Goal: Task Accomplishment & Management: Use online tool/utility

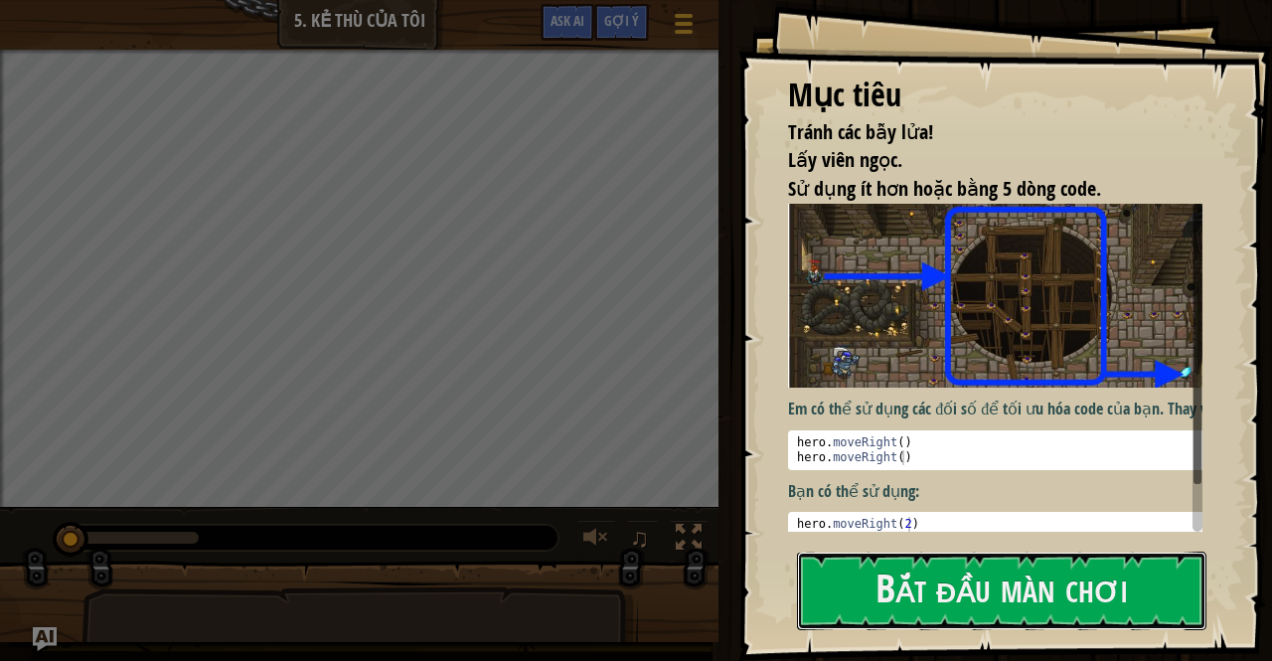
click at [907, 583] on button "Bắt đầu màn chơi" at bounding box center [1002, 591] width 410 height 79
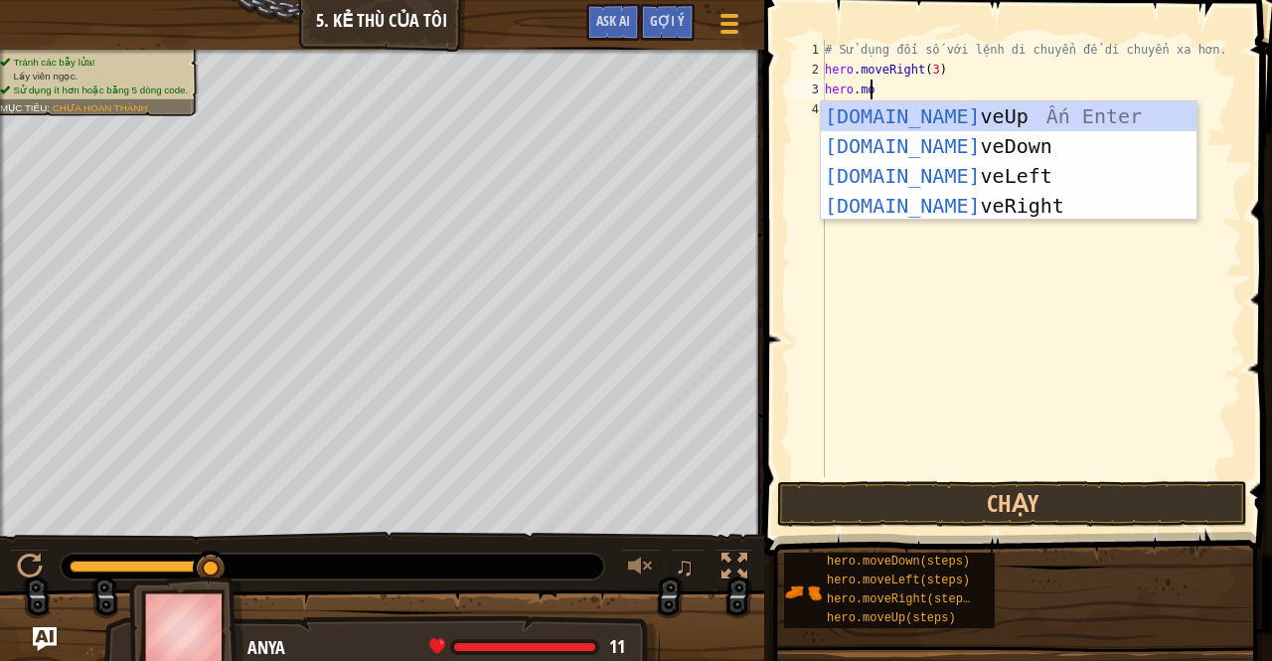
scroll to position [9, 4]
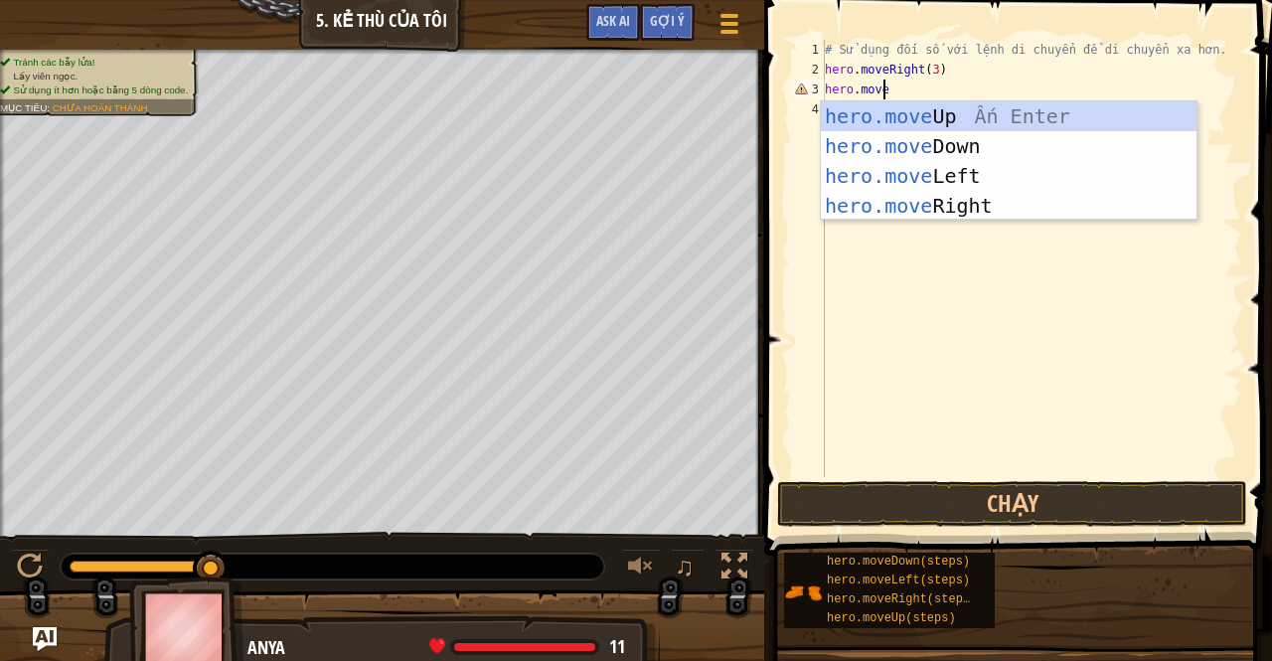
type textarea "hero.moveu"
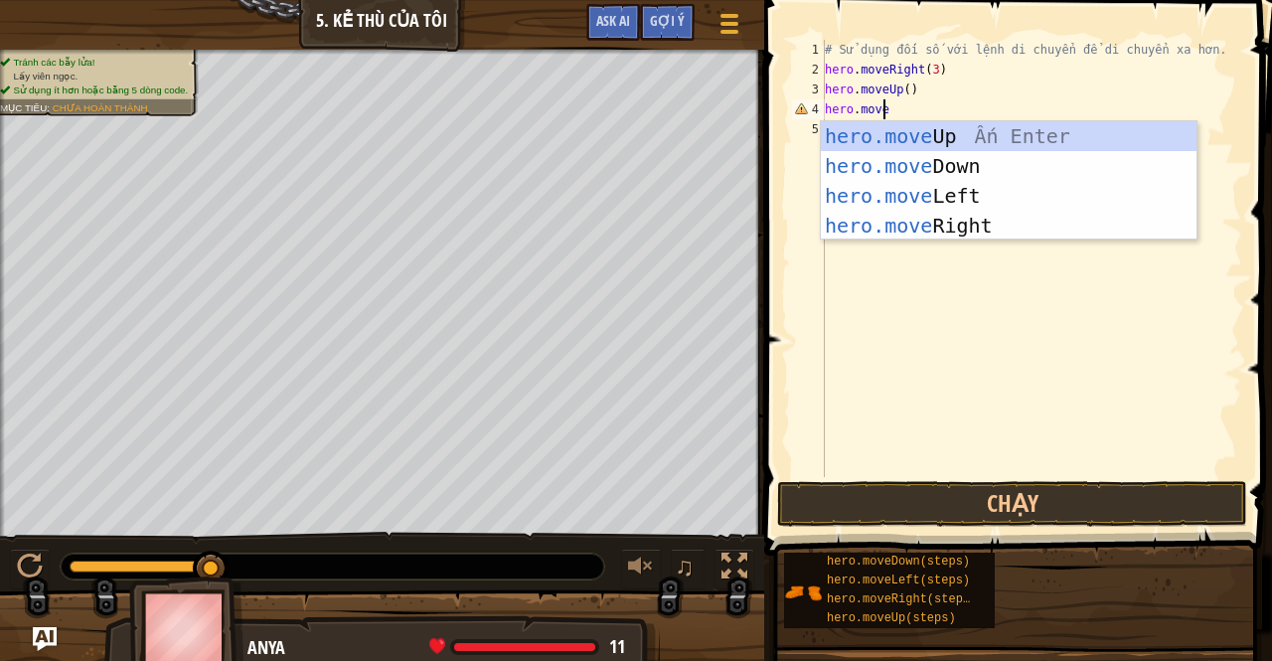
type textarea "hero.mover"
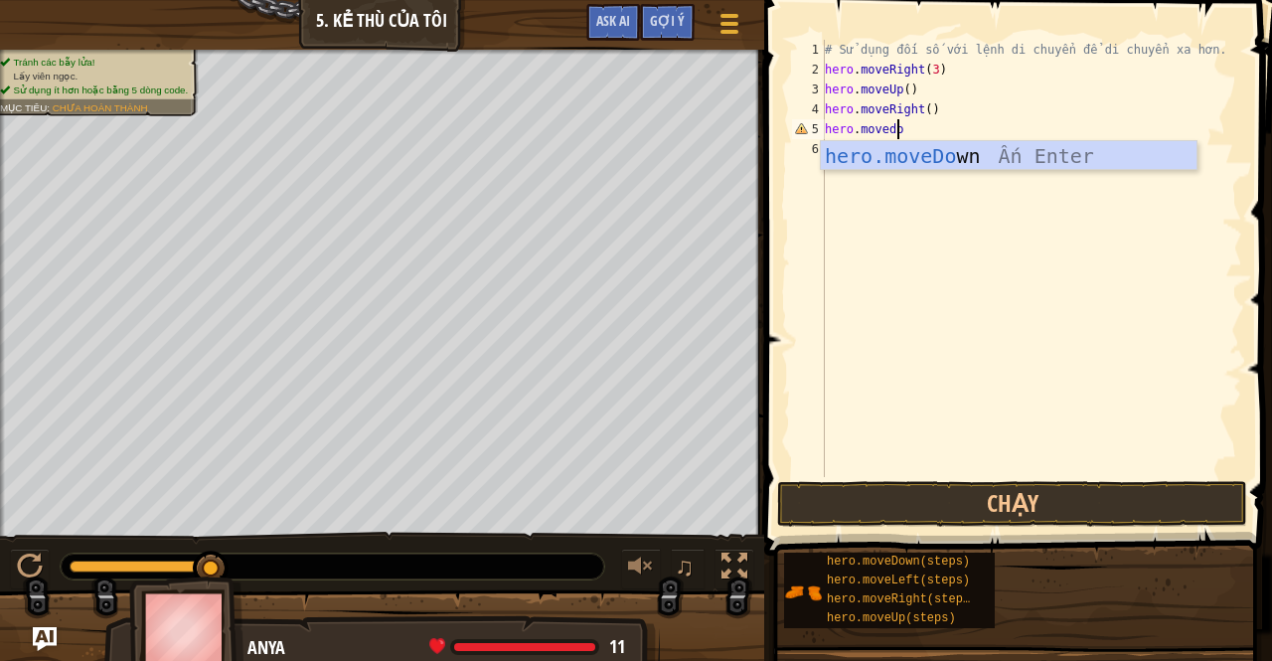
type textarea "hero.movedow"
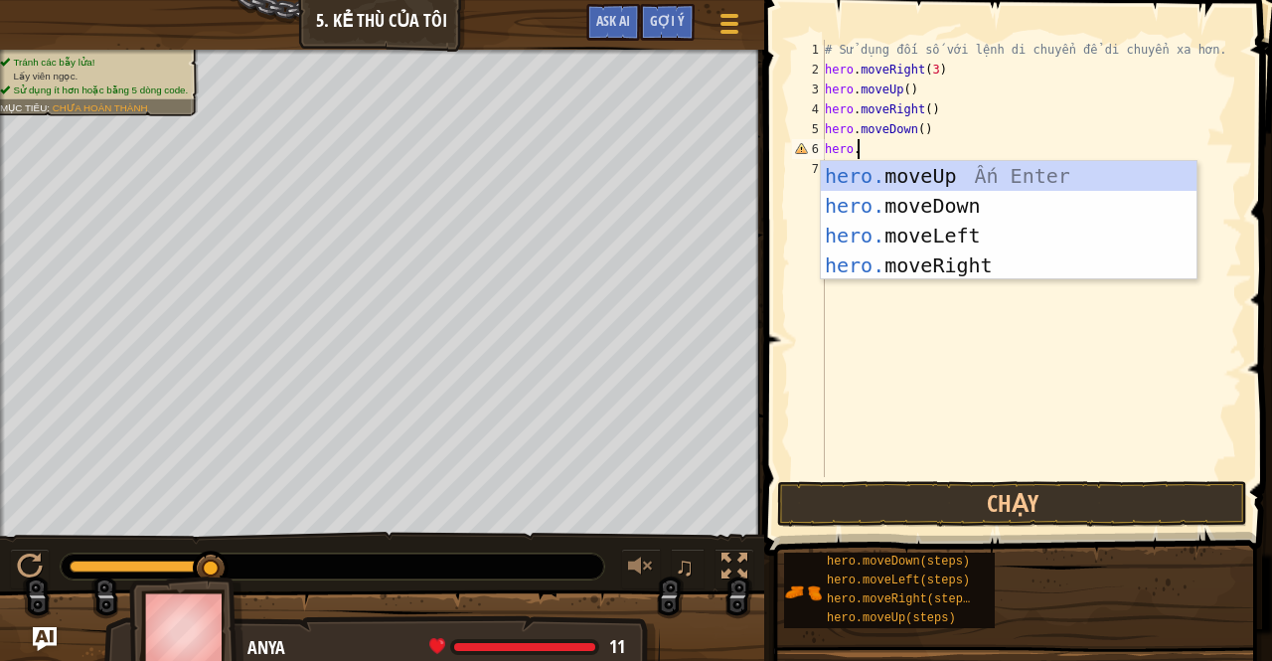
scroll to position [9, 0]
type textarea "h"
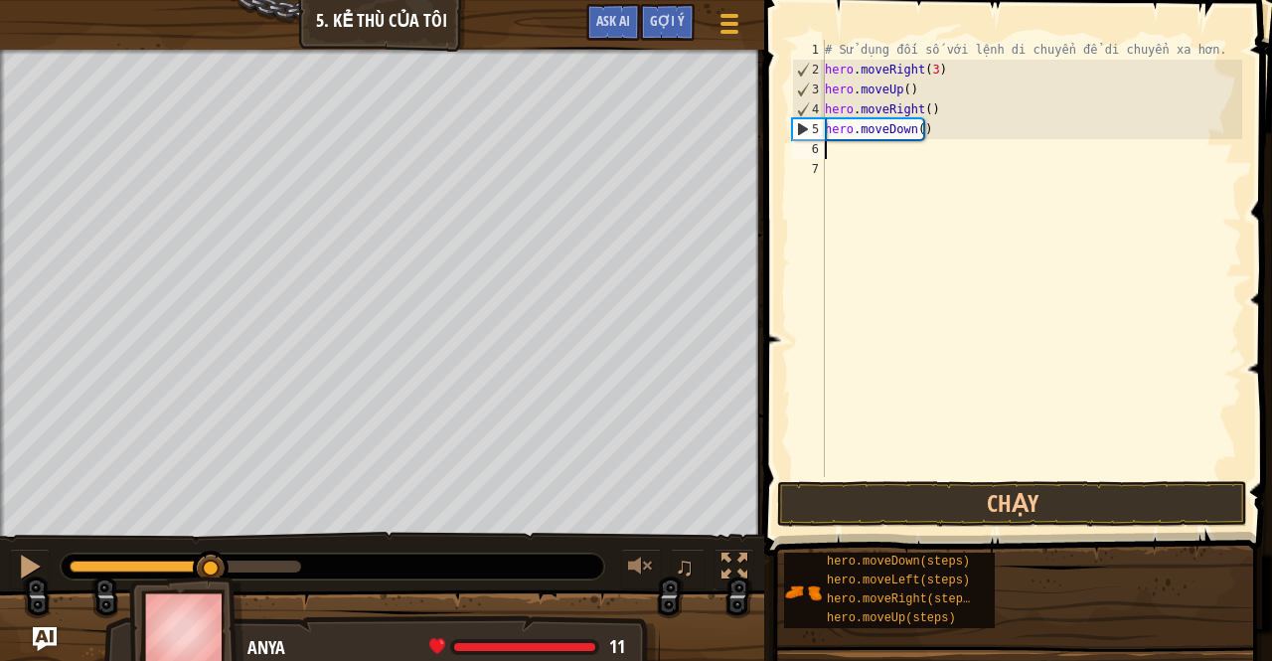
type textarea "hero.moveDown()"
drag, startPoint x: 819, startPoint y: 478, endPoint x: 843, endPoint y: 501, distance: 33.0
click at [821, 481] on div "hero.moveDown() 1 2 3 4 5 6 7 # Sử dụng đối số với lệnh di chuyển để di chuyển …" at bounding box center [1015, 317] width 514 height 614
click at [843, 501] on button "Chạy" at bounding box center [1012, 504] width 470 height 46
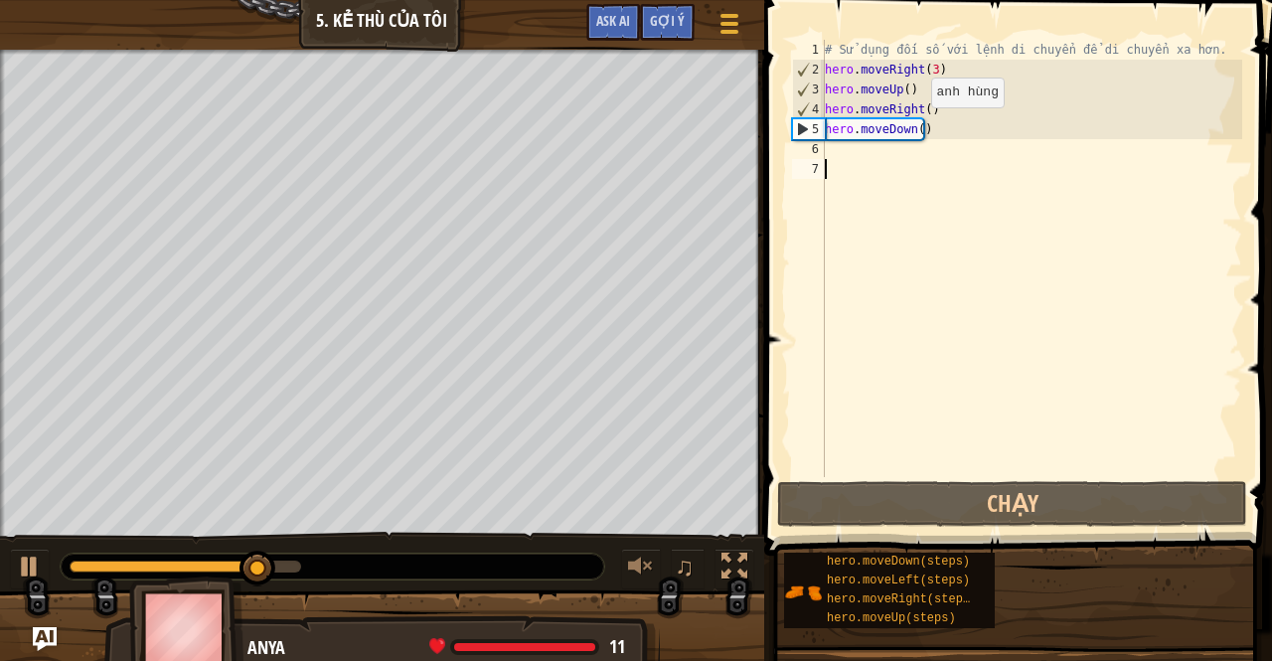
click at [915, 126] on div "# Sử dụng đối số với lệnh di chuyển để di chuyển xa hơn. hero . moveRight ( 3 )…" at bounding box center [1031, 278] width 421 height 477
type textarea "hero.moveDown(3)"
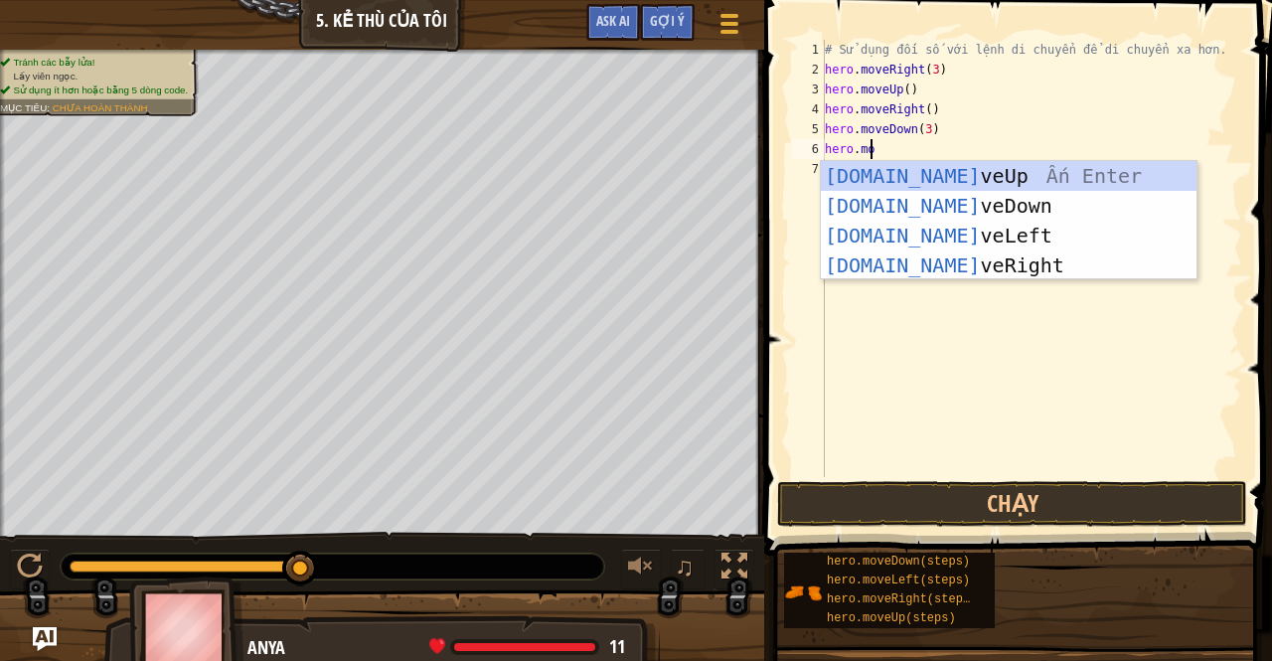
scroll to position [9, 4]
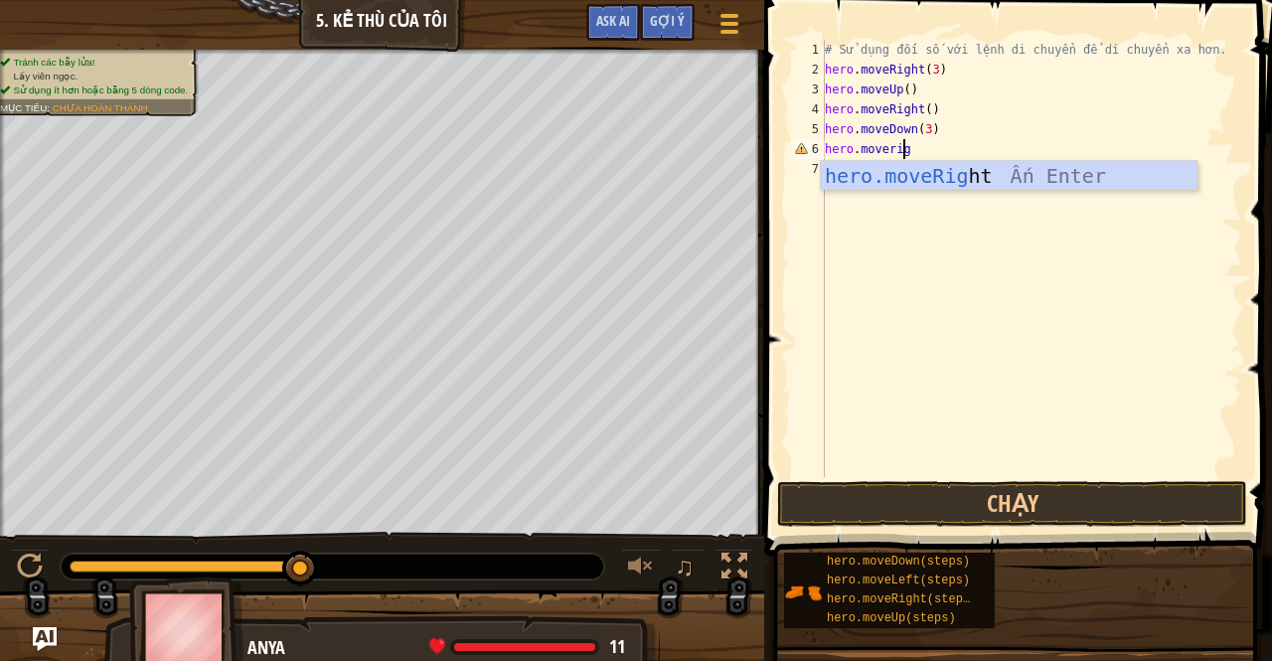
type textarea "hero.moveright"
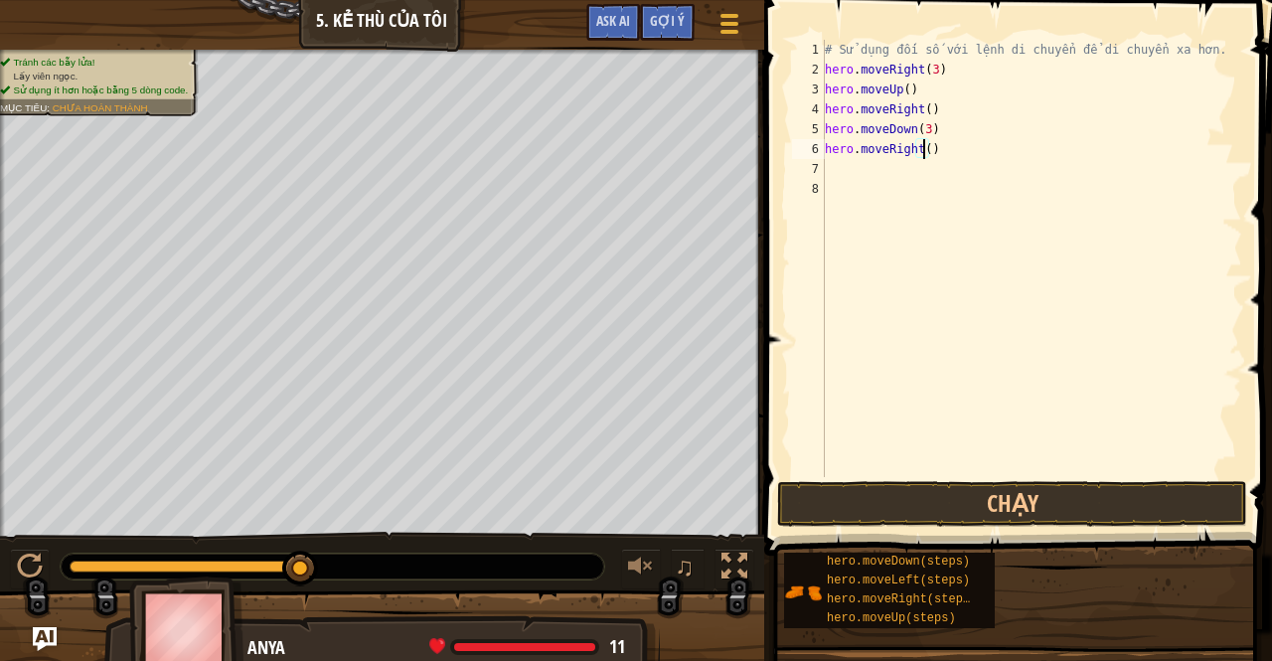
scroll to position [9, 8]
type textarea "hero.moveRight(2)"
click at [1021, 510] on button "Chạy" at bounding box center [1012, 504] width 470 height 46
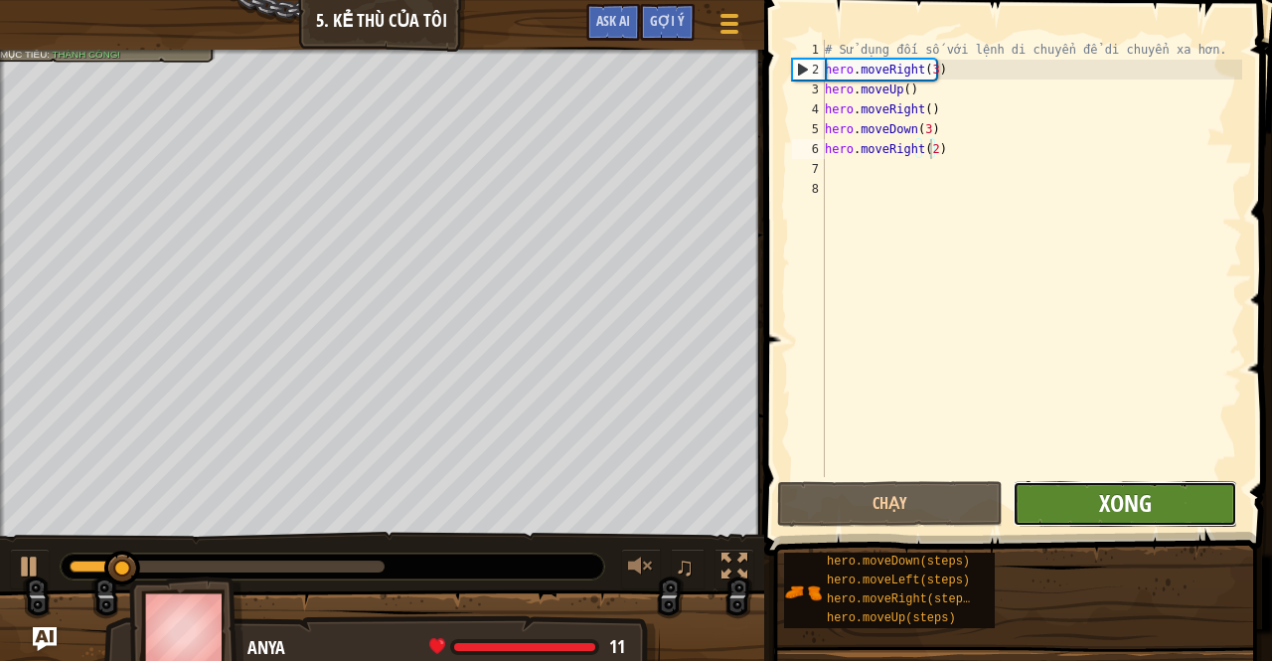
click at [1112, 508] on span "Xong" at bounding box center [1125, 503] width 53 height 32
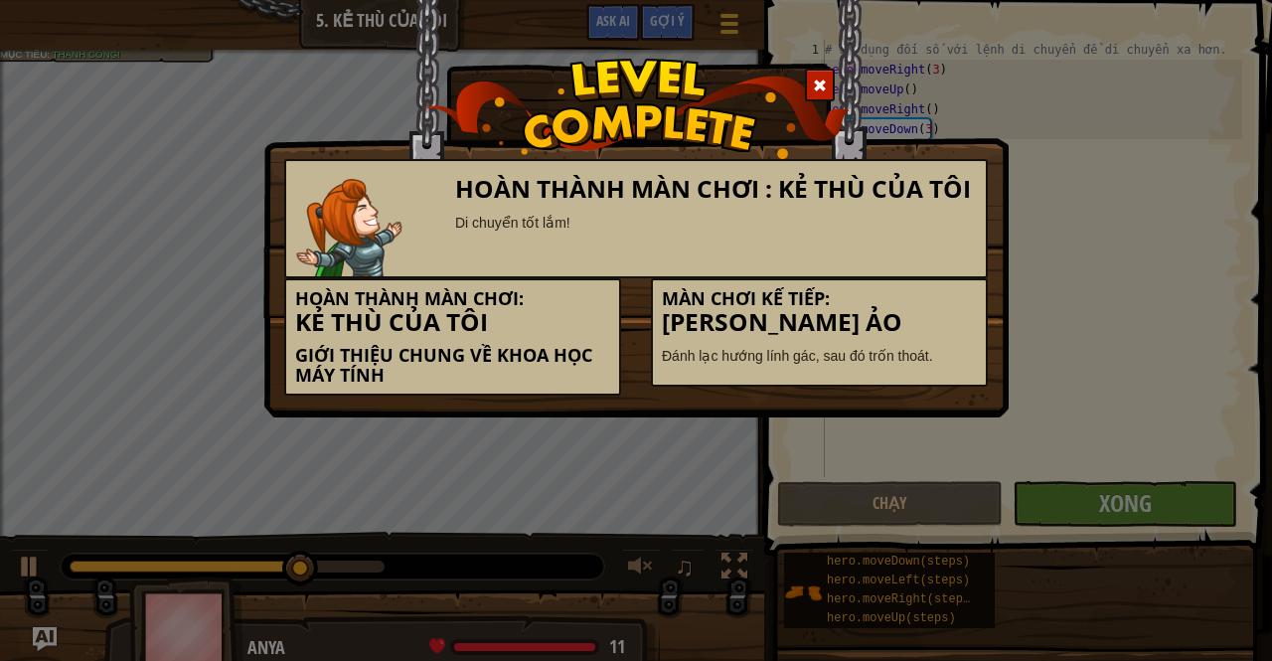
click at [881, 270] on div "Hoàn thành màn chơi : Kẻ thù của tôi Di chuyển tốt lắm!" at bounding box center [636, 218] width 704 height 119
click at [835, 81] on div at bounding box center [820, 85] width 30 height 33
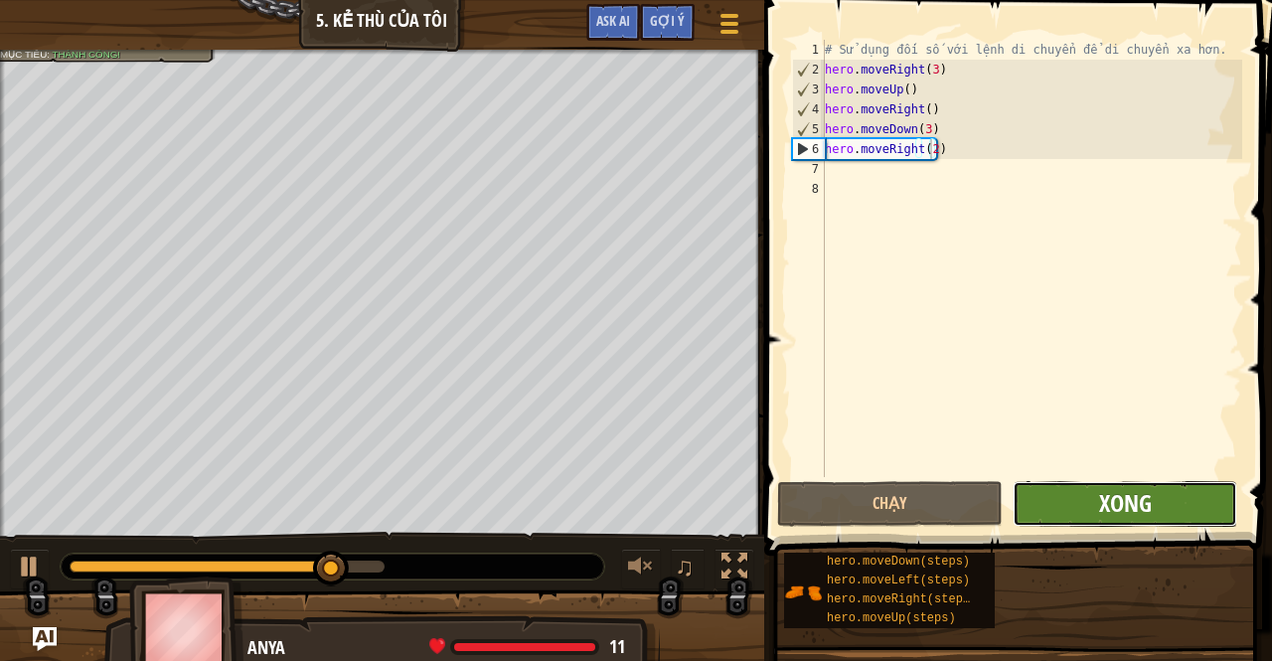
click at [1107, 501] on span "Xong" at bounding box center [1125, 503] width 53 height 32
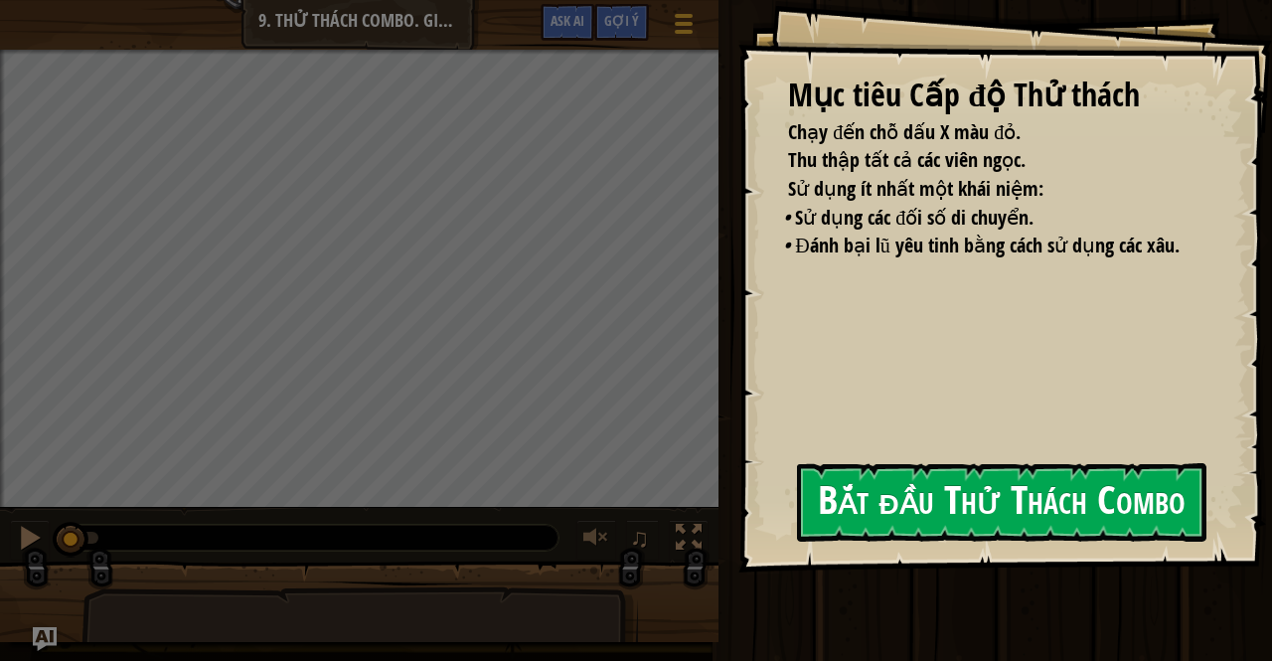
click at [965, 518] on button "Bắt đầu Thử Thách Combo" at bounding box center [1002, 502] width 410 height 79
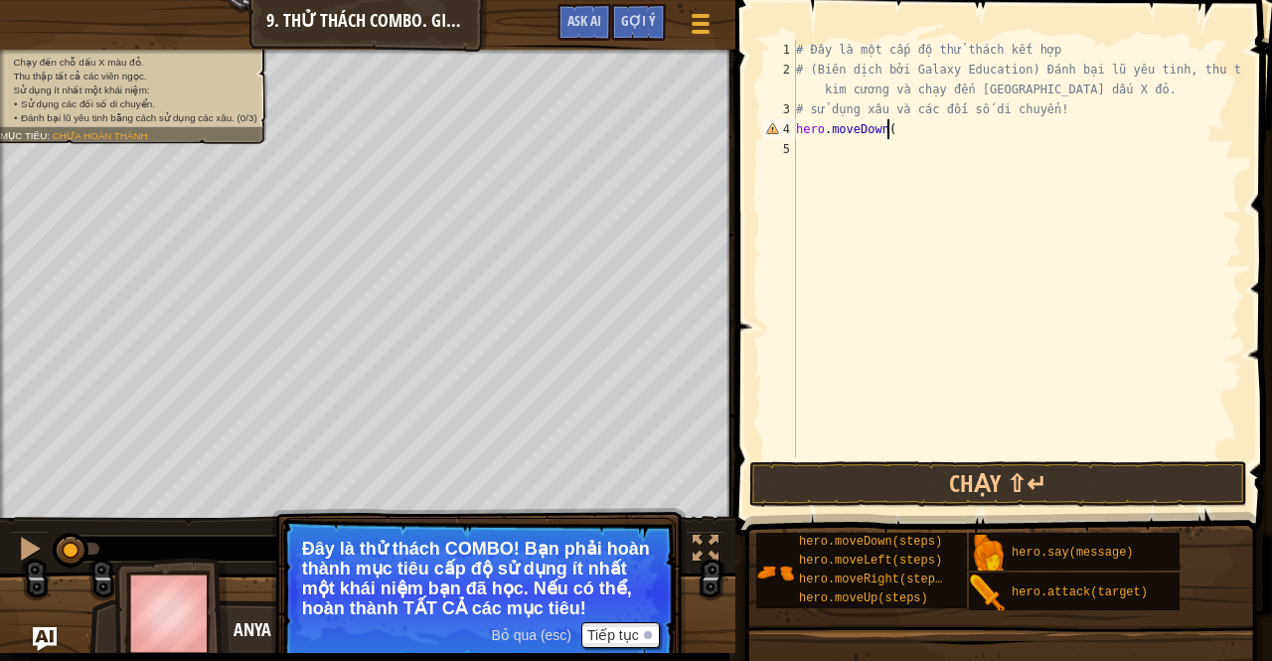
scroll to position [9, 6]
type textarea "hero.moveDown()"
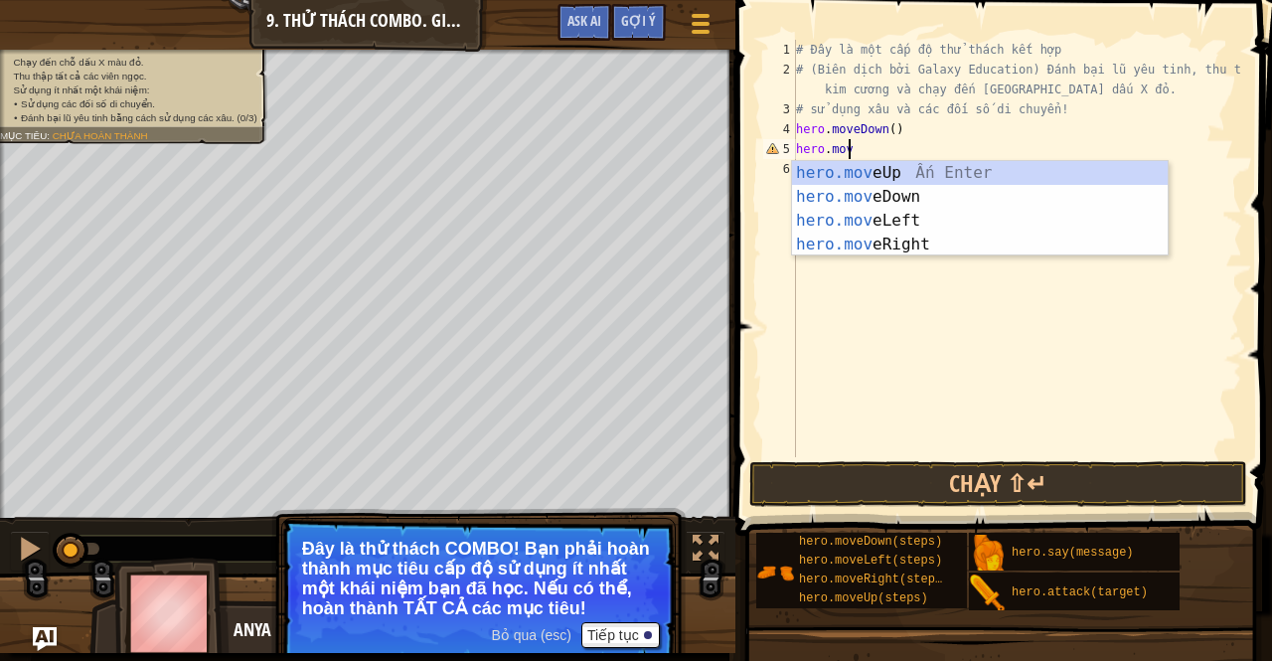
scroll to position [9, 4]
type textarea "hero.move"
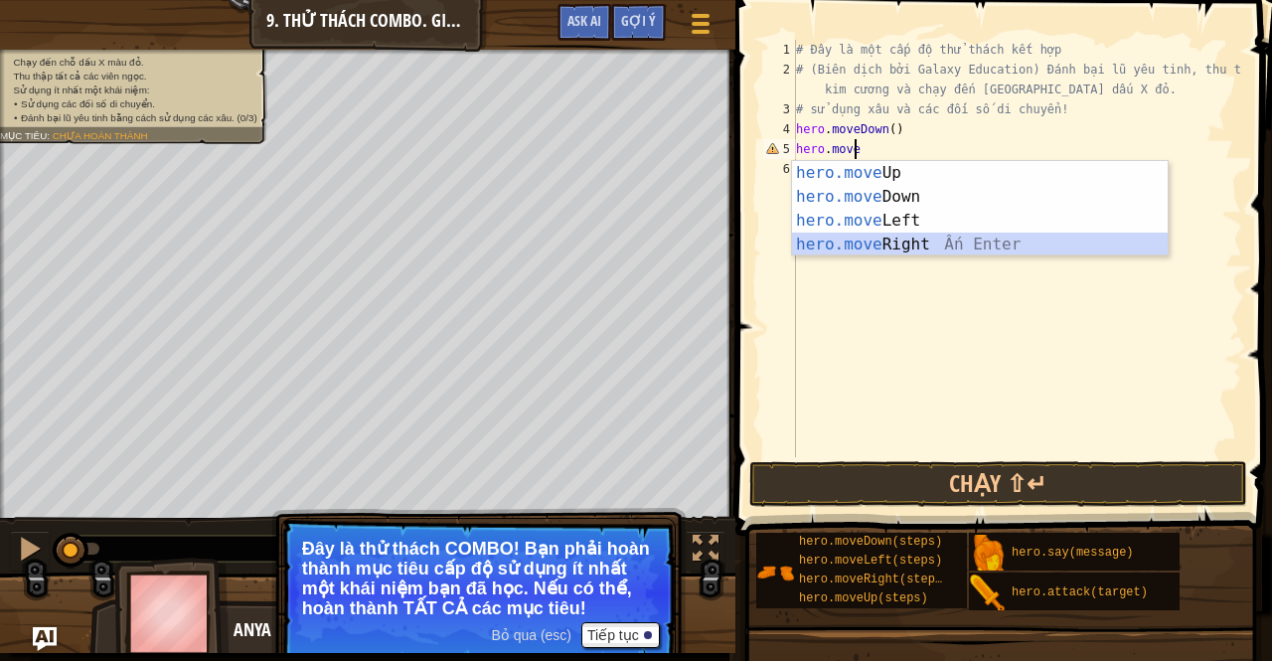
click at [893, 247] on div "hero.move Up Ấn Enter hero.move Down Ấn Enter hero.move Left Ấn Enter hero.move…" at bounding box center [980, 232] width 377 height 143
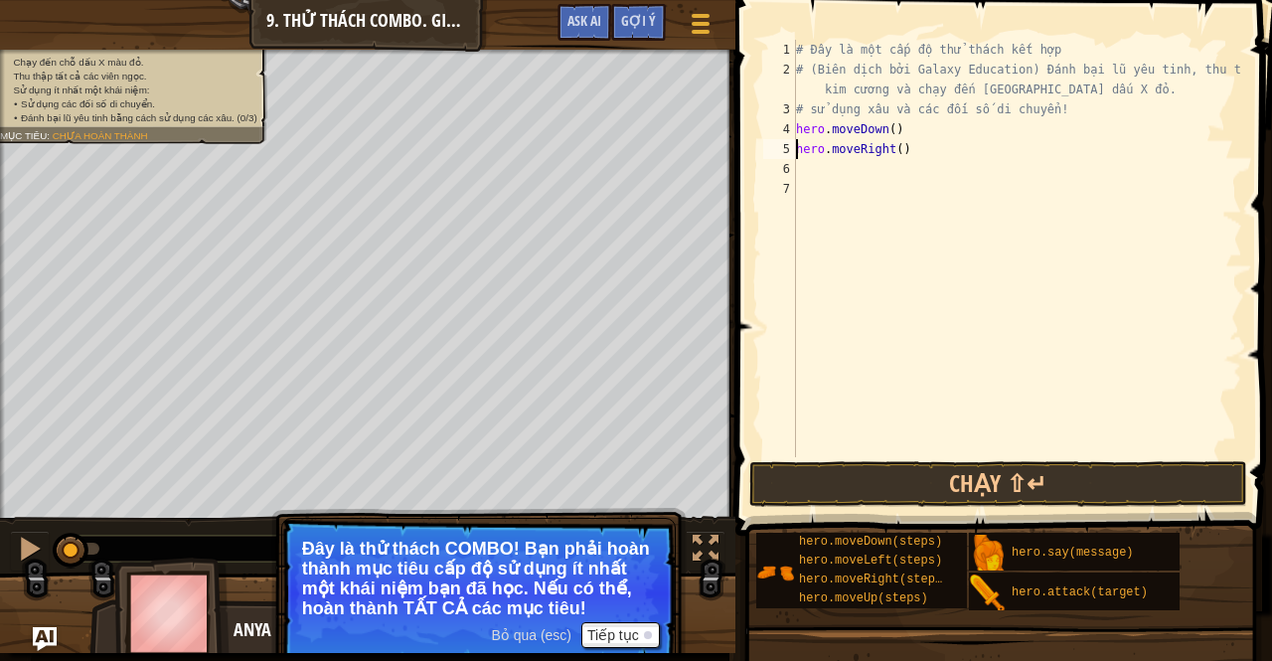
type textarea "hero.moveRight()"
type textarea "hero.moveRight(2)"
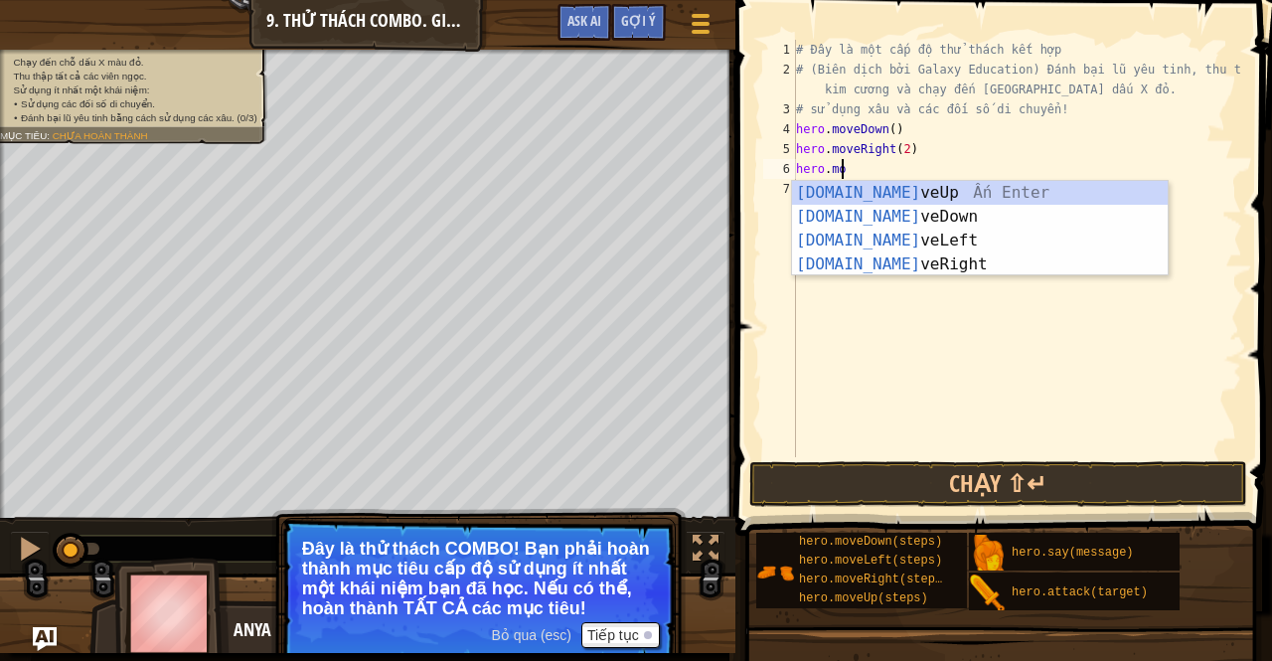
type textarea "hero.move"
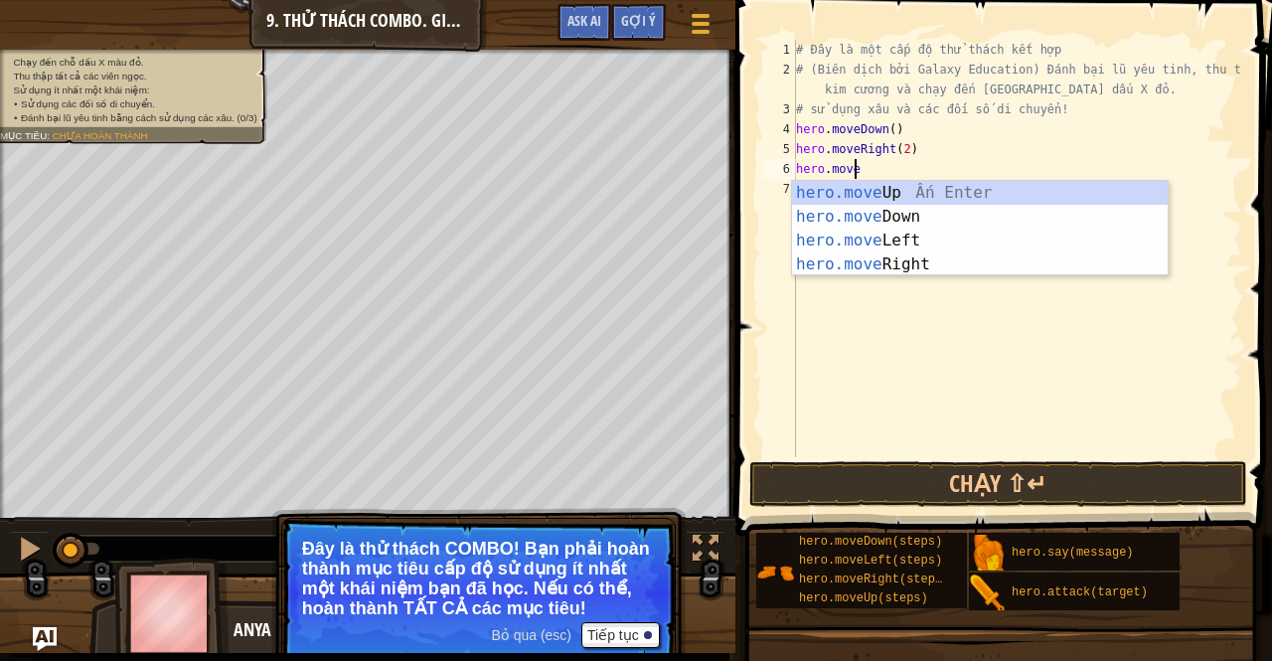
scroll to position [9, 4]
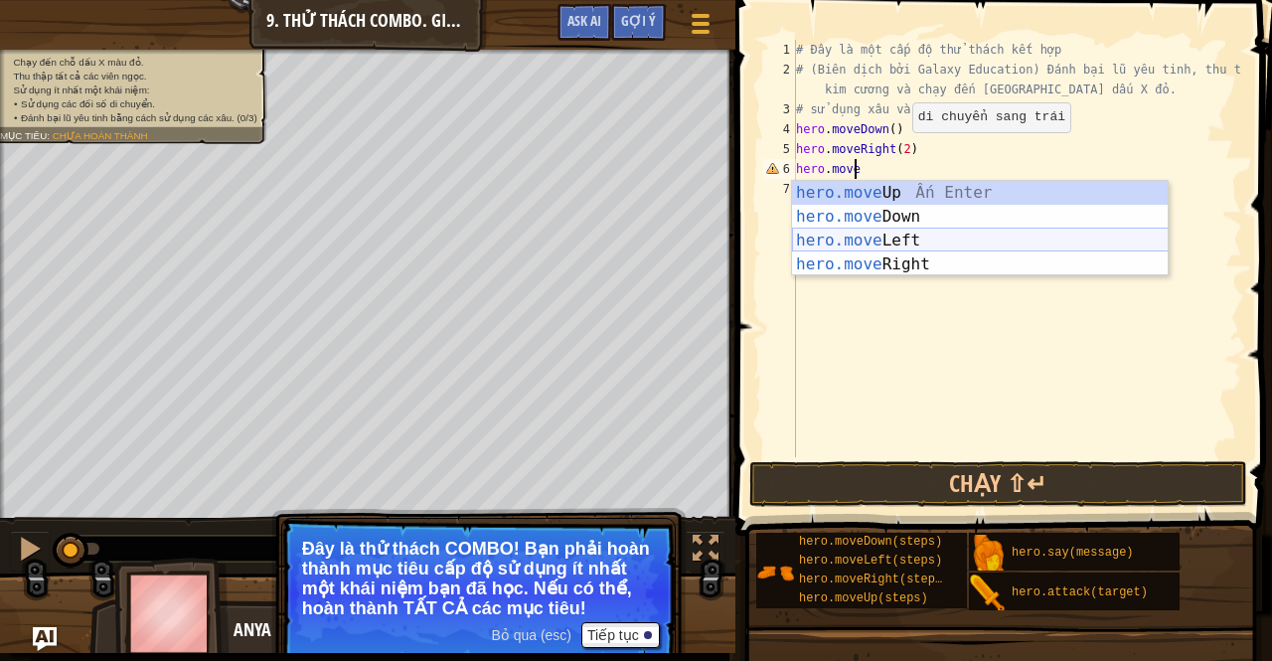
click at [929, 235] on div "hero.move Up Ấn Enter hero.move Down Ấn Enter hero.move Left Ấn Enter hero.move…" at bounding box center [980, 252] width 377 height 143
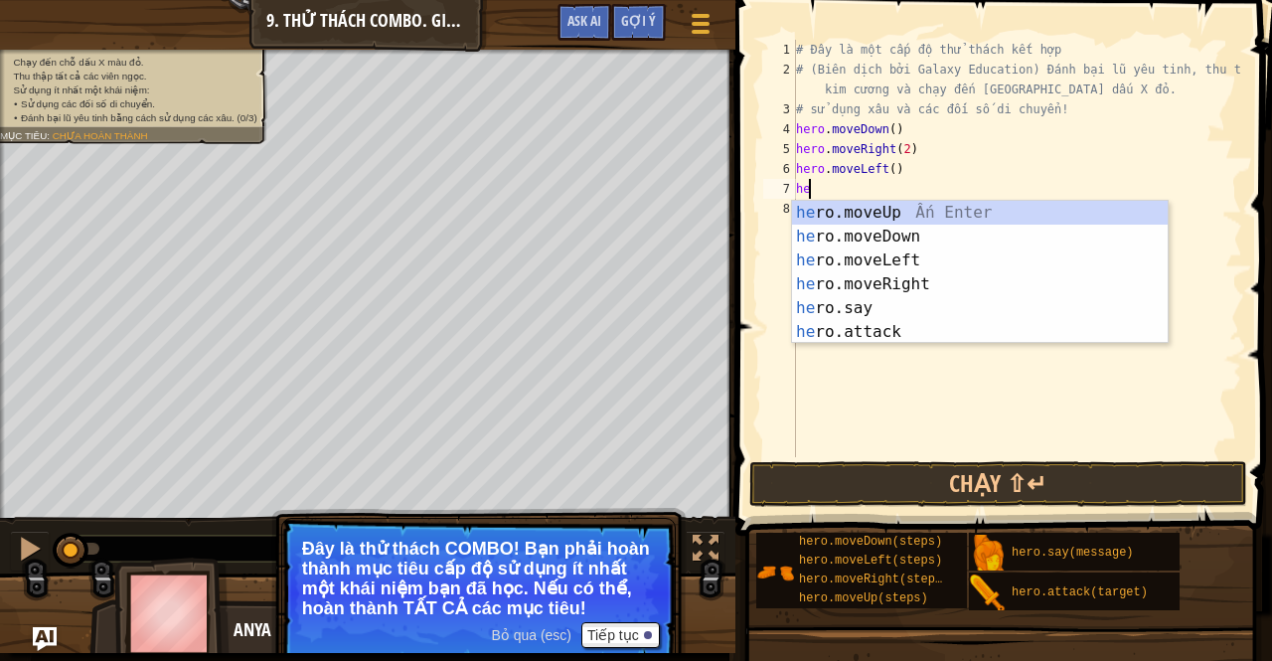
scroll to position [9, 0]
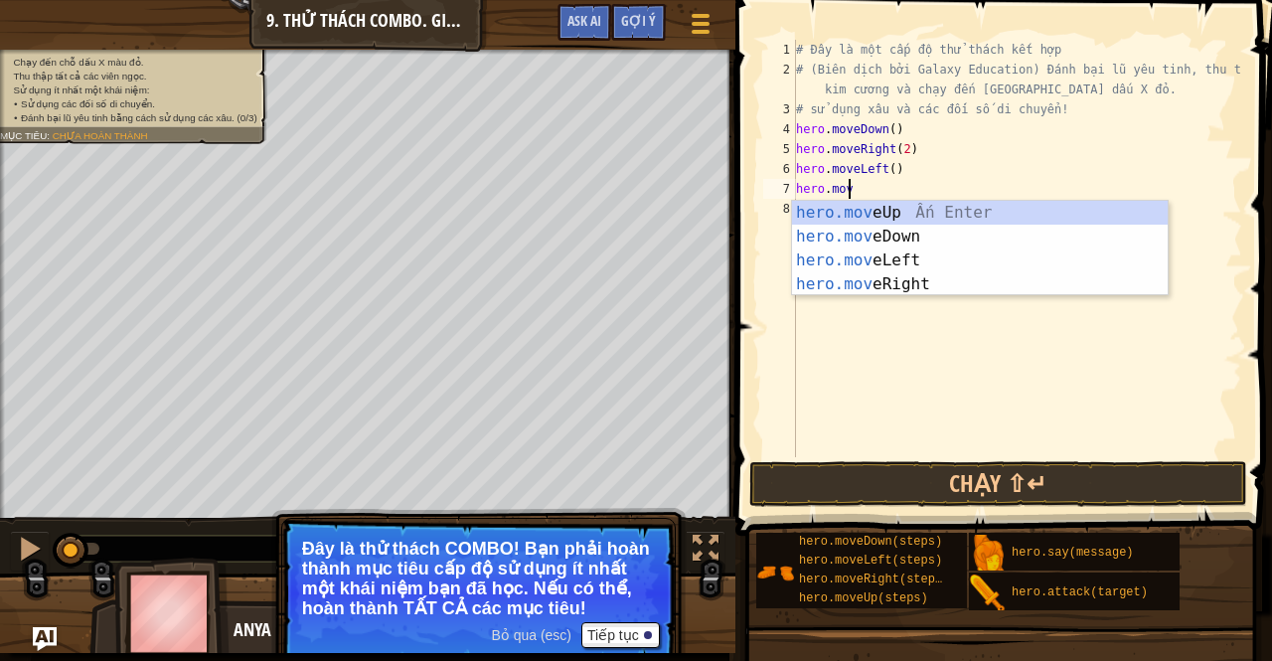
type textarea "hero.move"
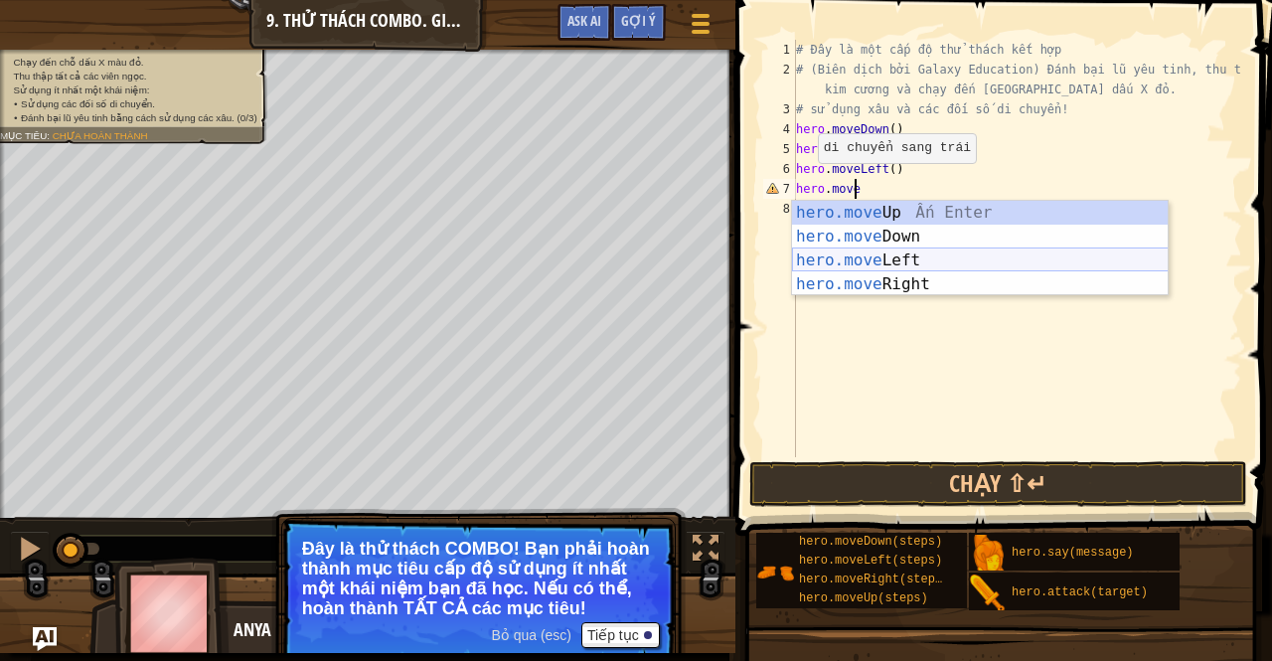
click at [869, 259] on div "hero.move Up Ấn Enter hero.move Down Ấn Enter hero.move Left Ấn Enter hero.move…" at bounding box center [980, 272] width 377 height 143
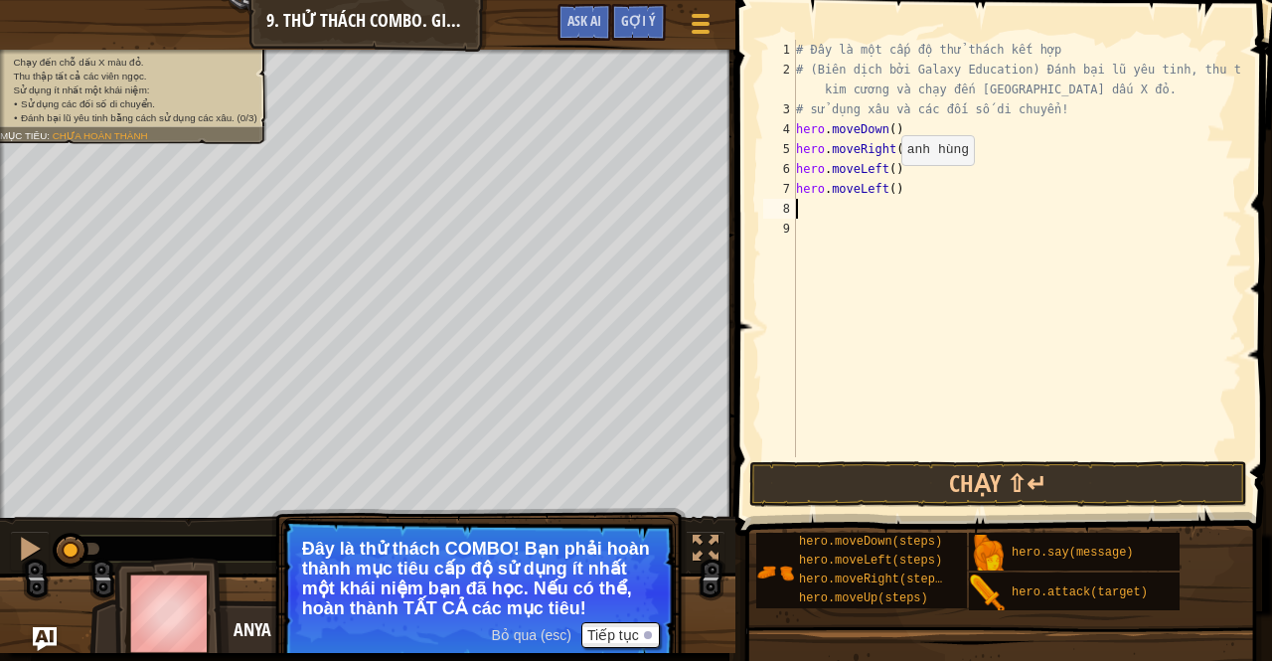
click at [884, 184] on div "# Đây là một cấp độ thử thách kết hợp # (Biên dịch bởi Galaxy Education) Đánh b…" at bounding box center [1017, 268] width 450 height 457
click at [891, 186] on div "# Đây là một cấp độ thử thách kết hợp # (Biên dịch bởi Galaxy Education) Đánh b…" at bounding box center [1017, 268] width 450 height 457
type textarea "hero.moveLeft(2)"
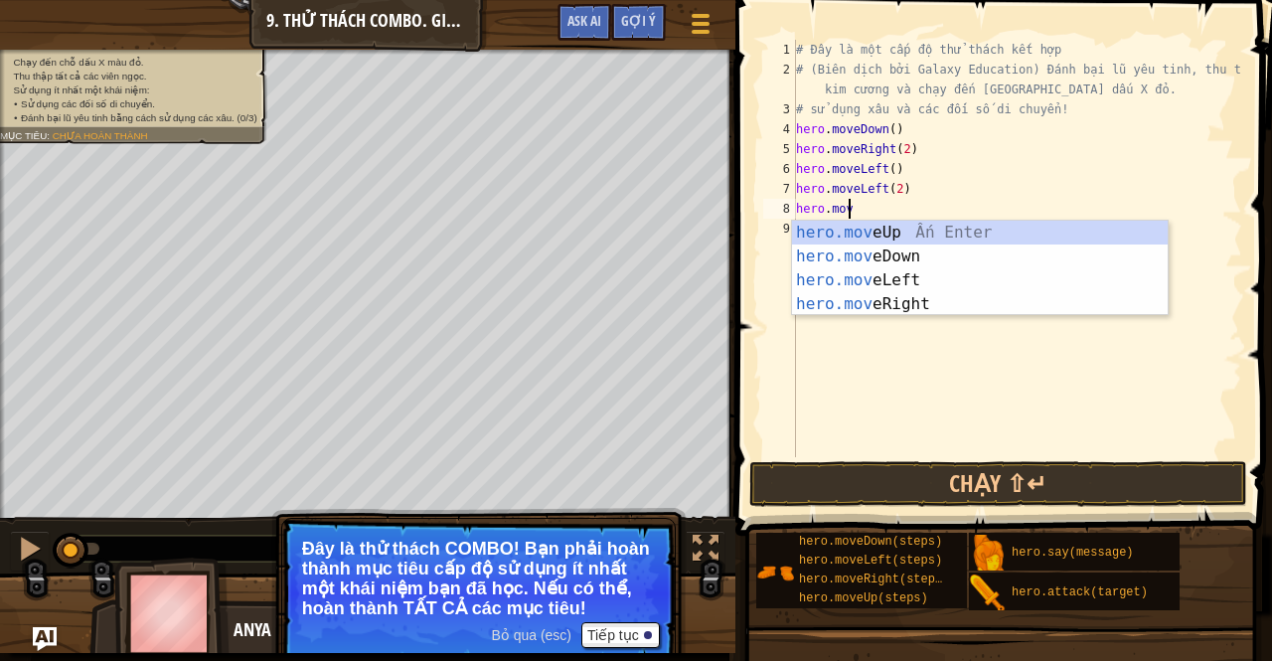
scroll to position [9, 4]
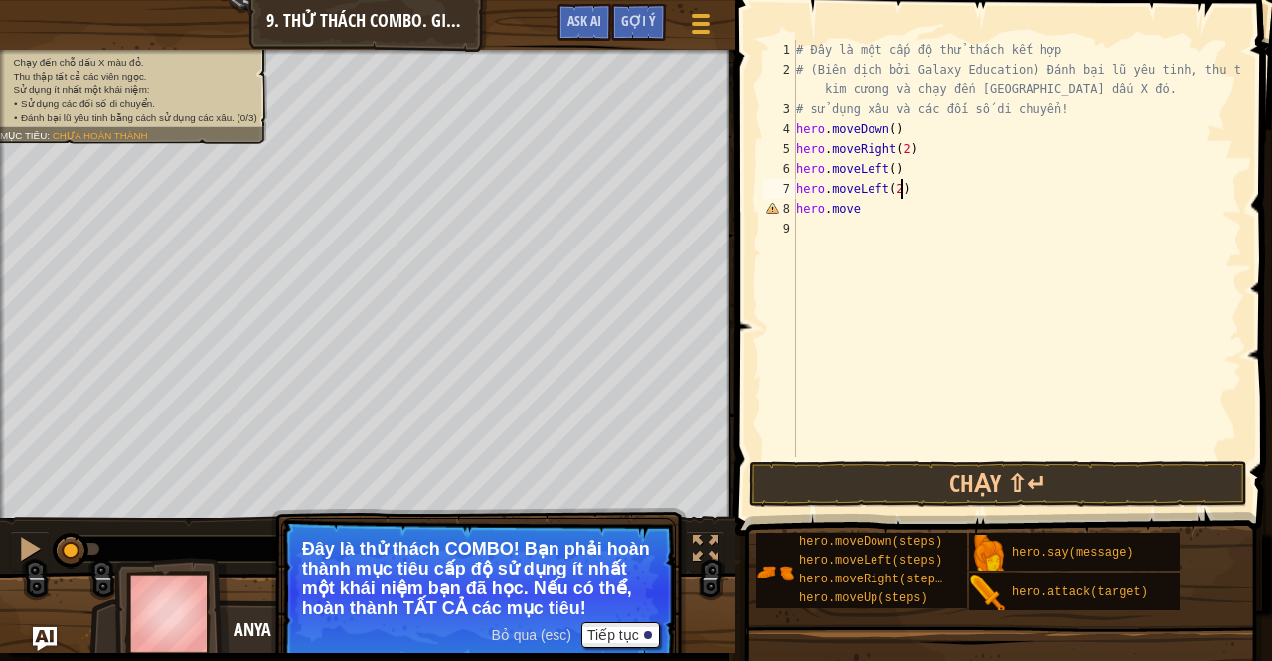
drag, startPoint x: 926, startPoint y: 183, endPoint x: 936, endPoint y: 200, distance: 19.6
click at [925, 185] on div "# Đây là một cấp độ thử thách kết hợp # (Biên dịch bởi Galaxy Education) Đánh b…" at bounding box center [1017, 268] width 450 height 457
type textarea "hero.moveLeft(2)"
click at [882, 500] on button "Chạy ⇧↵" at bounding box center [998, 484] width 498 height 46
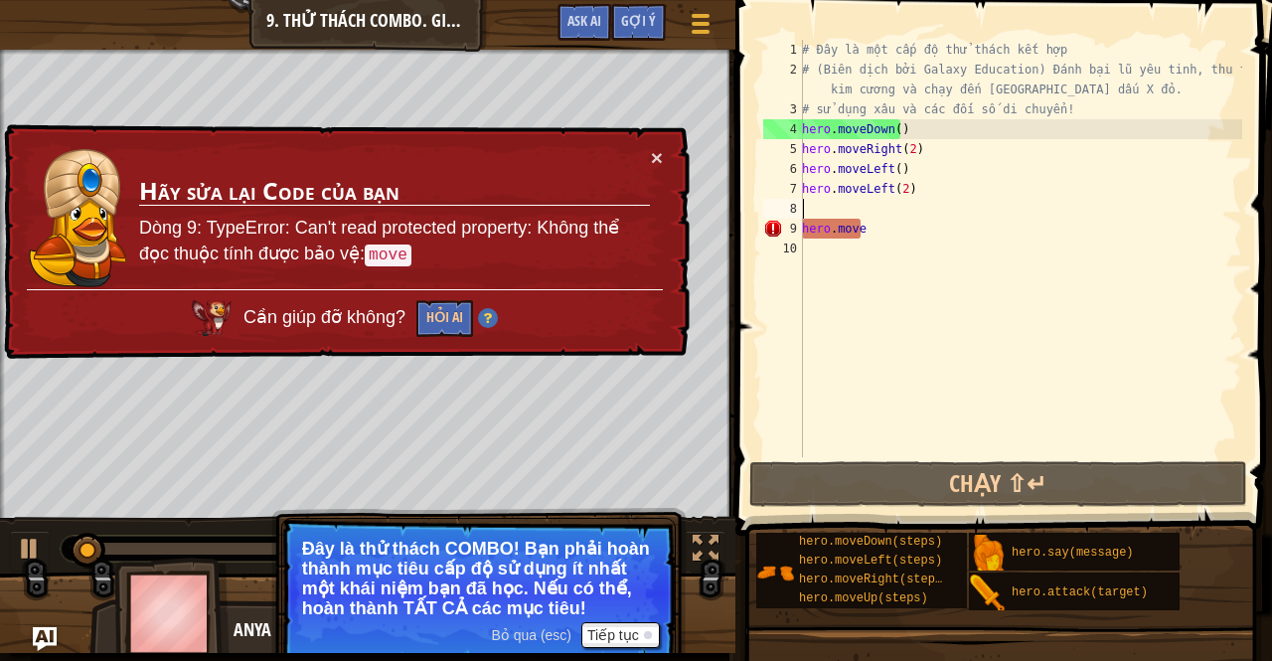
click at [890, 232] on div "# Đây là một cấp độ thử thách kết hợp # (Biên dịch bởi Galaxy Education) Đánh b…" at bounding box center [1020, 268] width 444 height 457
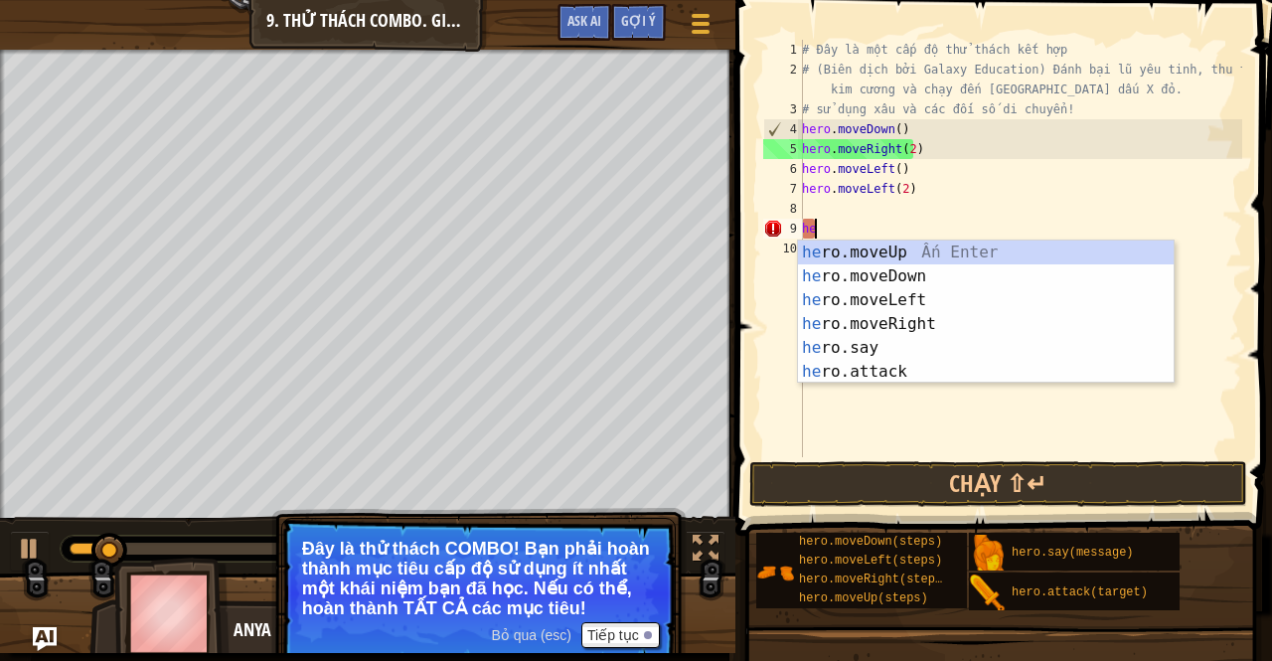
type textarea "h"
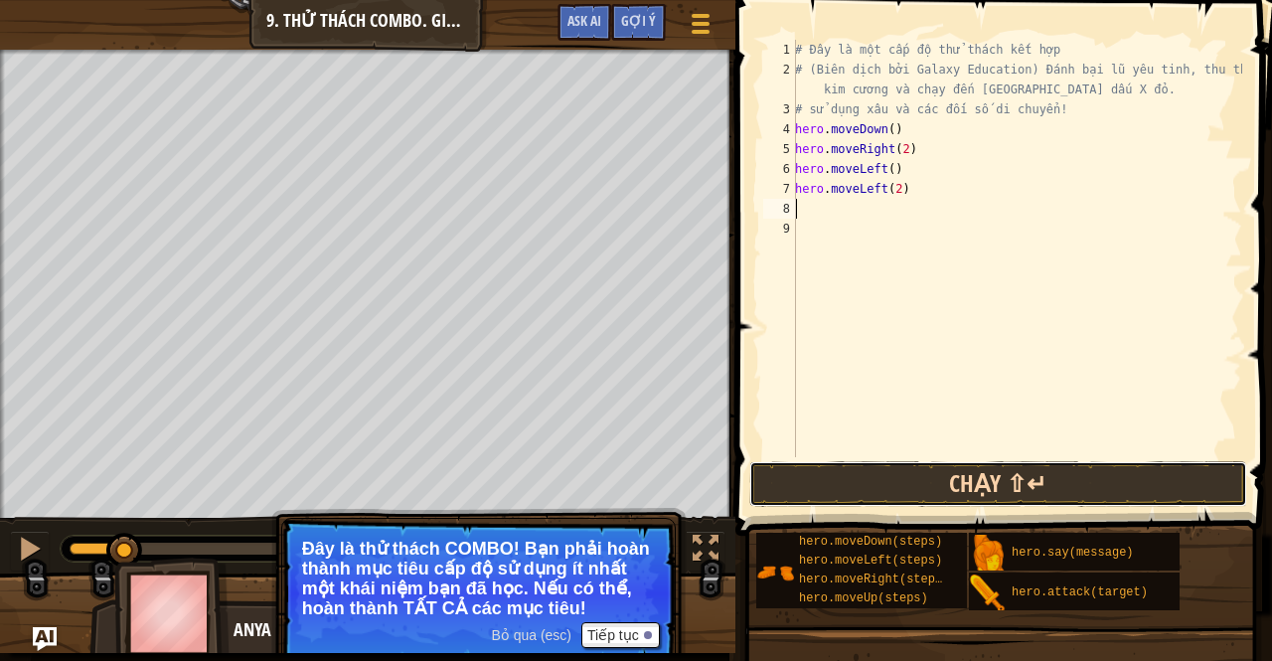
click at [853, 491] on button "Chạy ⇧↵" at bounding box center [998, 484] width 498 height 46
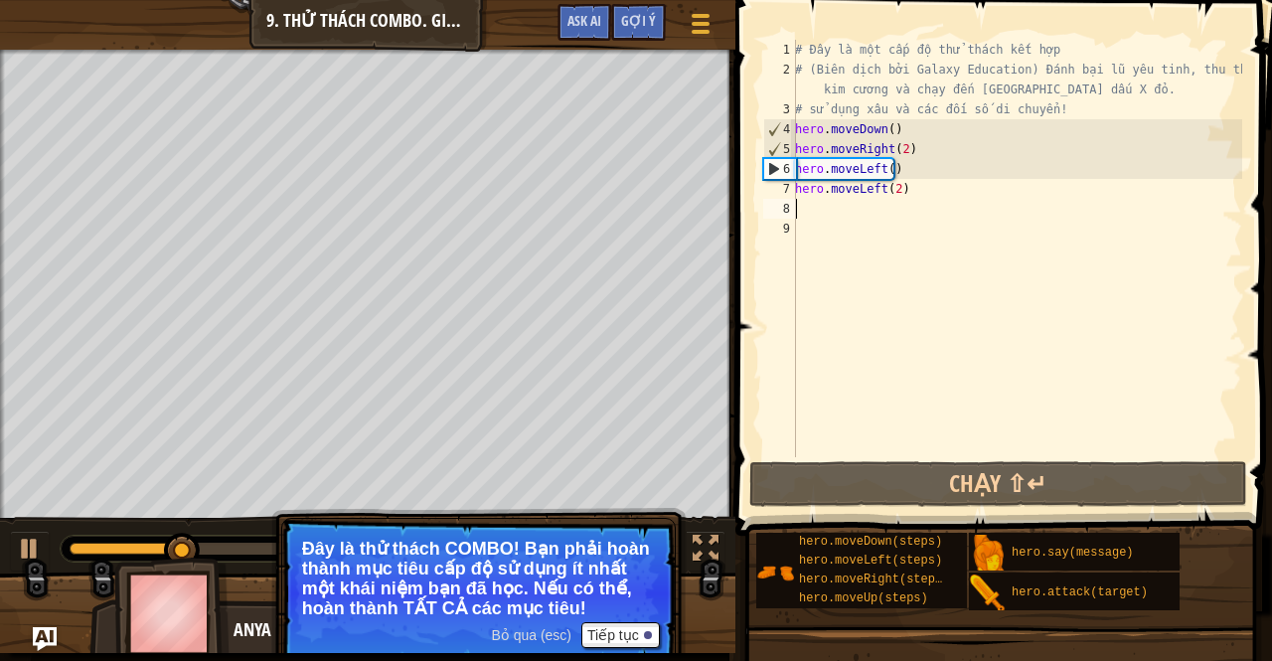
click at [879, 164] on div "# Đây là một cấp độ thử thách kết hợp # (Biên dịch bởi Galaxy Education) Đánh b…" at bounding box center [1016, 268] width 451 height 457
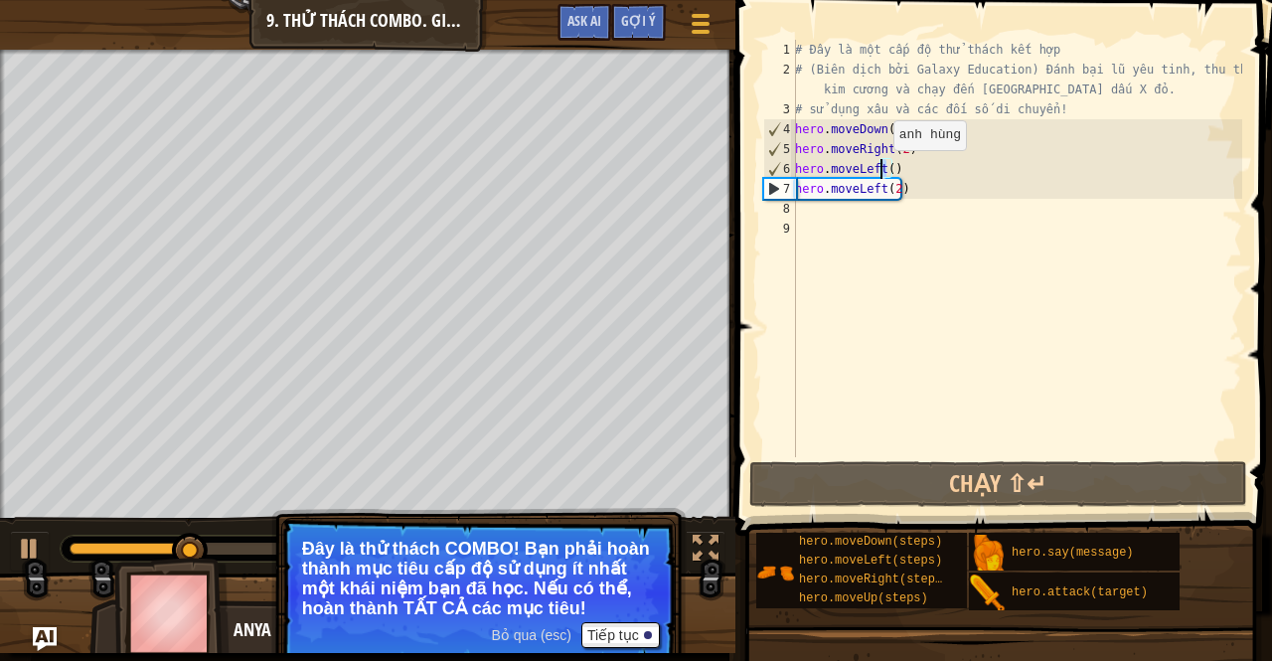
click at [876, 170] on div "# Đây là một cấp độ thử thách kết hợp # (Biên dịch bởi Galaxy Education) Đánh b…" at bounding box center [1016, 268] width 451 height 457
click at [882, 169] on div "# Đây là một cấp độ thử thách kết hợp # (Biên dịch bởi Galaxy Education) Đánh b…" at bounding box center [1016, 268] width 451 height 457
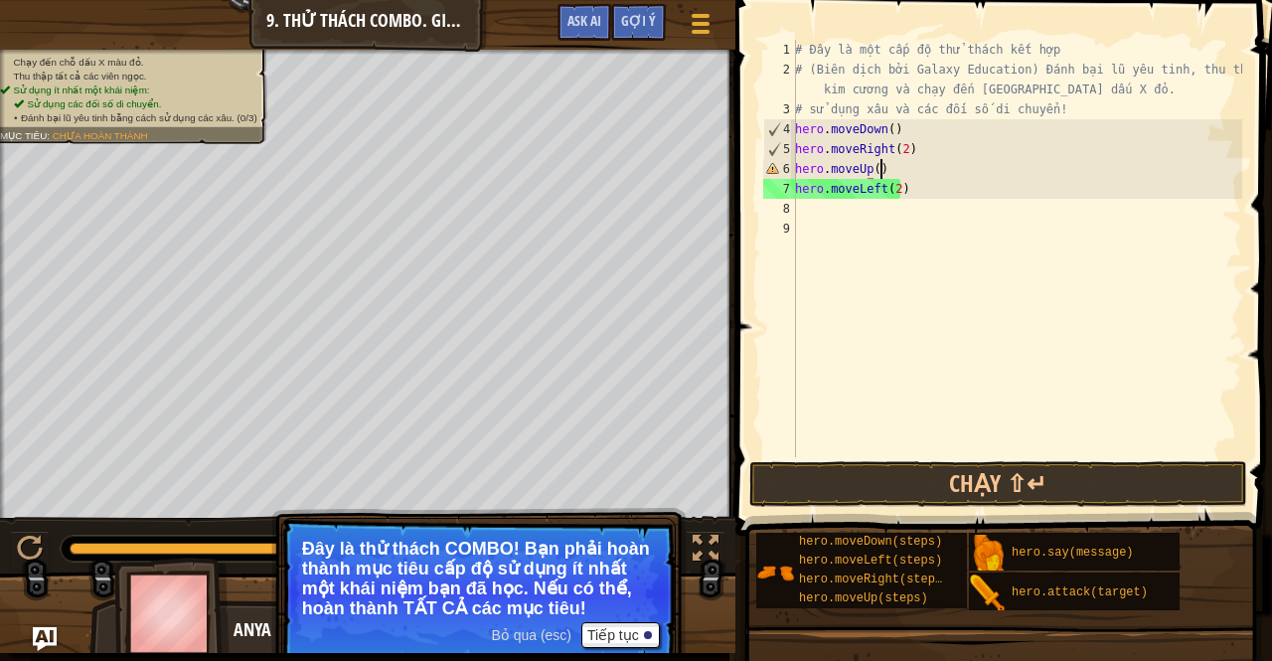
scroll to position [9, 6]
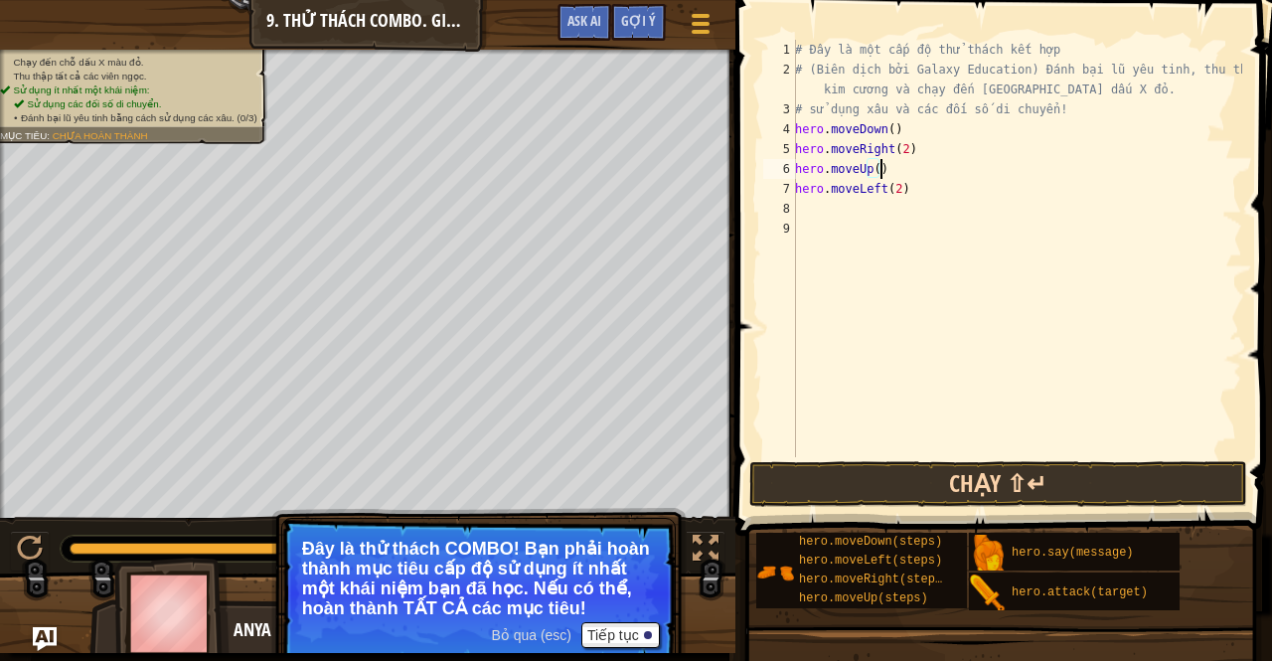
type textarea "hero.moveUp()"
click at [986, 472] on button "Chạy ⇧↵" at bounding box center [998, 484] width 498 height 46
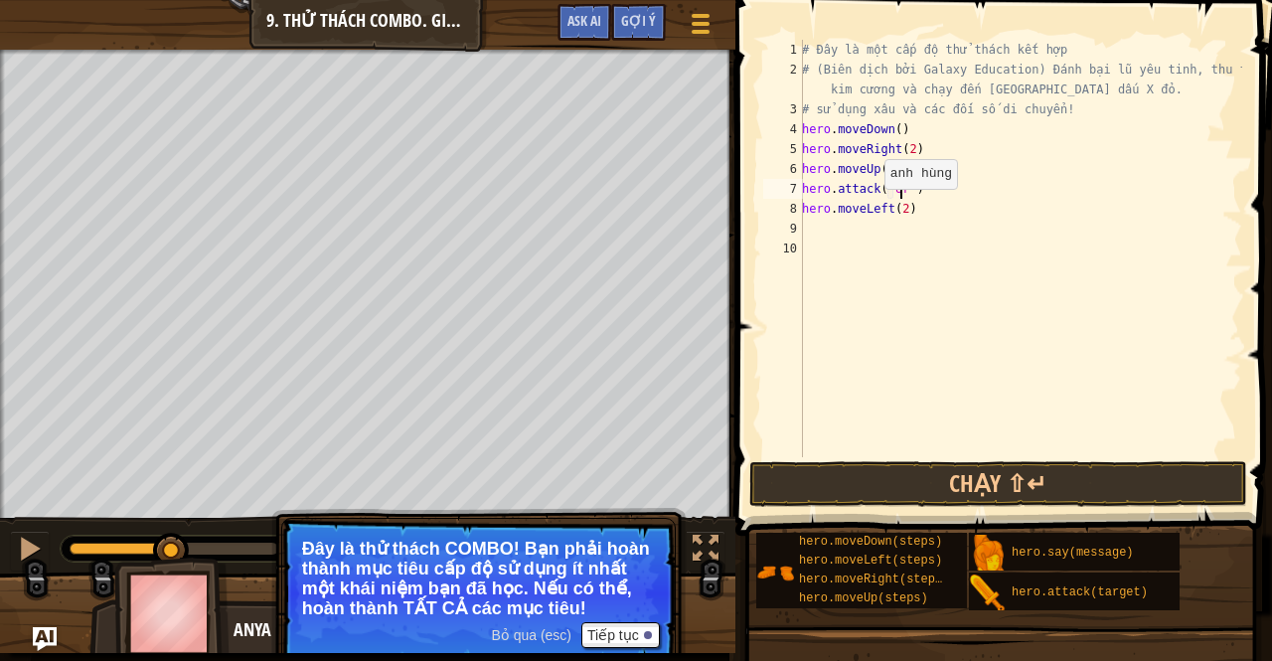
scroll to position [9, 8]
drag, startPoint x: 914, startPoint y: 185, endPoint x: 801, endPoint y: 184, distance: 113.3
click at [801, 184] on div "hero.attack("Ursa") 1 2 3 4 5 6 7 8 9 10 # Đây là một cấp độ thử thách kết hợp …" at bounding box center [1000, 248] width 483 height 417
click at [946, 178] on div "# Đây là một cấp độ thử thách kết hợp # (Biên dịch bởi Galaxy Education) Đánh b…" at bounding box center [1020, 268] width 444 height 457
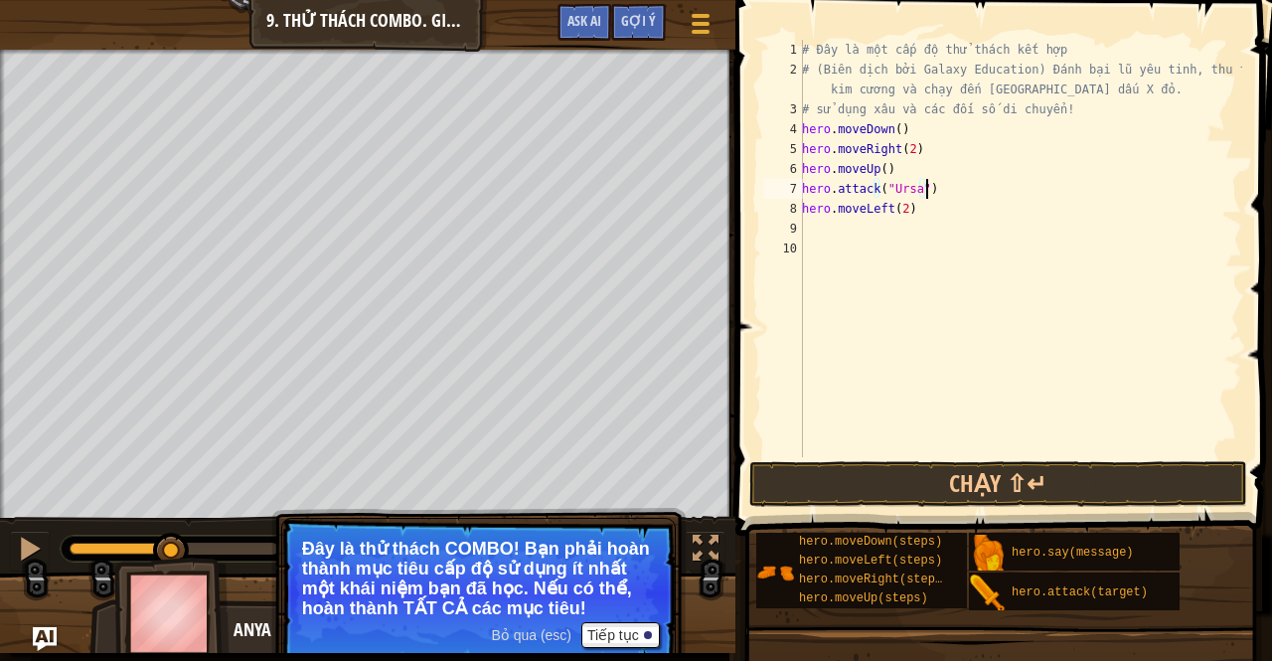
click at [936, 194] on div "# Đây là một cấp độ thử thách kết hợp # (Biên dịch bởi Galaxy Education) Đánh b…" at bounding box center [1020, 268] width 444 height 457
type textarea "hero.attack("Ursa")"
paste textarea "hero.attack("Ursa")"
click at [898, 479] on button "Chạy ⇧↵" at bounding box center [998, 484] width 498 height 46
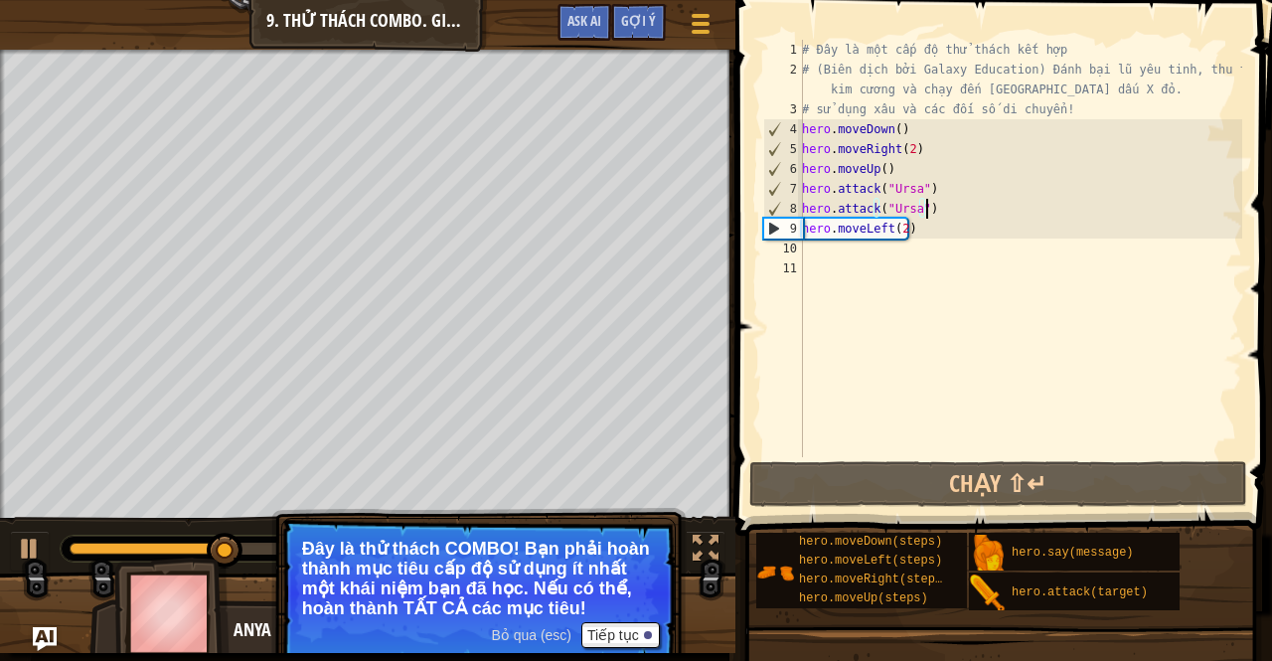
type textarea "hero.moveLeft(2)"
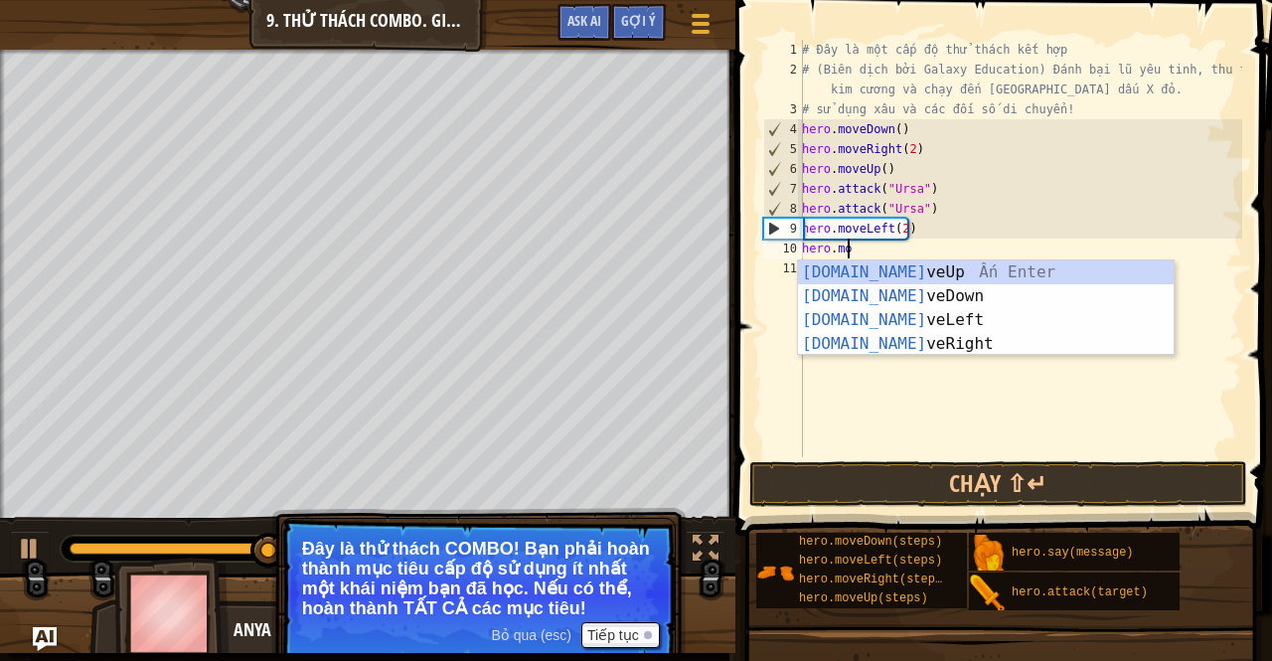
scroll to position [9, 4]
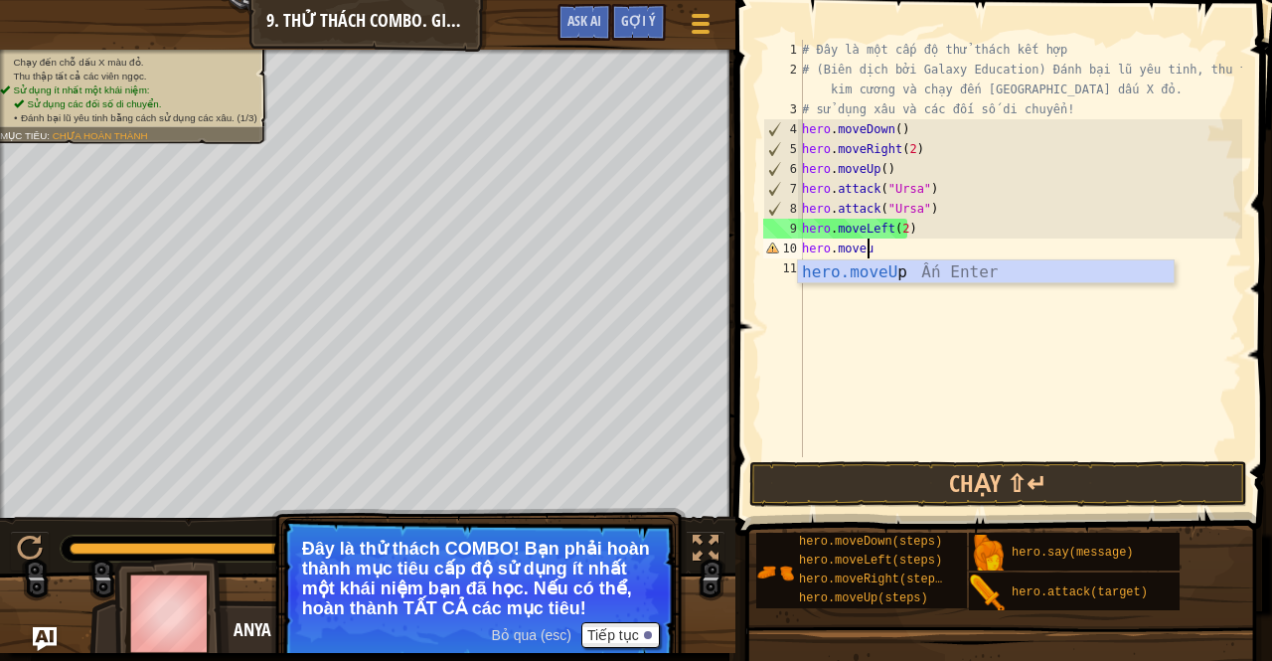
type textarea "hero.moveu"
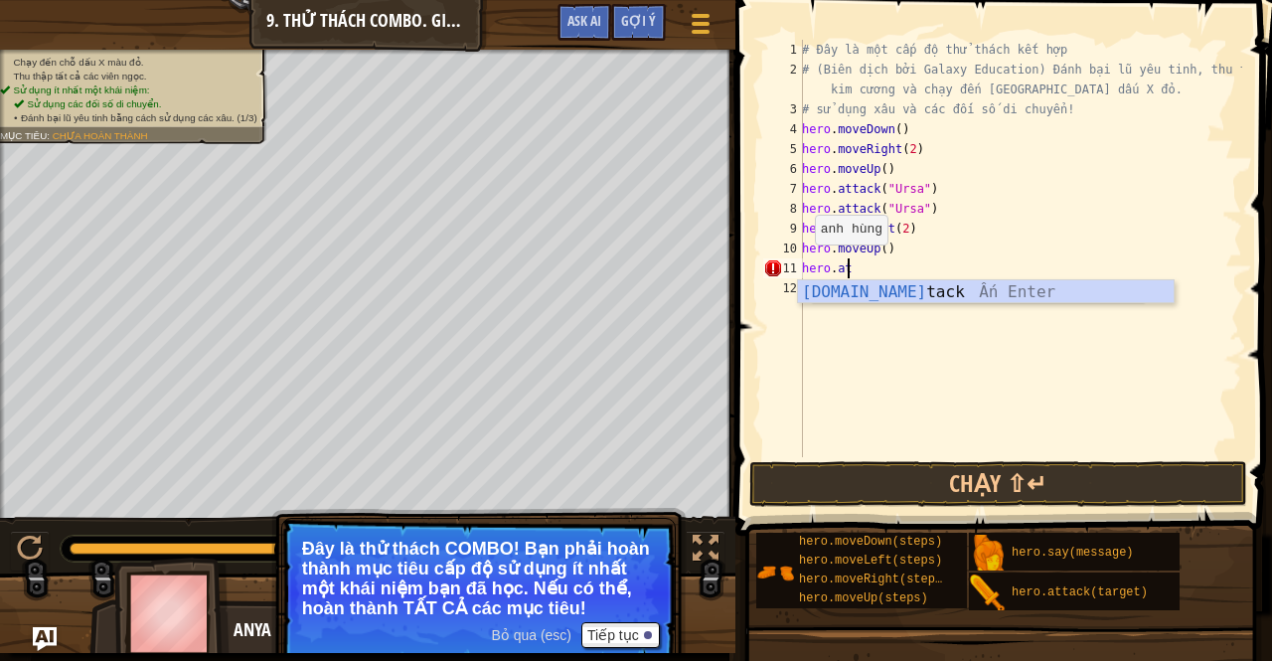
scroll to position [9, 3]
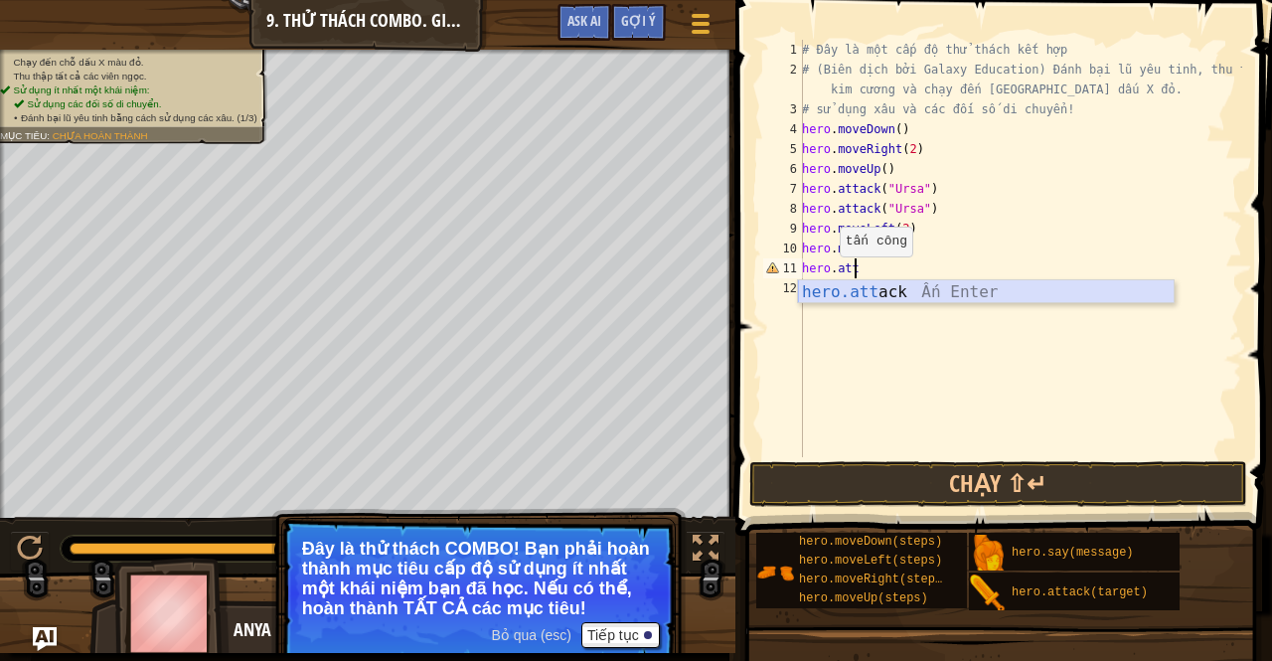
click at [871, 288] on div "hero.att ack Ấn Enter" at bounding box center [986, 316] width 377 height 72
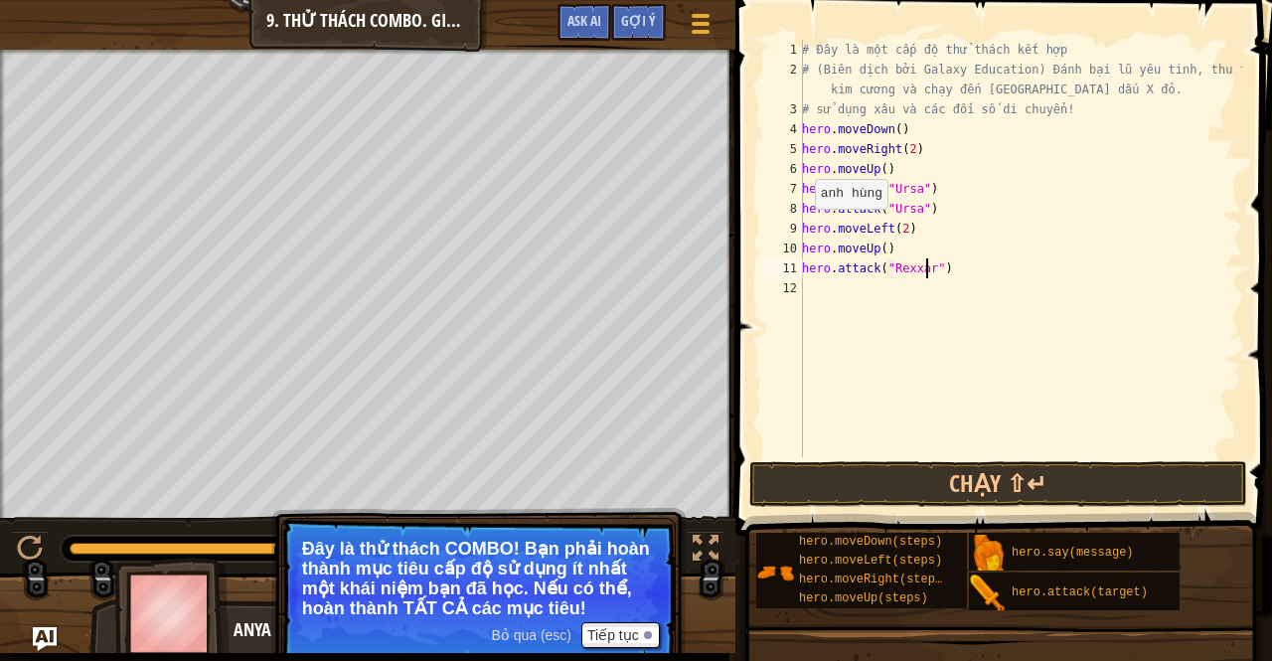
scroll to position [9, 10]
click at [938, 277] on div "# Đây là một cấp độ thử thách kết hợp # (Biên dịch bởi Galaxy Education) Đánh b…" at bounding box center [1020, 268] width 444 height 457
type textarea "hero.attack("Rexxar")"
click at [940, 269] on div "# Đây là một cấp độ thử thách kết hợp # (Biên dịch bởi Galaxy Education) Đánh b…" at bounding box center [1020, 248] width 444 height 417
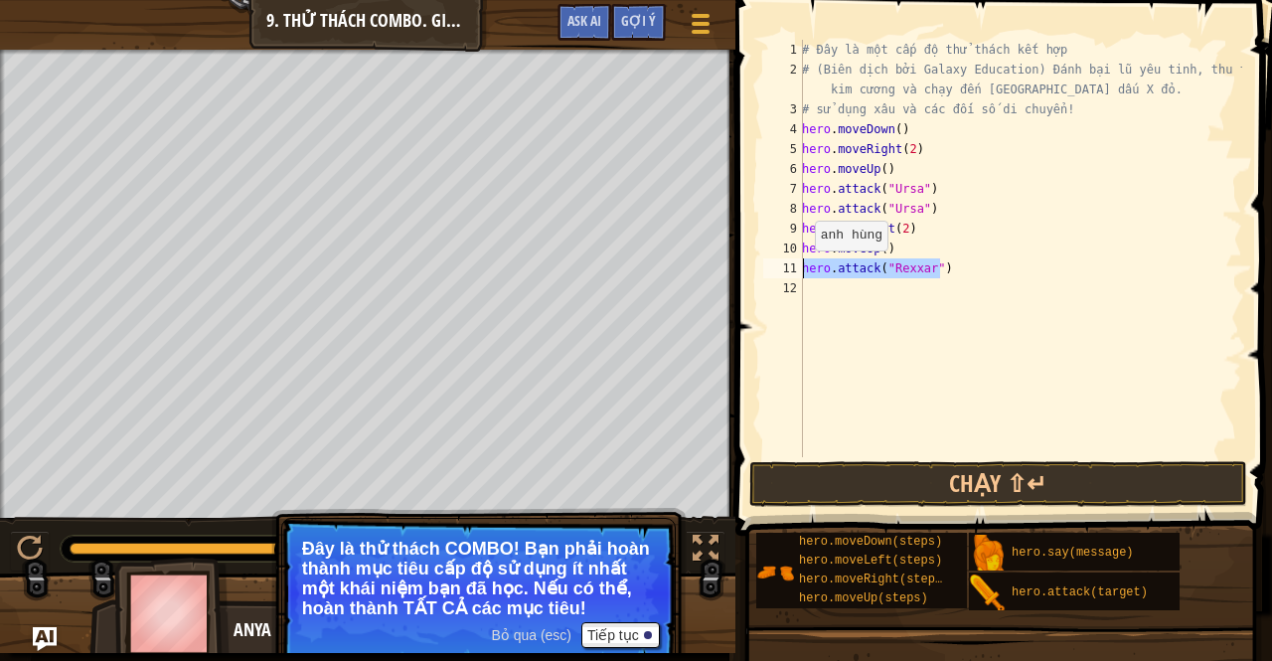
drag, startPoint x: 946, startPoint y: 266, endPoint x: 789, endPoint y: 271, distance: 157.1
click at [789, 271] on div "hero.attack("Rexxar") 1 2 3 4 5 6 7 8 9 10 11 12 # Đây là một cấp độ thử thách …" at bounding box center [1000, 248] width 483 height 417
click at [822, 296] on div "# Đây là một cấp độ thử thách kết hợp # (Biên dịch bởi Galaxy Education) Đánh b…" at bounding box center [1020, 268] width 444 height 457
paste textarea "hero.attack("Rexxar")"
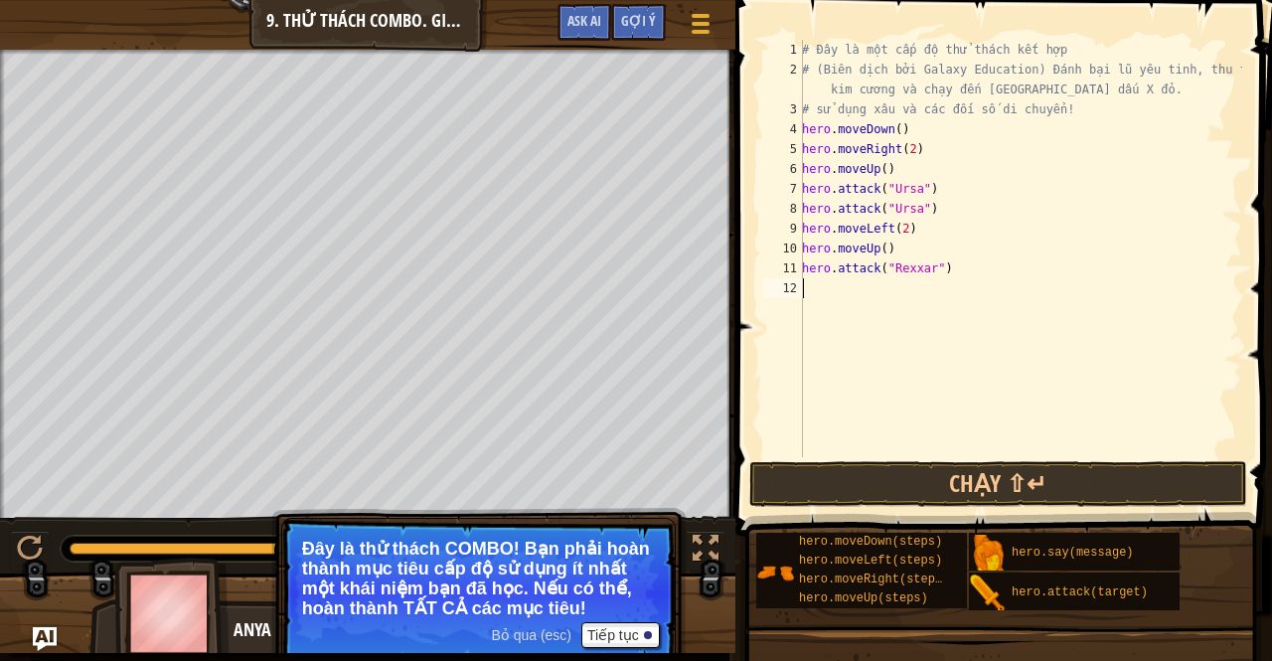
type textarea "hero.attack("Rexxar")"
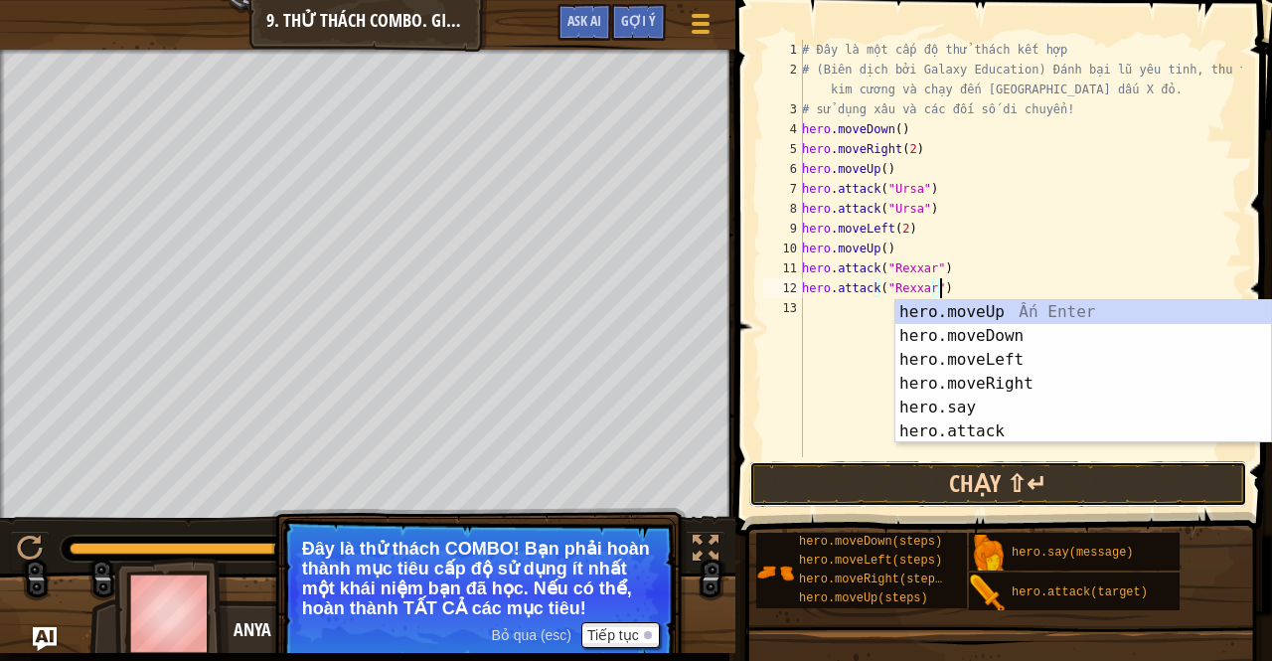
click at [827, 473] on button "Chạy ⇧↵" at bounding box center [998, 484] width 498 height 46
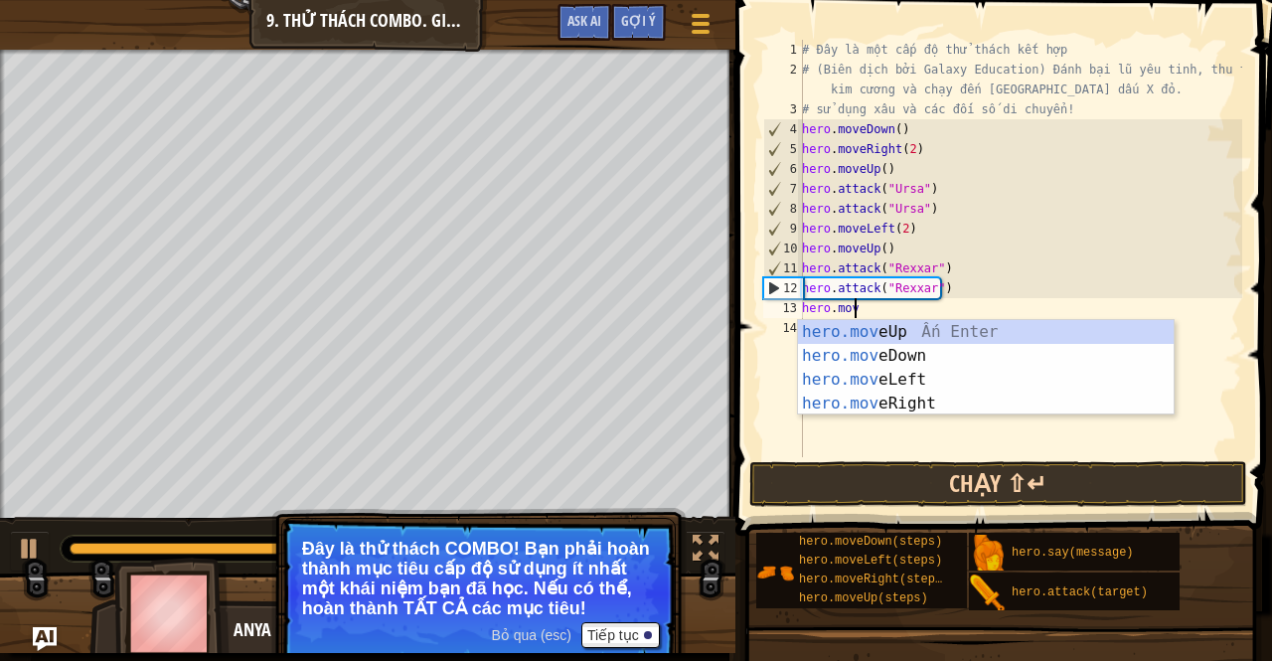
scroll to position [9, 4]
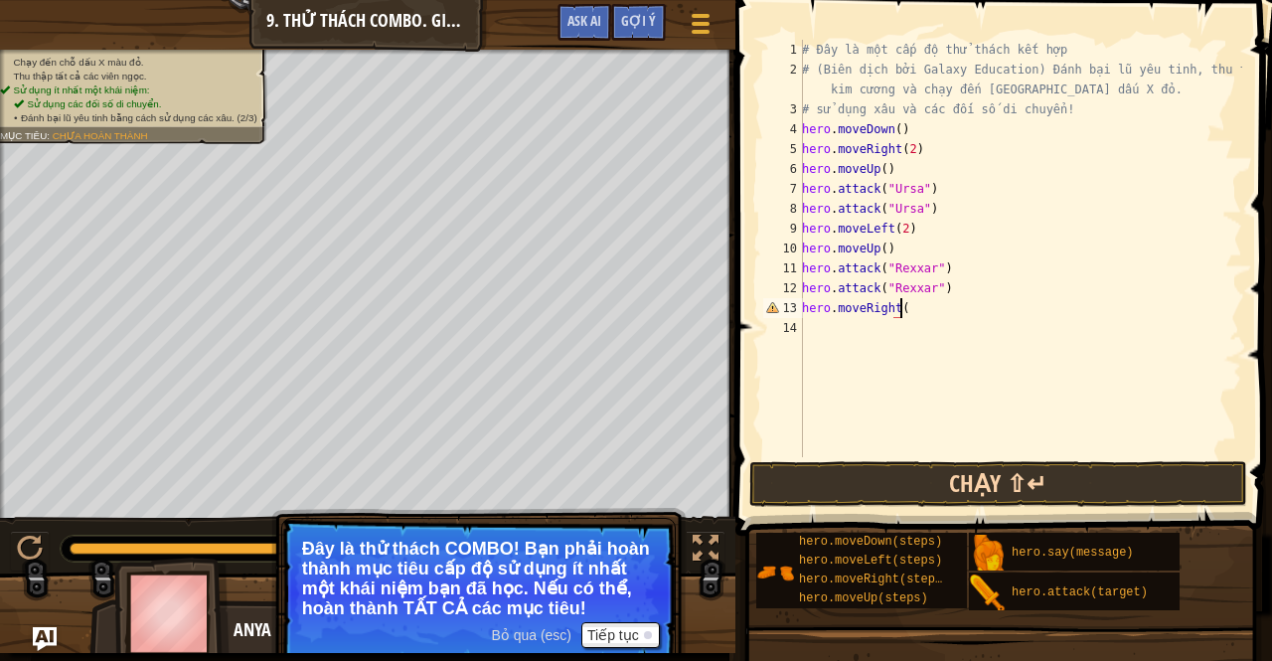
type textarea "hero.moveRight()"
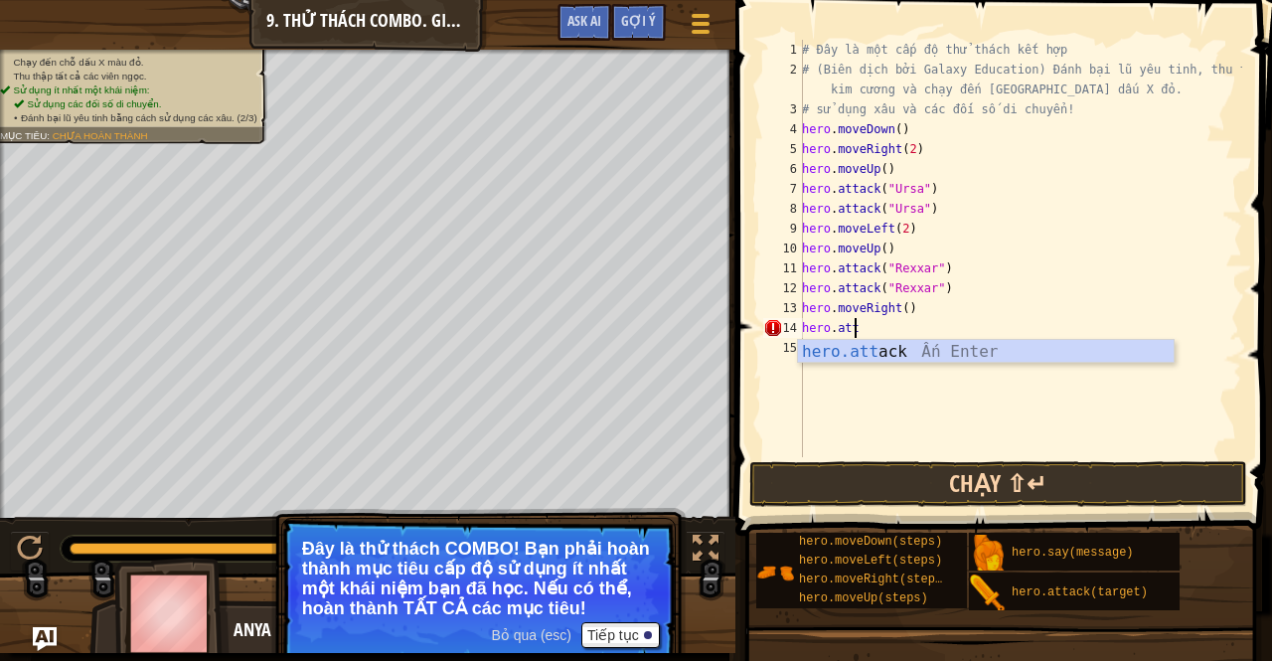
scroll to position [9, 3]
click at [1001, 347] on div "hero.att ack Ấn Enter" at bounding box center [986, 376] width 377 height 72
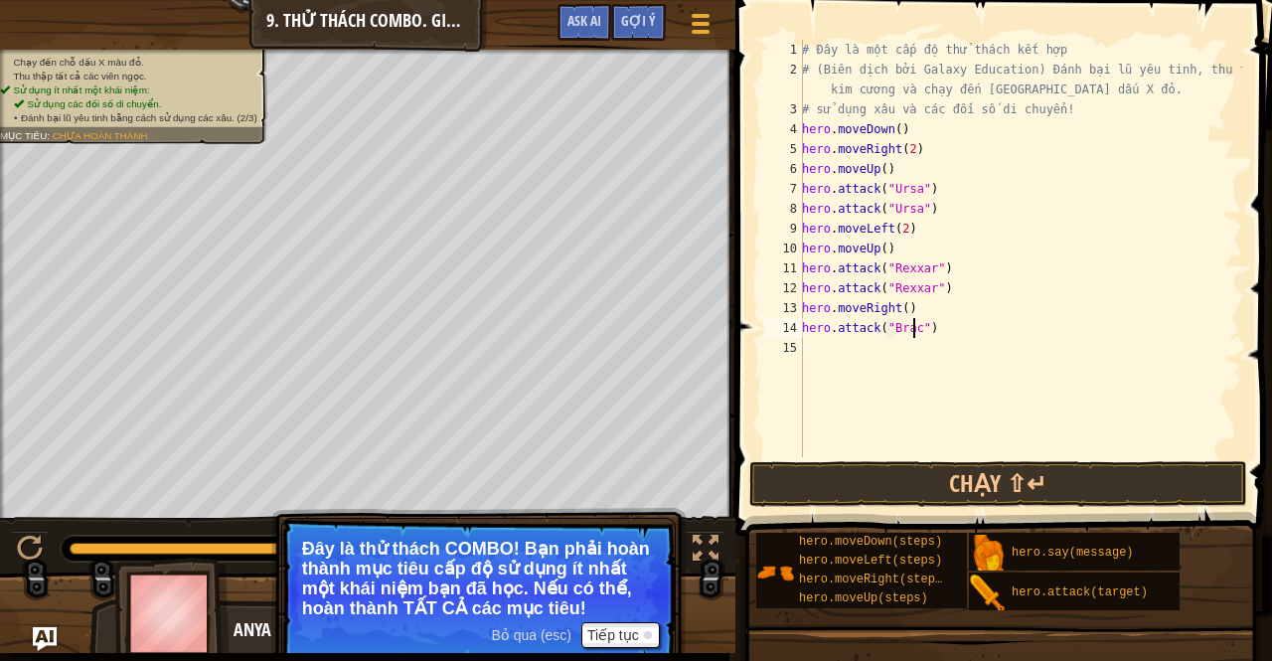
scroll to position [9, 9]
click at [948, 321] on div "# Đây là một cấp độ thử thách kết hợp # (Biên dịch bởi Galaxy Education) Đánh b…" at bounding box center [1020, 268] width 444 height 457
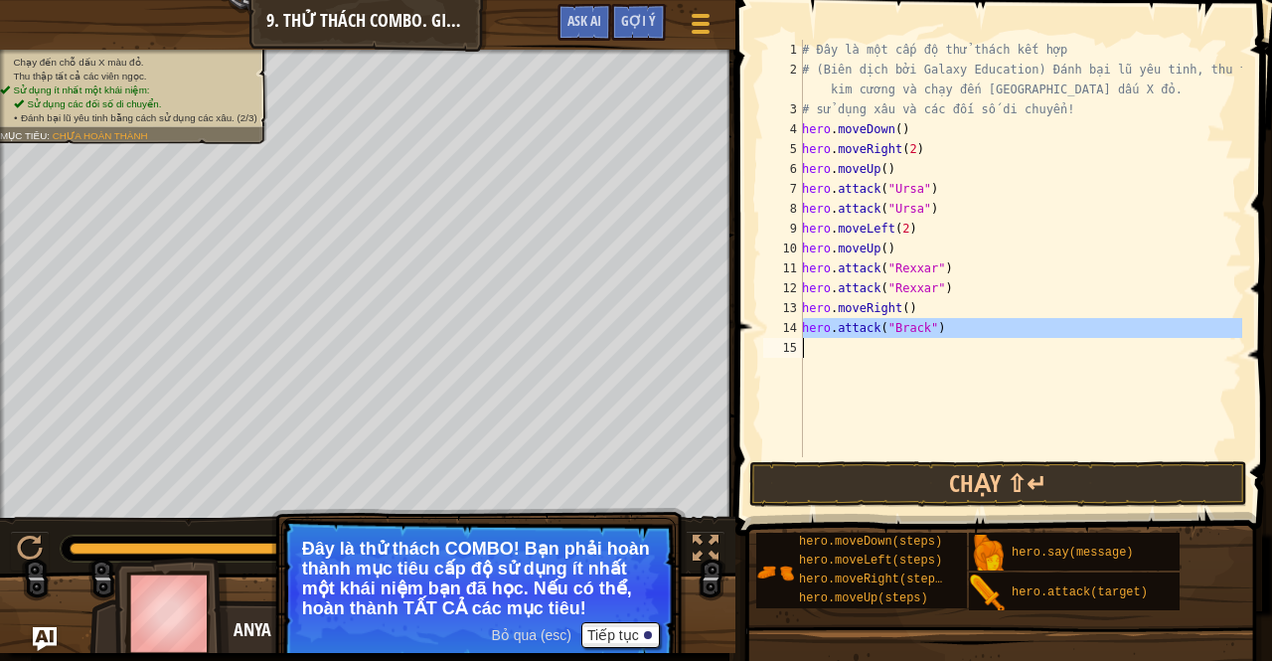
click at [948, 321] on div "# Đây là một cấp độ thử thách kết hợp # (Biên dịch bởi Galaxy Education) Đánh b…" at bounding box center [1020, 248] width 444 height 417
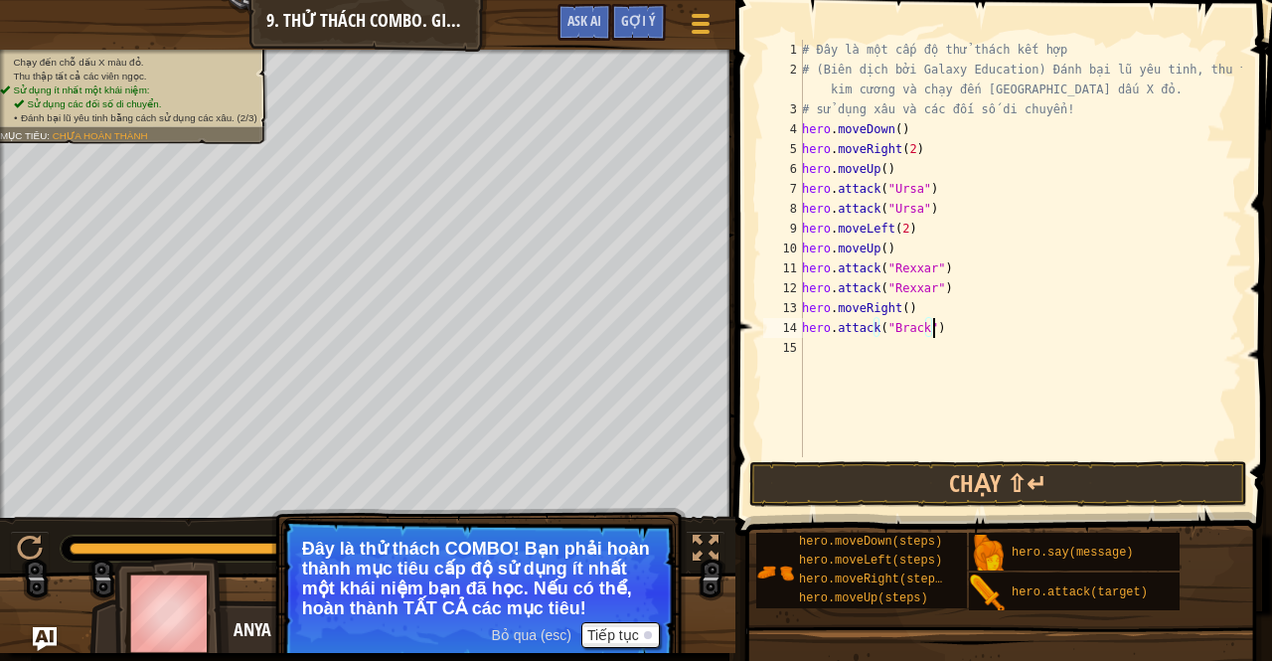
click at [948, 321] on div "# Đây là một cấp độ thử thách kết hợp # (Biên dịch bởi Galaxy Education) Đánh b…" at bounding box center [1020, 268] width 444 height 457
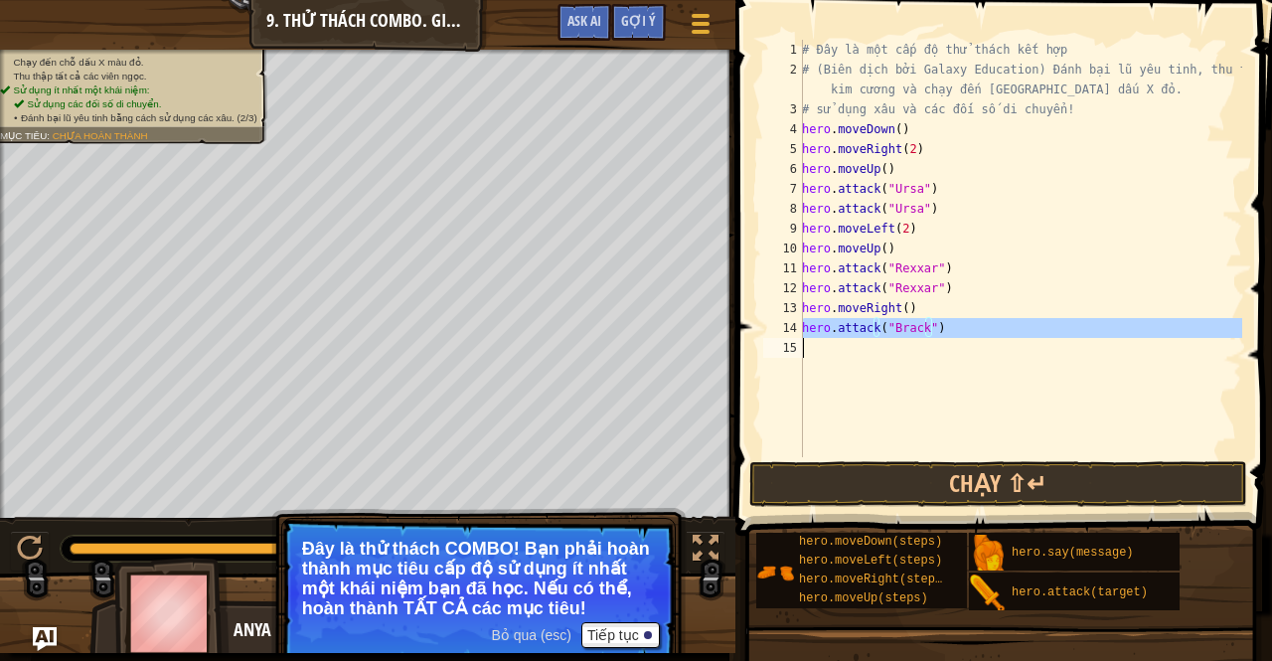
click at [948, 321] on div "# Đây là một cấp độ thử thách kết hợp # (Biên dịch bởi Galaxy Education) Đánh b…" at bounding box center [1020, 268] width 444 height 457
type textarea "hero.attack("Brack")"
click at [948, 321] on div "# Đây là một cấp độ thử thách kết hợp # (Biên dịch bởi Galaxy Education) Đánh b…" at bounding box center [1020, 268] width 444 height 457
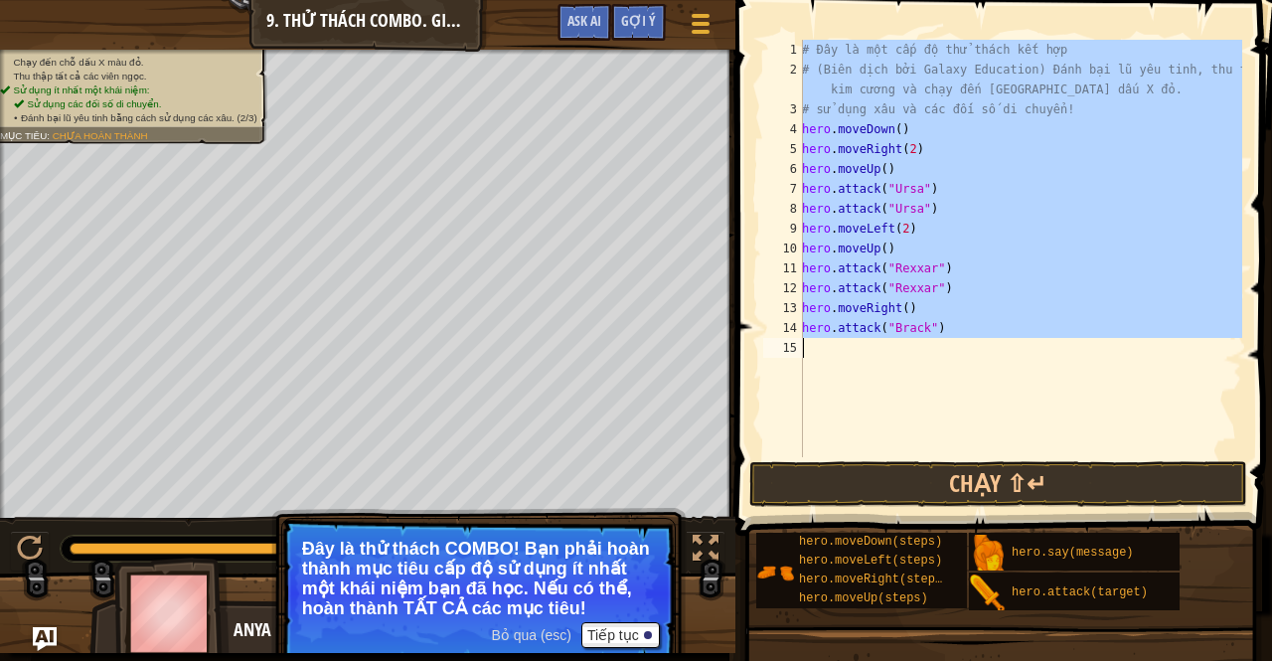
click at [956, 351] on div "# Đây là một cấp độ thử thách kết hợp # (Biên dịch bởi Galaxy Education) Đánh b…" at bounding box center [1020, 248] width 444 height 417
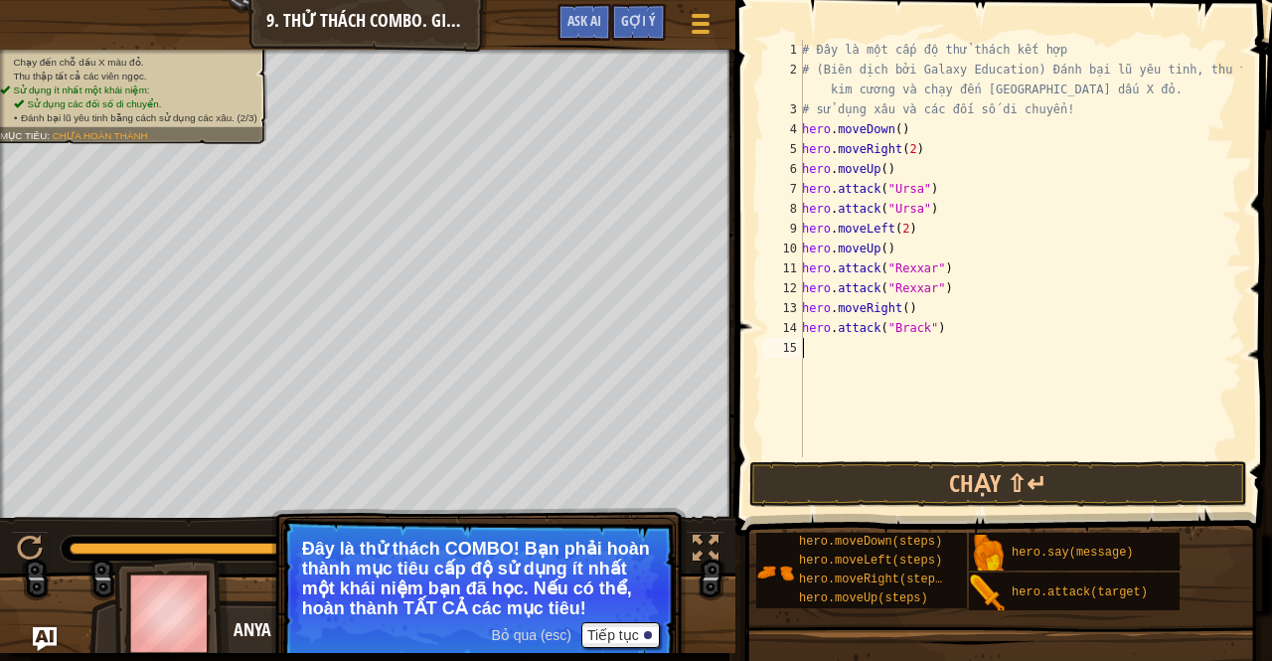
scroll to position [9, 0]
drag, startPoint x: 938, startPoint y: 329, endPoint x: 799, endPoint y: 329, distance: 139.2
click at [799, 329] on div "1 2 3 4 5 6 7 8 9 10 11 12 13 14 15 # Đây là một cấp độ thử thách kết hợp # (Bi…" at bounding box center [1000, 248] width 483 height 417
type textarea "hero.attack("Brack")"
click at [826, 339] on div "# Đây là một cấp độ thử thách kết hợp # (Biên dịch bởi Galaxy Education) Đánh b…" at bounding box center [1020, 268] width 444 height 457
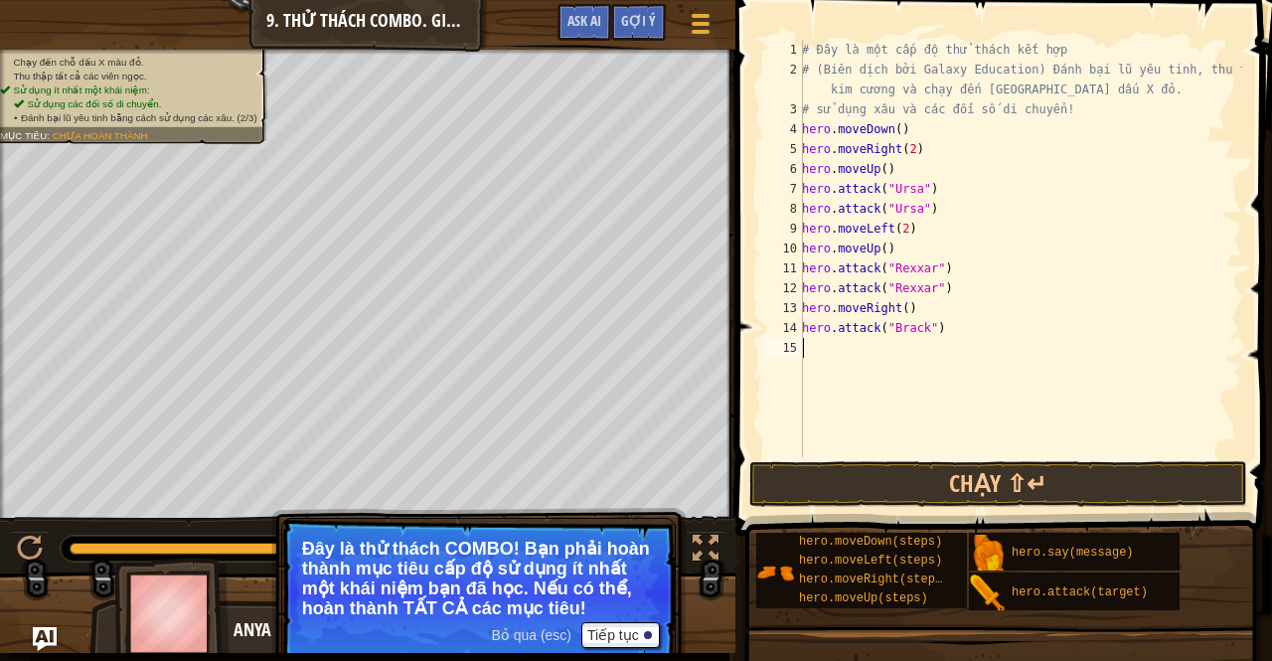
paste textarea "hero.attack("Brack")"
type textarea "hero.attack("Brack")"
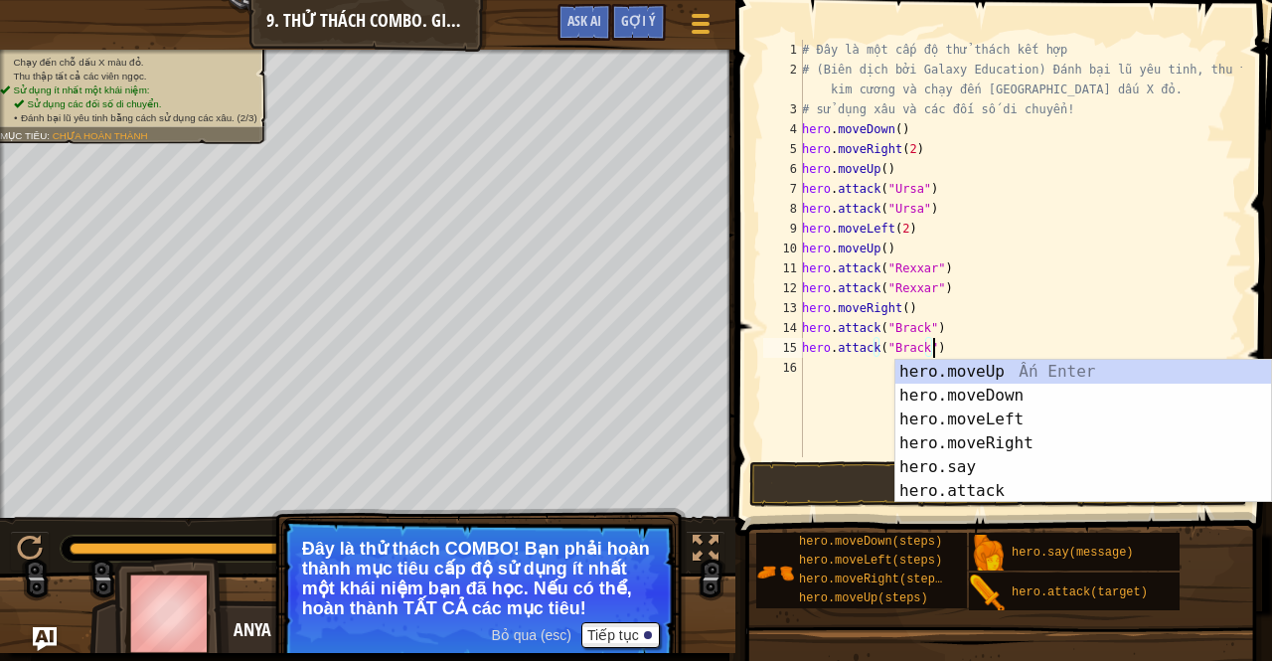
click at [817, 375] on div "# Đây là một cấp độ thử thách kết hợp # (Biên dịch bởi Galaxy Education) Đánh b…" at bounding box center [1020, 268] width 444 height 457
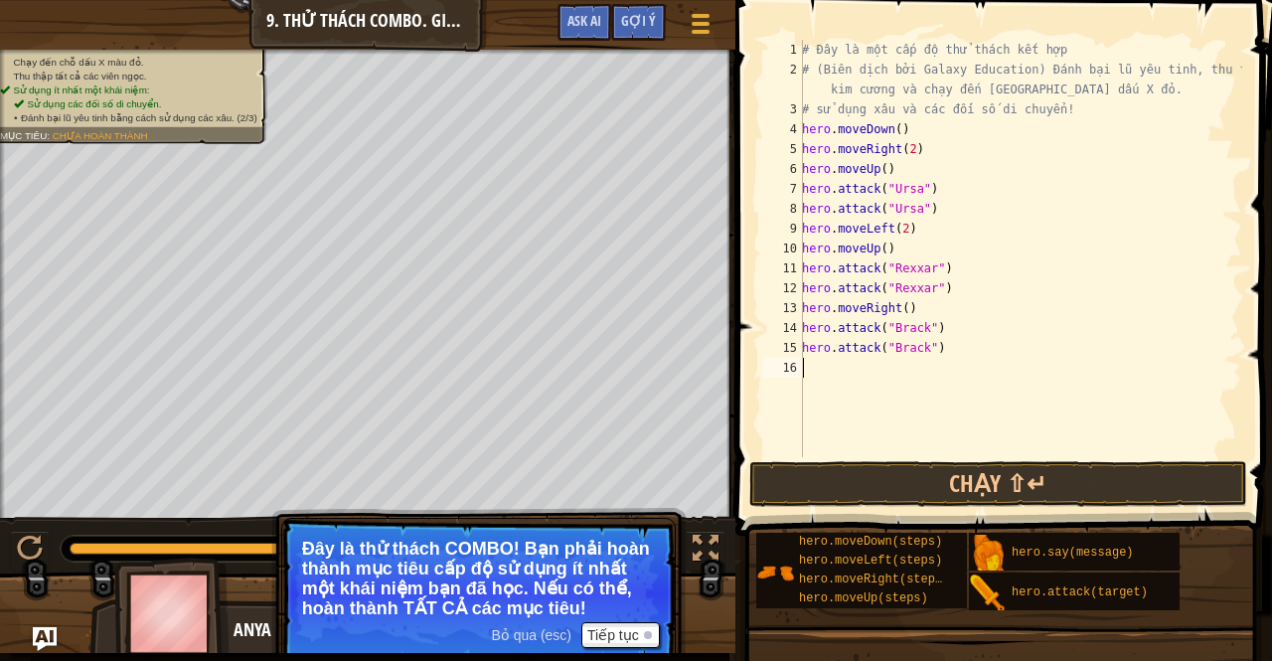
type textarea "g"
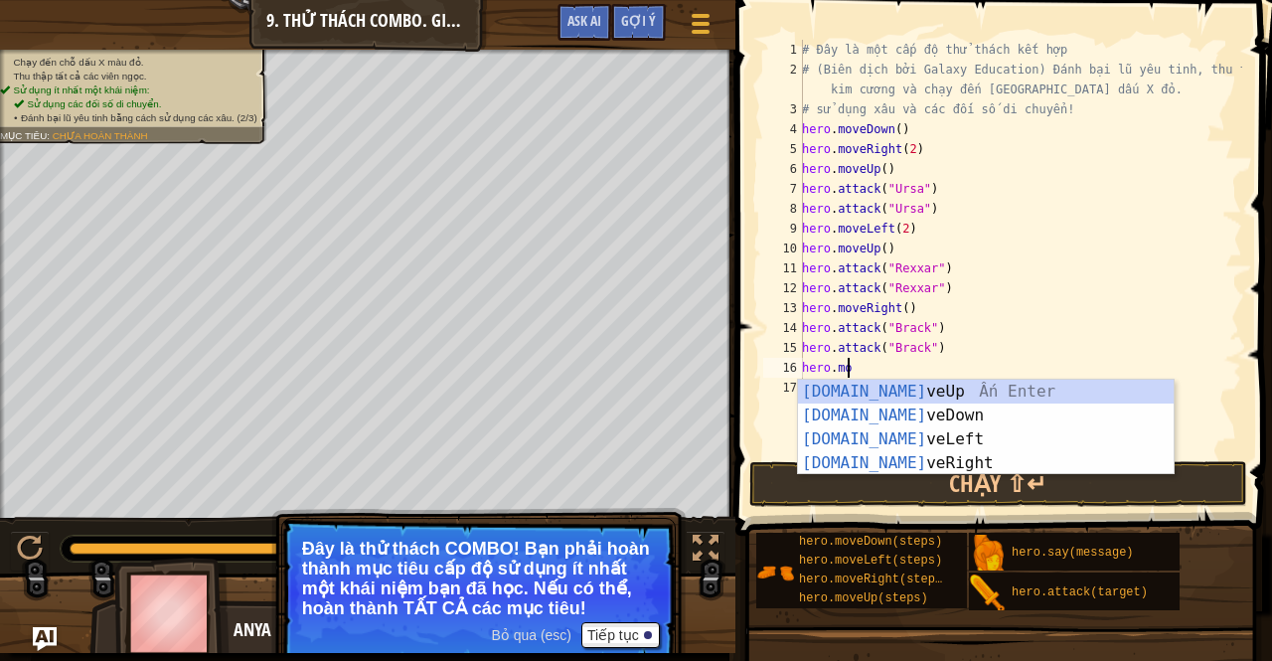
scroll to position [9, 4]
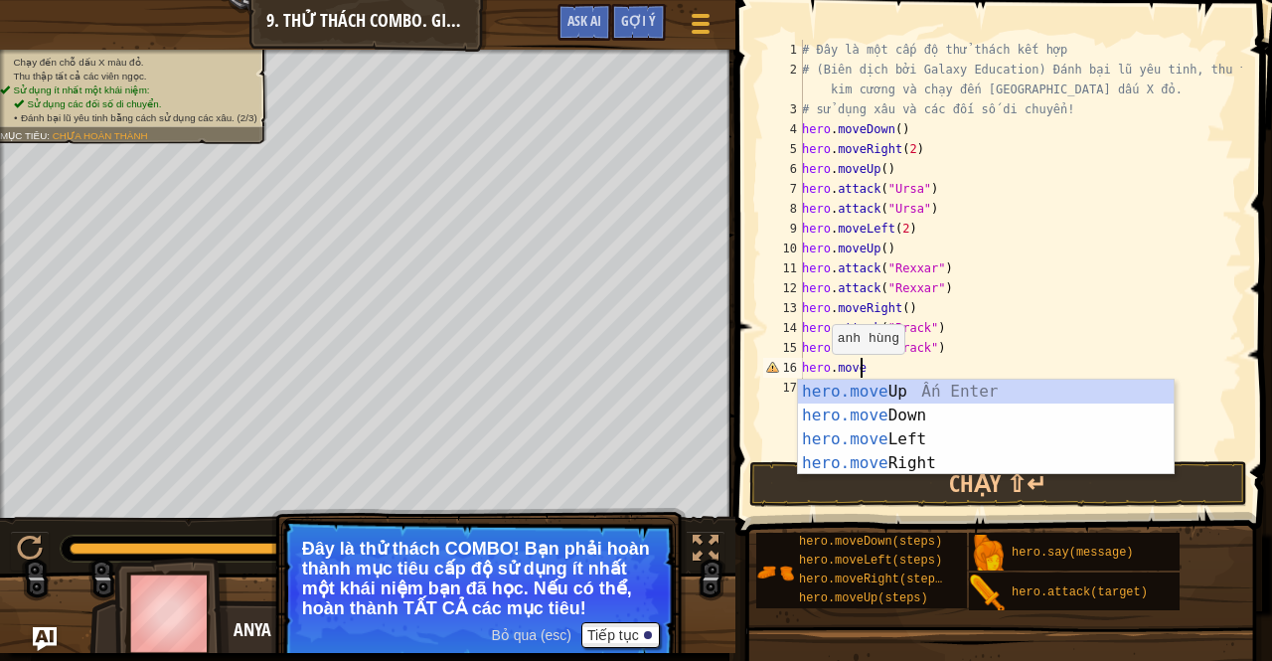
type textarea "hero.moveR"
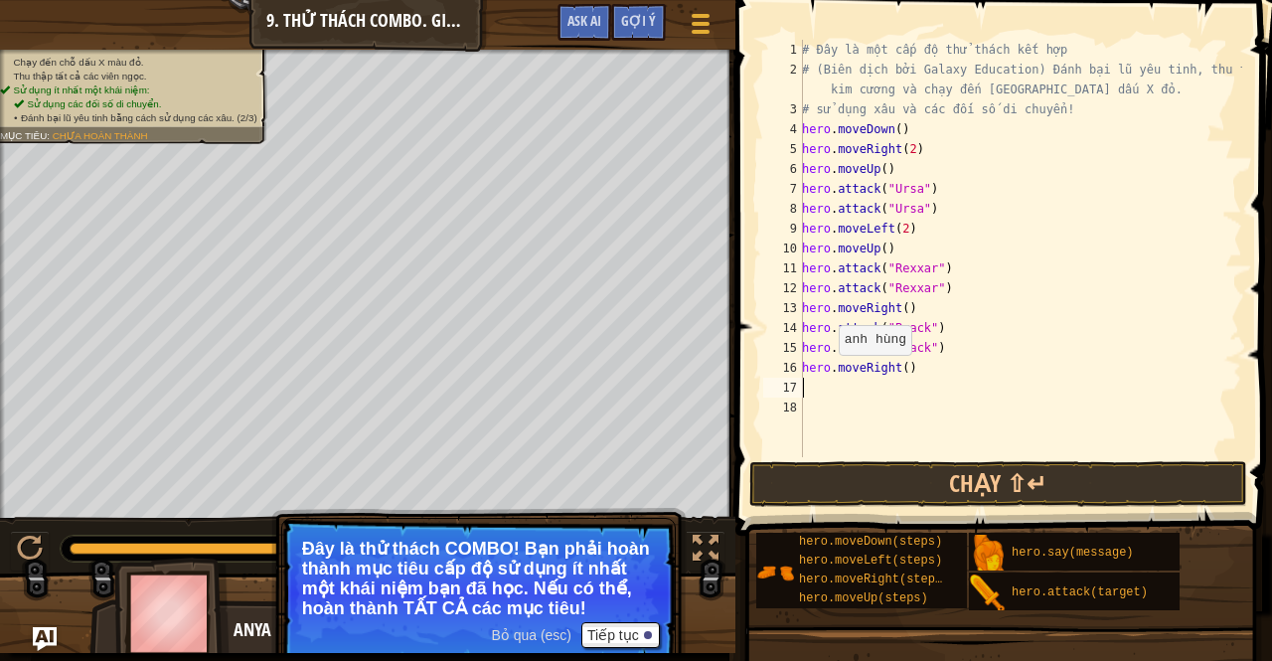
scroll to position [9, 0]
click at [962, 497] on button "Chạy ⇧↵" at bounding box center [998, 484] width 498 height 46
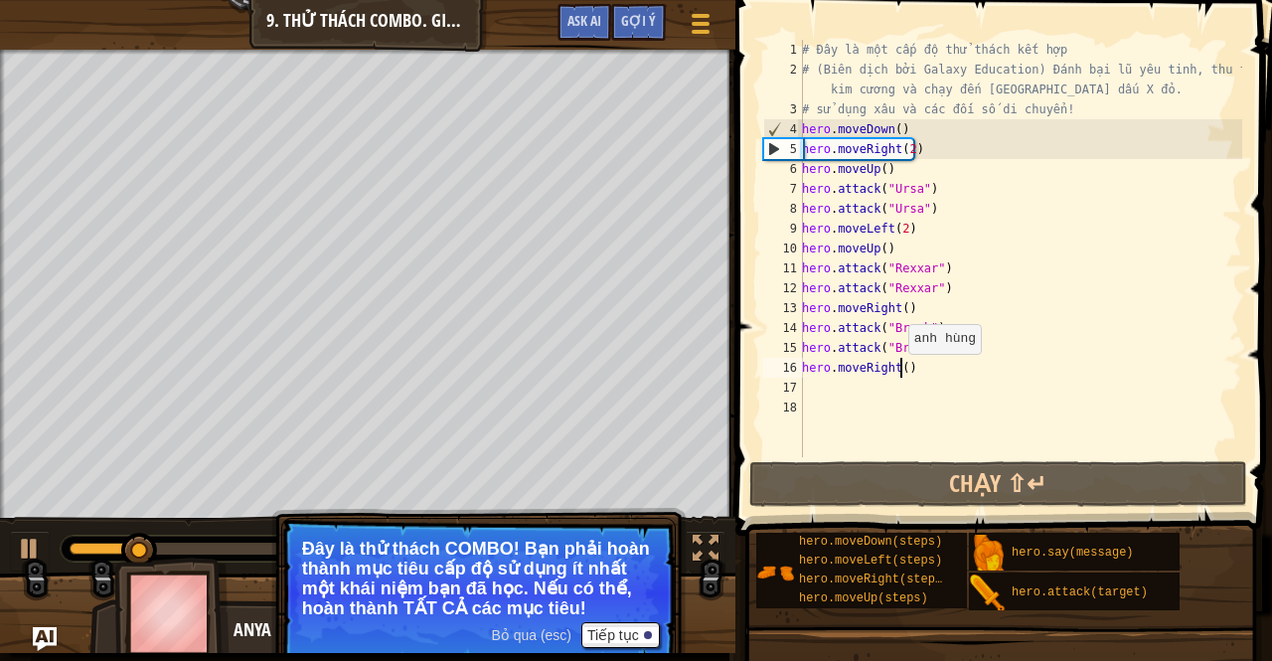
click at [898, 374] on div "# Đây là một cấp độ thử thách kết hợp # (Biên dịch bởi Galaxy Education) Đánh b…" at bounding box center [1020, 268] width 444 height 457
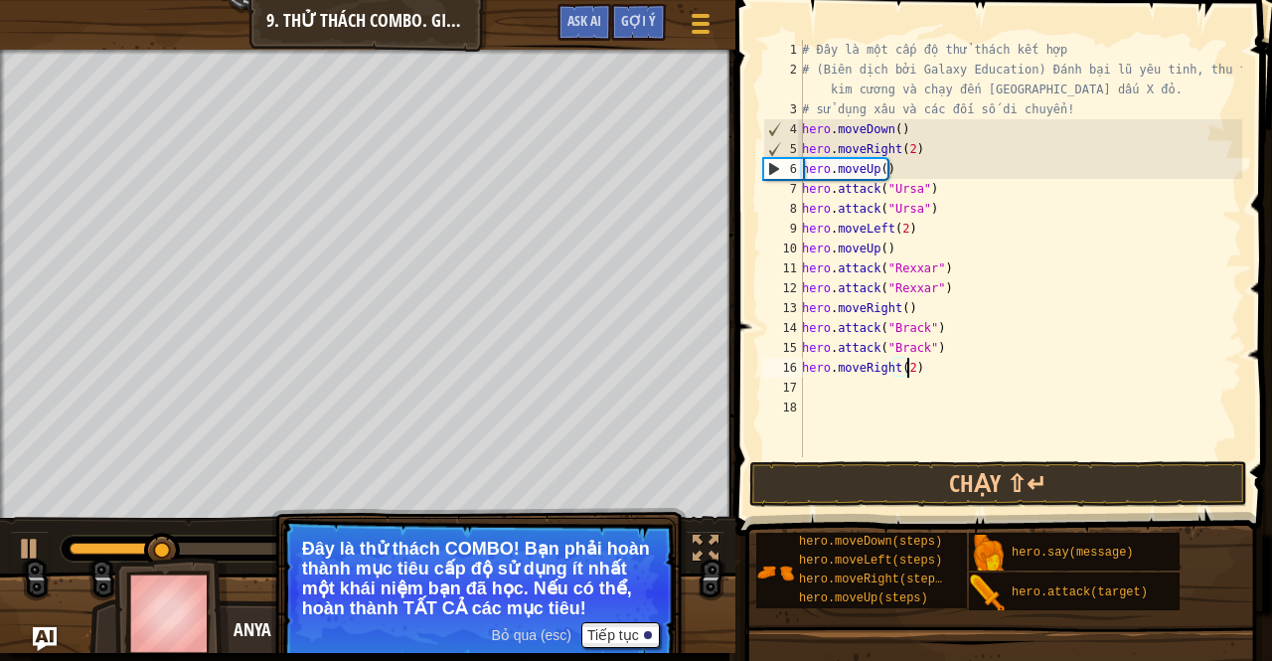
scroll to position [9, 8]
type textarea "hero.moveRight(2)"
click at [879, 477] on button "Chạy ⇧↵" at bounding box center [998, 484] width 498 height 46
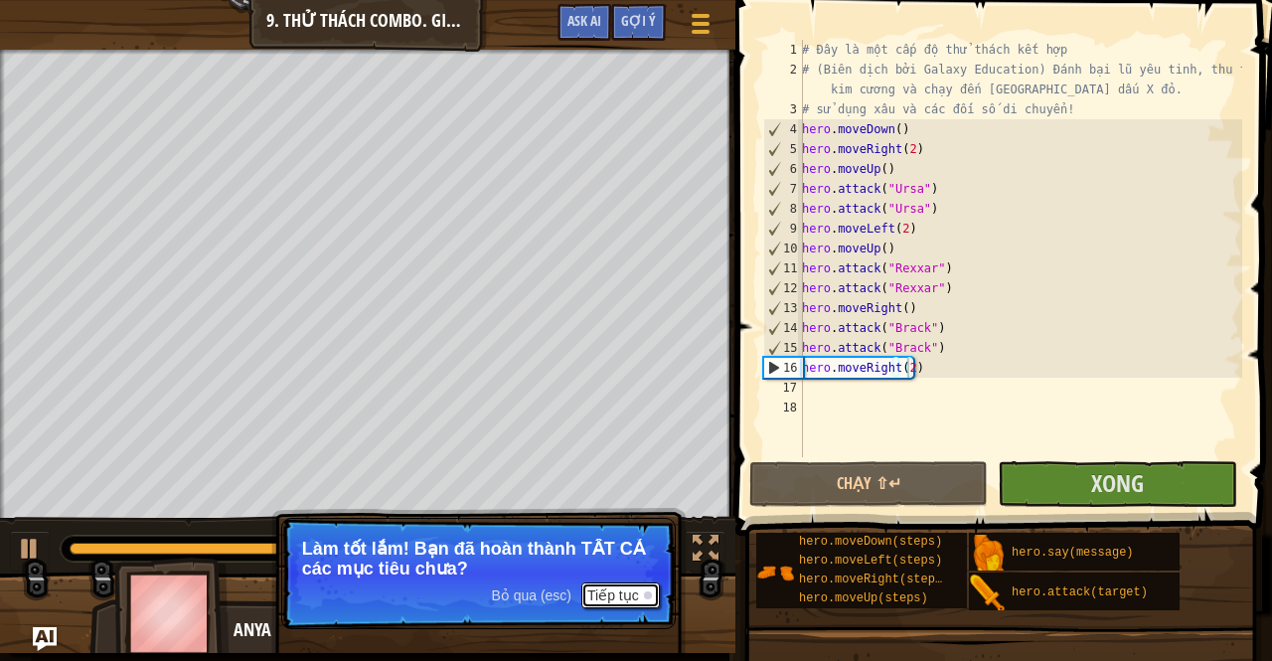
click at [615, 590] on button "Tiếp tục" at bounding box center [620, 595] width 79 height 26
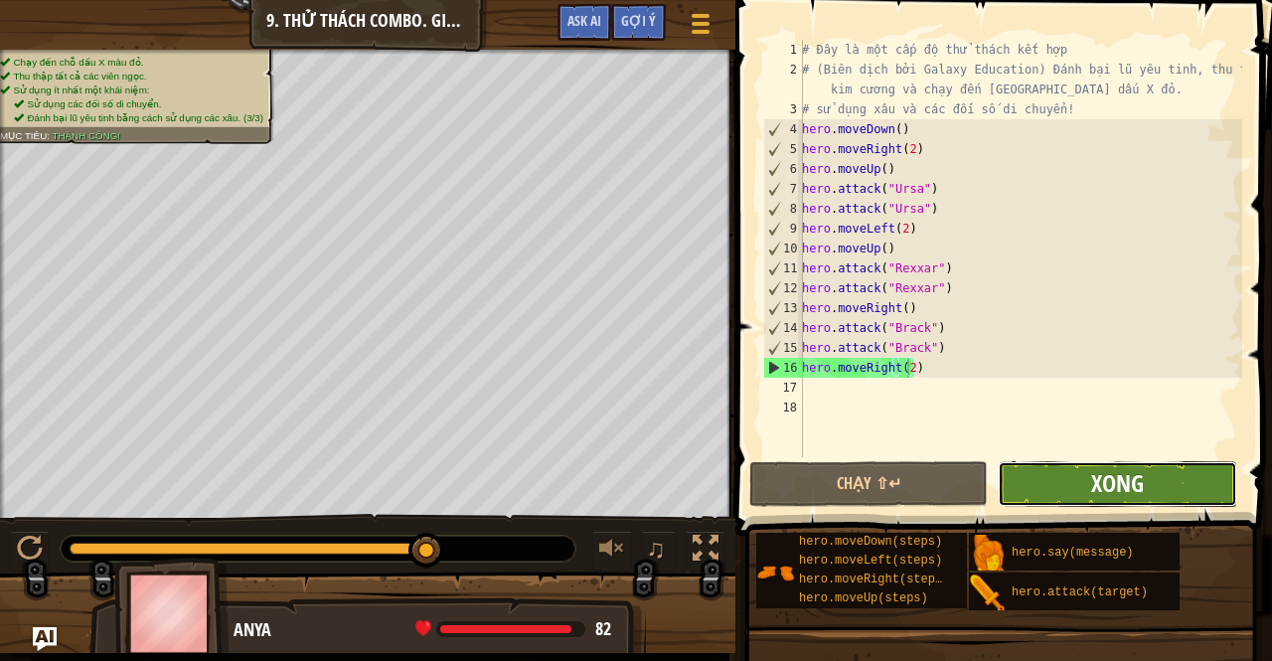
click at [1121, 483] on span "Xong" at bounding box center [1117, 483] width 53 height 32
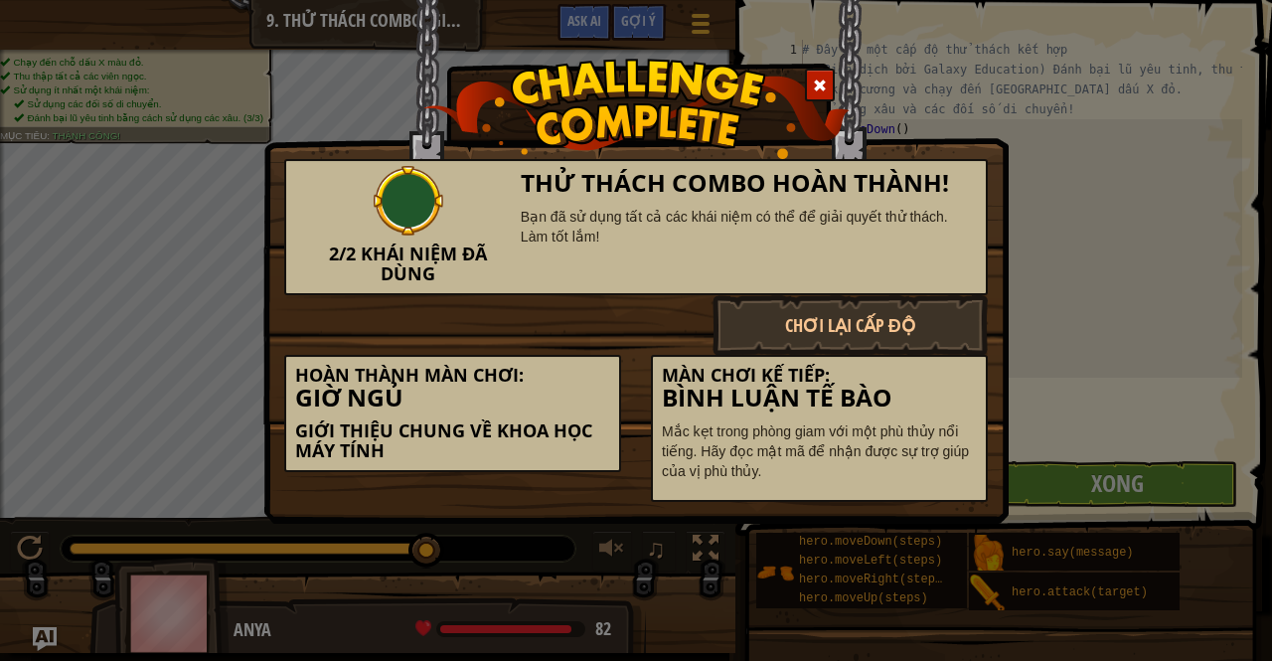
click at [722, 443] on p "Mắc kẹt trong phòng giam với một phù thủy nổi tiếng. Hãy đọc mật mã để nhận đượ…" at bounding box center [819, 451] width 315 height 60
drag, startPoint x: 659, startPoint y: 424, endPoint x: 810, endPoint y: 438, distance: 151.7
click at [809, 438] on div "Màn chơi kế tiếp: Bình luận Tế bào Mắc kẹt trong phòng giam với một phù thủy nổ…" at bounding box center [819, 429] width 337 height 148
click at [820, 464] on p "Mắc kẹt trong phòng giam với một phù thủy nổi tiếng. Hãy đọc mật mã để nhận đượ…" at bounding box center [819, 451] width 315 height 60
click at [1052, 406] on div "2/2 Khái niệm đã dùng Thử thách Combo Hoàn thành! Bạn đã sử dụng tất cả các khá…" at bounding box center [636, 330] width 1272 height 661
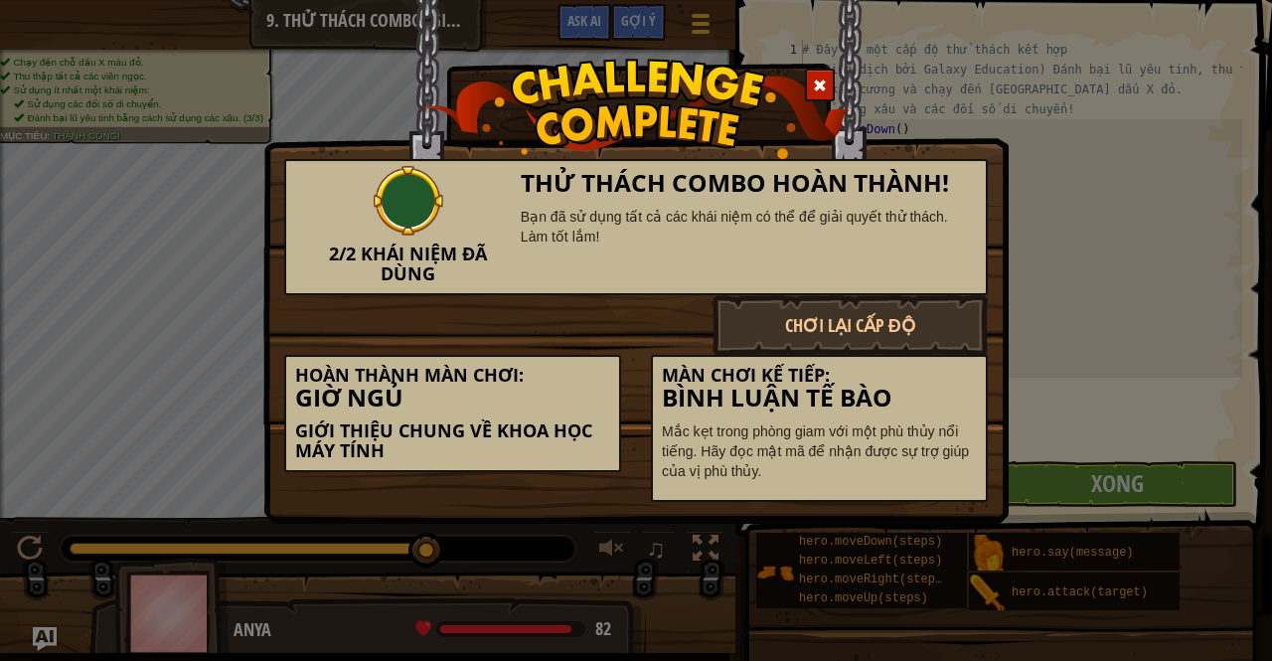
click at [825, 85] on span at bounding box center [820, 86] width 14 height 14
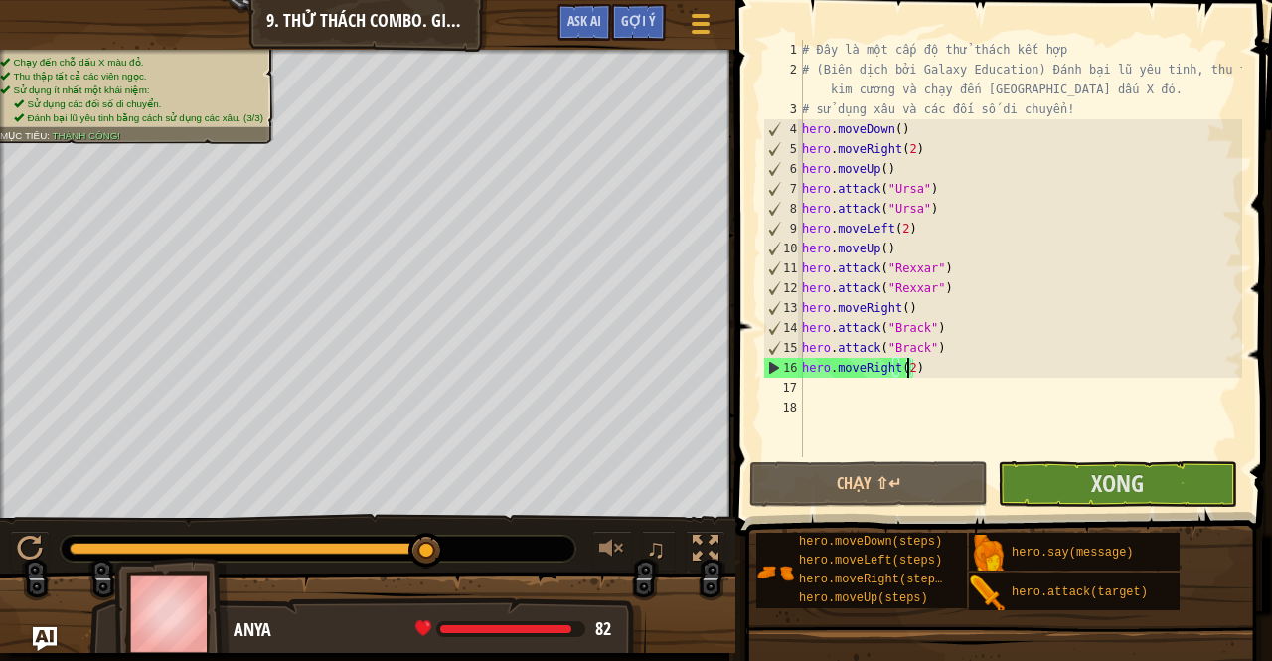
click at [952, 383] on div "# Đây là một cấp độ thử thách kết hợp # (Biên dịch bởi Galaxy Education) Đánh b…" at bounding box center [1020, 268] width 444 height 457
drag, startPoint x: 948, startPoint y: 383, endPoint x: 932, endPoint y: 375, distance: 17.8
click at [933, 375] on div "# Đây là một cấp độ thử thách kết hợp # (Biên dịch bởi Galaxy Education) Đánh b…" at bounding box center [1020, 268] width 444 height 457
type textarea "hero.moveRight(2)"
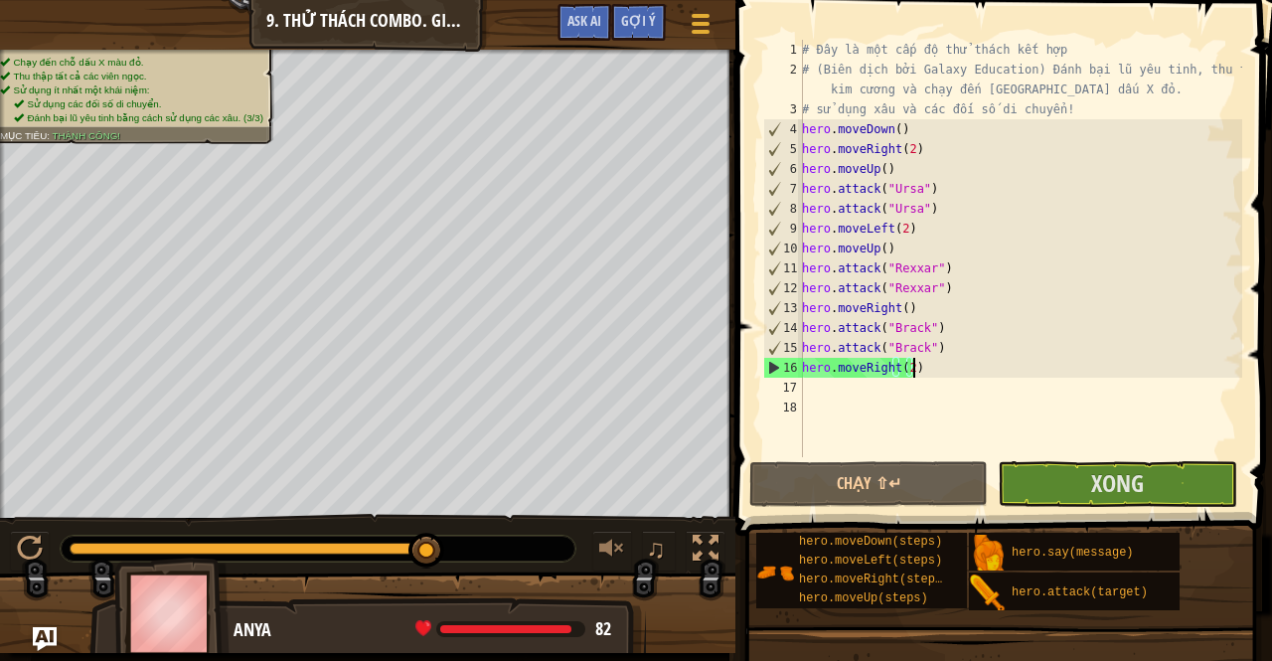
click at [928, 389] on div "# Đây là một cấp độ thử thách kết hợp # (Biên dịch bởi Galaxy Education) Đánh b…" at bounding box center [1020, 268] width 444 height 457
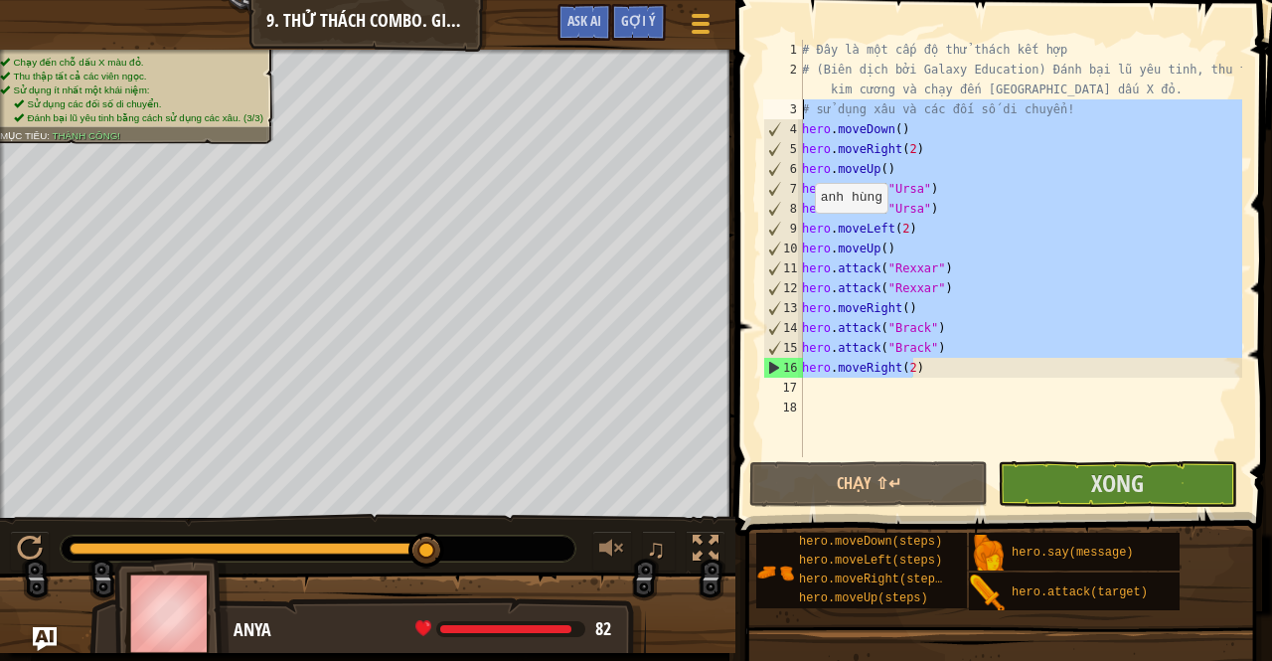
drag, startPoint x: 919, startPoint y: 366, endPoint x: 787, endPoint y: 118, distance: 280.6
click at [787, 118] on div "1 2 3 4 5 6 7 8 9 10 11 12 13 14 15 16 17 18 # Đây là một cấp độ thử thách kết …" at bounding box center [1000, 248] width 483 height 417
click at [951, 150] on div "# Đây là một cấp độ thử thách kết hợp # (Biên dịch bởi Galaxy Education) Đánh b…" at bounding box center [1020, 248] width 444 height 417
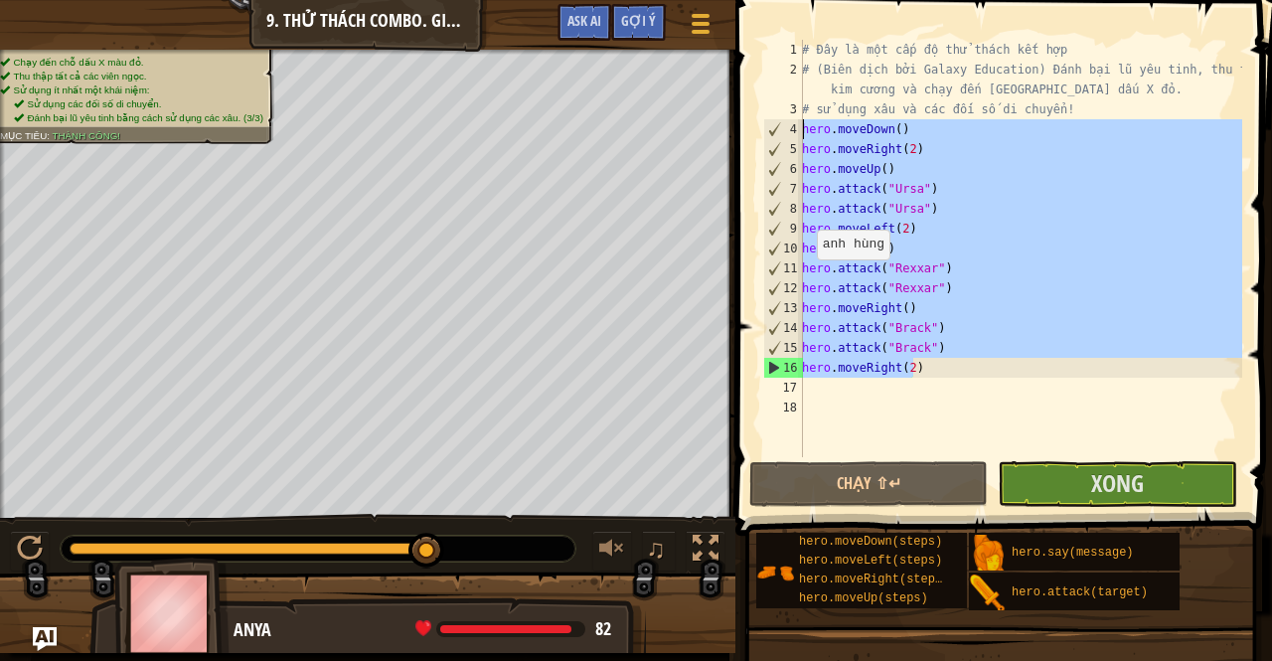
drag, startPoint x: 938, startPoint y: 366, endPoint x: 772, endPoint y: 122, distance: 294.7
click at [772, 122] on div "hero.moveRight(2) 1 2 3 4 5 6 7 8 9 10 11 12 13 14 15 16 17 18 # Đây là một cấp…" at bounding box center [1000, 248] width 483 height 417
type textarea "hero.moveDown() hero.moveRight(2)"
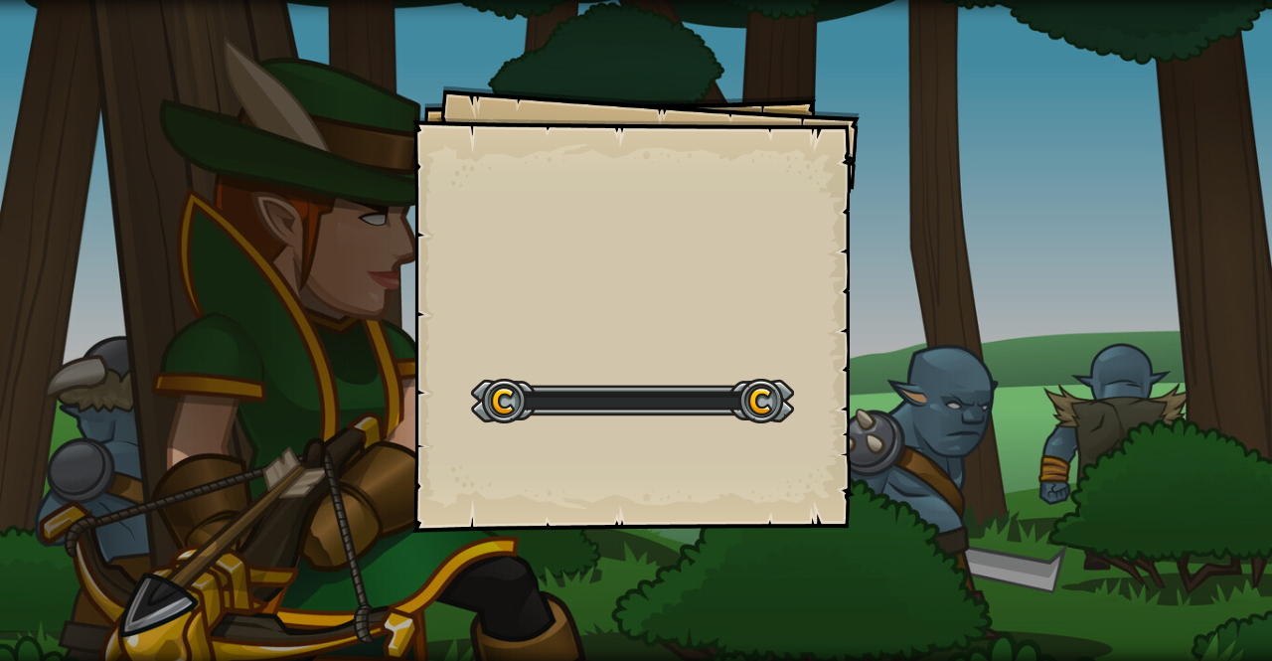
click at [610, 200] on div "Goals Start Level Không kết nối được với server Bạn cần mua gói dịch vụ để được…" at bounding box center [635, 308] width 447 height 447
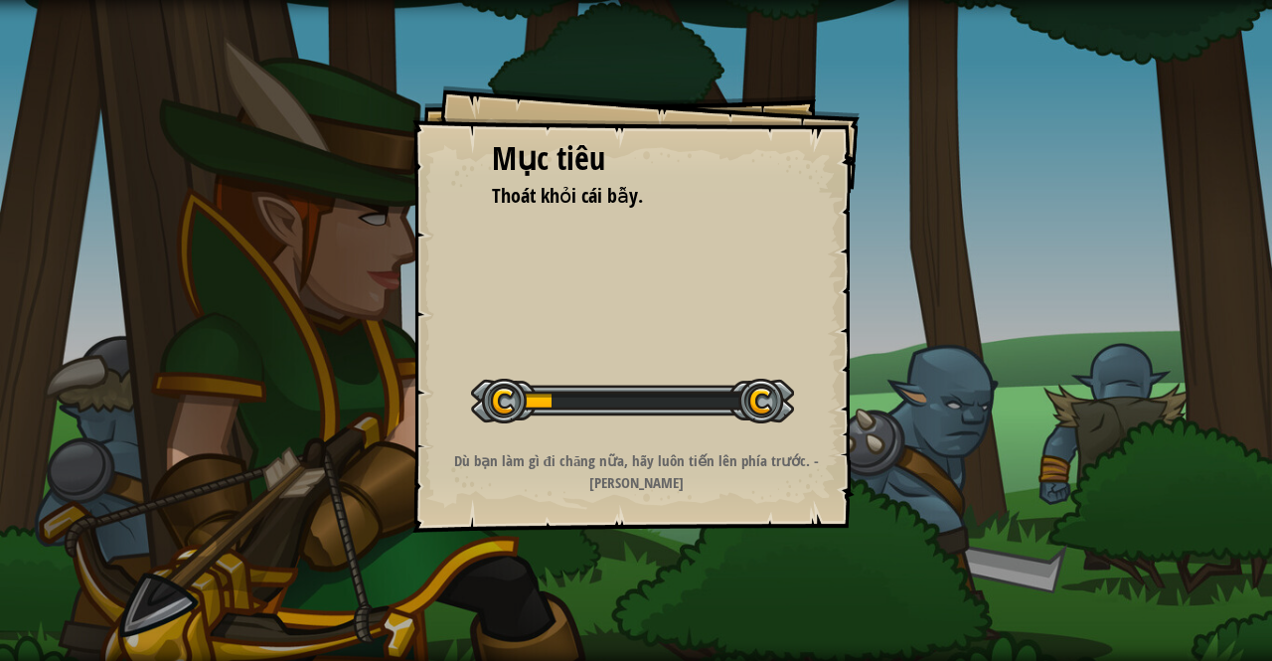
click at [630, 303] on div "Mục tiêu Thoát khỏi cái bẫy. Bắt đầu màn chơi Không kết nối được với server Bạn…" at bounding box center [635, 308] width 447 height 447
click at [618, 273] on div "Mục tiêu Thoát khỏi cái bẫy. Bắt đầu màn chơi Không kết nối được với server Bạn…" at bounding box center [635, 308] width 447 height 447
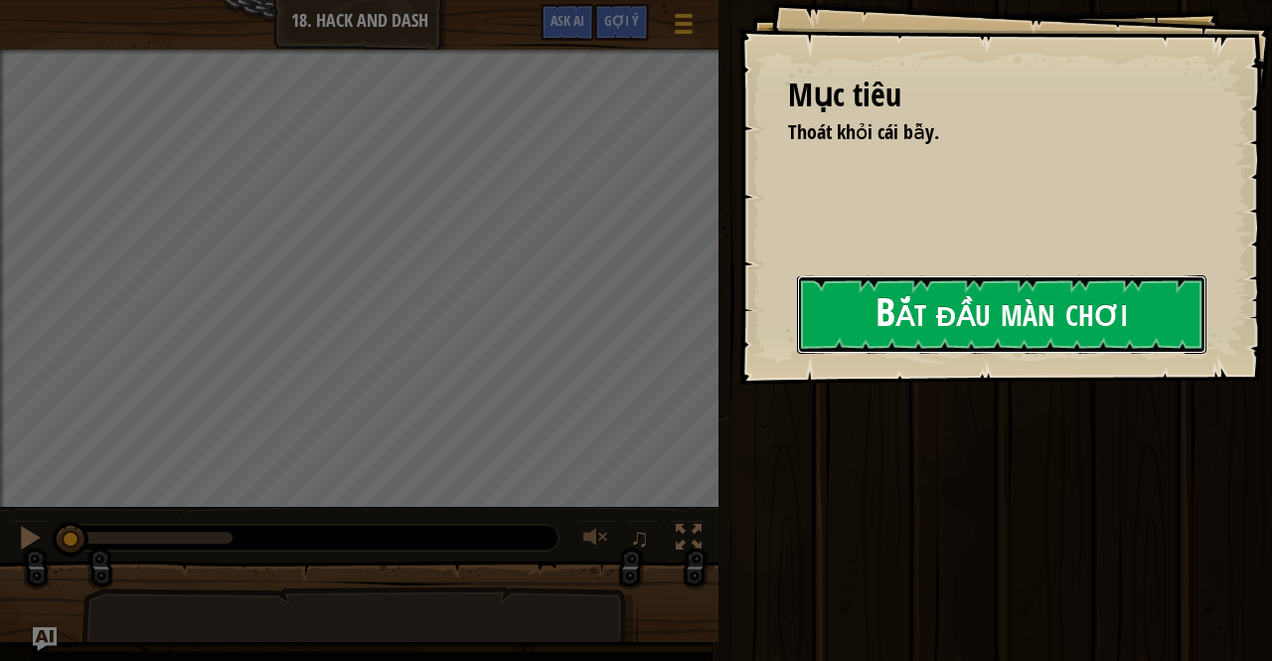
click at [926, 313] on button "Bắt đầu màn chơi" at bounding box center [1002, 314] width 410 height 79
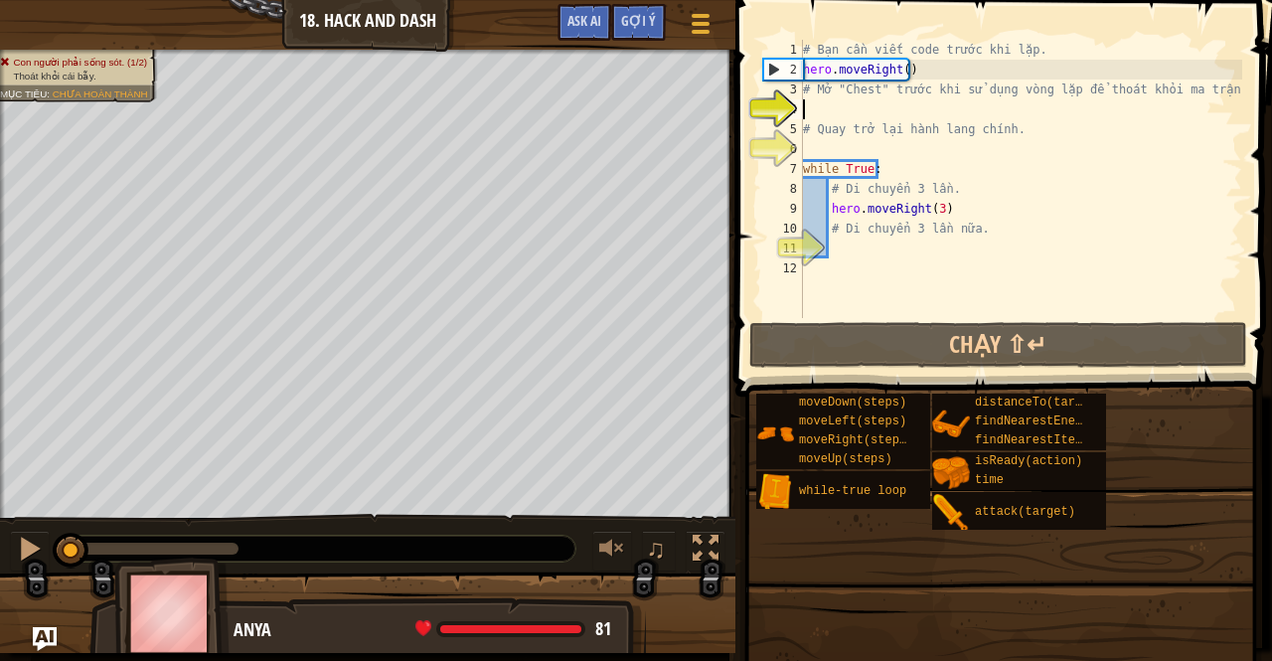
click at [0, 207] on div "Con người phải sống sót. (1/2) Thoát khỏi cái bẫy. Mục tiêu : Chưa hoàn thành" at bounding box center [368, 284] width 736 height 469
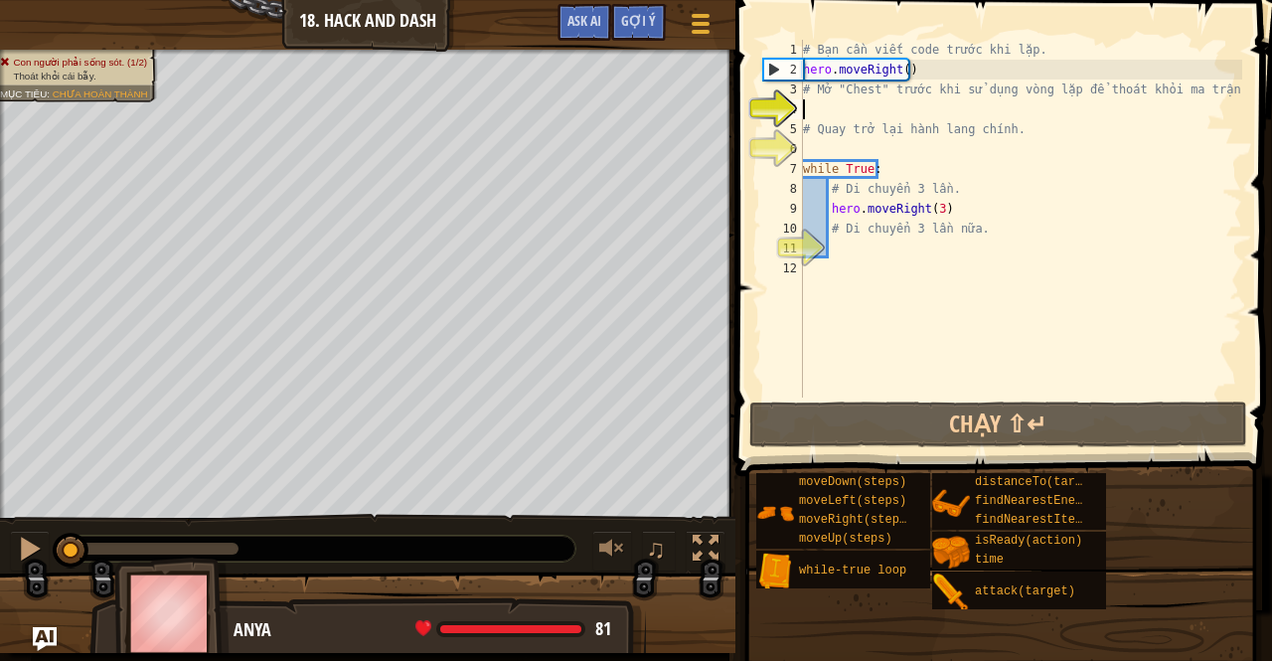
click at [0, 166] on div "Con người phải sống sót. (1/2) Thoát khỏi cái bẫy. Mục tiêu : Chưa hoàn thành" at bounding box center [368, 284] width 736 height 469
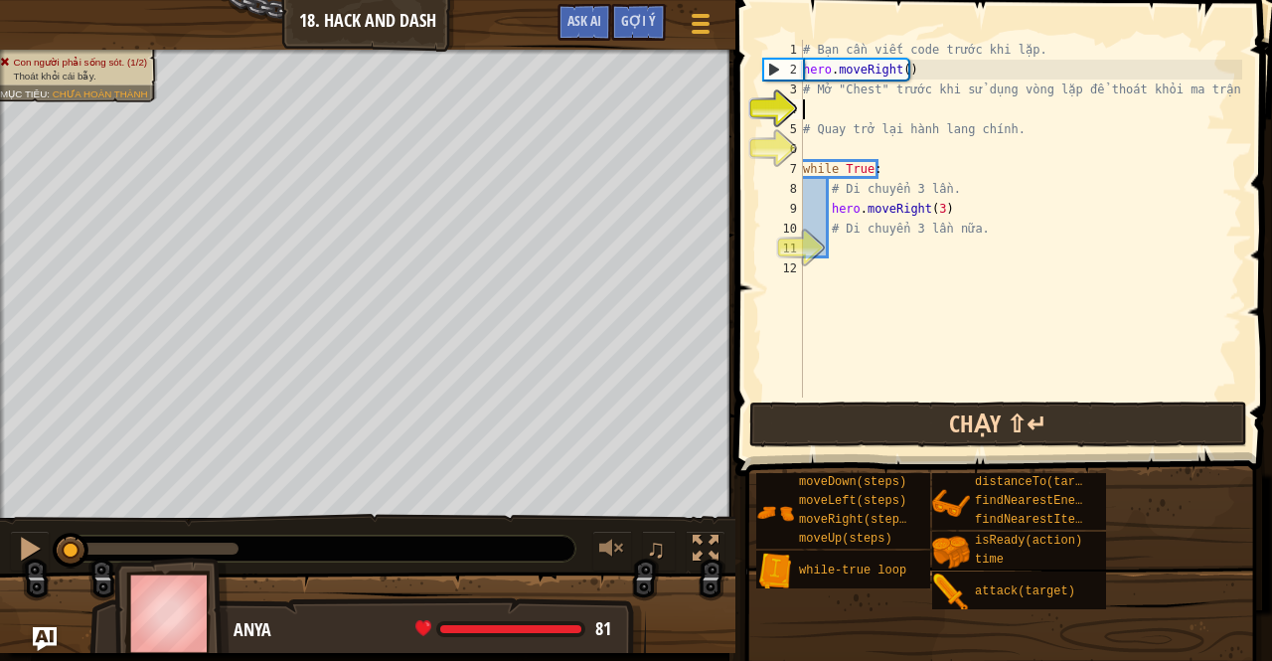
click at [902, 408] on div "Khoá học Giới thiệu chung về Khoa học máy tính 18. Hack and Dash Tuỳ chọn Xong …" at bounding box center [636, 330] width 1272 height 661
click at [886, 426] on button "Chạy ⇧↵" at bounding box center [998, 425] width 498 height 46
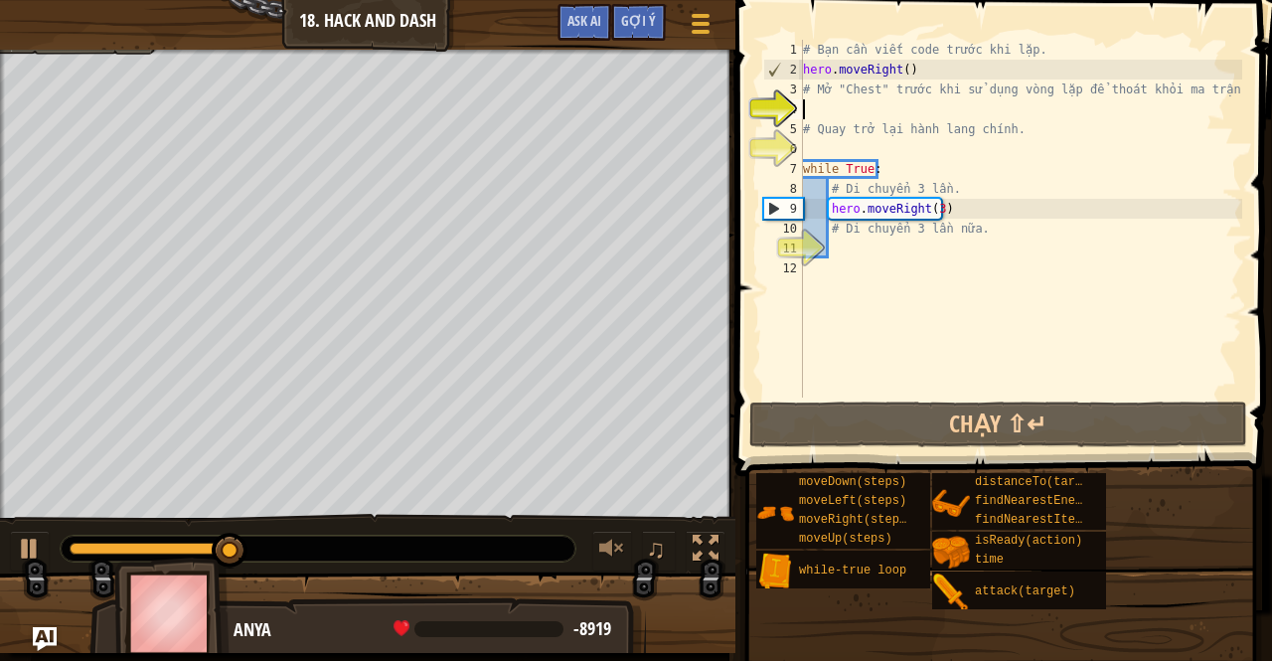
click at [396, 0] on html "Khoá học Giới thiệu chung về Khoa học máy tính 18. Hack and Dash Tuỳ chọn Xong …" at bounding box center [636, 0] width 1272 height 0
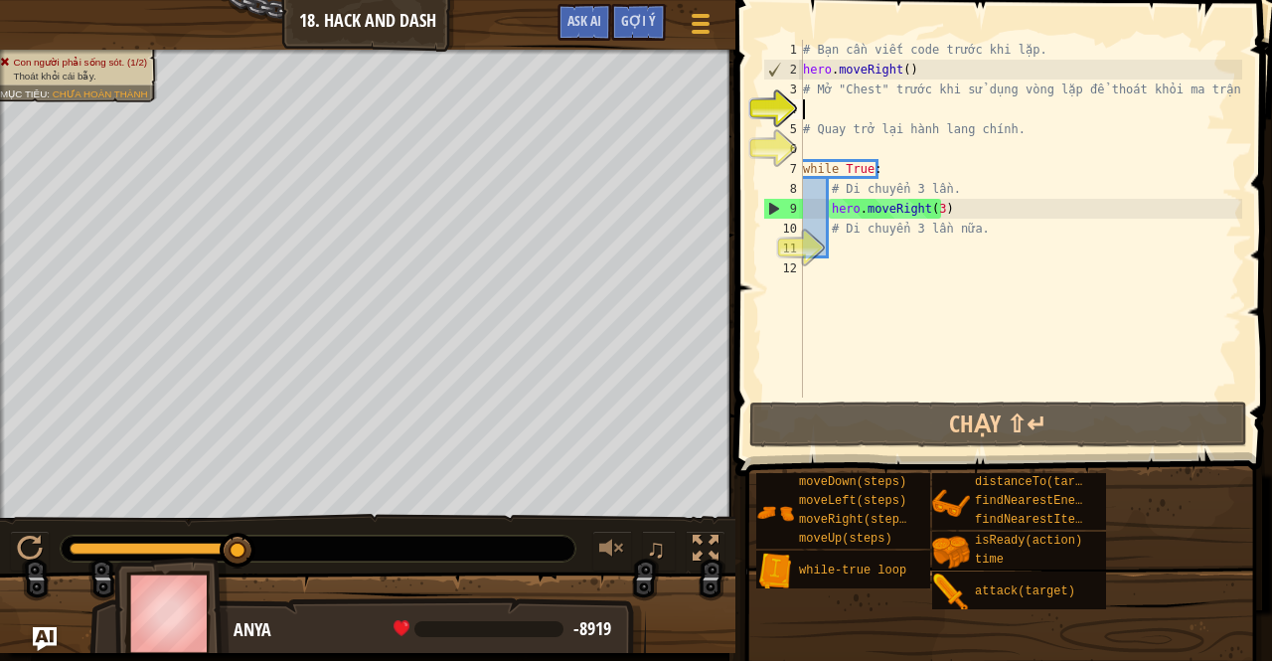
click at [298, 10] on div "Khoá học Giới thiệu chung về Khoa học máy tính 18. Hack and Dash Tuỳ chọn Xong …" at bounding box center [636, 330] width 1272 height 661
click at [844, 466] on div "Khoá học Giới thiệu chung về Khoa học máy tính 18. Hack and Dash Tuỳ chọn Xong …" at bounding box center [636, 330] width 1272 height 661
click at [739, 538] on div "Khoá học Giới thiệu chung về Khoa học máy tính 18. Hack and Dash Tuỳ chọn Xong …" at bounding box center [636, 330] width 1272 height 661
click at [633, 557] on div "Con người phải sống sót. (1/2) Thoát khỏi cái bẫy. Mục tiêu : Chưa hoàn thành ♫…" at bounding box center [636, 351] width 1272 height 603
click at [988, 206] on div "# Bạn cần viết code trước khi lặp. hero . moveRight ( ) # Mở "Chest" trước khi …" at bounding box center [1020, 239] width 443 height 398
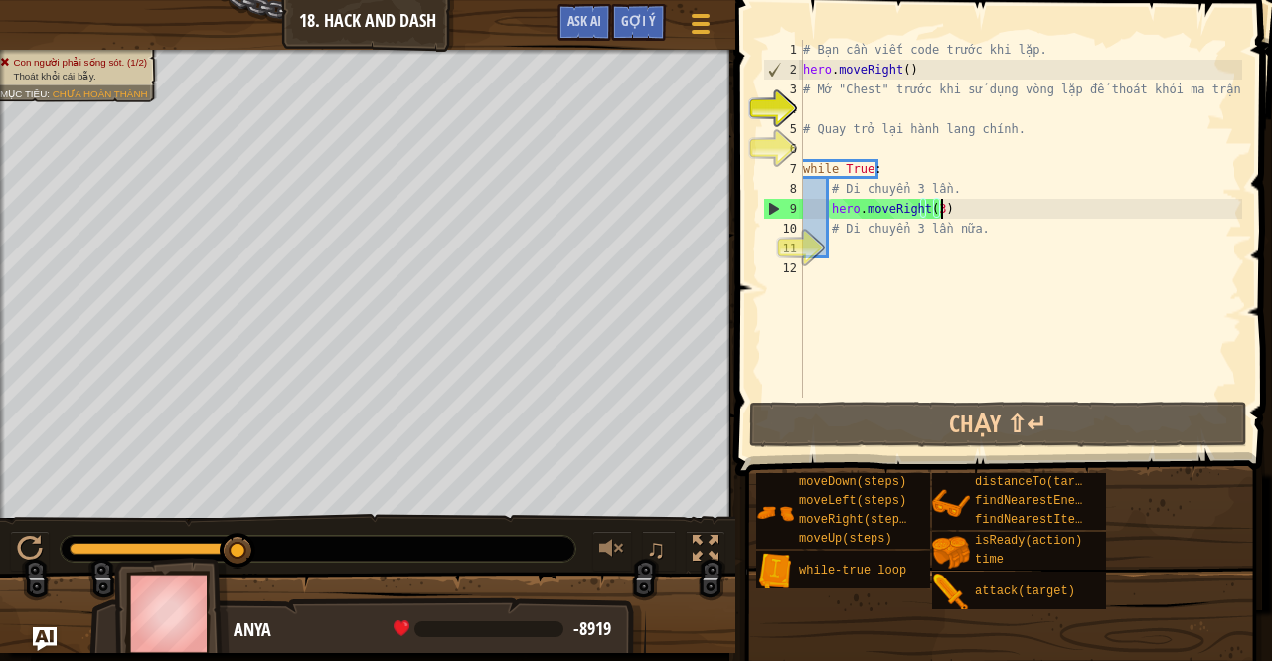
click at [980, 238] on div "# Bạn cần viết code trước khi lặp. hero . moveRight ( ) # Mở "Chest" trước khi …" at bounding box center [1020, 239] width 443 height 398
type textarea "# Di chuyển 3 lần nữa."
click at [889, 246] on div "# Bạn cần viết code trước khi lặp. hero . moveRight ( ) # Mở "Chest" trước khi …" at bounding box center [1020, 239] width 443 height 398
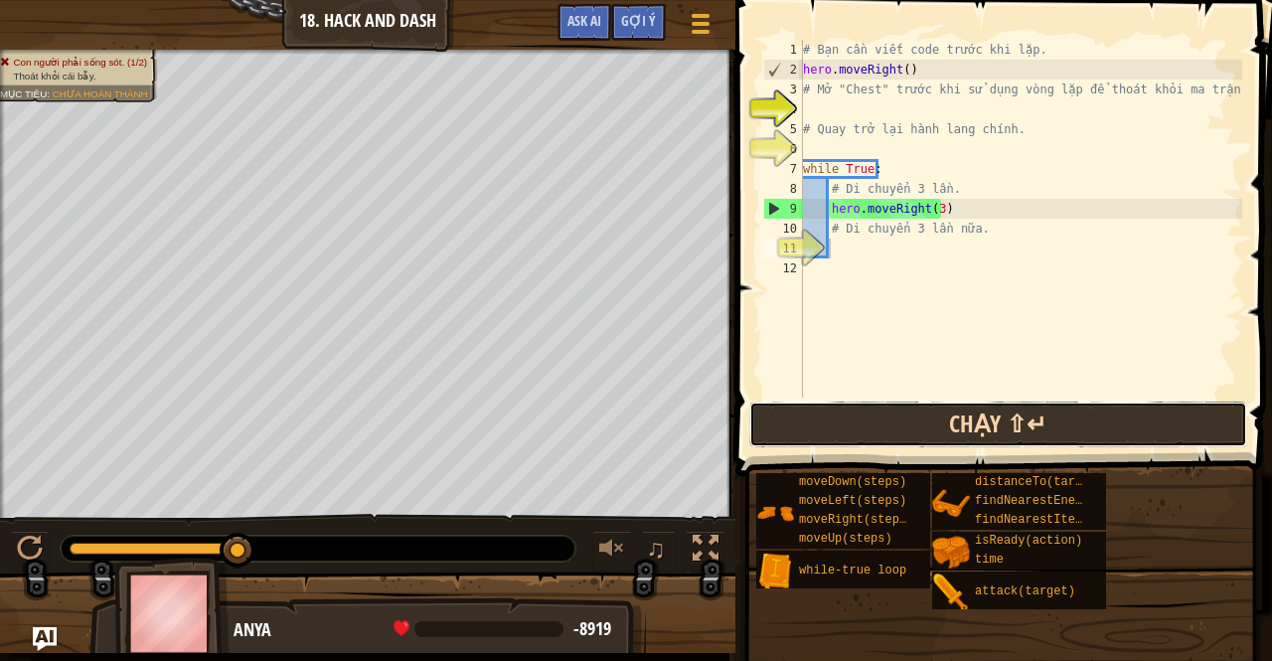
click at [847, 422] on button "Chạy ⇧↵" at bounding box center [998, 425] width 498 height 46
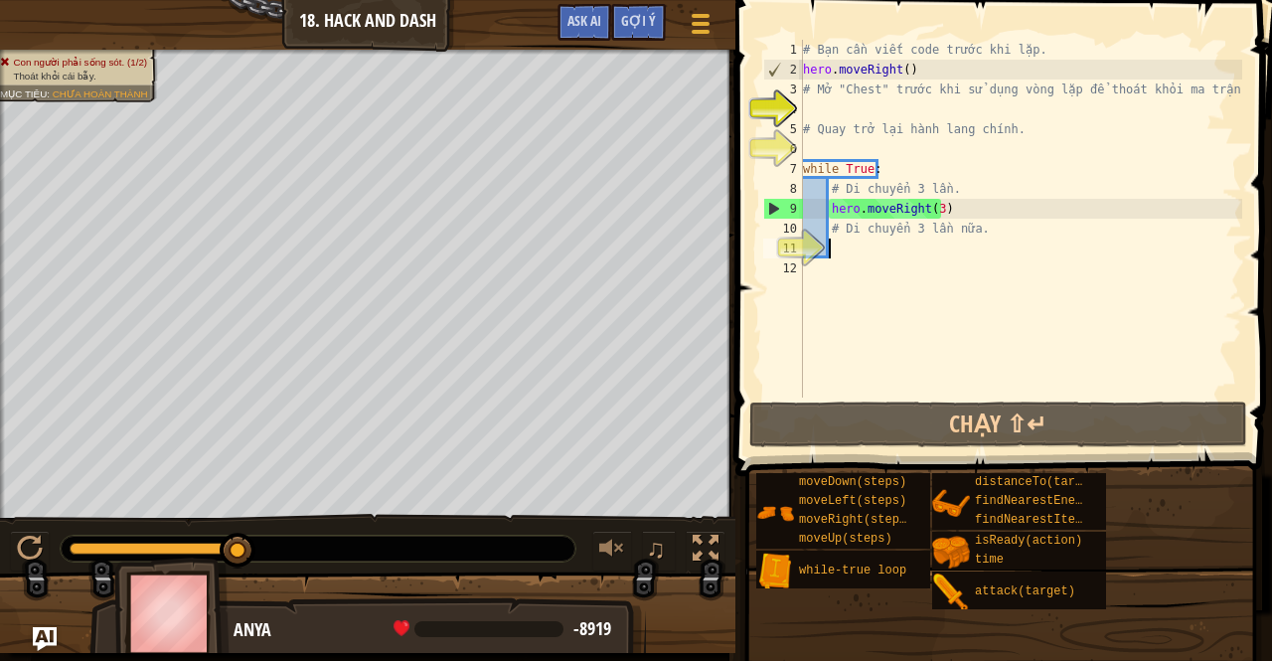
click at [757, 271] on div "Khoá học Giới thiệu chung về Khoa học máy tính 18. Hack and Dash Tuỳ chọn Xong …" at bounding box center [636, 330] width 1272 height 661
click at [322, 0] on html "Khoá học Giới thiệu chung về Khoa học máy tính 18. Hack and Dash Tuỳ chọn Xong …" at bounding box center [636, 0] width 1272 height 0
click at [959, 363] on div "Khoá học Giới thiệu chung về Khoa học máy tính 18. Hack and Dash Tuỳ chọn Xong …" at bounding box center [636, 330] width 1272 height 661
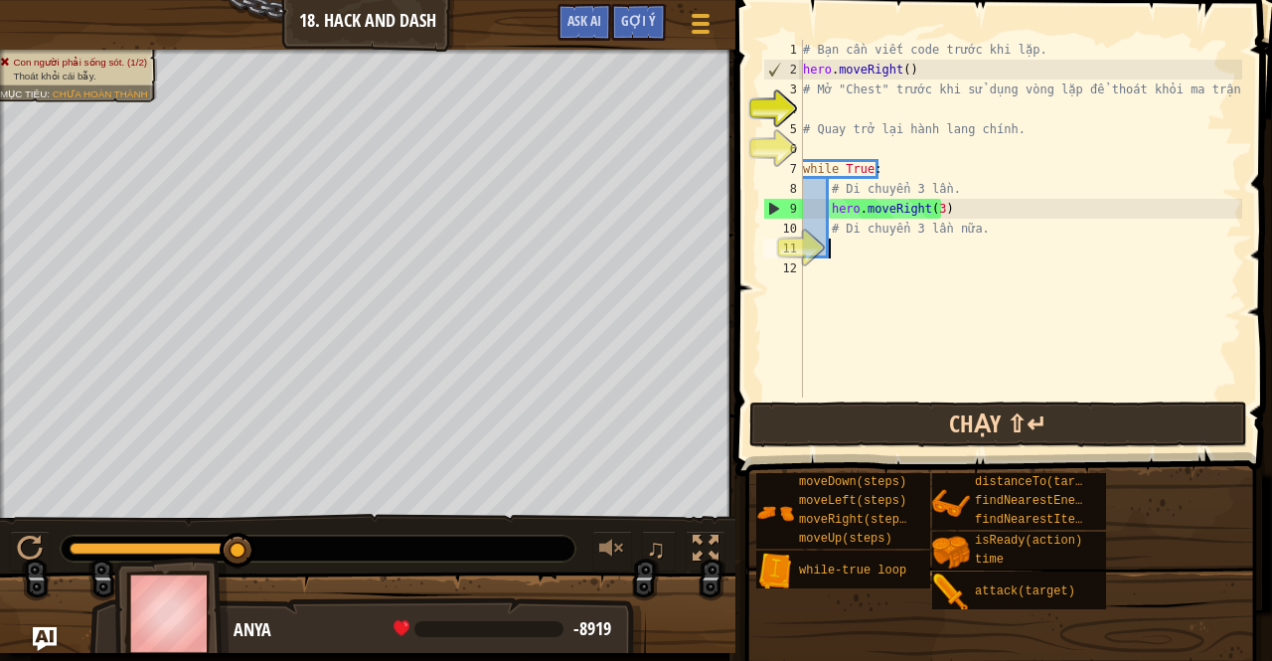
click at [824, 440] on div "Khoá học Giới thiệu chung về Khoa học máy tính 18. Hack and Dash Tuỳ chọn Xong …" at bounding box center [636, 330] width 1272 height 661
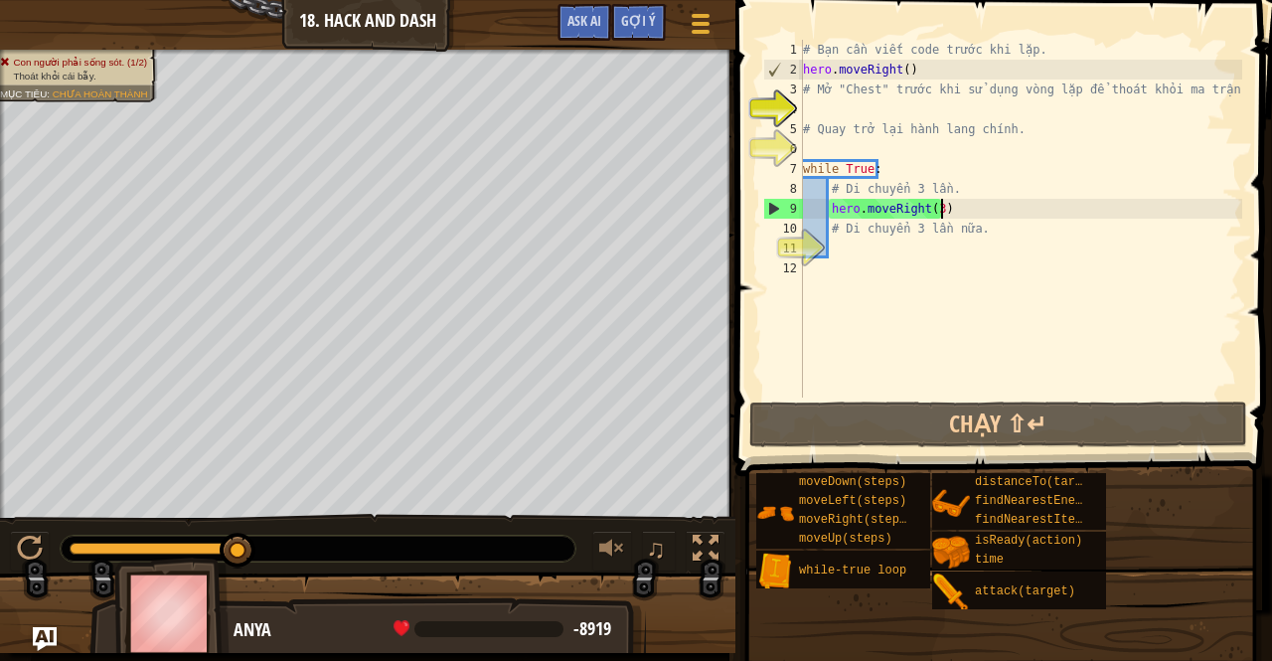
click at [941, 203] on div "# Bạn cần viết code trước khi lặp. hero . moveRight ( ) # Mở "Chest" trước khi …" at bounding box center [1020, 239] width 443 height 398
click at [960, 176] on div "# Bạn cần viết code trước khi lặp. hero . moveRight ( ) # Mở "Chest" trước khi …" at bounding box center [1020, 239] width 443 height 398
click at [956, 198] on div "# Bạn cần viết code trước khi lặp. hero . moveRight ( ) # Mở "Chest" trước khi …" at bounding box center [1020, 239] width 443 height 398
type textarea "# Di chuyển 3 lần."
click at [803, 242] on div "11" at bounding box center [783, 249] width 40 height 20
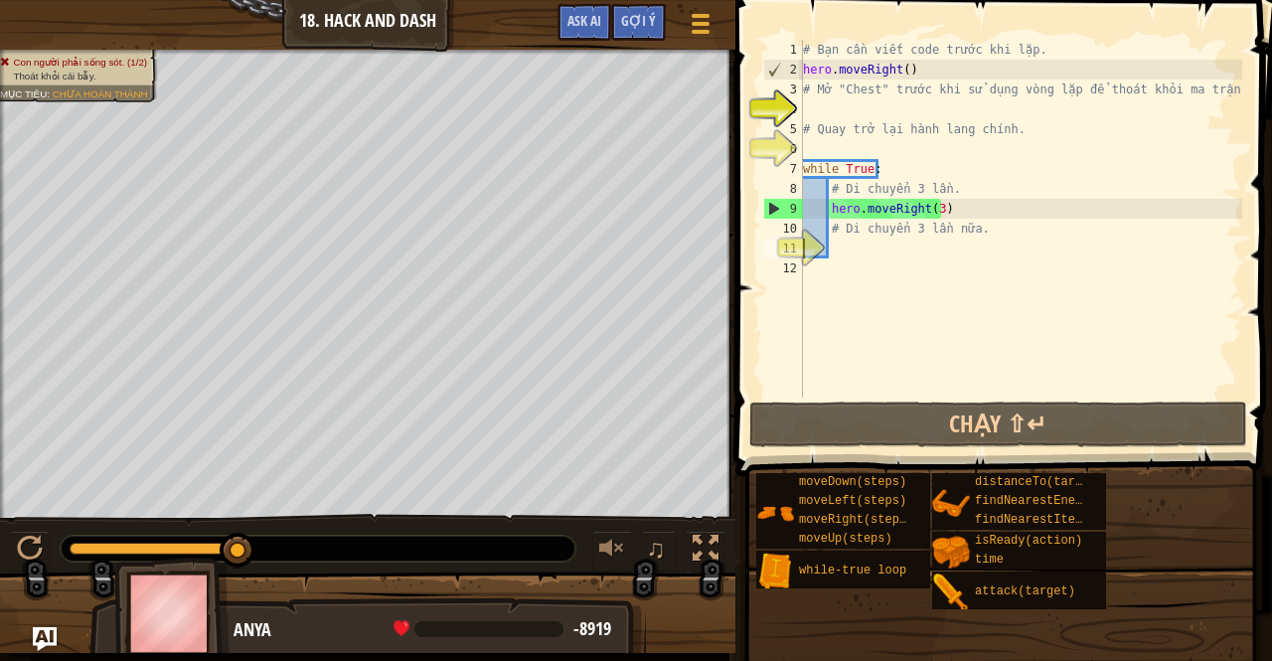
click at [849, 242] on div "# Bạn cần viết code trước khi lặp. hero . moveRight ( ) # Mở "Chest" trước khi …" at bounding box center [1020, 239] width 443 height 398
click at [714, 528] on div "Con người phải sống sót. (1/2) Thoát khỏi cái bẫy. Mục tiêu : Chưa hoàn thành ♫…" at bounding box center [636, 351] width 1272 height 603
click at [974, 212] on div "# Bạn cần viết code trước khi lặp. hero . moveRight ( ) # Mở "Chest" trước khi …" at bounding box center [1020, 239] width 443 height 398
click at [956, 212] on div "# Bạn cần viết code trước khi lặp. hero . moveRight ( ) # Mở "Chest" trước khi …" at bounding box center [1020, 239] width 443 height 398
click at [934, 205] on div "# Bạn cần viết code trước khi lặp. hero . moveRight ( ) # Mở "Chest" trước khi …" at bounding box center [1020, 239] width 443 height 398
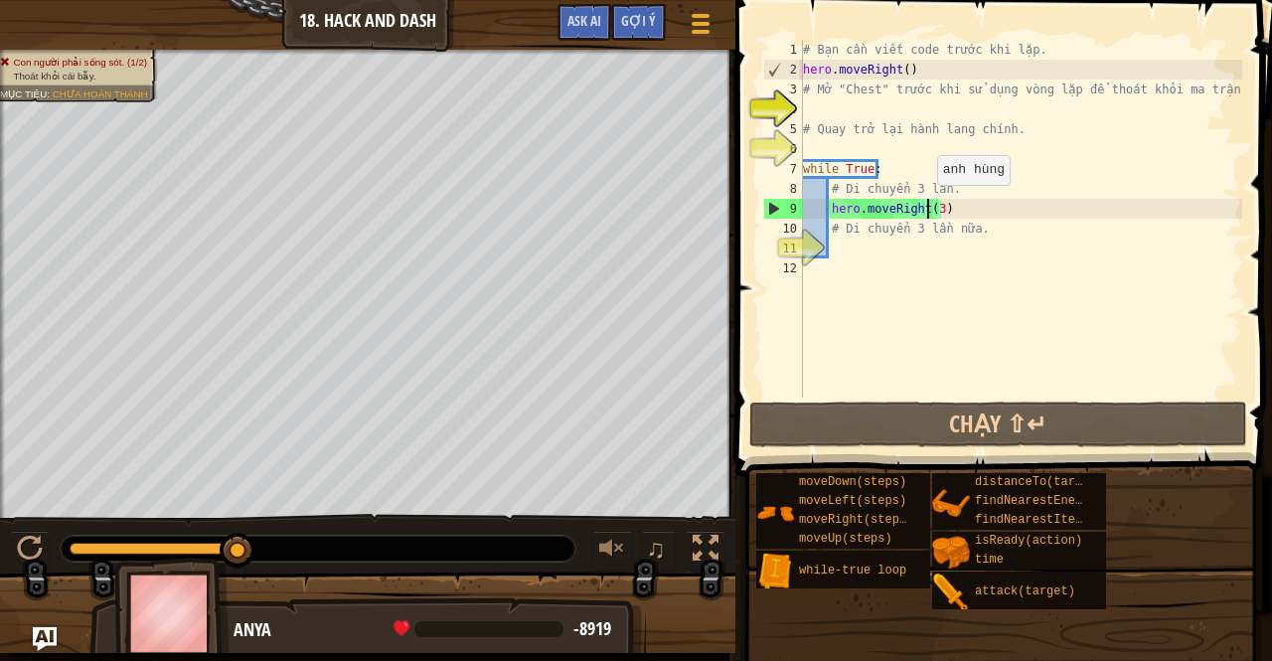
click at [926, 205] on div "# Bạn cần viết code trước khi lặp. hero . moveRight ( ) # Mở "Chest" trước khi …" at bounding box center [1020, 239] width 443 height 398
click at [933, 206] on div "# Bạn cần viết code trước khi lặp. hero . moveRight ( ) # Mở "Chest" trước khi …" at bounding box center [1020, 239] width 443 height 398
click at [964, 206] on div "# Bạn cần viết code trước khi lặp. hero . moveRight ( ) # Mở "Chest" trước khi …" at bounding box center [1020, 239] width 443 height 398
click at [951, 172] on div "# Bạn cần viết code trước khi lặp. hero . moveRight ( ) # Mở "Chest" trước khi …" at bounding box center [1020, 239] width 443 height 398
click at [962, 195] on div "# Bạn cần viết code trước khi lặp. hero . moveRight ( ) # Mở "Chest" trước khi …" at bounding box center [1020, 239] width 443 height 398
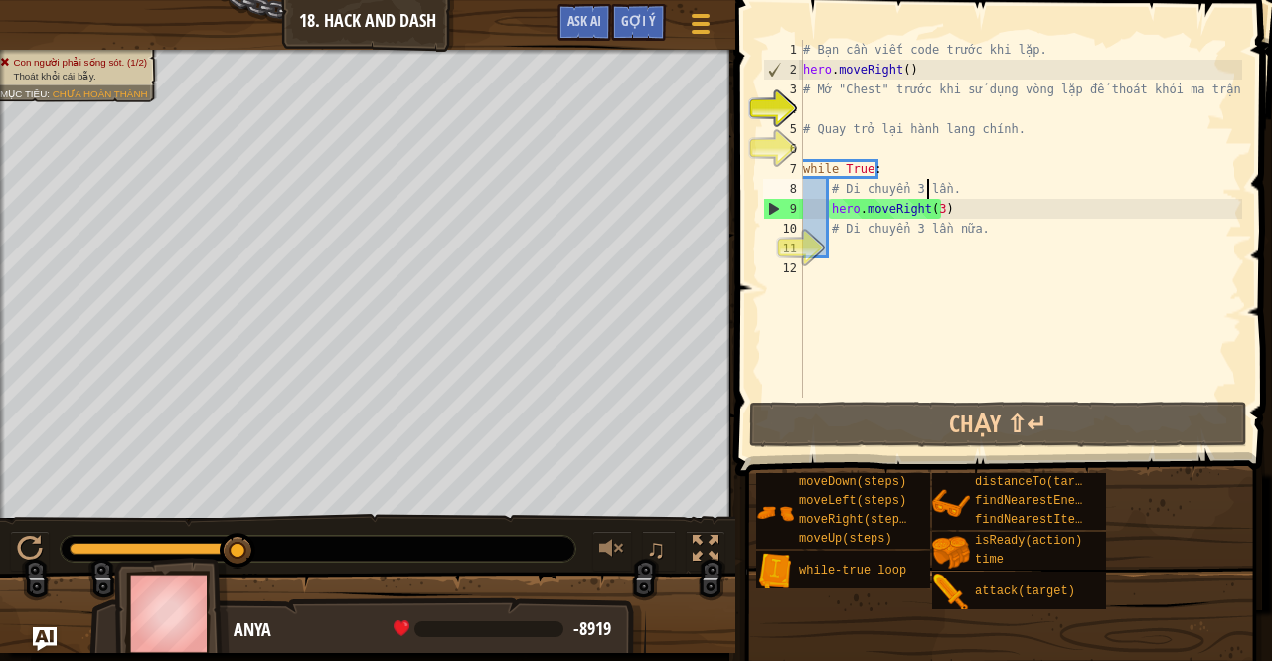
click at [925, 195] on div "# Bạn cần viết code trước khi lặp. hero . moveRight ( ) # Mở "Chest" trước khi …" at bounding box center [1020, 239] width 443 height 398
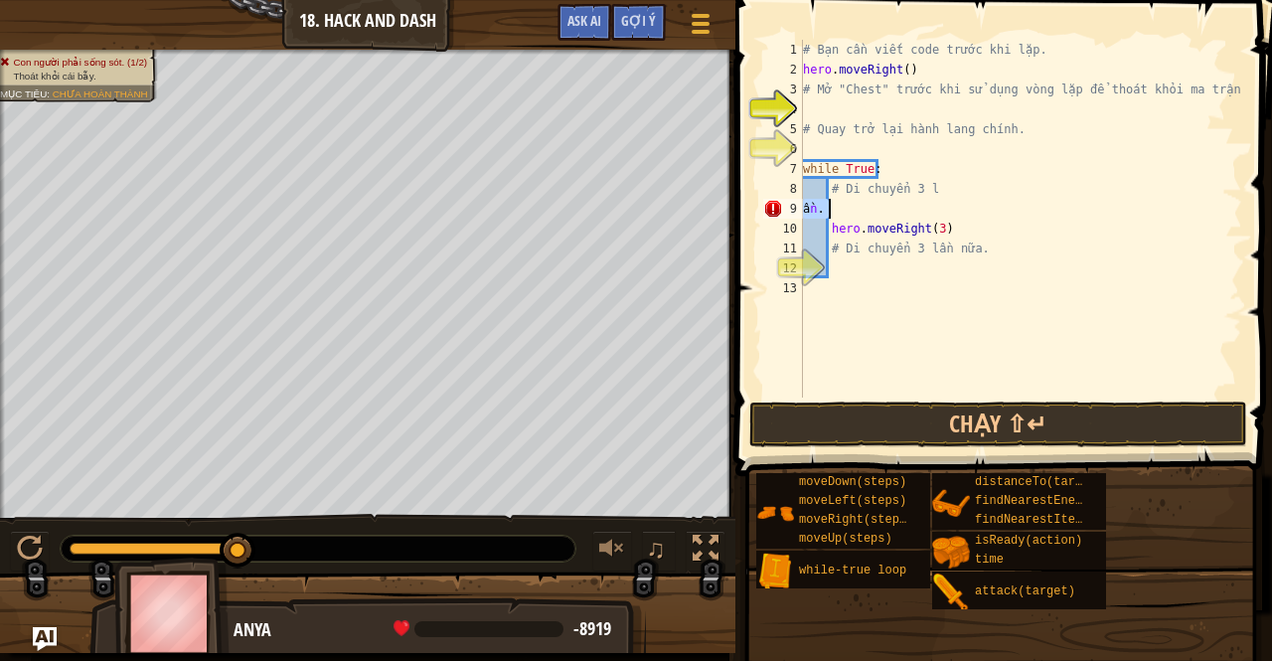
type textarea "# Di chuyển 3 lần."
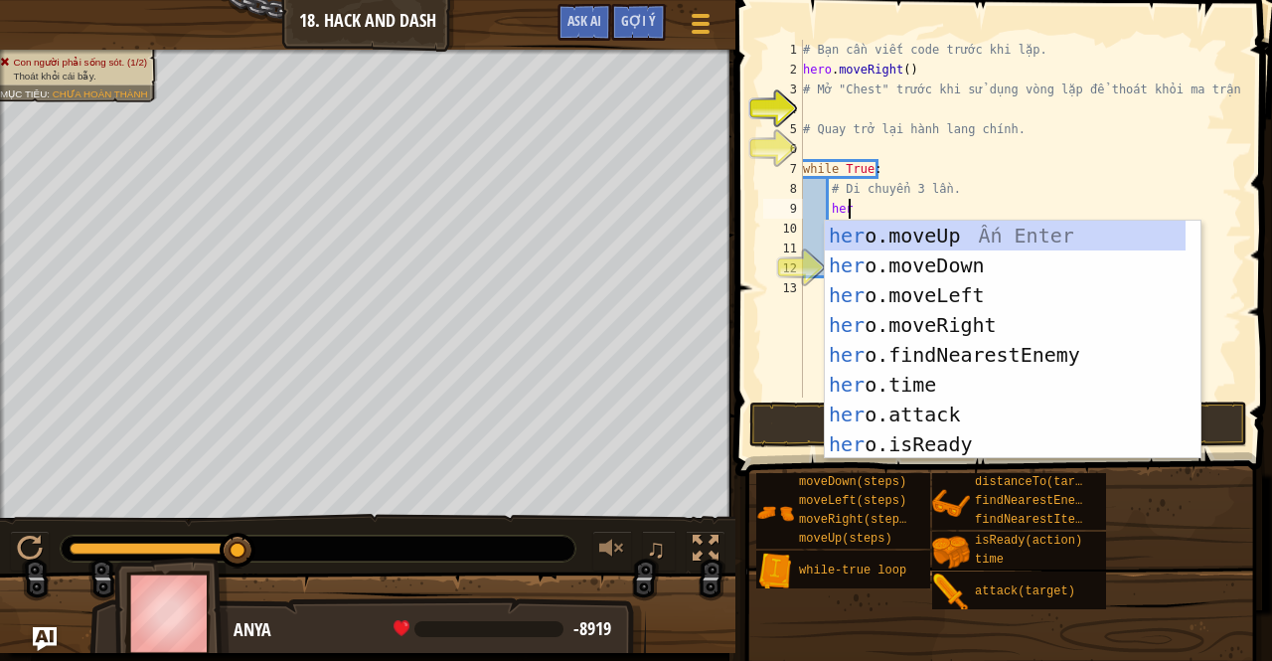
scroll to position [9, 3]
type textarea "hero."
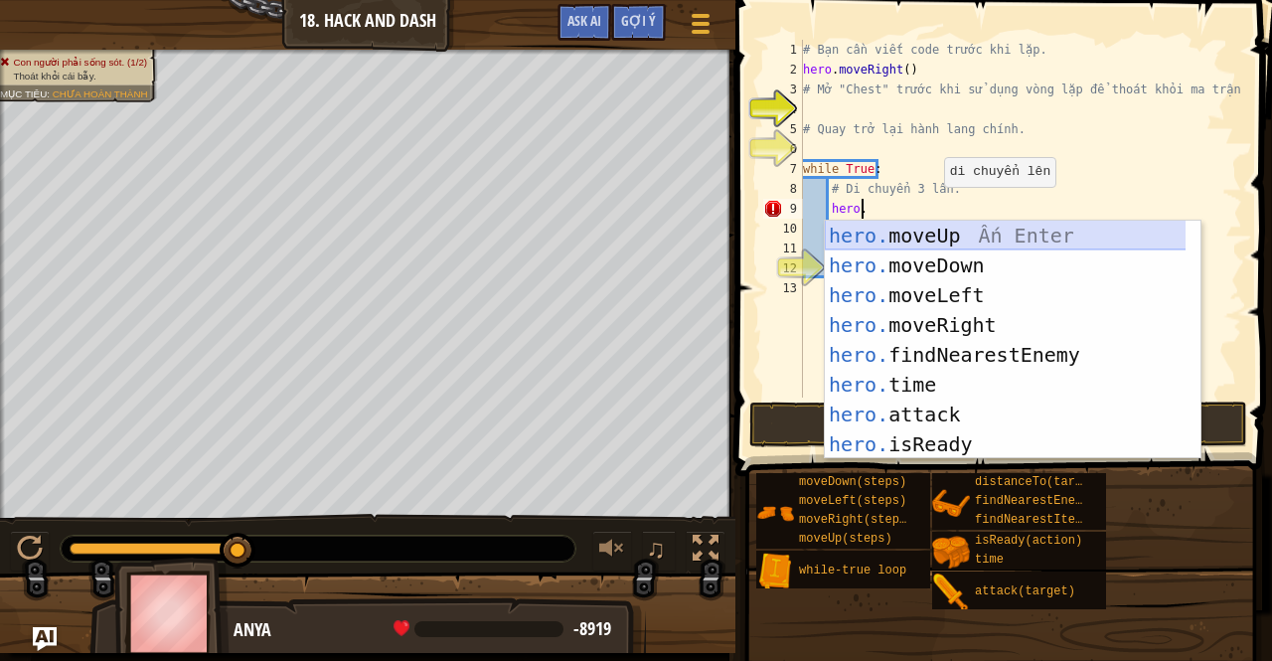
click at [1115, 247] on div "hero. moveUp Ấn Enter hero. moveDown Ấn Enter hero. moveLeft Ấn Enter hero. mov…" at bounding box center [1006, 370] width 362 height 298
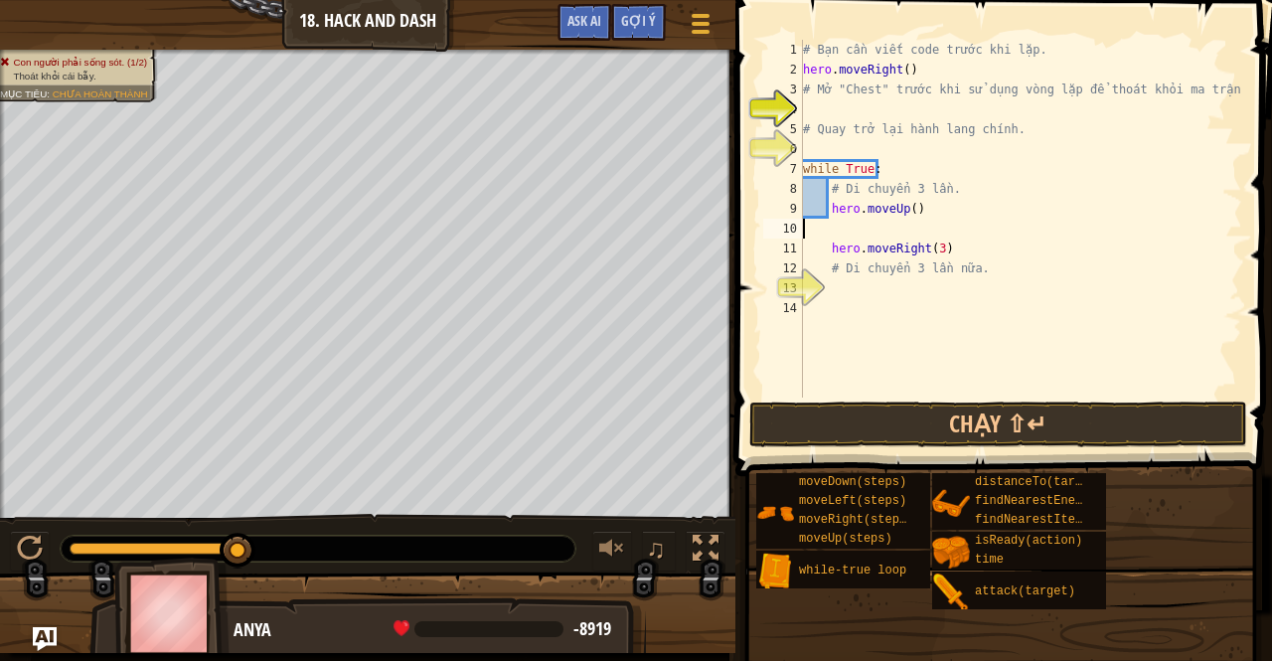
scroll to position [9, 0]
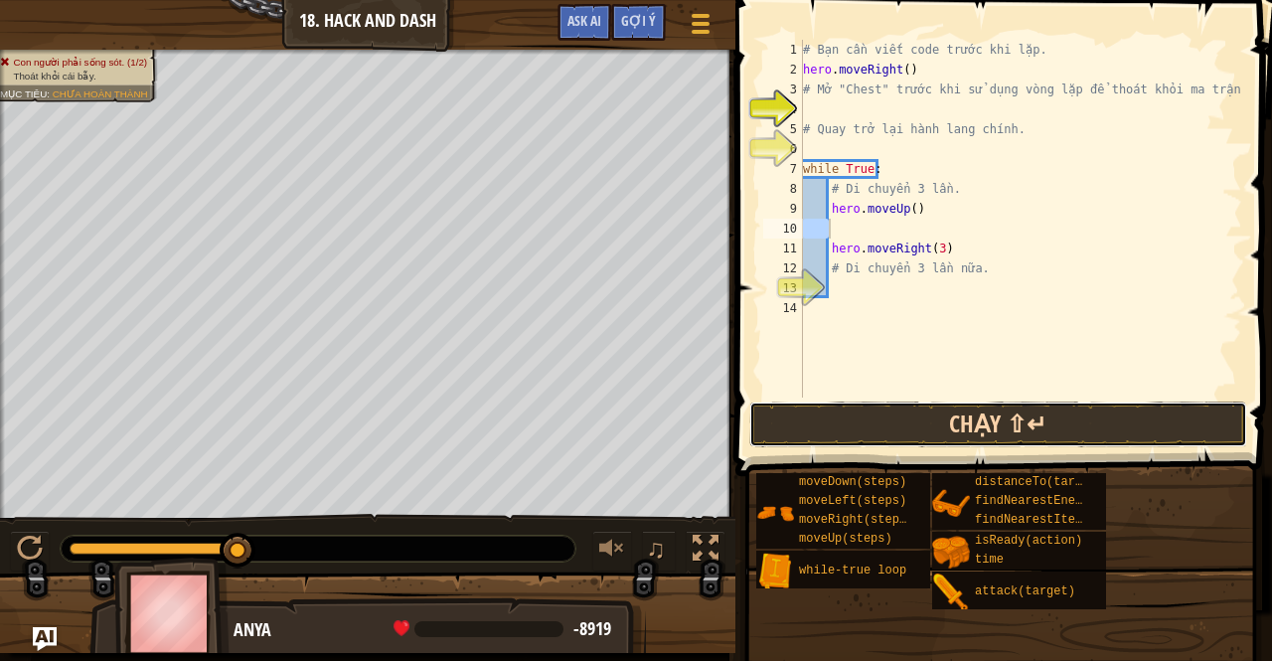
click at [845, 417] on button "Chạy ⇧↵" at bounding box center [998, 425] width 498 height 46
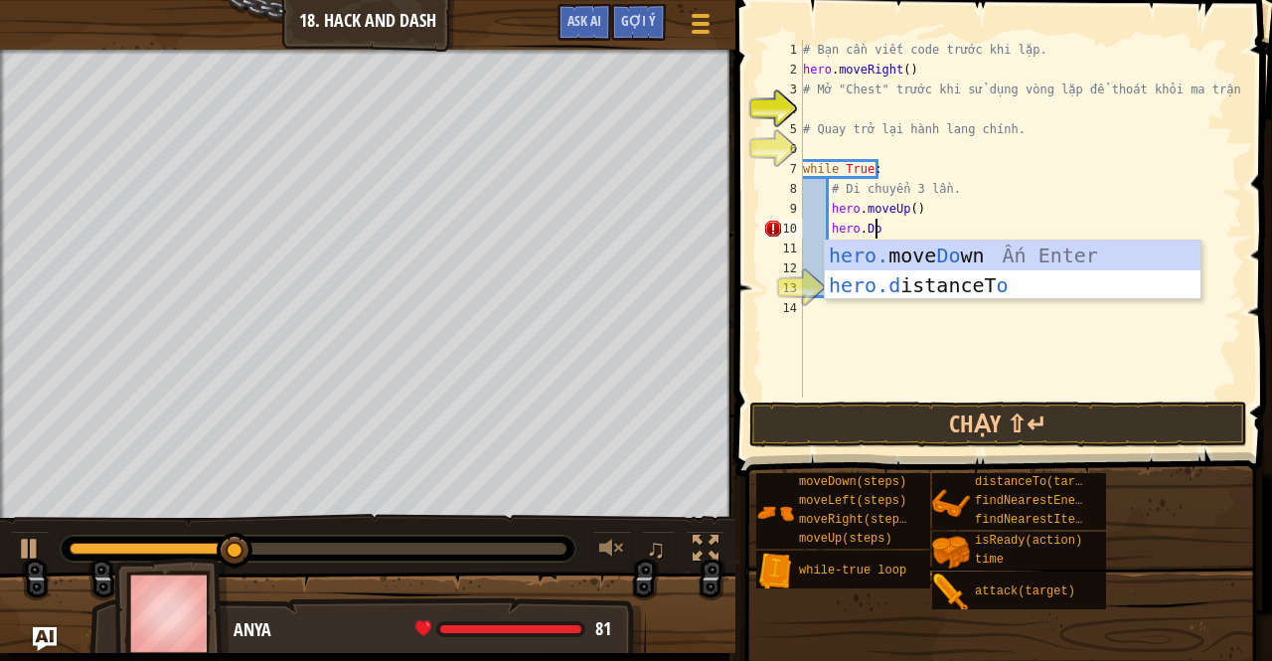
scroll to position [9, 5]
type textarea "hero.Dow"
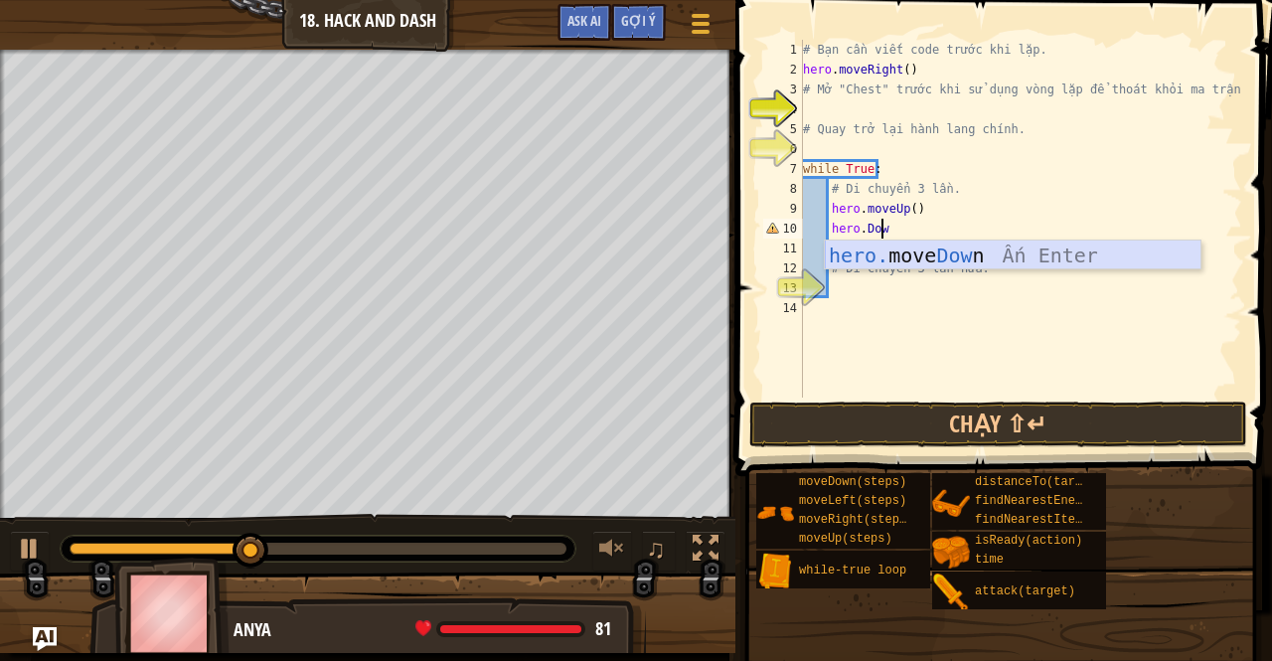
click at [875, 257] on div "hero. move Dow n Ấn Enter" at bounding box center [1013, 285] width 377 height 89
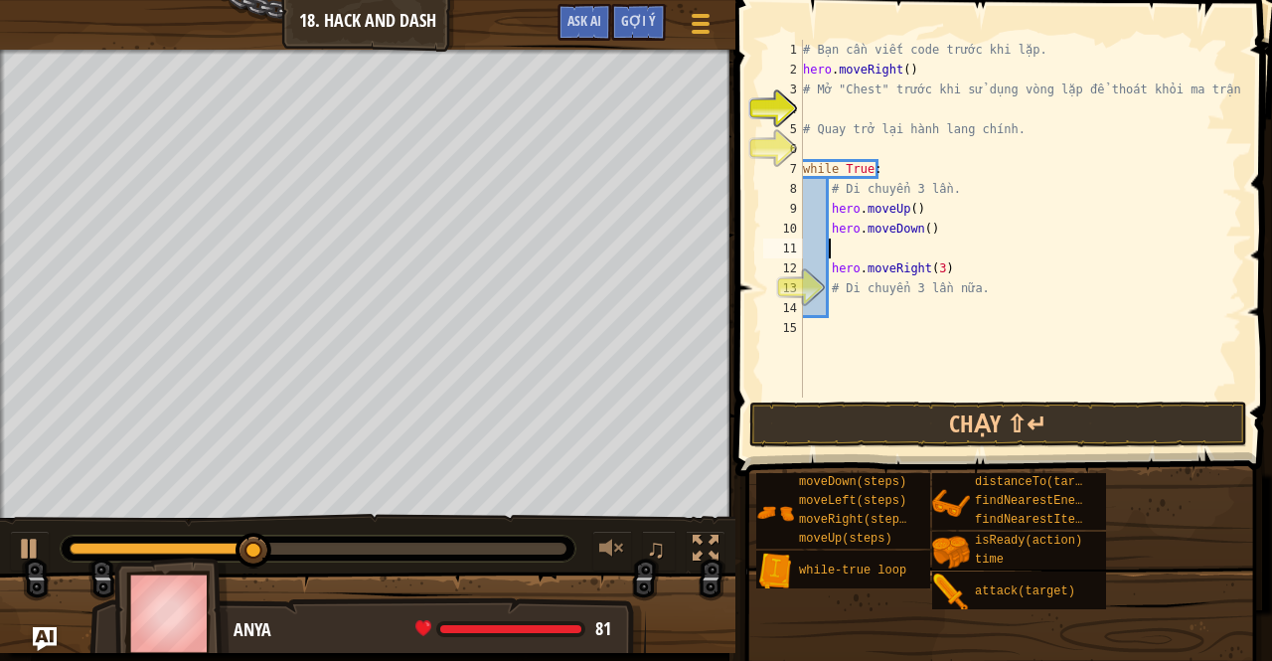
scroll to position [9, 1]
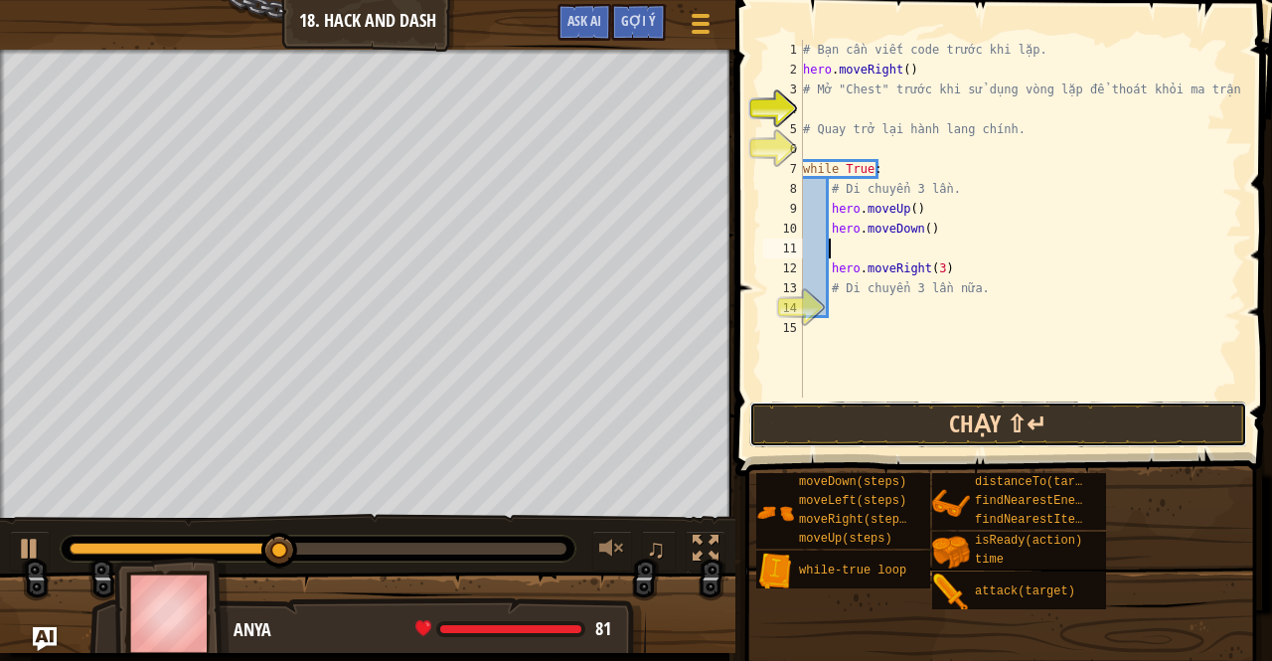
click at [891, 424] on button "Chạy ⇧↵" at bounding box center [998, 425] width 498 height 46
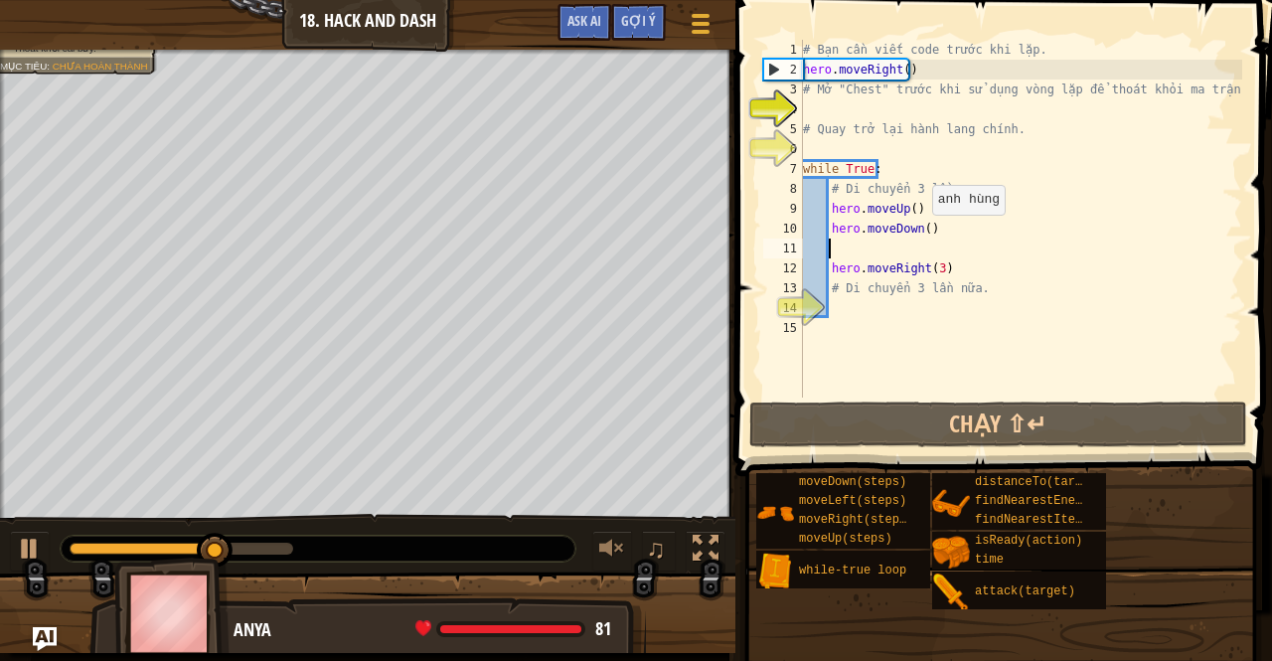
click at [922, 234] on div "# Bạn cần viết code trước khi lặp. hero . moveRight ( ) # Mở "Chest" trước khi …" at bounding box center [1020, 239] width 443 height 398
click at [847, 258] on div "# Bạn cần viết code trước khi lặp. hero . moveRight ( ) # Mở "Chest" trước khi …" at bounding box center [1020, 239] width 443 height 398
type textarea "hero.moveRight(3)"
click at [839, 244] on div "# Bạn cần viết code trước khi lặp. hero . moveRight ( ) # Mở "Chest" trước khi …" at bounding box center [1020, 239] width 443 height 398
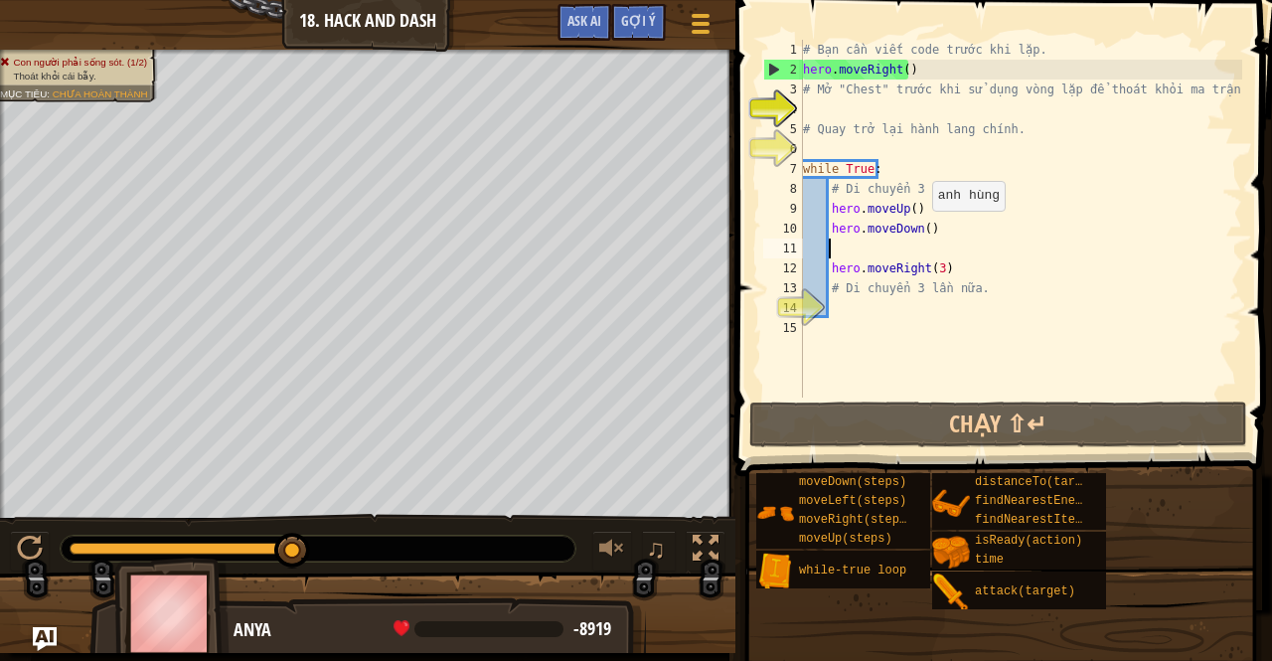
click at [921, 230] on div "# Bạn cần viết code trước khi lặp. hero . moveRight ( ) # Mở "Chest" trước khi …" at bounding box center [1020, 239] width 443 height 398
drag, startPoint x: 918, startPoint y: 214, endPoint x: 827, endPoint y: 204, distance: 92.0
click at [827, 204] on div "# Bạn cần viết code trước khi lặp. hero . moveRight ( ) # Mở "Chest" trước khi …" at bounding box center [1020, 239] width 443 height 398
type textarea "hero.moveUp()"
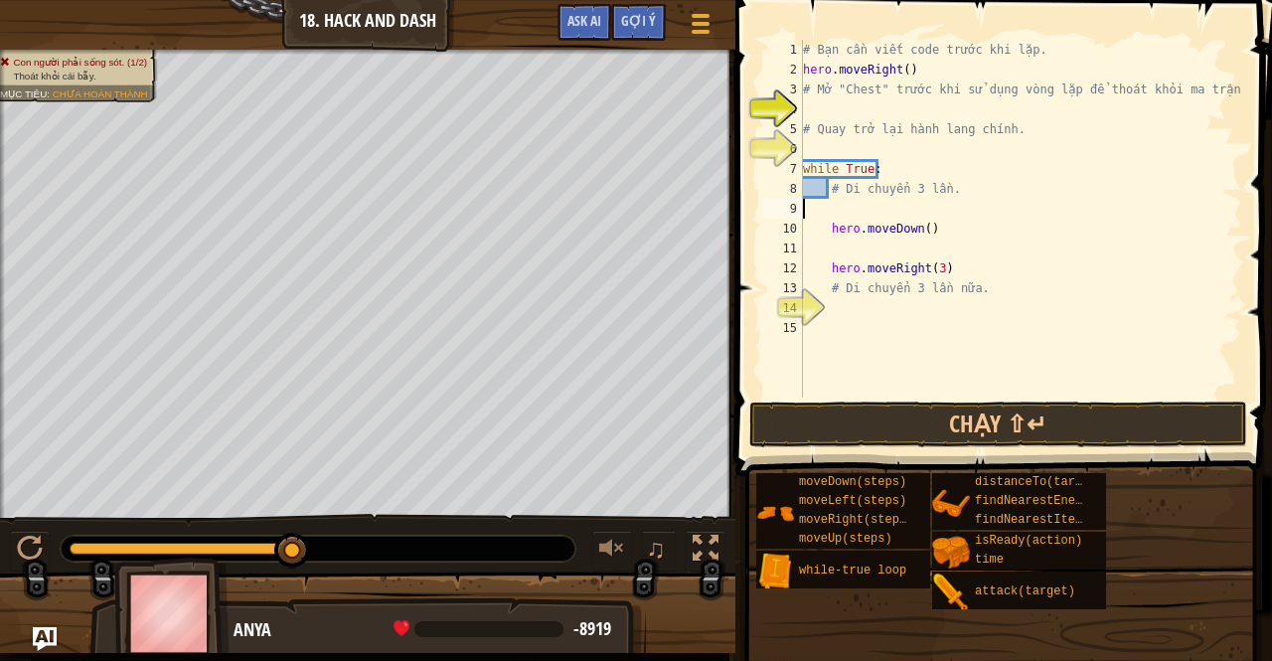
scroll to position [9, 0]
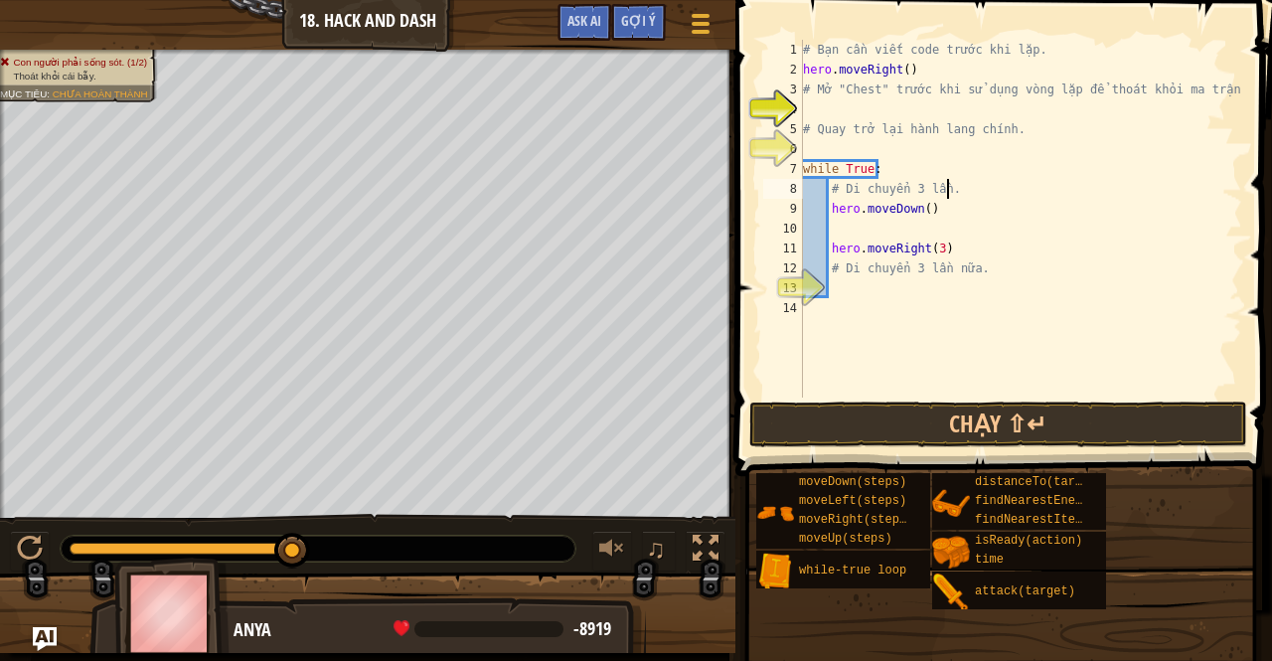
type textarea "hero.moveDown()"
type textarea "hero.moveRight(3)"
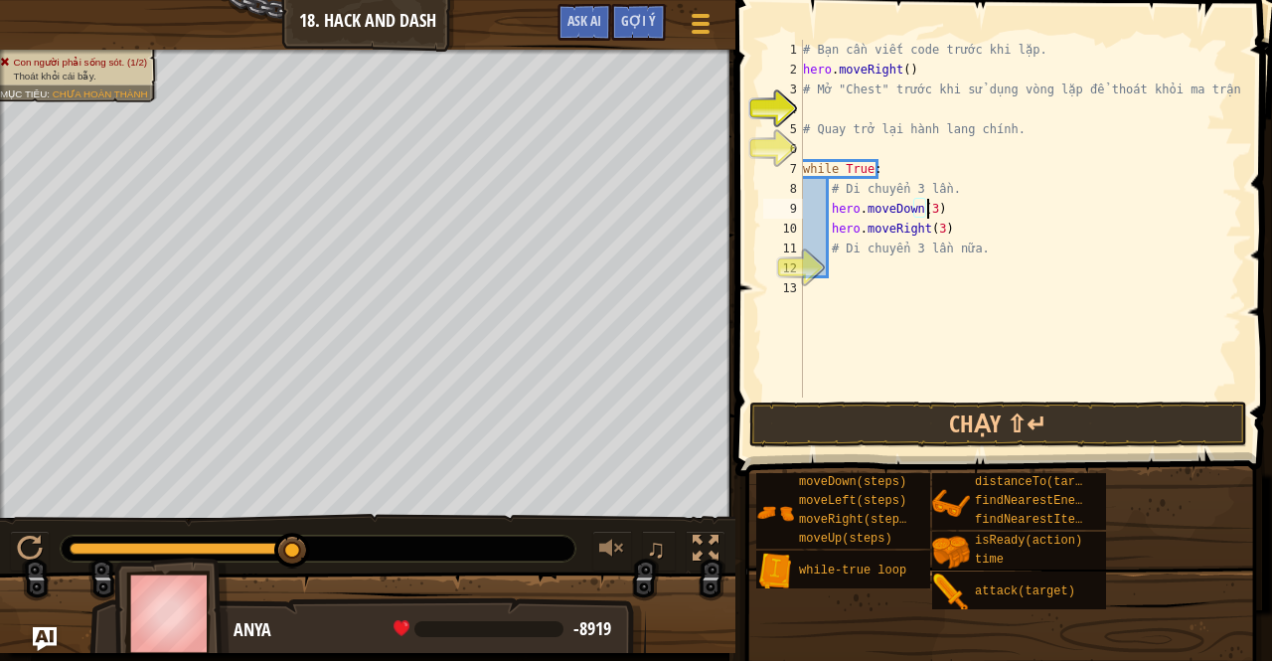
scroll to position [9, 10]
type textarea "hero.moveDown(3)"
click at [890, 428] on button "Chạy ⇧↵" at bounding box center [998, 425] width 498 height 46
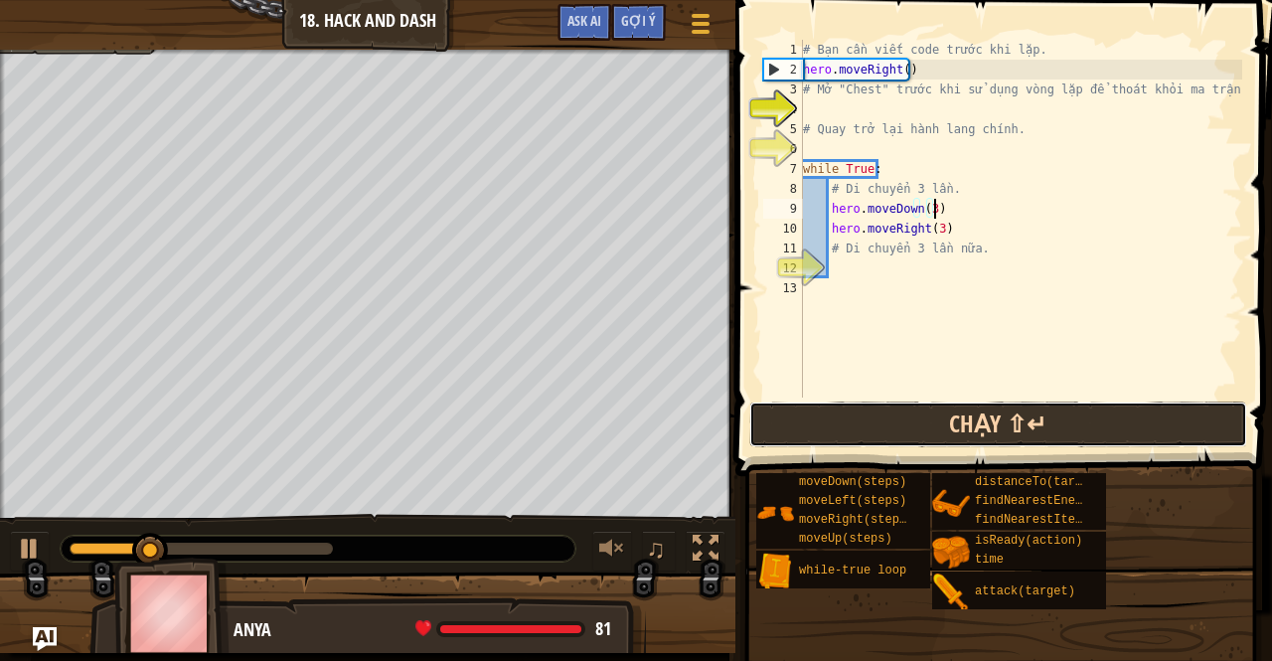
click at [829, 415] on button "Chạy ⇧↵" at bounding box center [998, 425] width 498 height 46
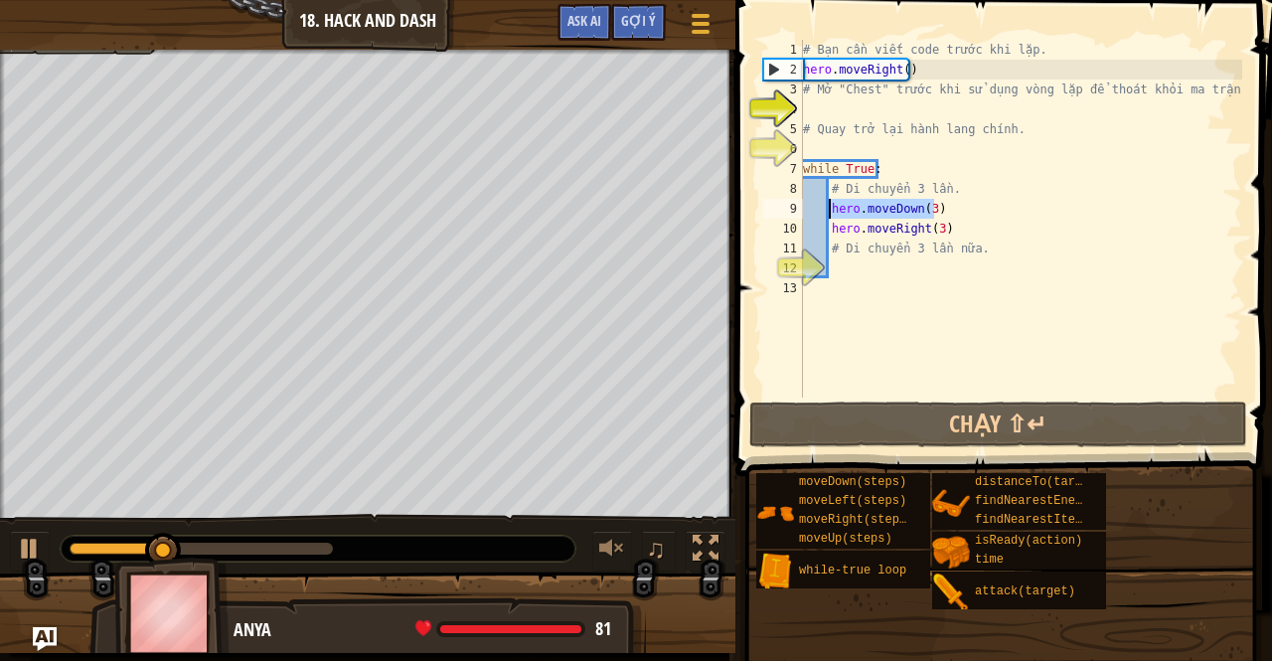
drag, startPoint x: 962, startPoint y: 216, endPoint x: 830, endPoint y: 217, distance: 132.2
click at [830, 217] on div "# Bạn cần viết code trước khi lặp. hero . moveRight ( ) # Mở "Chest" trước khi …" at bounding box center [1020, 239] width 443 height 398
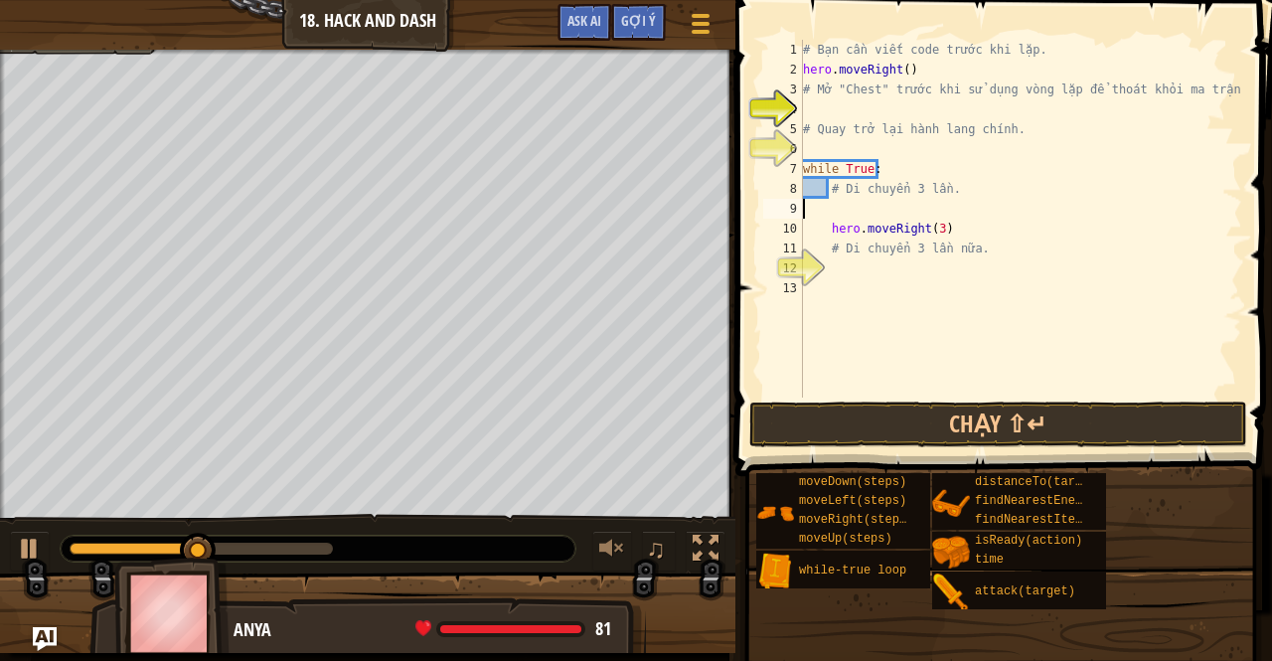
scroll to position [9, 0]
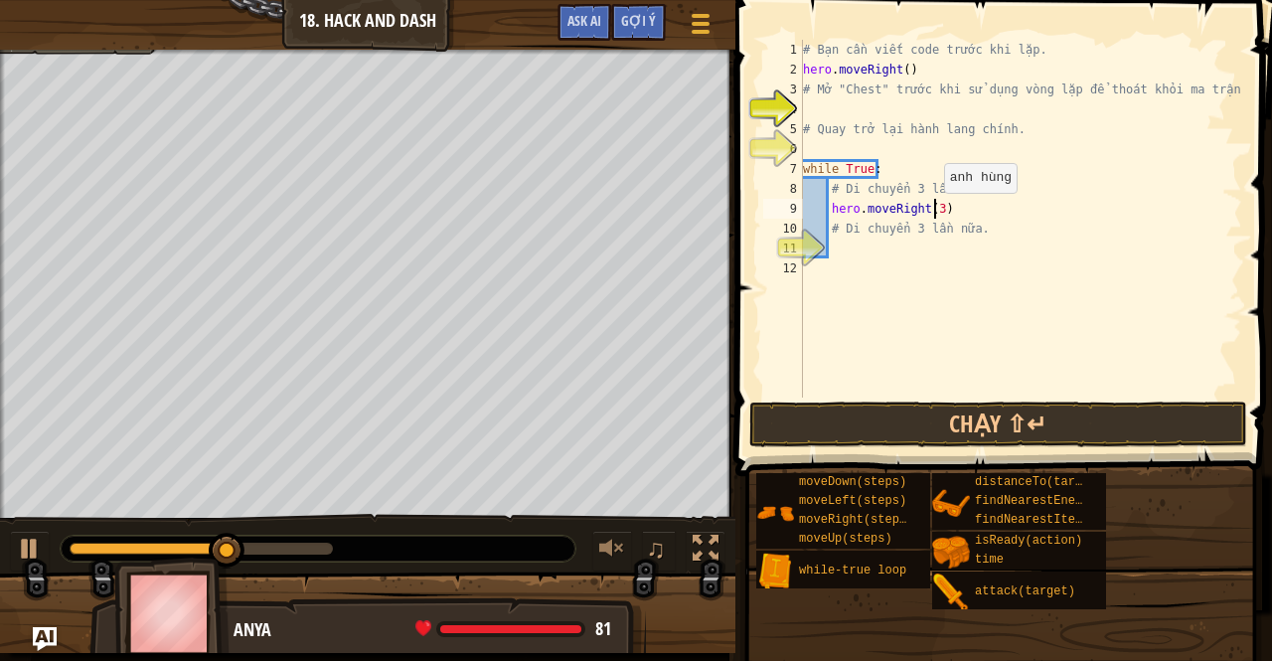
click at [933, 213] on div "# Bạn cần viết code trước khi lặp. hero . moveRight ( ) # Mở "Chest" trước khi …" at bounding box center [1020, 239] width 443 height 398
type textarea "hero.moveRight(3)"
paste textarea "hero.moveDown(3)"
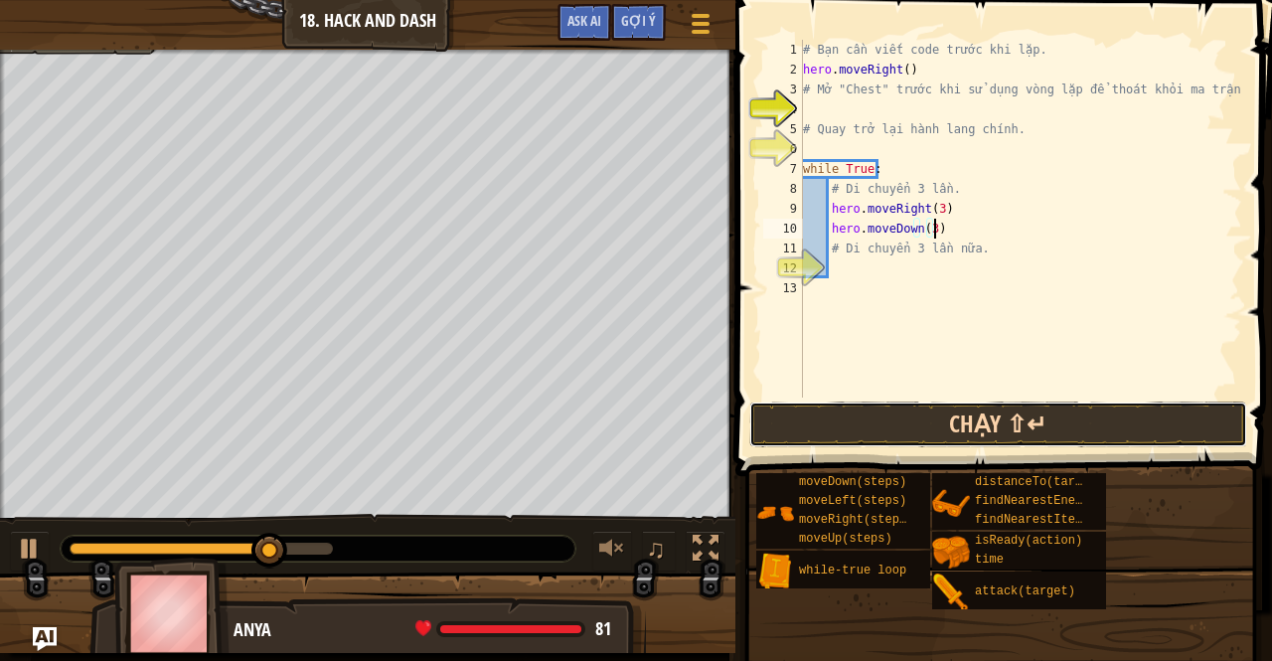
click at [822, 409] on button "Chạy ⇧↵" at bounding box center [998, 425] width 498 height 46
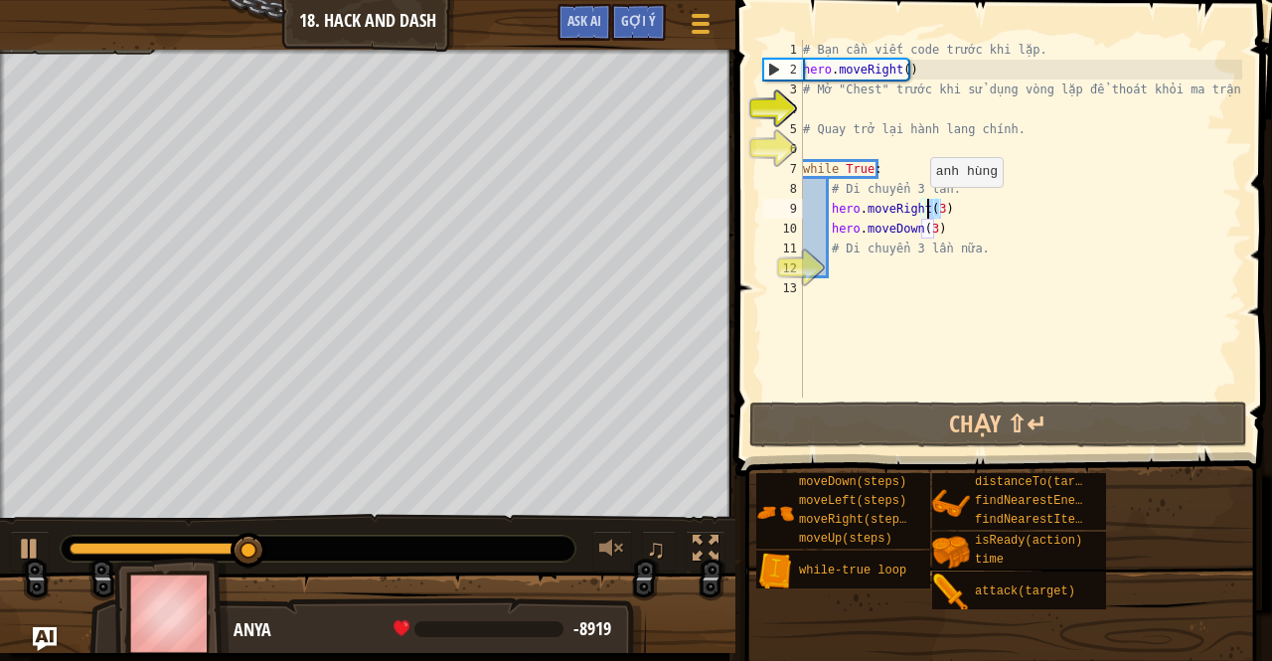
drag, startPoint x: 947, startPoint y: 212, endPoint x: 879, endPoint y: 210, distance: 68.6
click at [879, 210] on div "# Bạn cần viết code trước khi lặp. hero . moveRight ( ) # Mở "Chest" trước khi …" at bounding box center [1020, 239] width 443 height 398
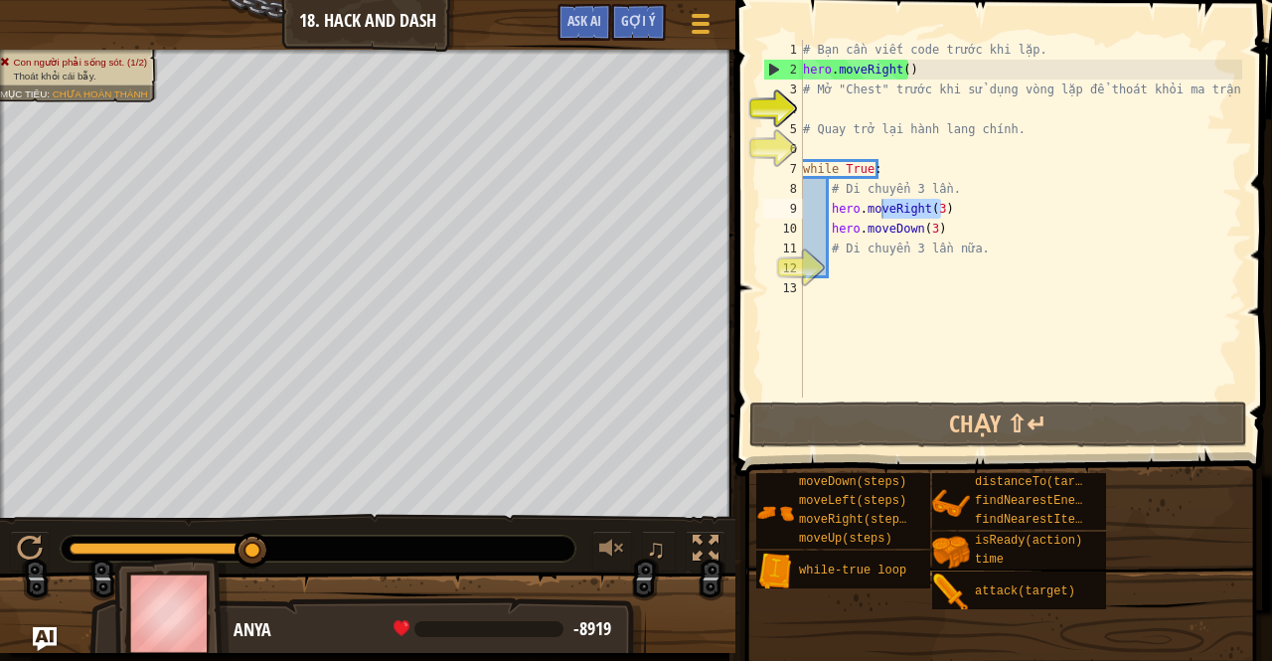
click at [951, 210] on div "# Bạn cần viết code trước khi lặp. hero . moveRight ( ) # Mở "Chest" trước khi …" at bounding box center [1020, 219] width 443 height 358
click at [951, 228] on div "# Bạn cần viết code trước khi lặp. hero . moveRight ( ) # Mở "Chest" trước khi …" at bounding box center [1020, 239] width 443 height 398
drag, startPoint x: 982, startPoint y: 184, endPoint x: 970, endPoint y: 177, distance: 13.8
click at [970, 177] on div "# Bạn cần viết code trước khi lặp. hero . moveRight ( ) # Mở "Chest" trước khi …" at bounding box center [1020, 239] width 443 height 398
type textarea "while True: # Di chuyển 3 lần."
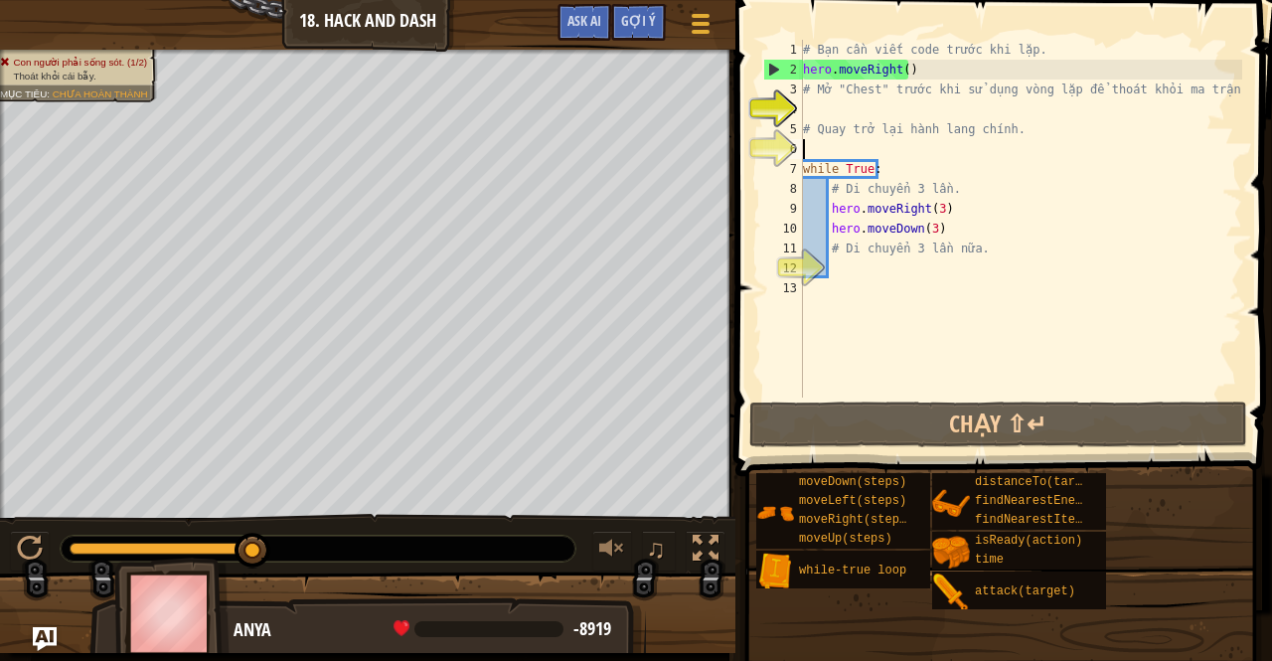
click at [936, 144] on div "# Bạn cần viết code trước khi lặp. hero . moveRight ( ) # Mở "Chest" trước khi …" at bounding box center [1020, 239] width 443 height 398
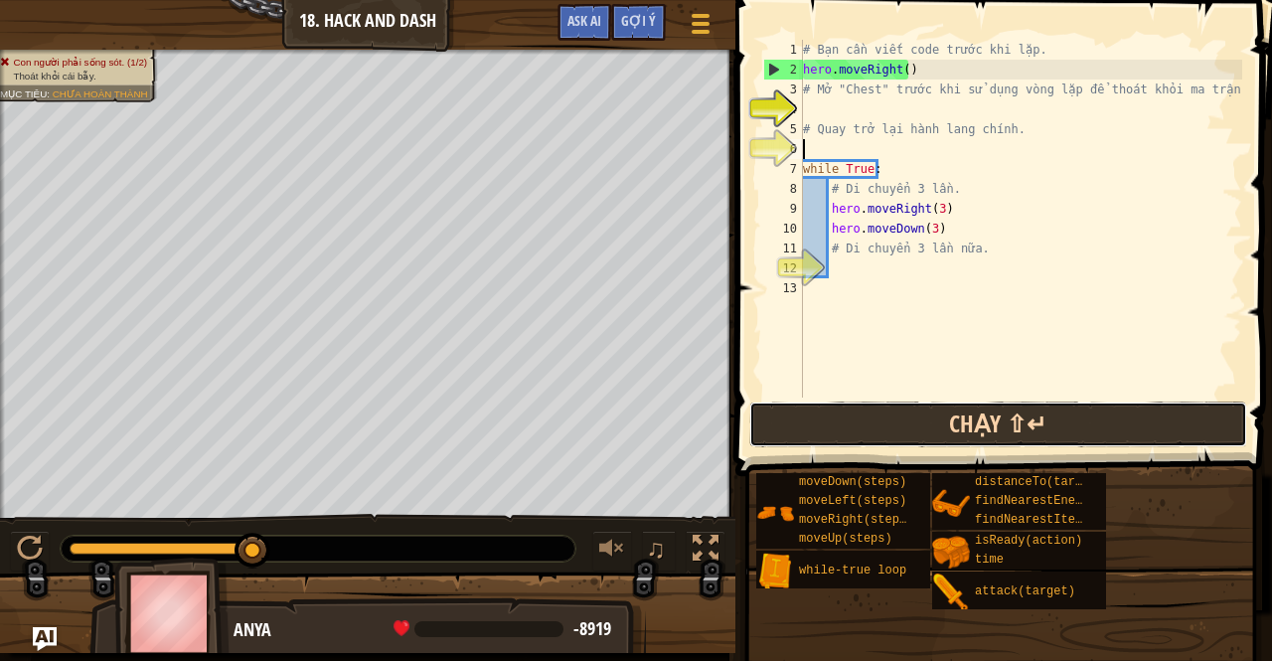
click at [912, 420] on button "Chạy ⇧↵" at bounding box center [998, 425] width 498 height 46
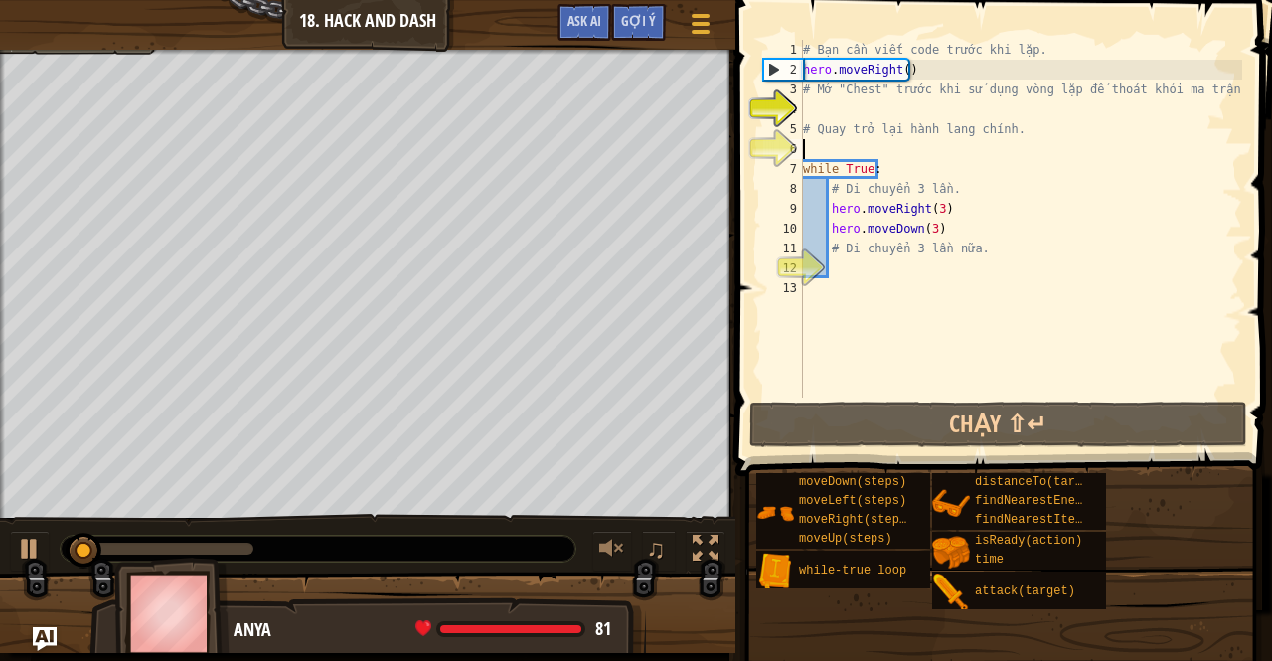
click at [837, 141] on div "# Bạn cần viết code trước khi lặp. hero . moveRight ( ) # Mở "Chest" trước khi …" at bounding box center [1020, 239] width 443 height 398
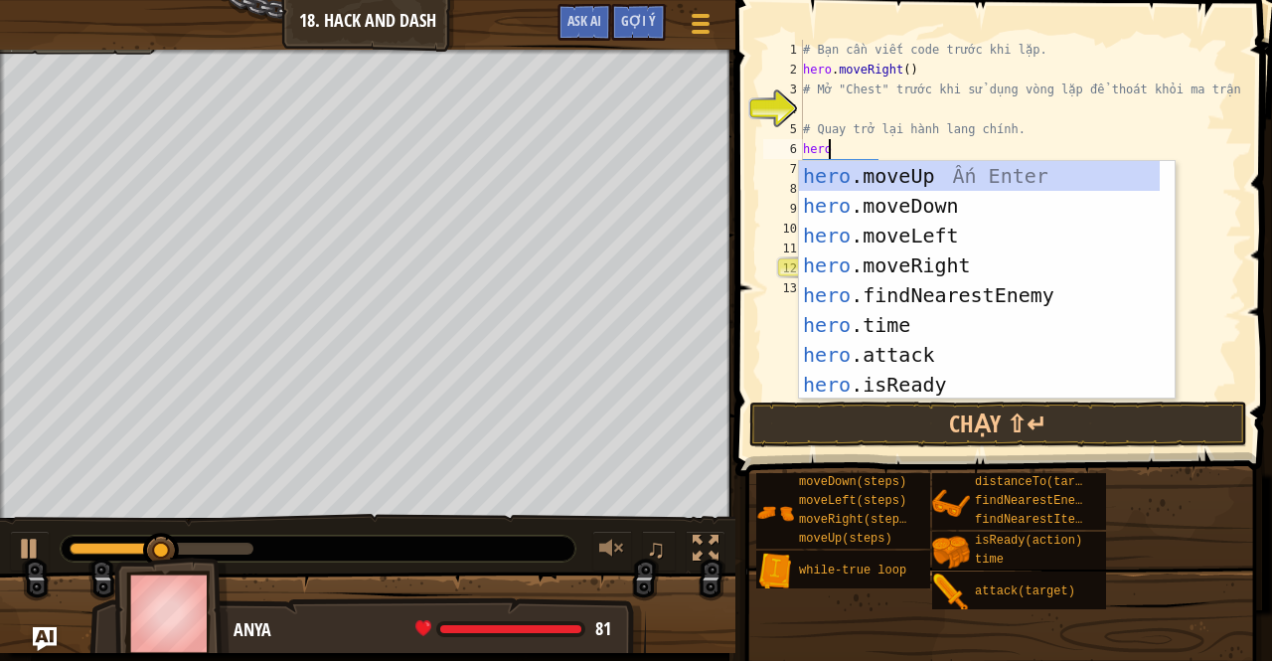
scroll to position [9, 2]
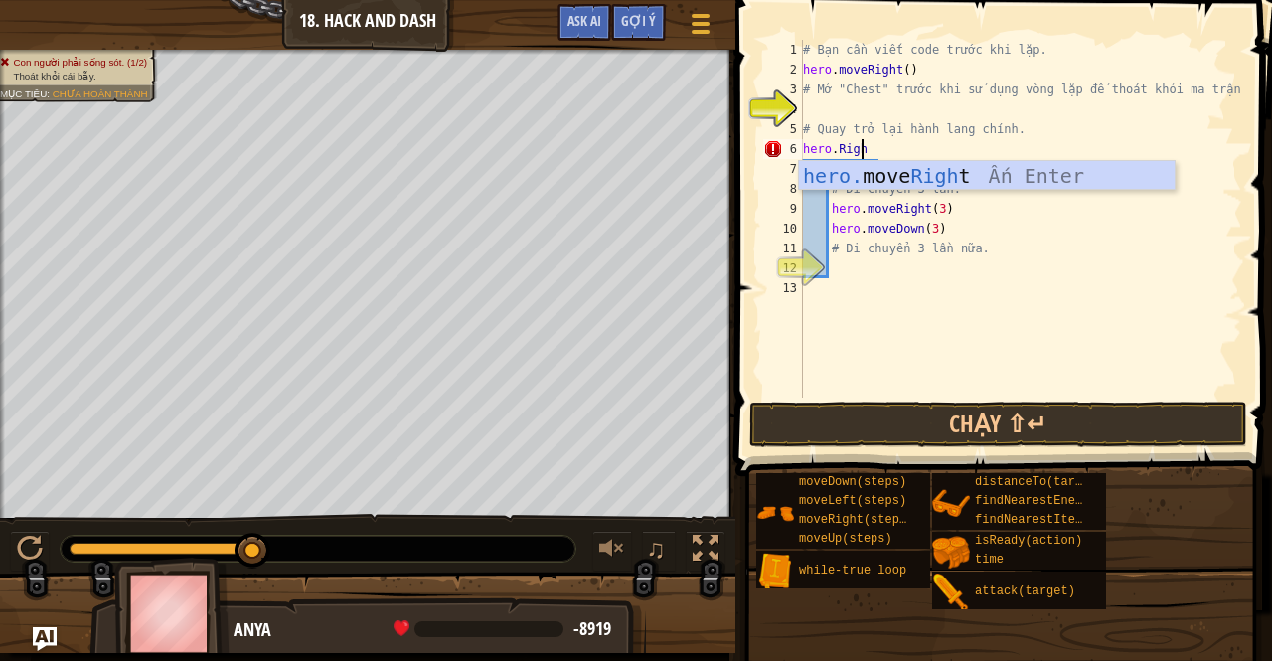
type textarea "hero.Right"
click at [898, 174] on div "hero. move Right Ấn Enter" at bounding box center [987, 205] width 377 height 89
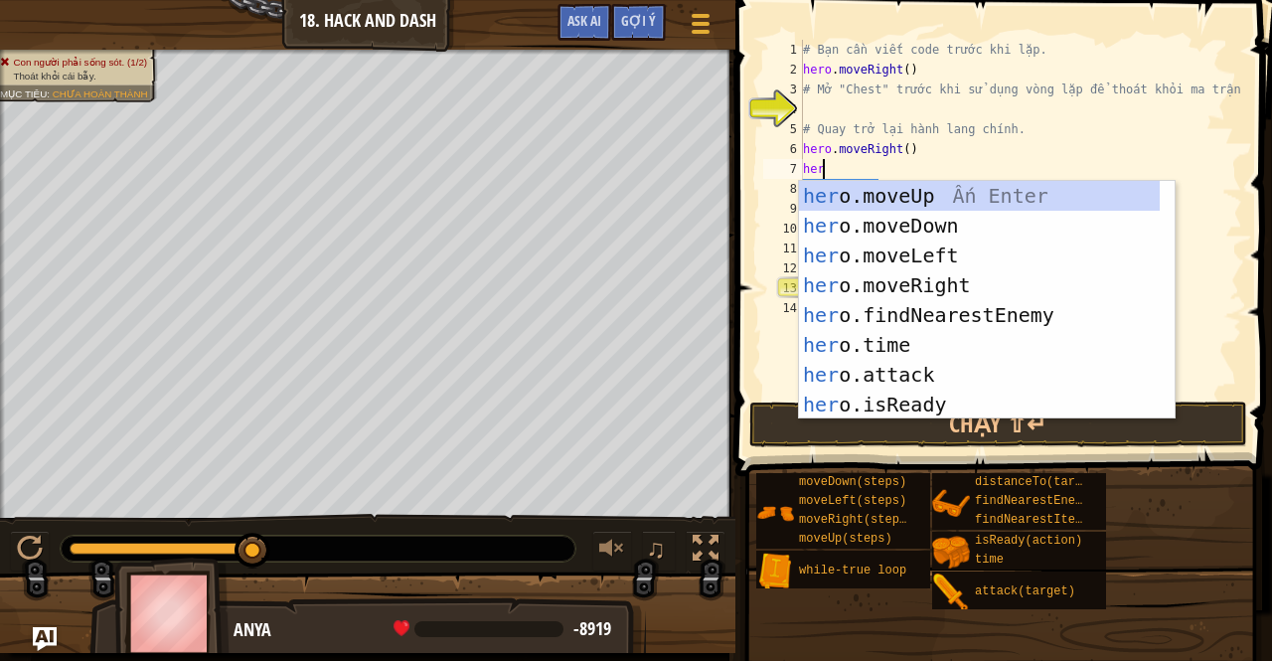
scroll to position [9, 1]
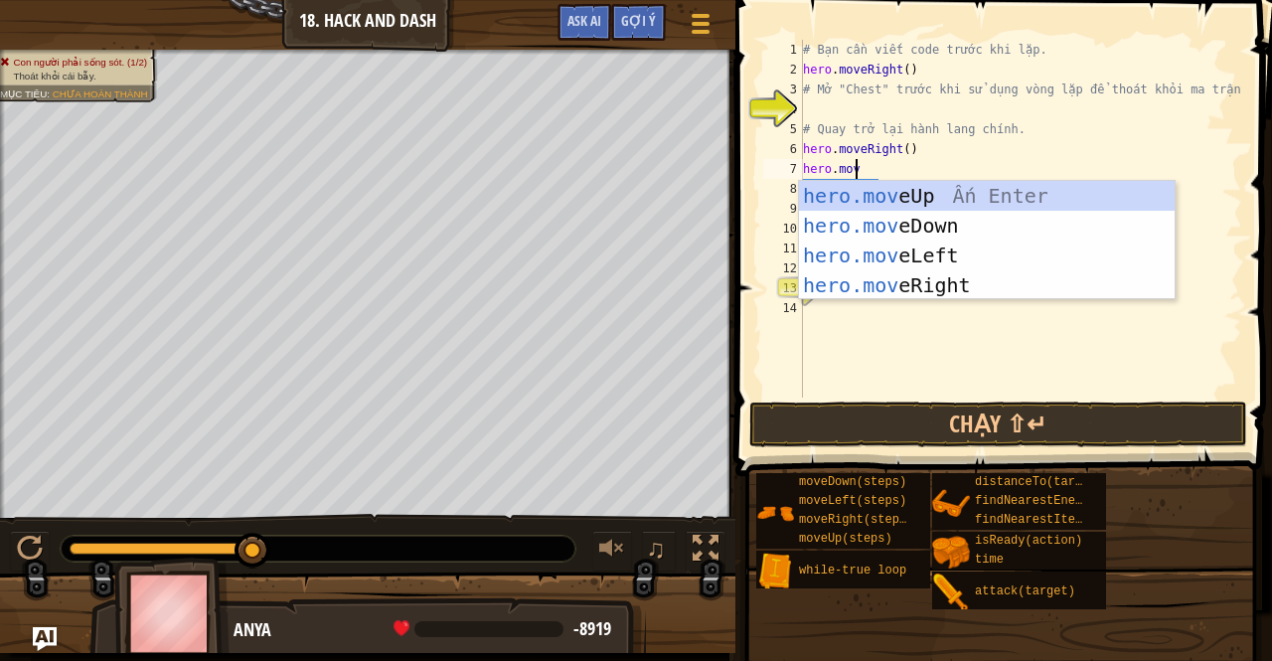
type textarea "hero.move"
click at [900, 281] on div "hero.move Up Ấn Enter hero.move Down Ấn Enter hero.move Left Ấn Enter hero.move…" at bounding box center [987, 270] width 377 height 179
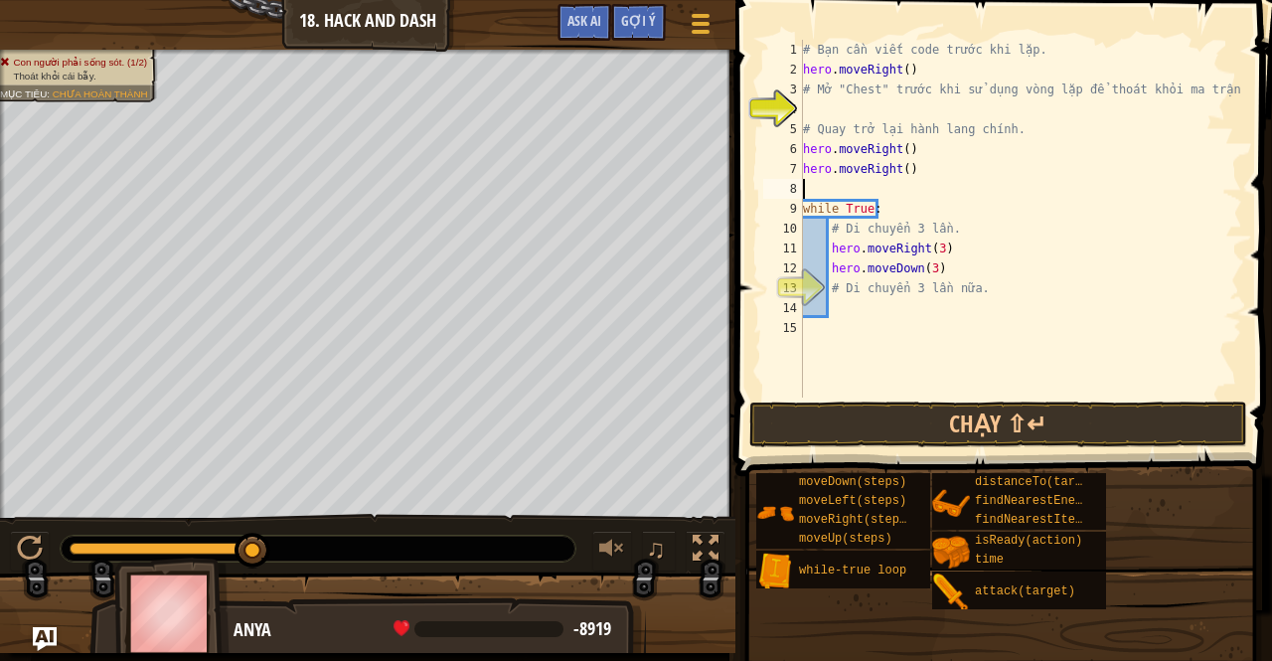
scroll to position [9, 0]
click at [895, 170] on div "# Bạn cần viết code trước khi lặp. hero . moveRight ( ) # Mở "Chest" trước khi …" at bounding box center [1020, 239] width 443 height 398
drag, startPoint x: 895, startPoint y: 170, endPoint x: 863, endPoint y: 169, distance: 31.8
click at [863, 169] on div "# Bạn cần viết code trước khi lặp. hero . moveRight ( ) # Mở "Chest" trước khi …" at bounding box center [1020, 239] width 443 height 398
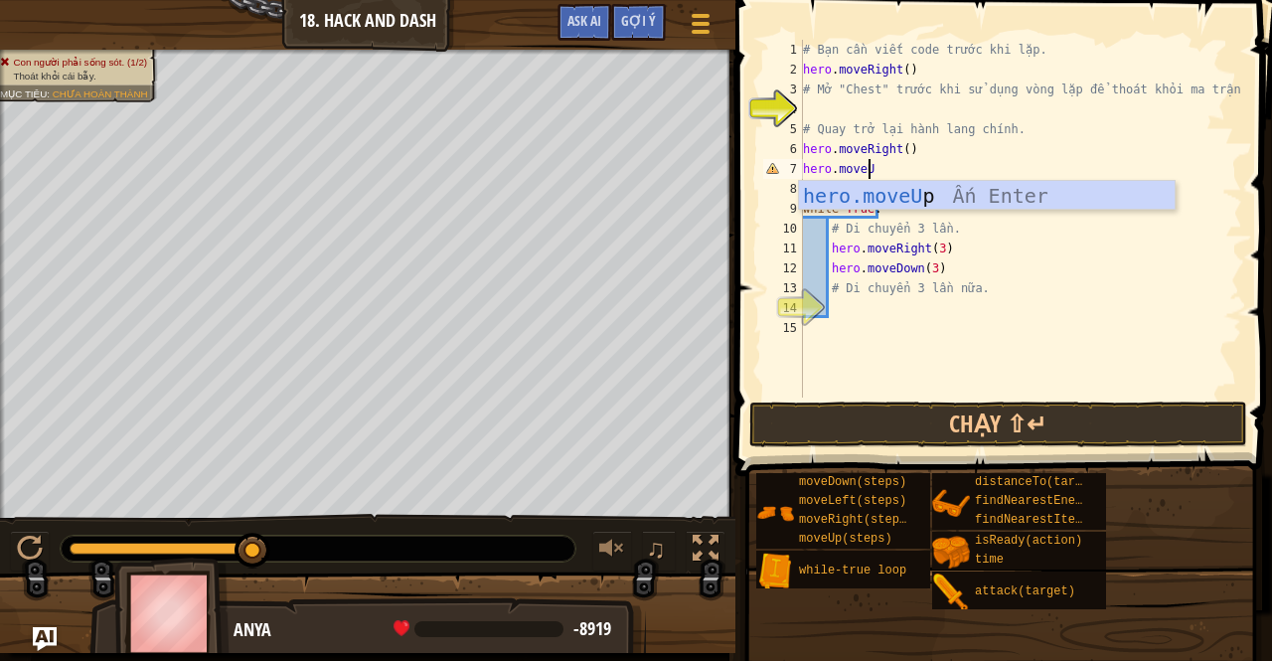
type textarea "hero.moveUp"
click at [853, 186] on div "hero.moveUp Ấn Enter" at bounding box center [987, 225] width 377 height 89
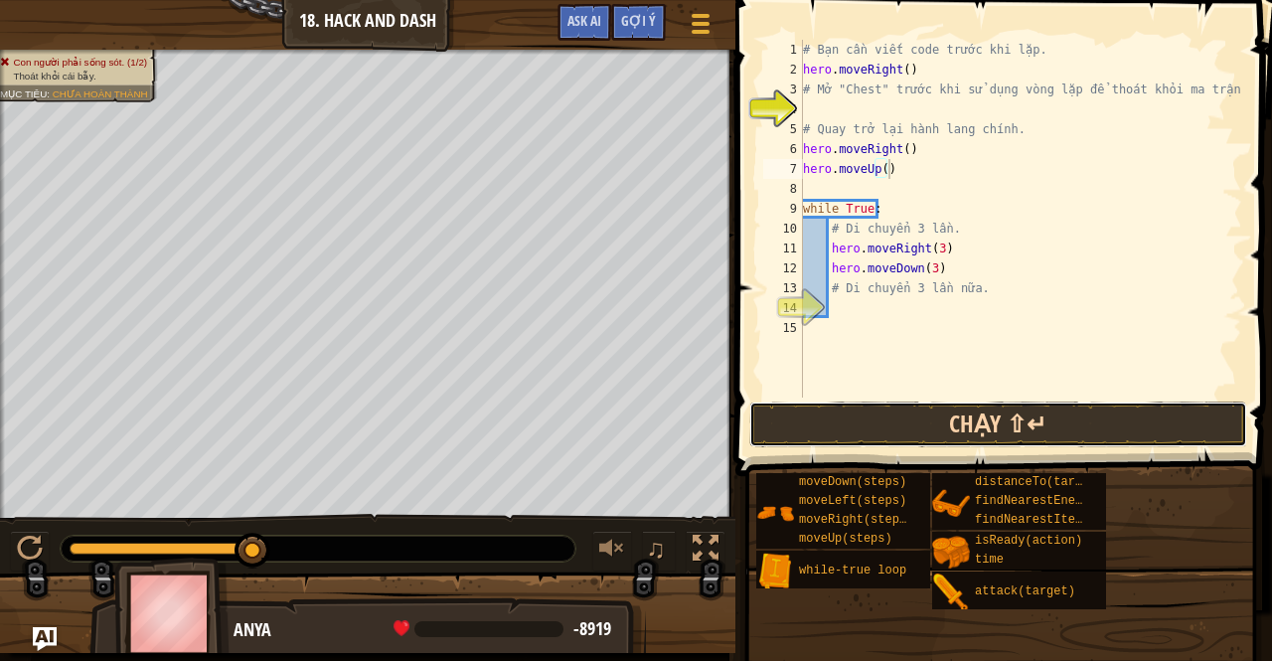
click at [926, 413] on button "Chạy ⇧↵" at bounding box center [998, 425] width 498 height 46
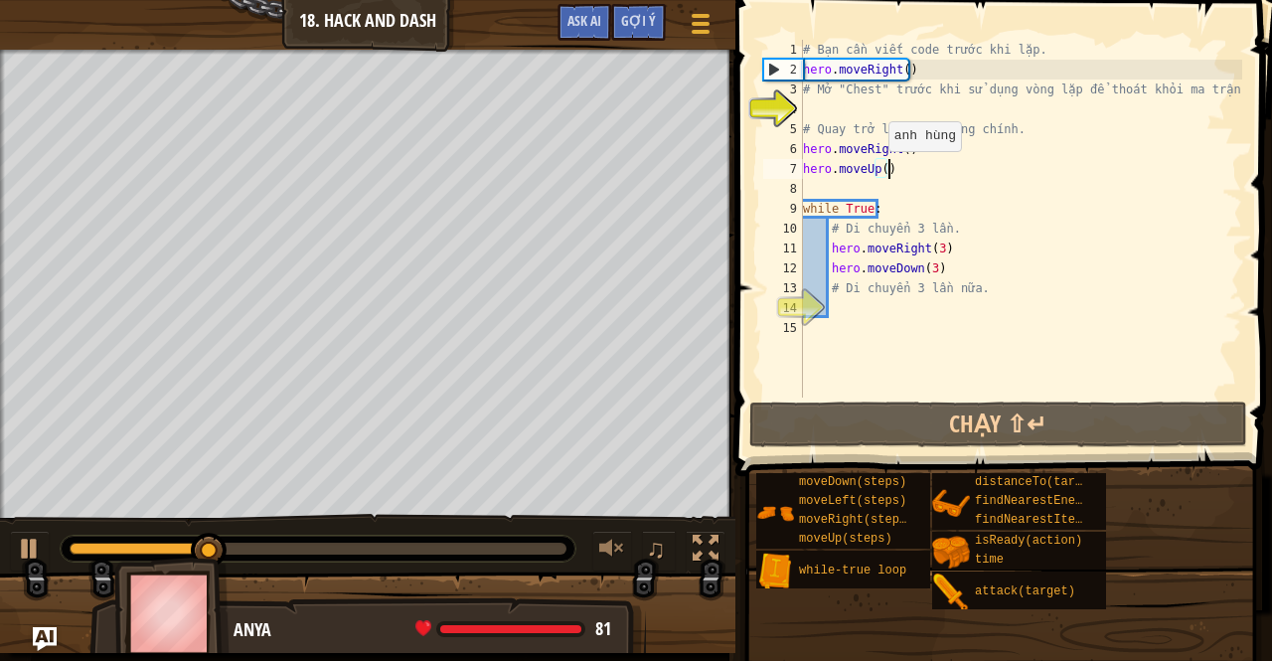
click at [881, 168] on div "# Bạn cần viết code trước khi lặp. hero . moveRight ( ) # Mở "Chest" trước khi …" at bounding box center [1020, 239] width 443 height 398
click at [898, 170] on div "# Bạn cần viết code trước khi lặp. hero . moveRight ( ) # Mở "Chest" trước khi …" at bounding box center [1020, 239] width 443 height 398
click at [299, 50] on div "Thoát khỏi cái bẫy. Mục tiêu : Hết giờ" at bounding box center [368, 284] width 736 height 469
click at [10, 12] on div "Khoá học Giới thiệu chung về Khoa học máy tính 18. Hack and Dash Tuỳ chọn Xong …" at bounding box center [636, 330] width 1272 height 661
click at [429, 400] on div "Thoát khỏi cái bẫy. Mục tiêu : Hết giờ ♫ Anya 81 x: 87 y: 115 x: 98 y: 115" at bounding box center [636, 351] width 1272 height 603
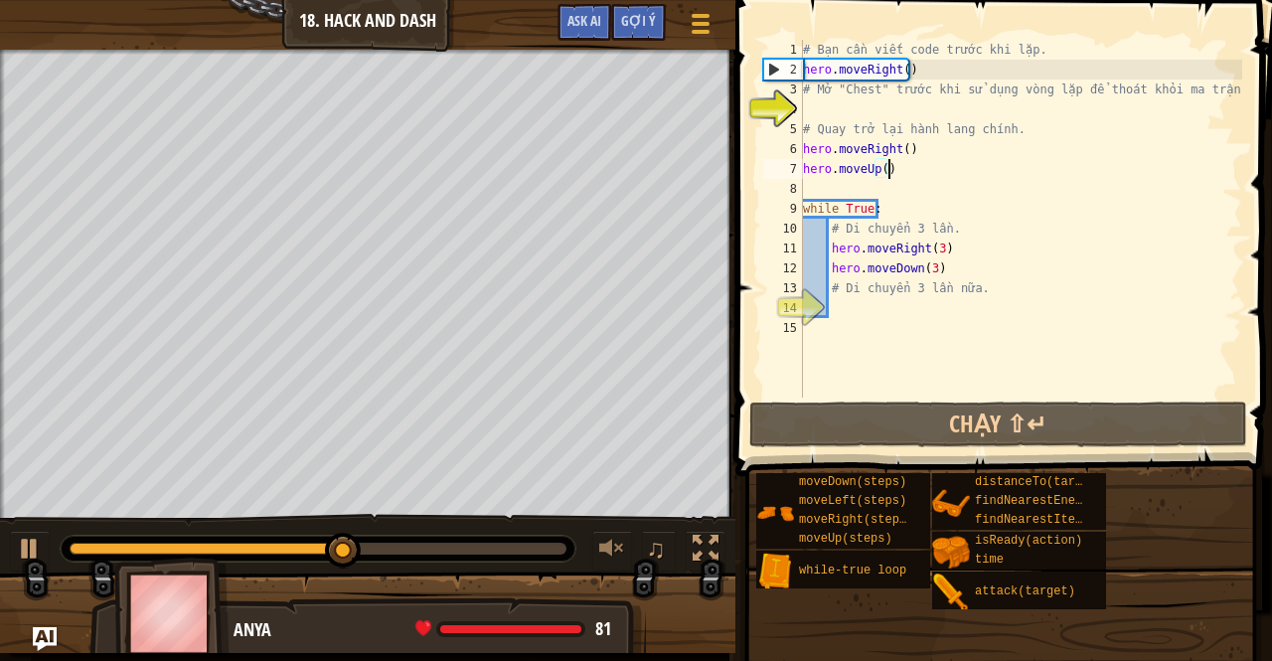
drag, startPoint x: 678, startPoint y: 566, endPoint x: 97, endPoint y: 34, distance: 787.2
click at [62, 0] on html "Khoá học Giới thiệu chung về Khoa học máy tính 18. Hack and Dash Tuỳ chọn Xong …" at bounding box center [636, 0] width 1272 height 0
click at [293, 47] on div "Khoá học Giới thiệu chung về Khoa học máy tính 18. Hack and Dash Tuỳ chọn Xong …" at bounding box center [636, 330] width 1272 height 661
click at [62, 30] on div "Khoá học Giới thiệu chung về Khoa học máy tính 18. Hack and Dash Tuỳ chọn Xong …" at bounding box center [636, 330] width 1272 height 661
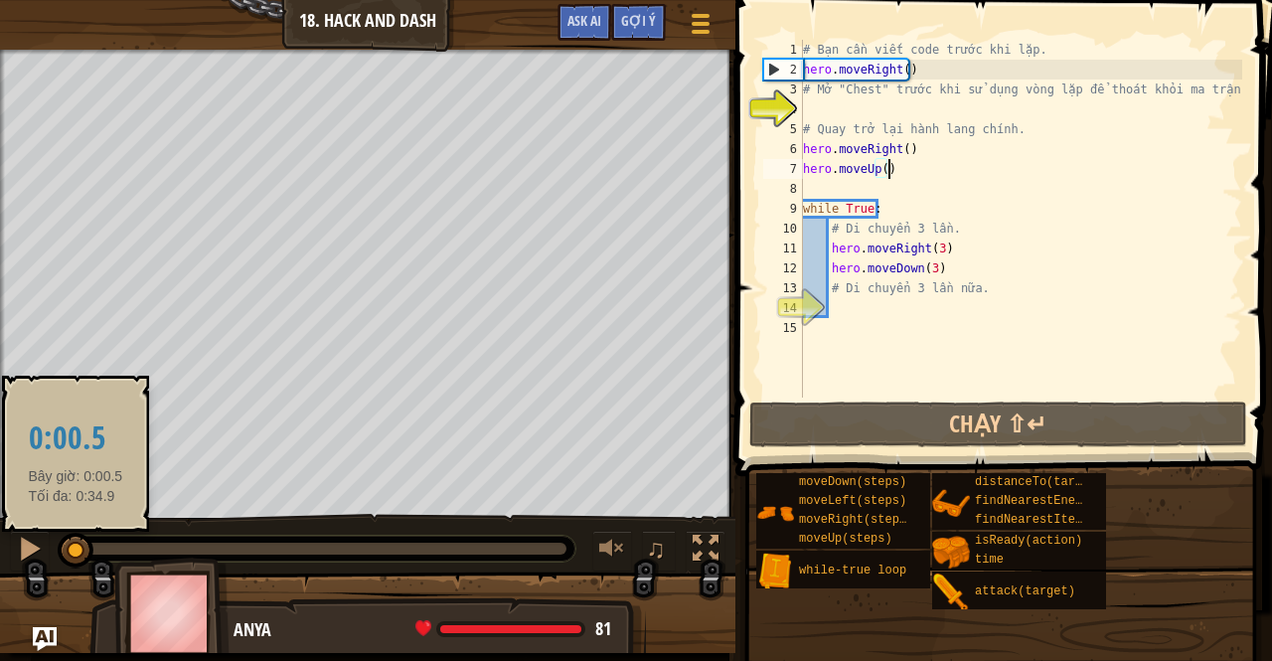
drag, startPoint x: 527, startPoint y: 552, endPoint x: 75, endPoint y: 562, distance: 452.4
click at [75, 562] on div at bounding box center [76, 551] width 36 height 36
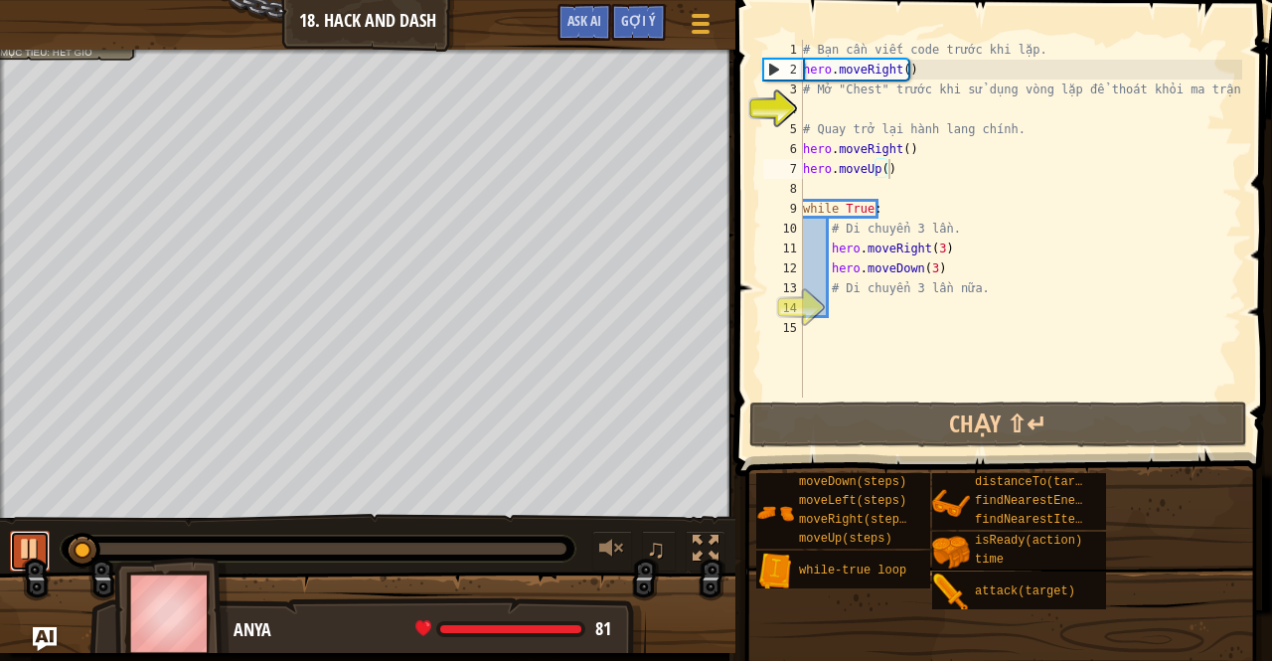
click at [31, 556] on div at bounding box center [30, 549] width 26 height 26
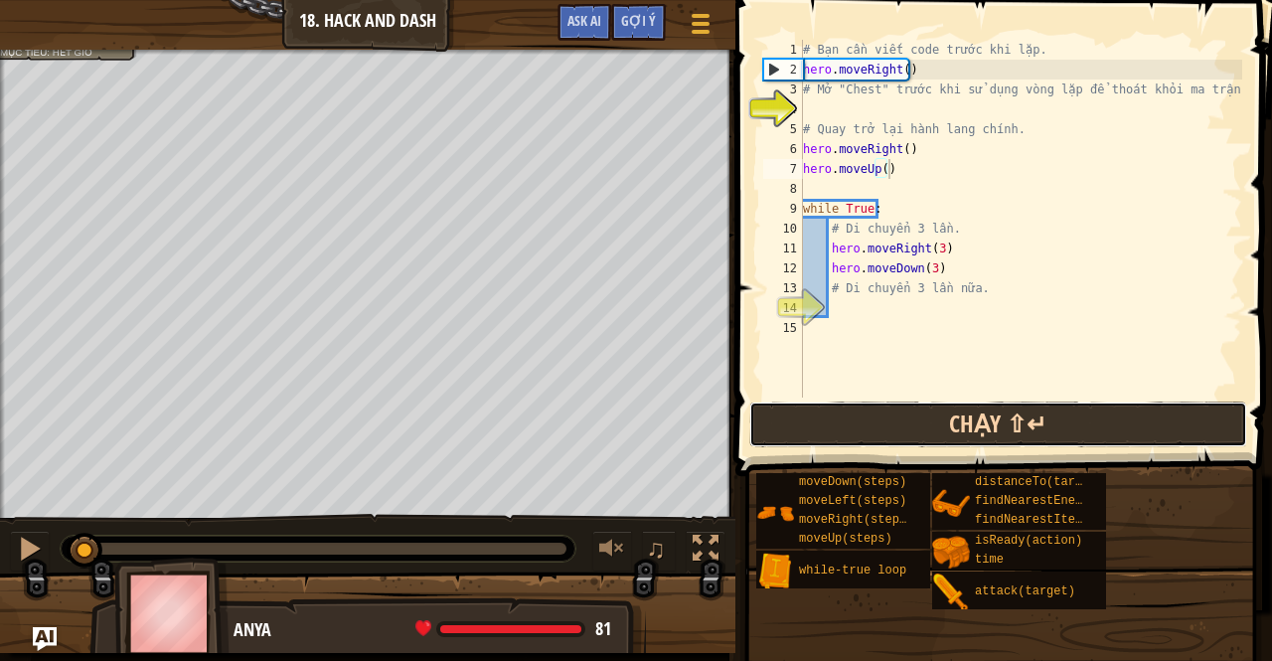
click at [833, 424] on button "Chạy ⇧↵" at bounding box center [998, 425] width 498 height 46
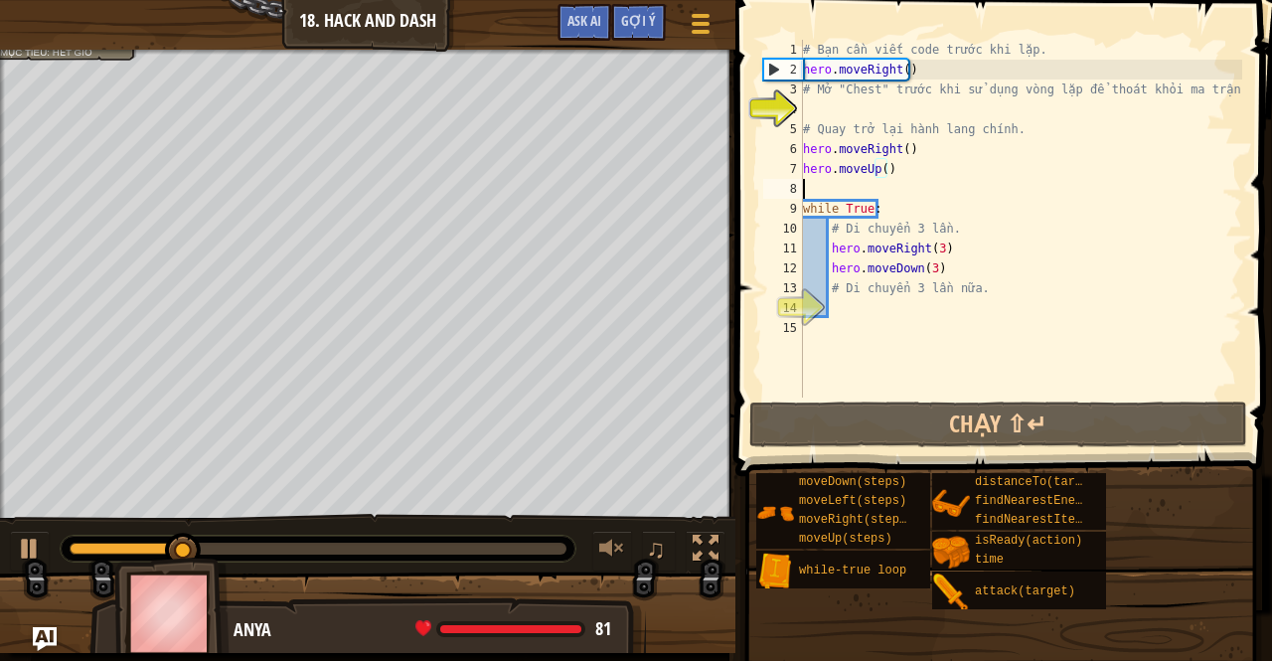
drag, startPoint x: 978, startPoint y: 193, endPoint x: 1017, endPoint y: 210, distance: 42.3
click at [1010, 208] on div "# Bạn cần viết code trước khi lặp. hero . moveRight ( ) # Mở "Chest" trước khi …" at bounding box center [1020, 239] width 443 height 398
click at [905, 171] on div "# Bạn cần viết code trước khi lặp. hero . moveRight ( ) # Mở "Chest" trước khi …" at bounding box center [1020, 239] width 443 height 398
click at [907, 154] on div "# Bạn cần viết code trước khi lặp. hero . moveRight ( ) # Mở "Chest" trước khi …" at bounding box center [1020, 239] width 443 height 398
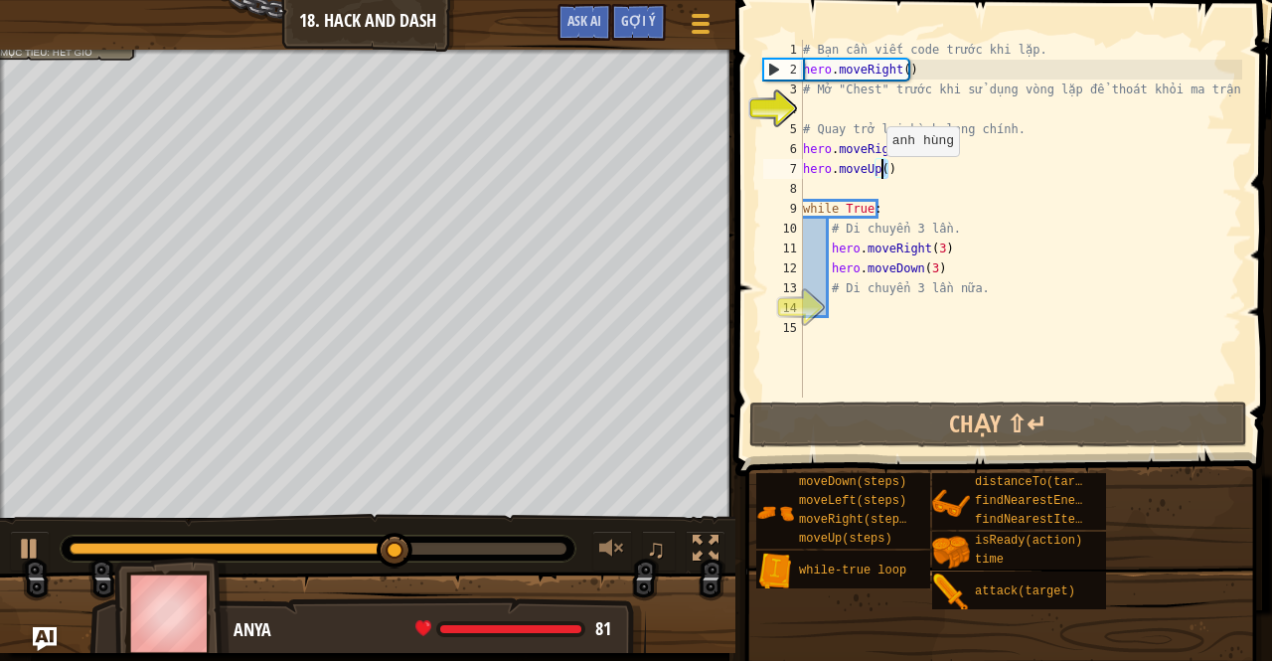
click at [877, 176] on div "# Bạn cần viết code trước khi lặp. hero . moveRight ( ) # Mở "Chest" trước khi …" at bounding box center [1020, 239] width 443 height 398
click at [898, 162] on div "# Bạn cần viết code trước khi lặp. hero . moveRight ( ) # Mở "Chest" trước khi …" at bounding box center [1020, 239] width 443 height 398
click at [891, 152] on div "# Bạn cần viết code trước khi lặp. hero . moveRight ( ) # Mở "Chest" trước khi …" at bounding box center [1020, 239] width 443 height 398
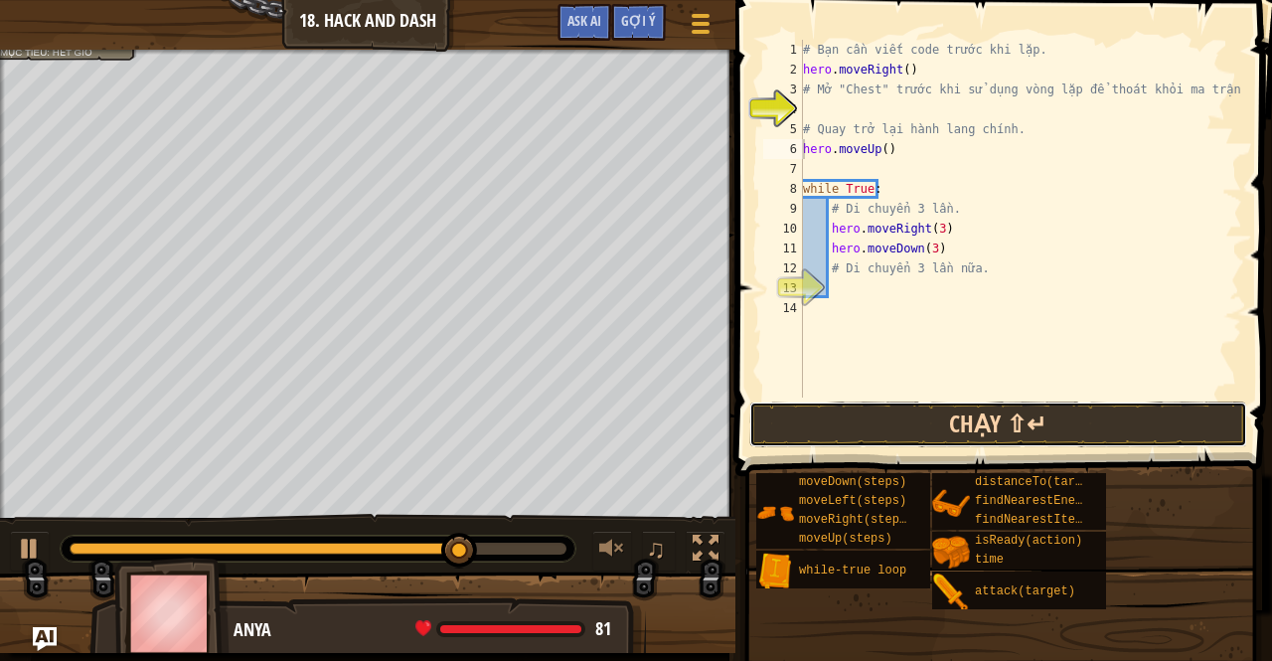
click at [851, 413] on button "Chạy ⇧↵" at bounding box center [998, 425] width 498 height 46
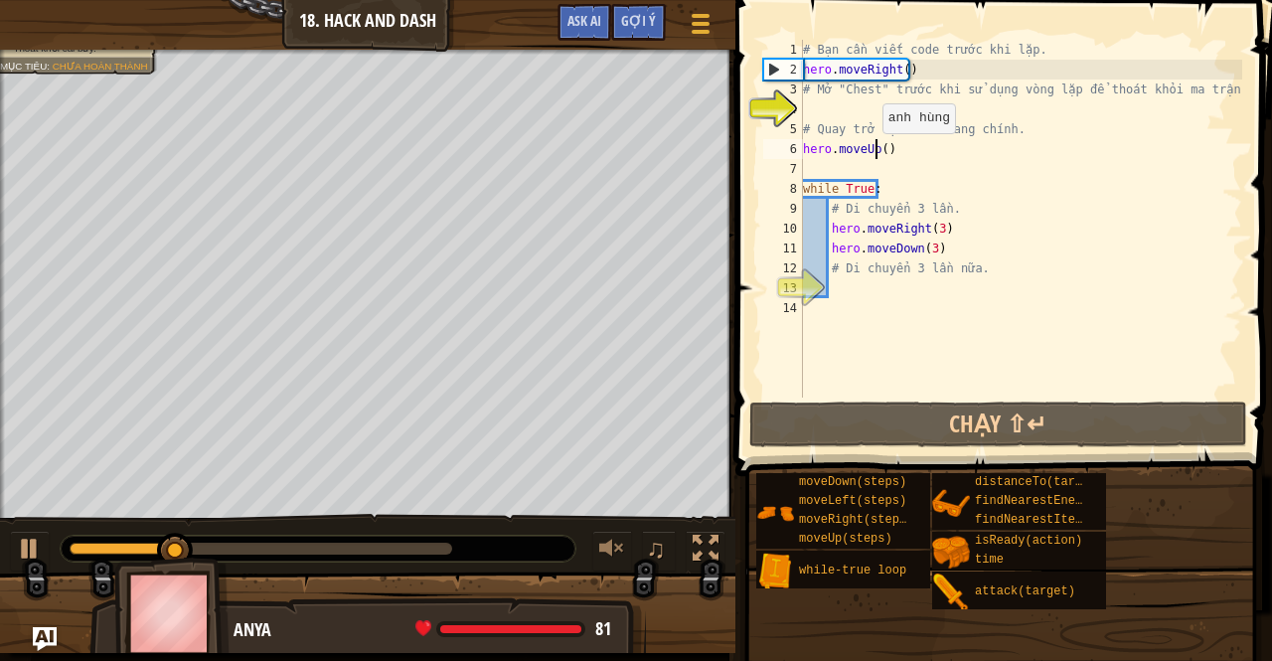
click at [873, 153] on div "# Bạn cần viết code trước khi lặp. hero . moveRight ( ) # Mở "Chest" trước khi …" at bounding box center [1020, 239] width 443 height 398
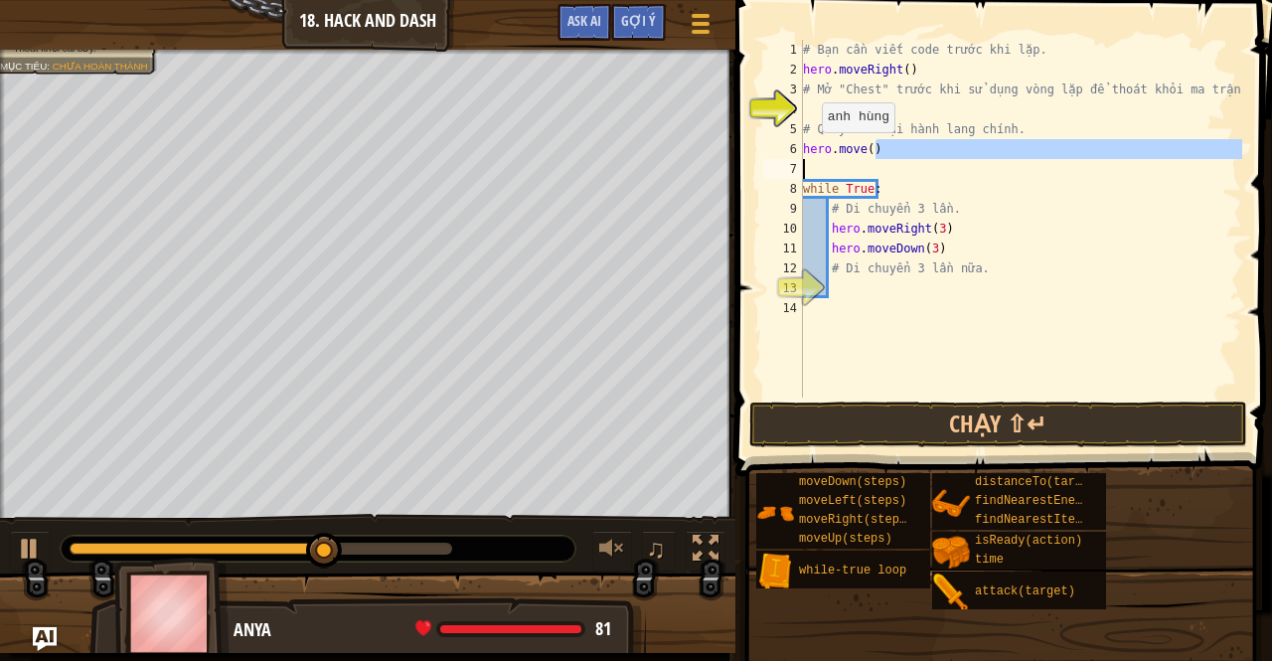
drag, startPoint x: 893, startPoint y: 152, endPoint x: 749, endPoint y: 161, distance: 143.4
click at [749, 161] on div "hero.move() 1 2 3 4 5 6 7 8 9 10 11 12 13 14 # Bạn cần viết code trước khi lặp.…" at bounding box center [1001, 277] width 543 height 535
type textarea "hero.move()"
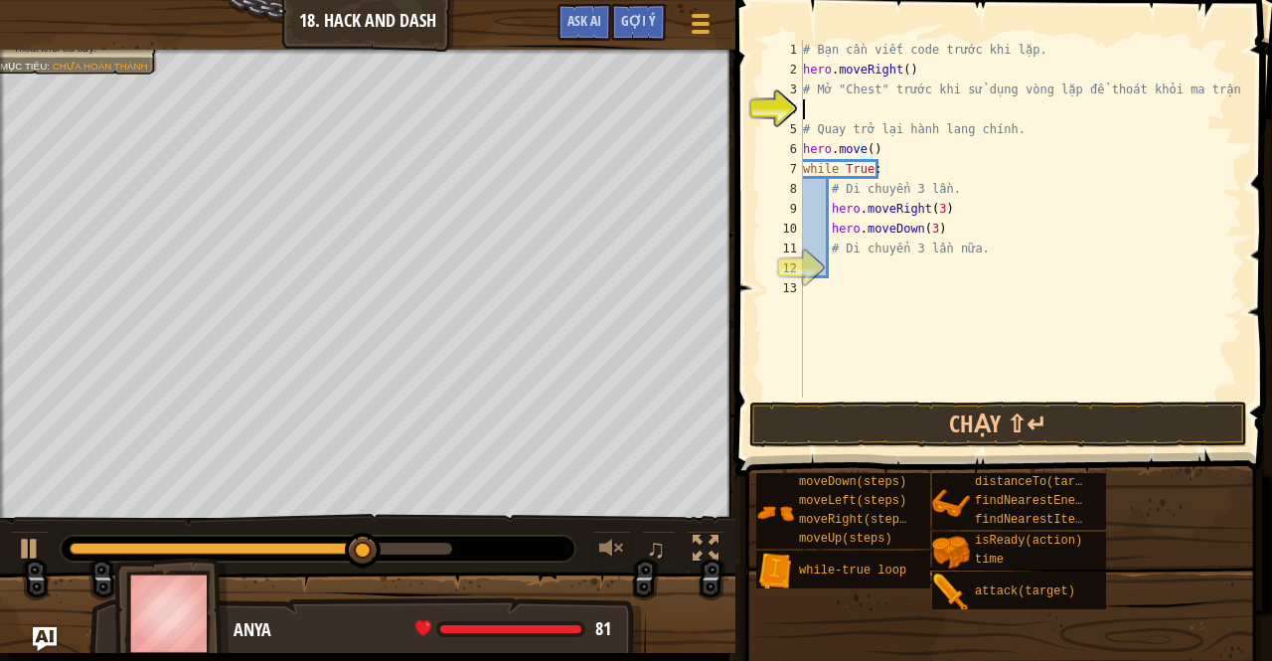
click at [843, 110] on div "# Bạn cần viết code trước khi lặp. hero . moveRight ( ) # Mở "Chest" trước khi …" at bounding box center [1020, 239] width 443 height 398
click at [902, 65] on div "# Bạn cần viết code trước khi lặp. hero . moveRight ( ) # Mở "Chest" trước khi …" at bounding box center [1020, 239] width 443 height 398
type textarea "hero.moveRight(2)"
click at [865, 108] on div "# Bạn cần viết code trước khi lặp. hero . moveRight ( 2 ) # Mở "Chest" trước kh…" at bounding box center [1020, 239] width 443 height 398
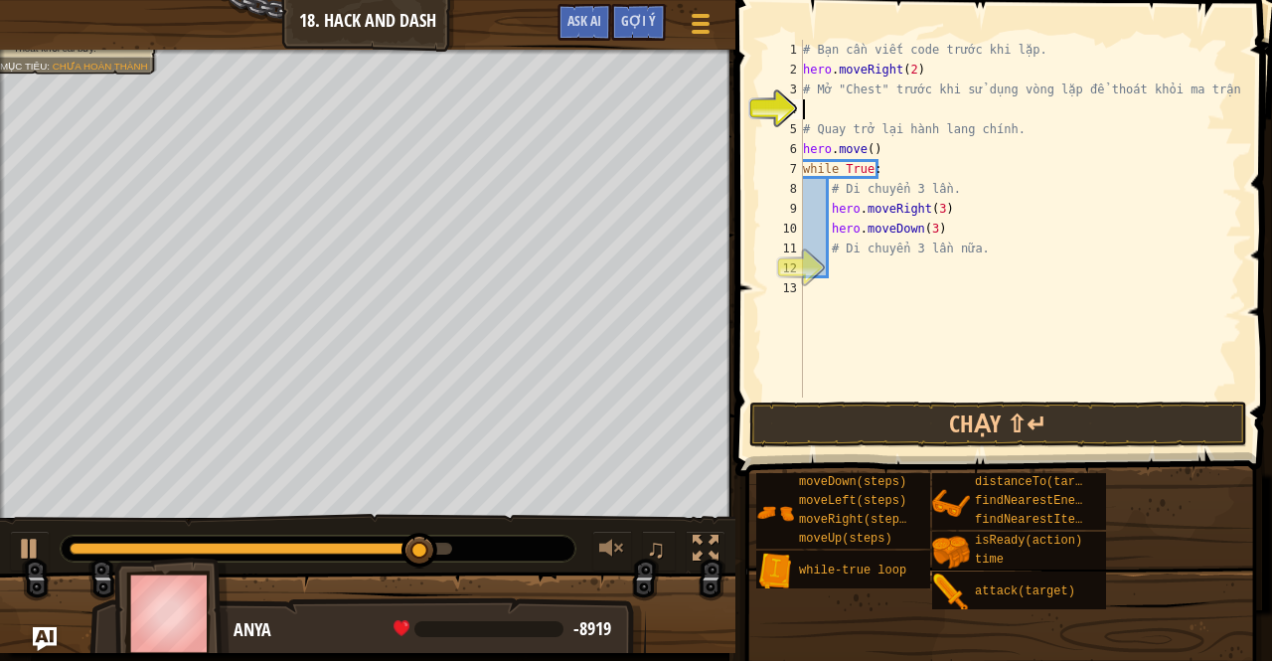
scroll to position [9, 0]
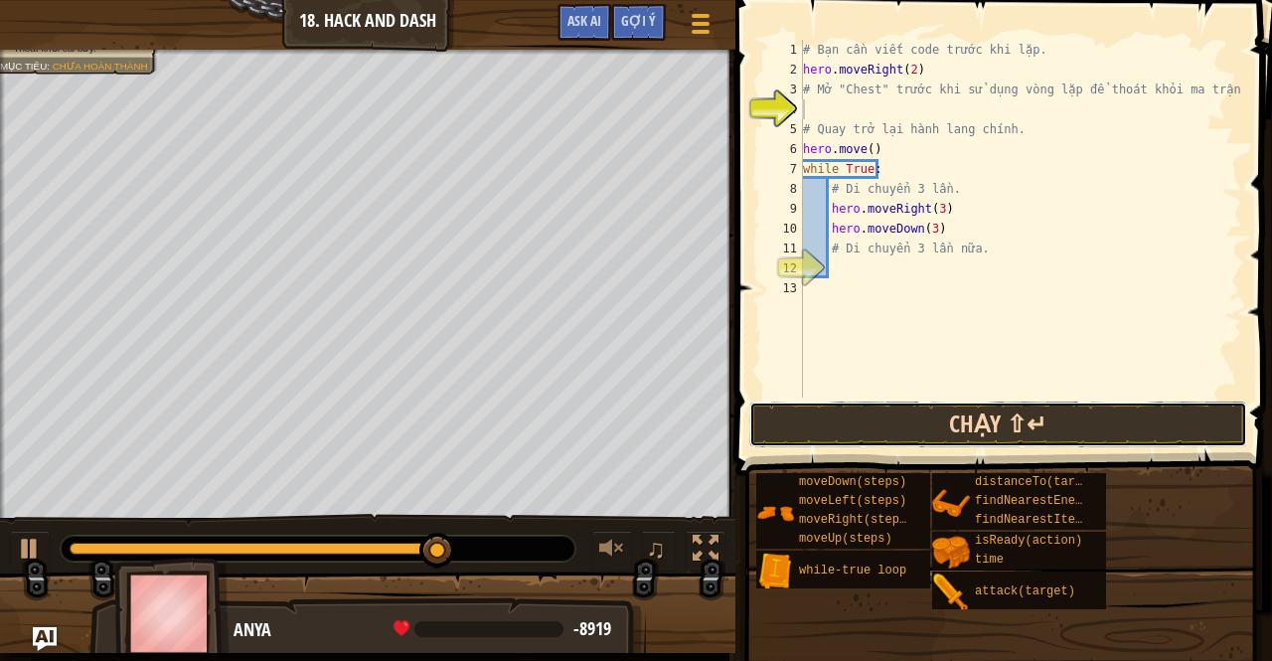
click at [889, 430] on button "Chạy ⇧↵" at bounding box center [998, 425] width 498 height 46
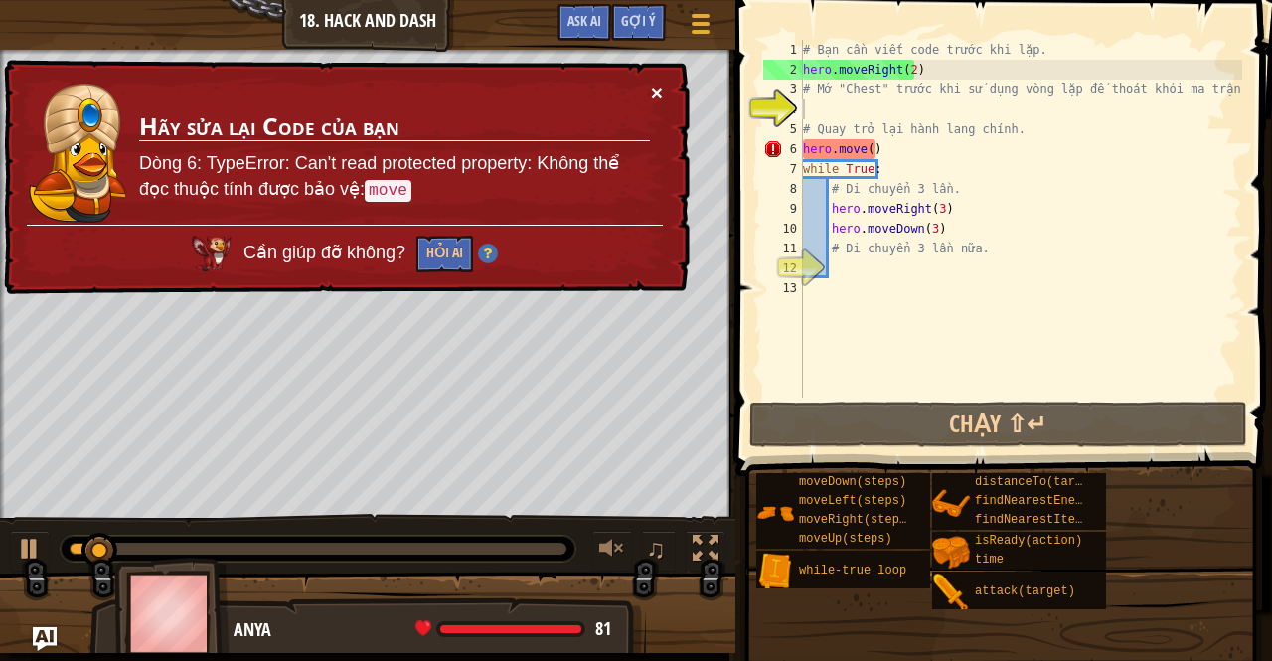
click at [654, 94] on button "×" at bounding box center [657, 92] width 12 height 21
click at [831, 108] on div "# Bạn cần viết code trước khi lặp. hero . moveRight ( 2 ) # Mở "Chest" trước kh…" at bounding box center [1020, 239] width 443 height 398
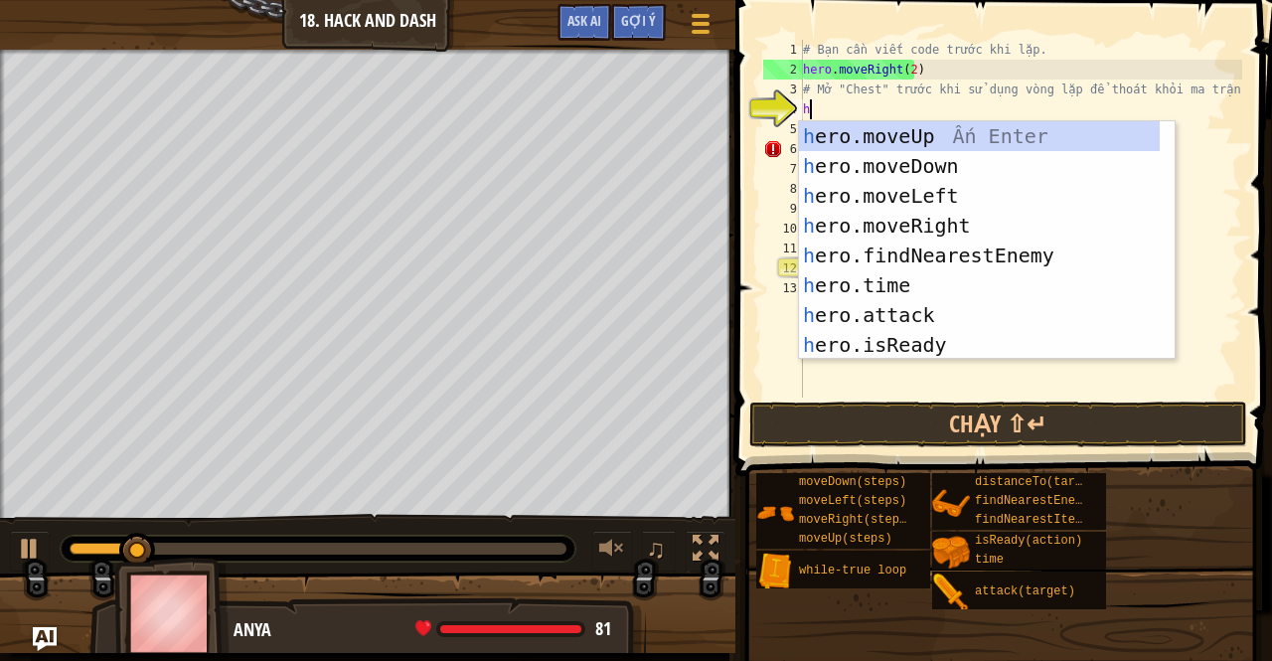
type textarea "he"
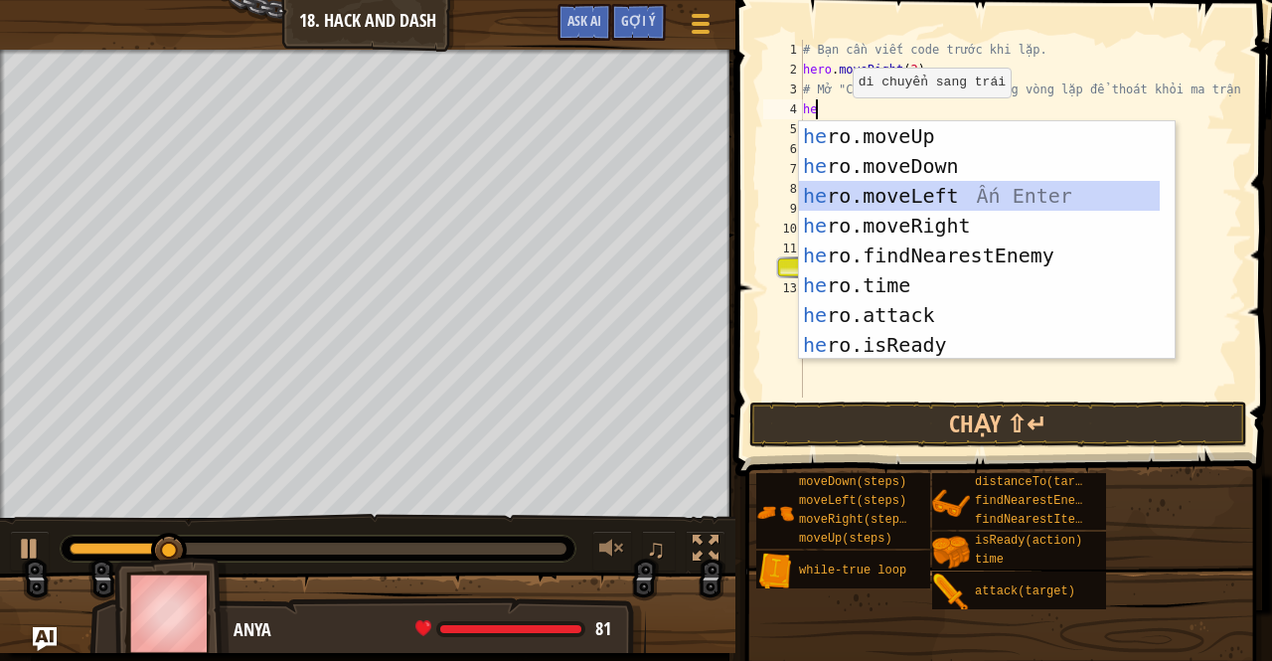
click at [893, 188] on div "he ro.moveUp Ấn Enter he ro.moveDown Ấn Enter he ro.moveLeft Ấn Enter he ro.mov…" at bounding box center [980, 270] width 362 height 298
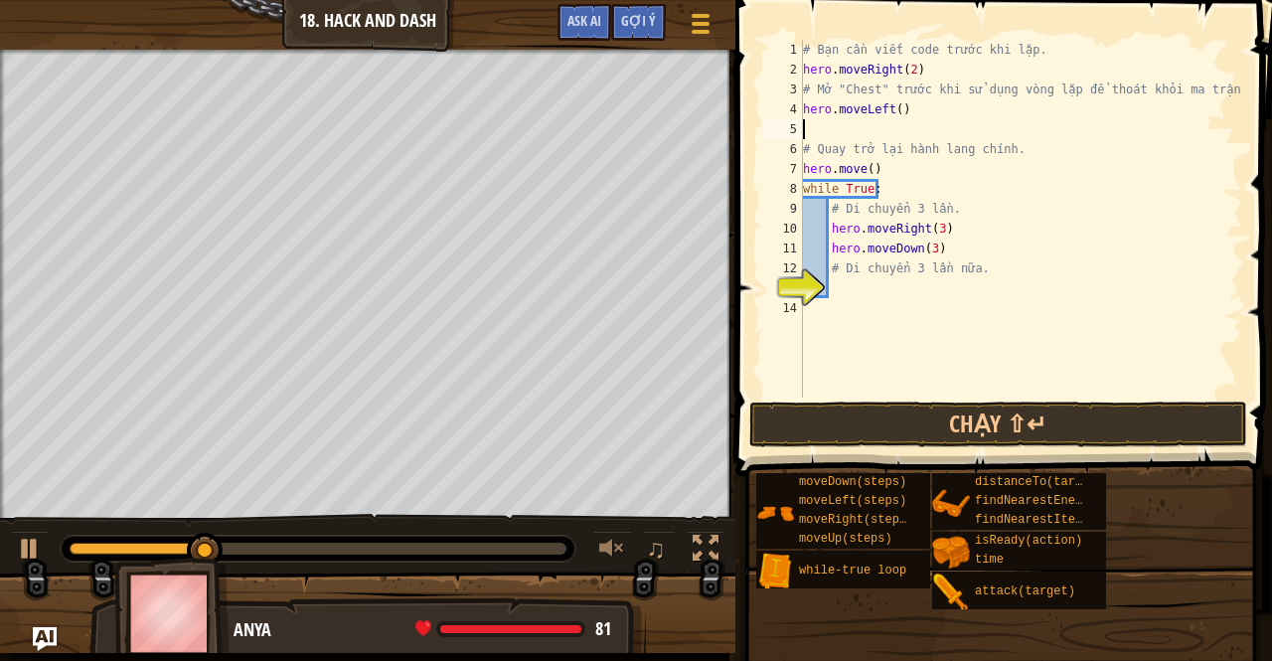
click at [829, 138] on div "# Bạn cần viết code trước khi lặp. hero . moveRight ( 2 ) # Mở "Chest" trước kh…" at bounding box center [1020, 239] width 443 height 398
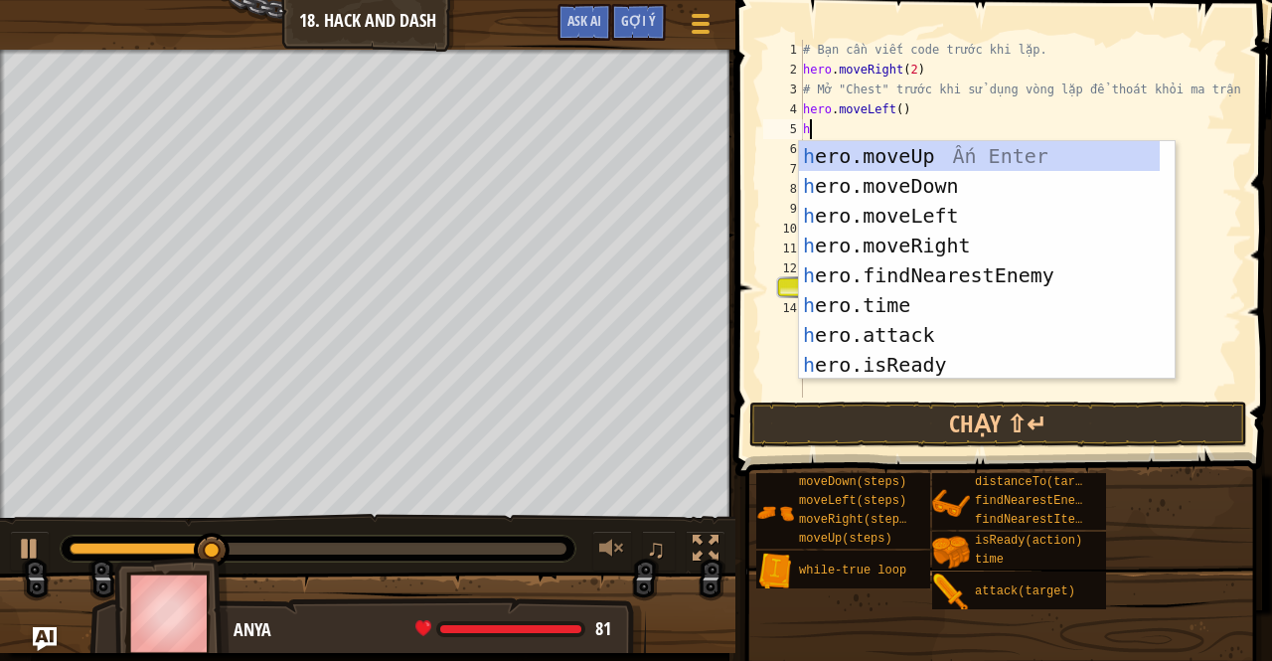
type textarea "he"
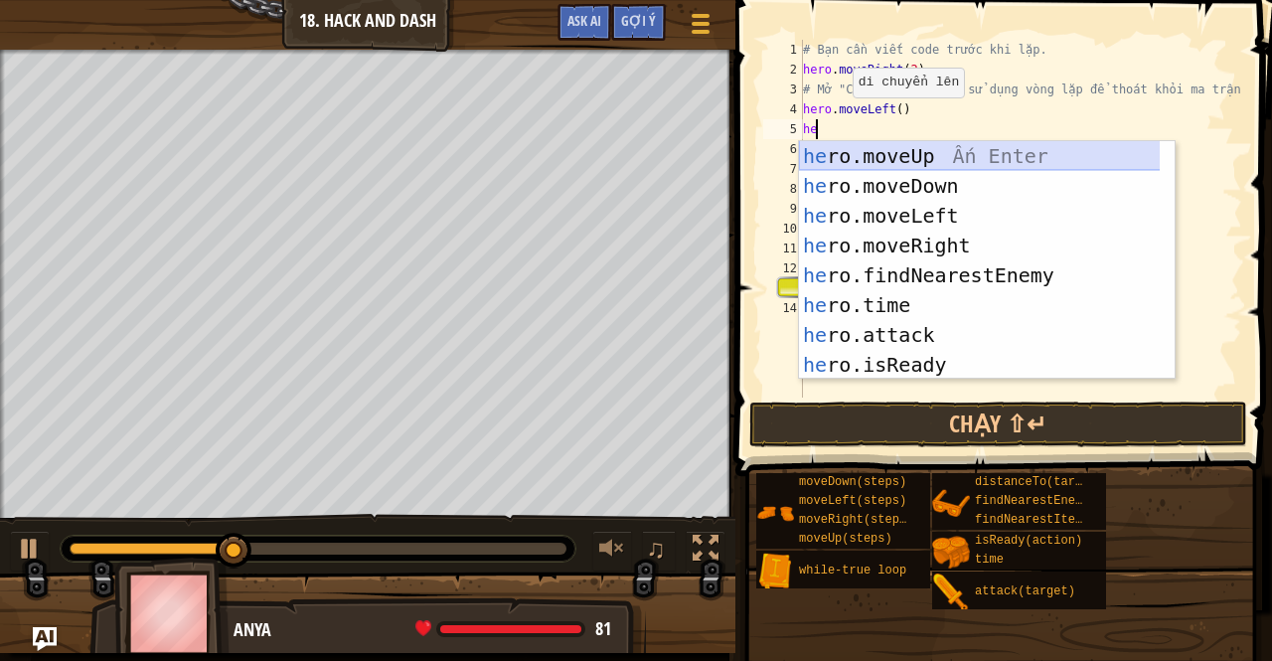
click at [859, 156] on div "he ro.moveUp Ấn Enter he ro.moveDown Ấn Enter he ro.moveLeft Ấn Enter he ro.mov…" at bounding box center [980, 290] width 362 height 298
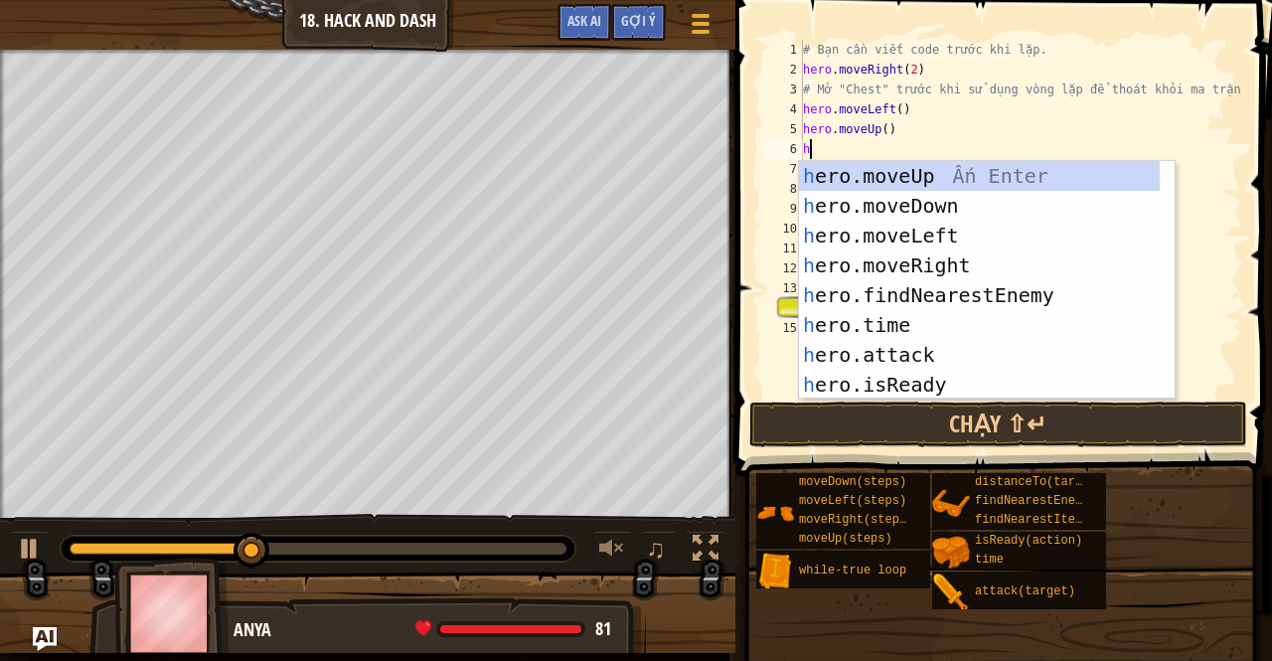
type textarea "he"
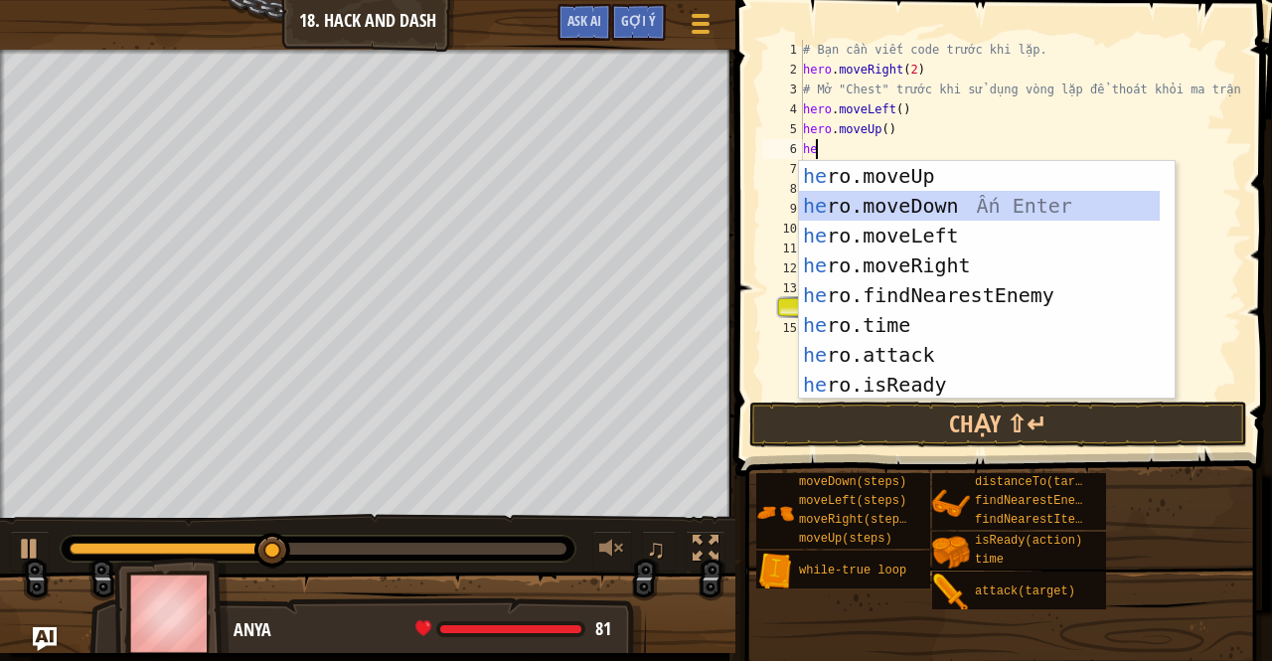
click at [901, 198] on div "he ro.moveUp Ấn Enter he ro.moveDown Ấn Enter he ro.moveLeft Ấn Enter he ro.mov…" at bounding box center [980, 310] width 362 height 298
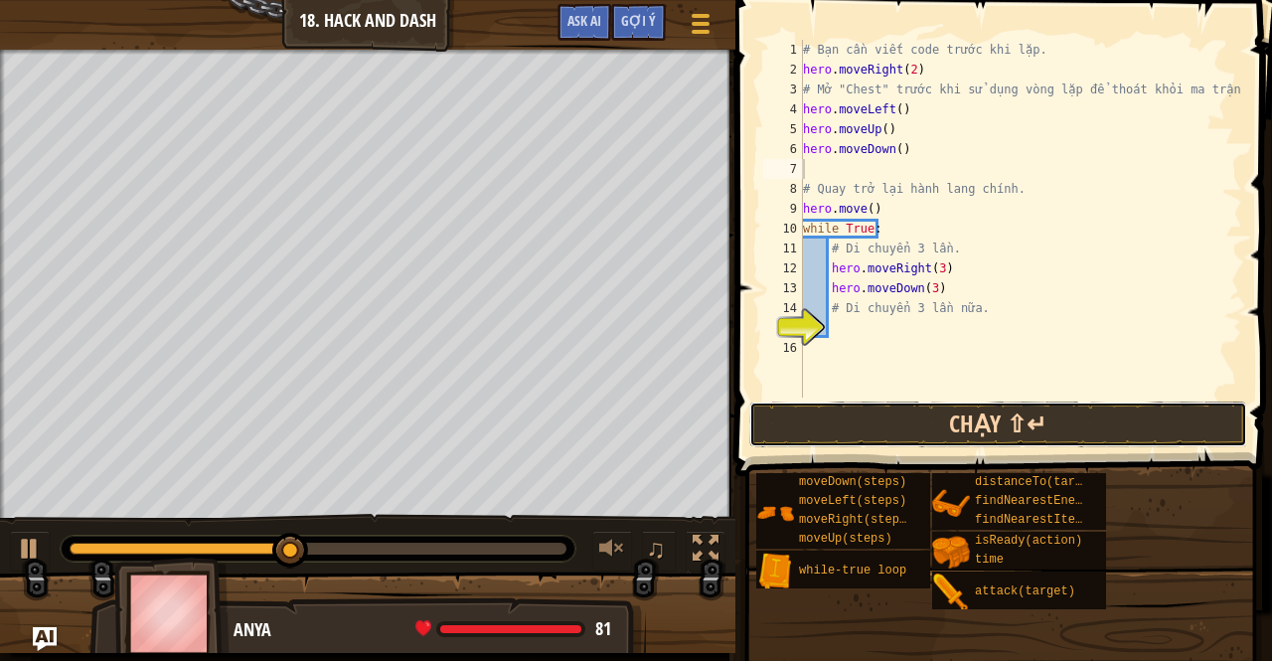
click at [892, 409] on button "Chạy ⇧↵" at bounding box center [998, 425] width 498 height 46
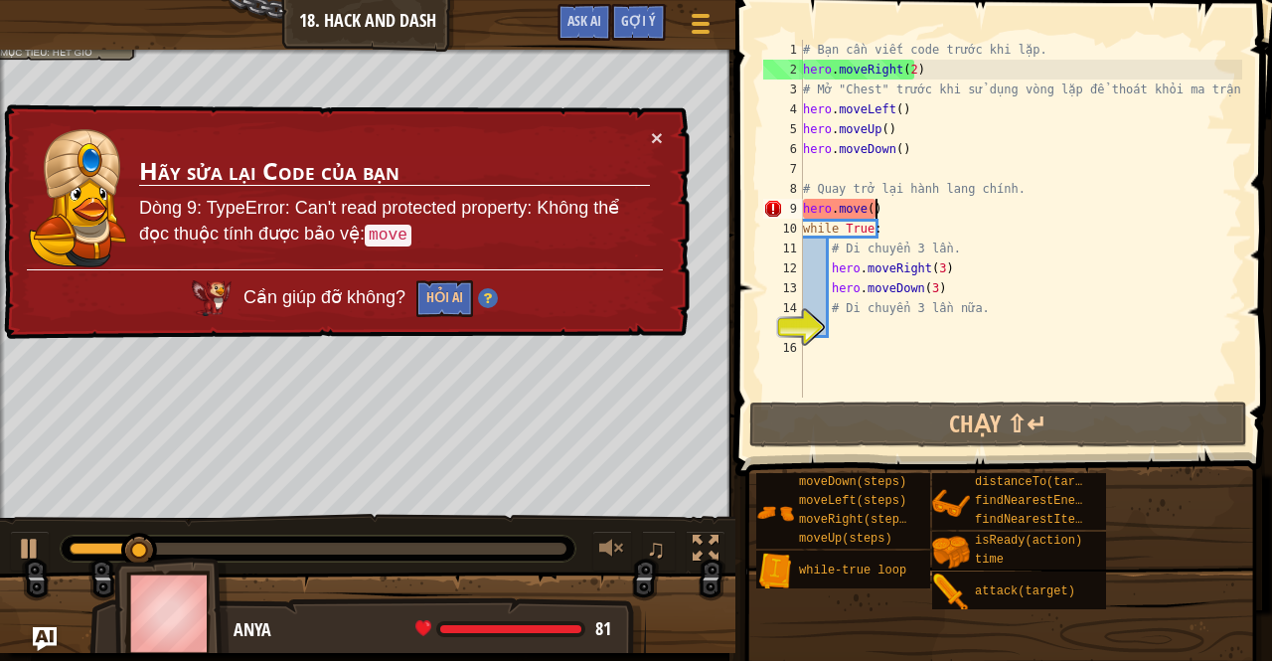
click at [879, 210] on div "# Bạn cần viết code trước khi lặp. hero . moveRight ( 2 ) # Mở "Chest" trước kh…" at bounding box center [1020, 239] width 443 height 398
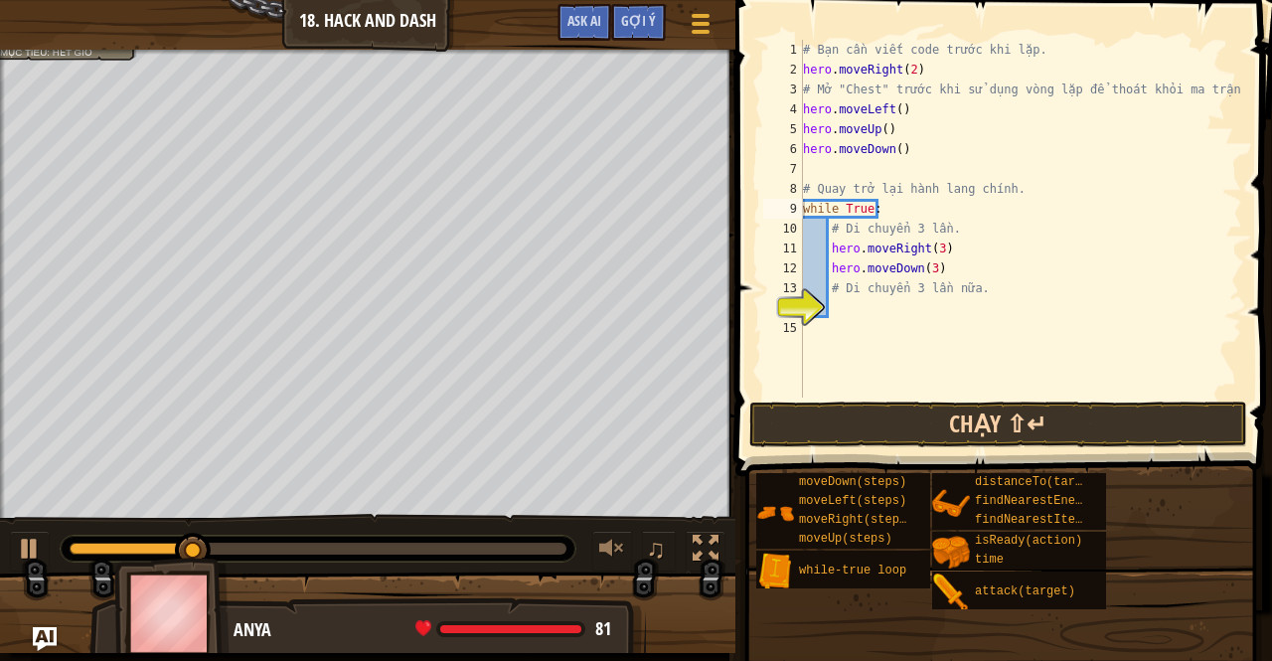
click at [897, 404] on div "while True: 1 2 3 4 5 6 7 8 9 10 11 12 13 14 15 # Bạn cần viết code trước khi l…" at bounding box center [1001, 277] width 543 height 535
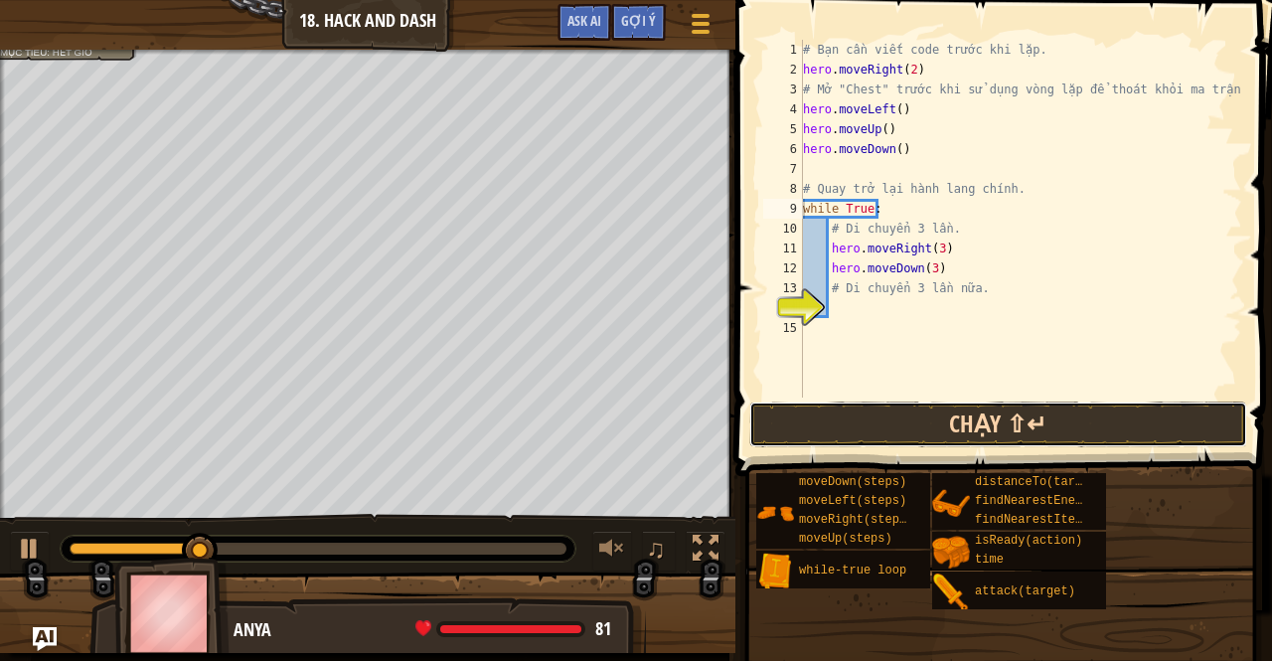
click at [897, 404] on button "Chạy ⇧↵" at bounding box center [998, 425] width 498 height 46
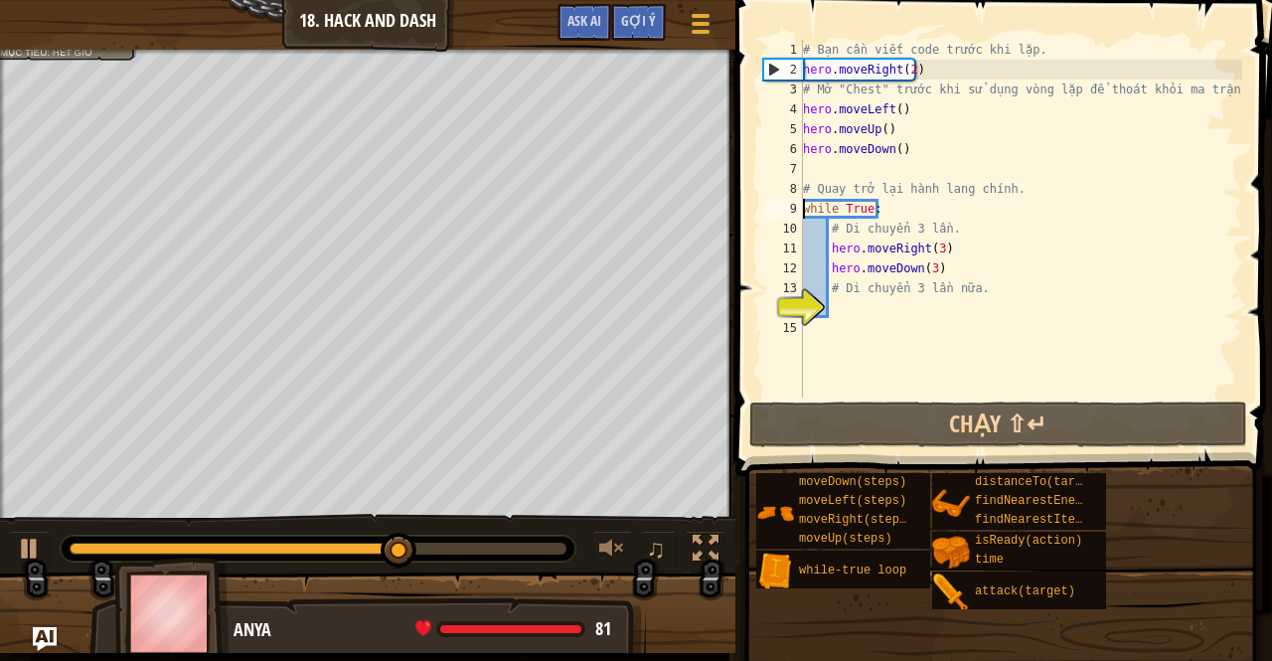
click at [793, 330] on div "Khoá học Giới thiệu chung về Khoa học máy tính 18. Hack and Dash Tuỳ chọn Xong …" at bounding box center [636, 330] width 1272 height 661
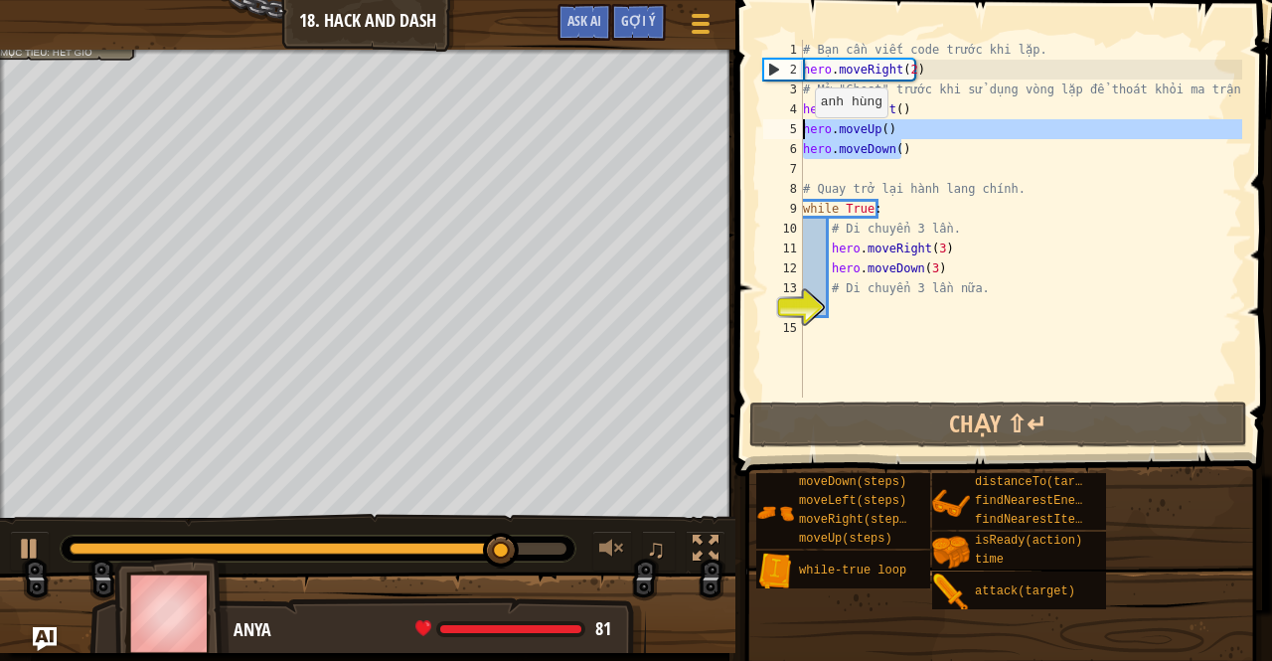
drag, startPoint x: 915, startPoint y: 144, endPoint x: 783, endPoint y: 138, distance: 132.3
click at [783, 138] on div "while True: 1 2 3 4 5 6 7 8 9 10 11 12 13 14 15 # Bạn cần viết code trước khi l…" at bounding box center [1000, 219] width 483 height 358
type textarea "hero.moveUp() hero.moveDown()"
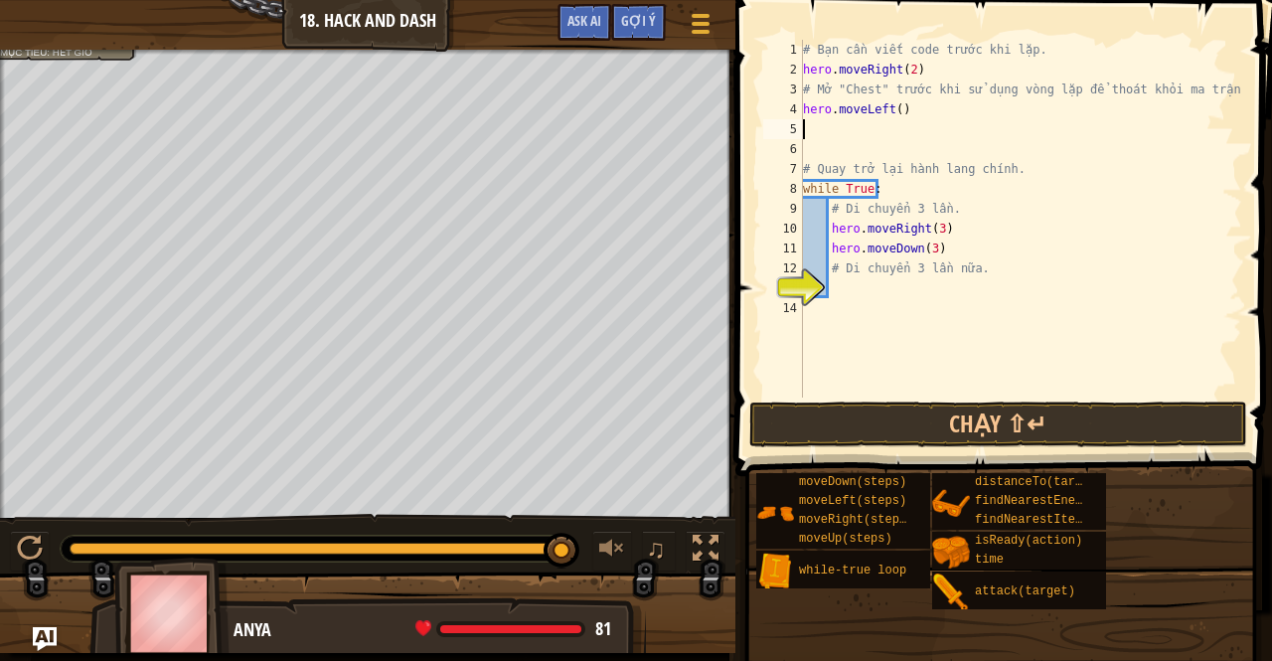
type textarea "hero.moveUp() hero.moveDown()"
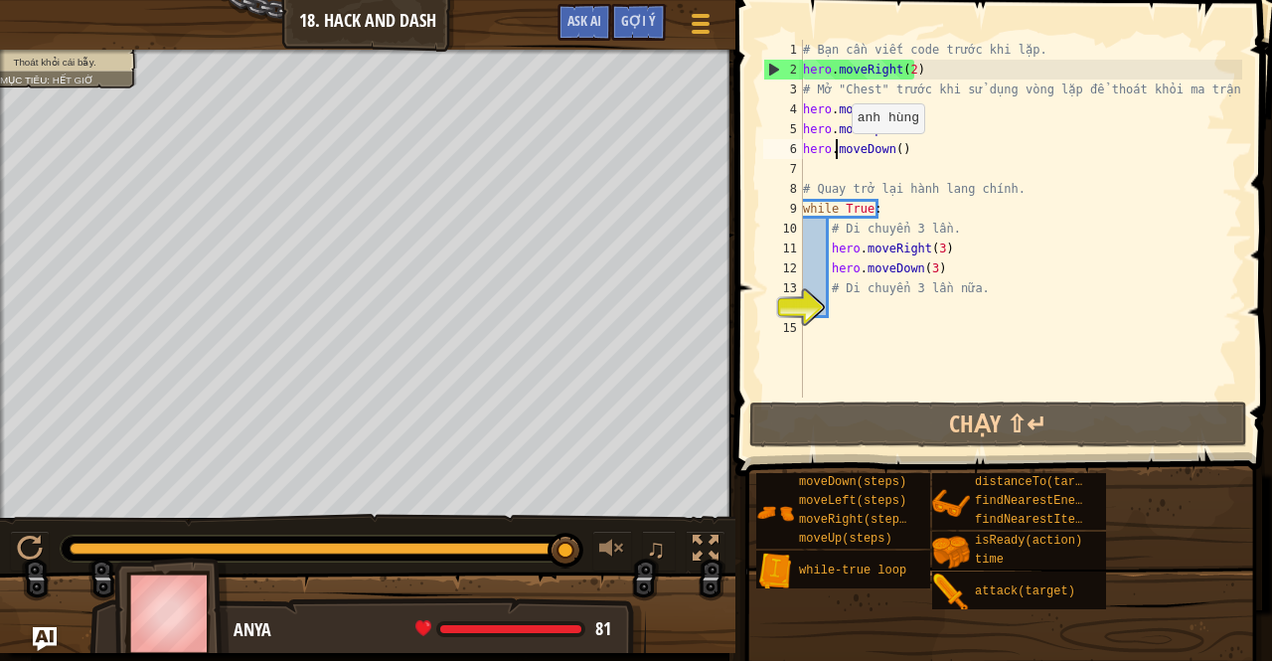
click at [841, 153] on div "# Bạn cần viết code trước khi lặp. hero . moveRight ( 2 ) # Mở "Chest" trước kh…" at bounding box center [1020, 239] width 443 height 398
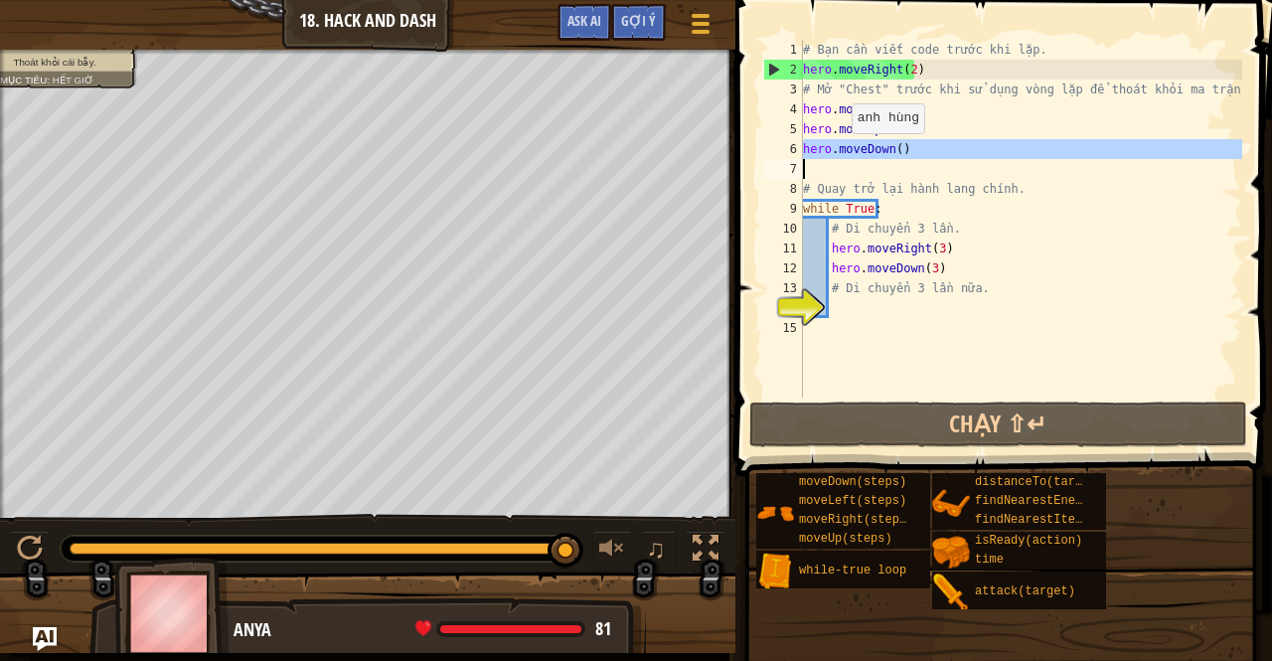
click at [841, 153] on div "# Bạn cần viết code trước khi lặp. hero . moveRight ( 2 ) # Mở "Chest" trước kh…" at bounding box center [1020, 239] width 443 height 398
type textarea "hero.moveDown()"
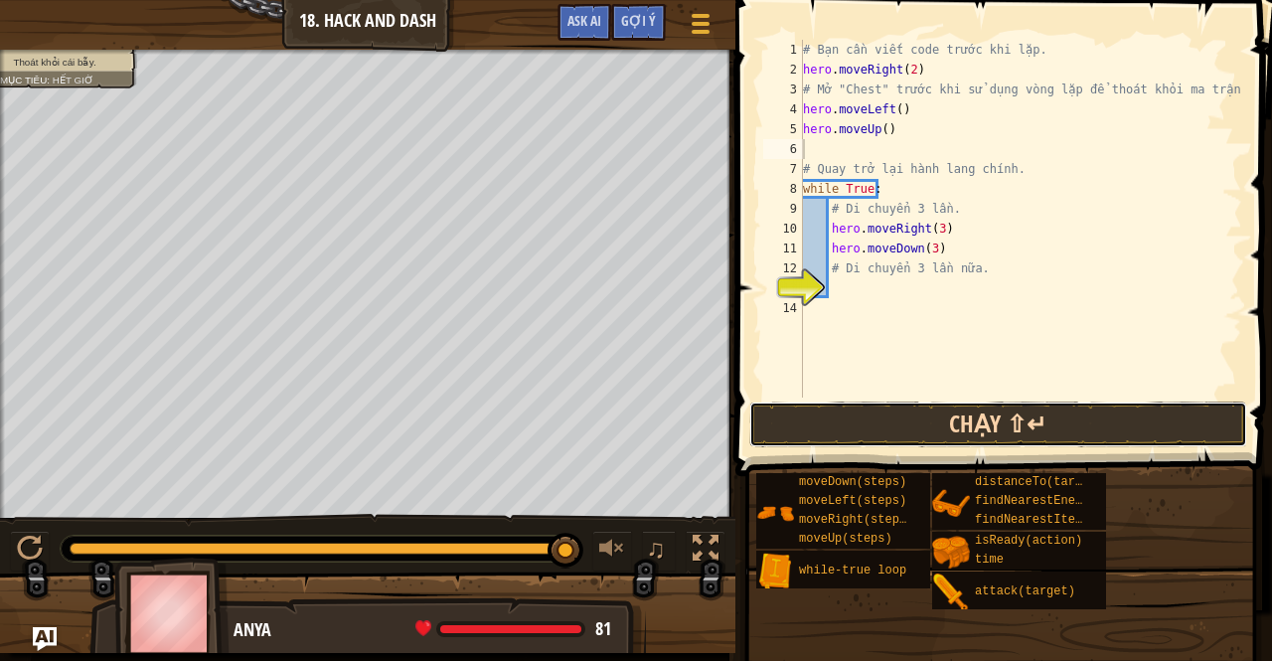
click at [817, 423] on button "Chạy ⇧↵" at bounding box center [998, 425] width 498 height 46
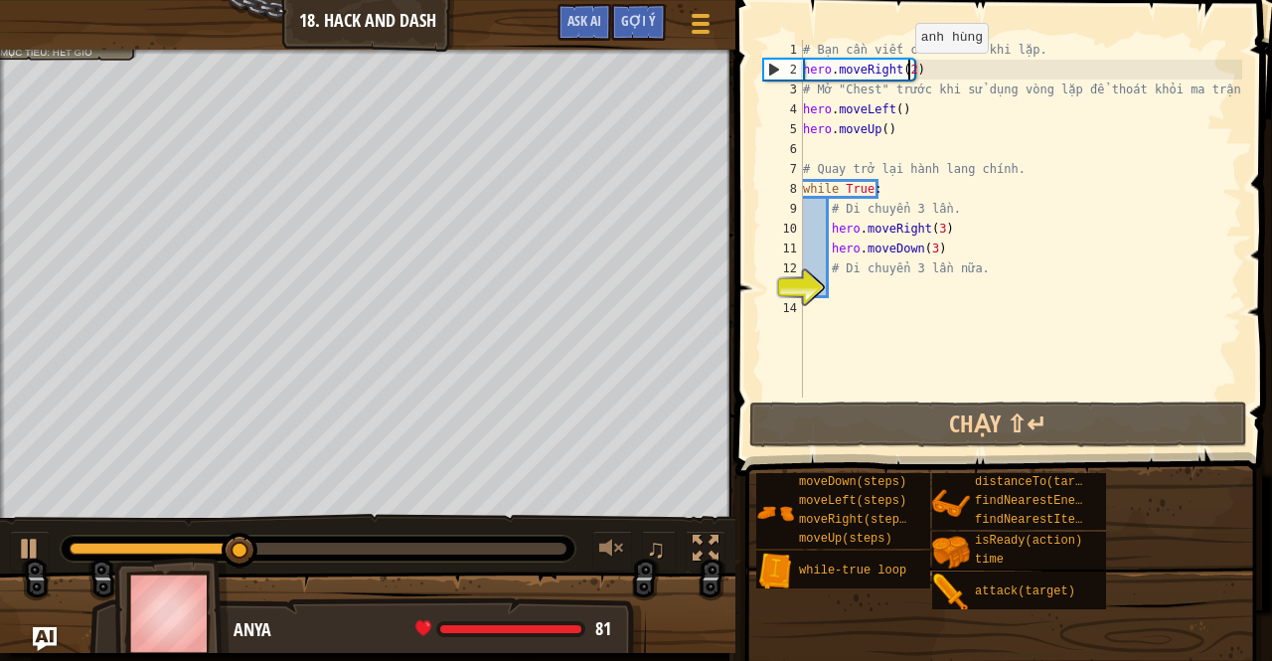
click at [904, 73] on div "# Bạn cần viết code trước khi lặp. hero . moveRight ( 2 ) # Mở "Chest" trước kh…" at bounding box center [1020, 239] width 443 height 398
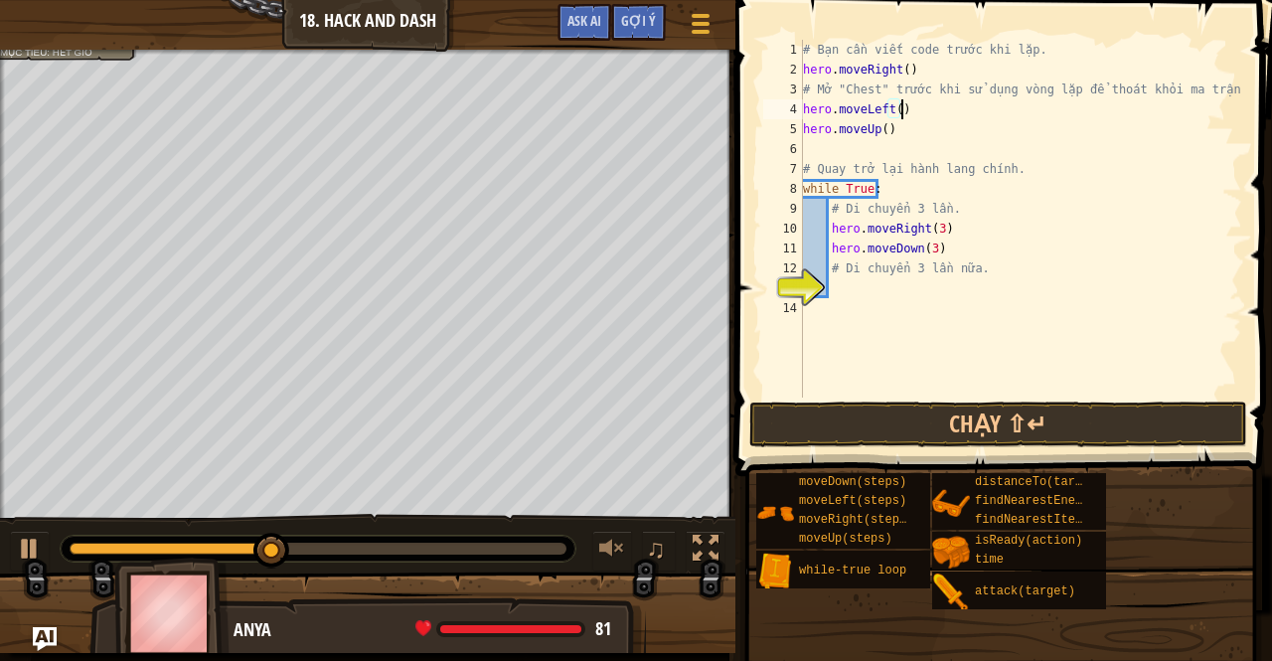
click at [899, 105] on div "# Bạn cần viết code trước khi lặp. hero . moveRight ( ) # Mở "Chest" trước khi …" at bounding box center [1020, 239] width 443 height 398
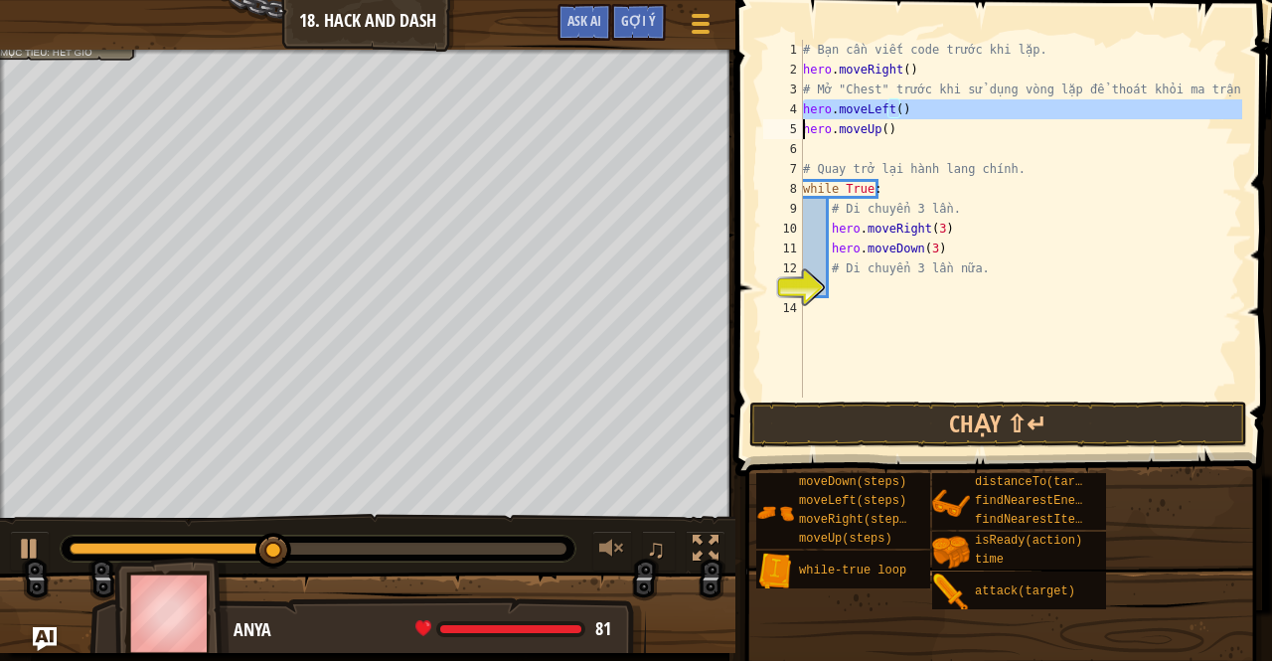
click at [899, 105] on div "# Bạn cần viết code trước khi lặp. hero . moveRight ( ) # Mở "Chest" trước khi …" at bounding box center [1020, 239] width 443 height 398
type textarea "hero.moveLeft() hero.moveUp()"
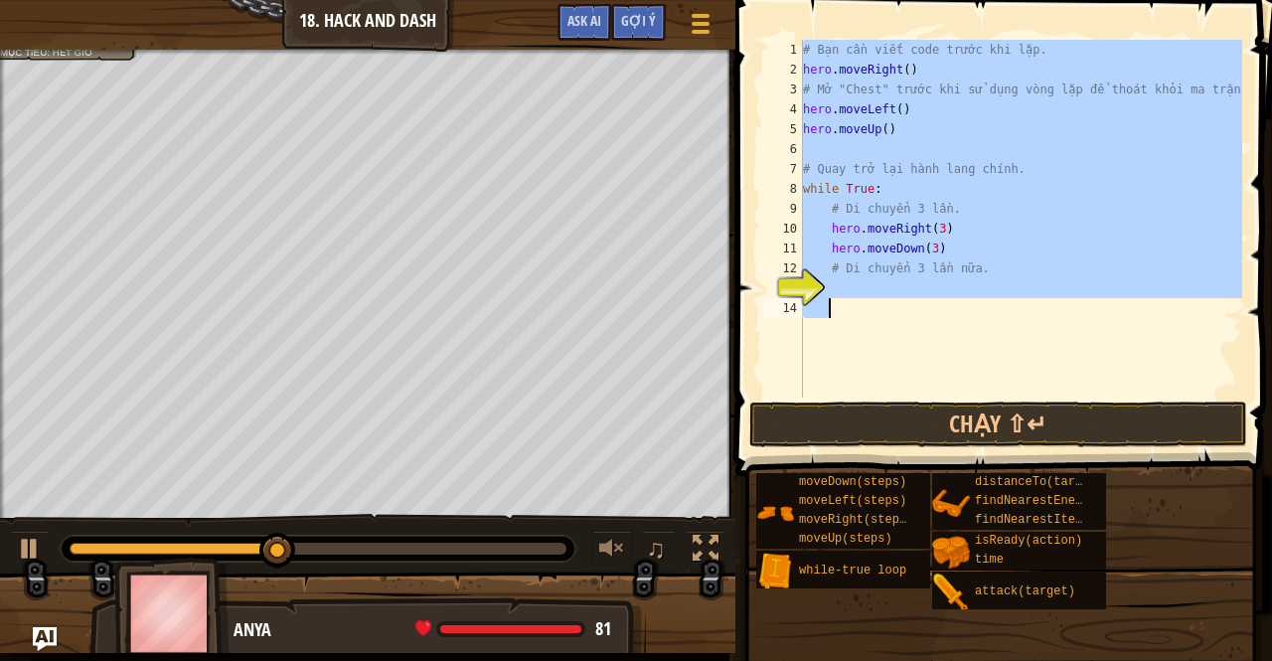
click at [899, 105] on div "# Bạn cần viết code trước khi lặp. hero . moveRight ( ) # Mở "Chest" trước khi …" at bounding box center [1020, 239] width 443 height 398
click at [890, 100] on div "# Bạn cần viết code trước khi lặp. hero . moveRight ( ) # Mở "Chest" trước khi …" at bounding box center [1020, 219] width 443 height 358
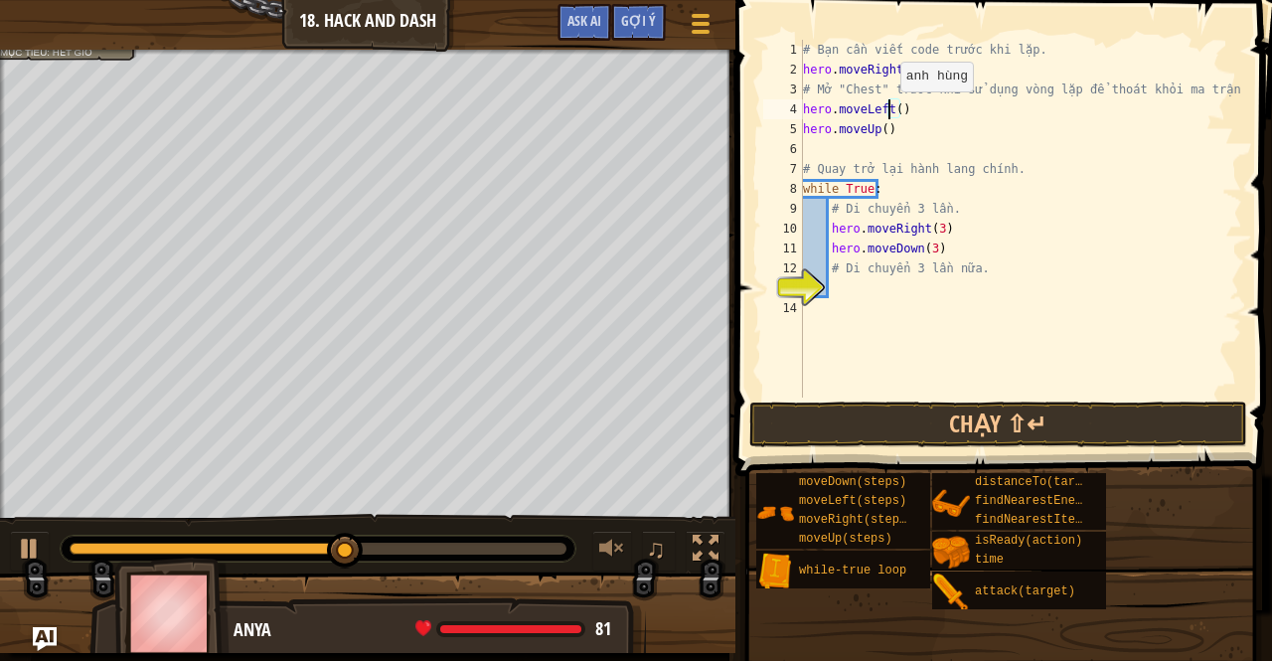
click at [890, 111] on div "# Bạn cần viết code trước khi lặp. hero . moveRight ( ) # Mở "Chest" trước khi …" at bounding box center [1020, 239] width 443 height 398
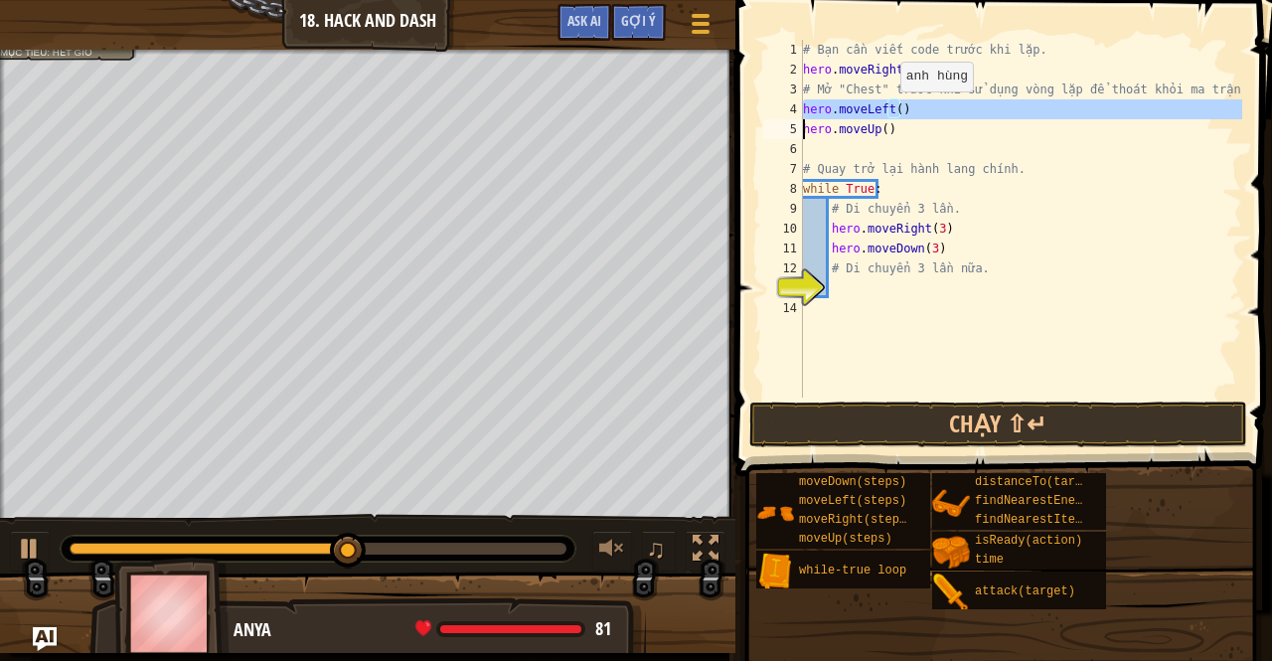
click at [890, 111] on div "# Bạn cần viết code trước khi lặp. hero . moveRight ( ) # Mở "Chest" trước khi …" at bounding box center [1020, 239] width 443 height 398
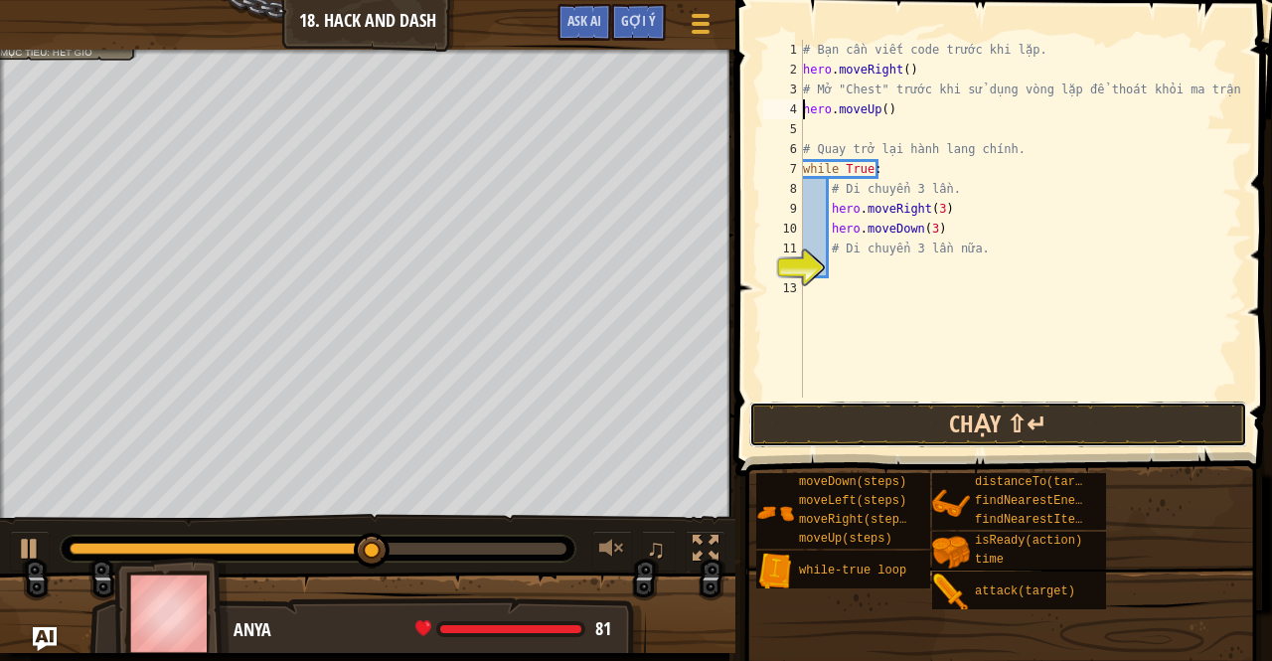
click at [874, 405] on button "Chạy ⇧↵" at bounding box center [998, 425] width 498 height 46
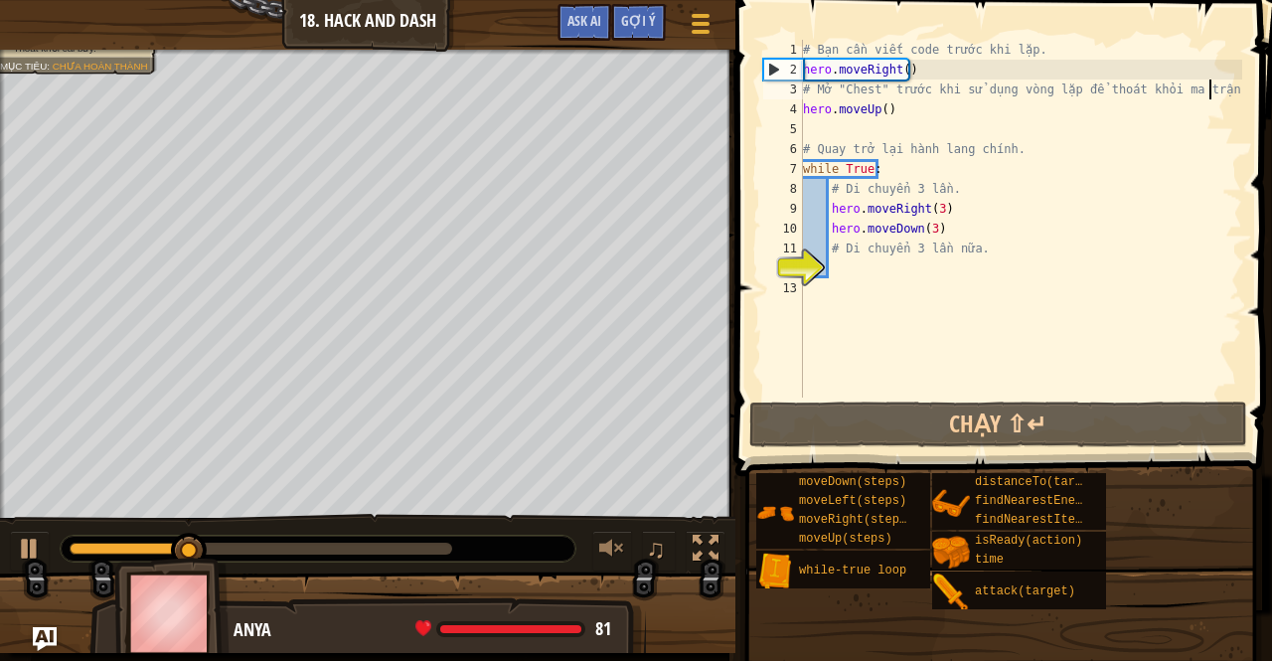
click at [1215, 86] on div "# Bạn cần viết code trước khi lặp. hero . moveRight ( ) # Mở "Chest" trước khi …" at bounding box center [1020, 239] width 443 height 398
type textarea "# Mở "Chest" trước khi sử dụng vòng lặp để thoát khỏi ma trận!"
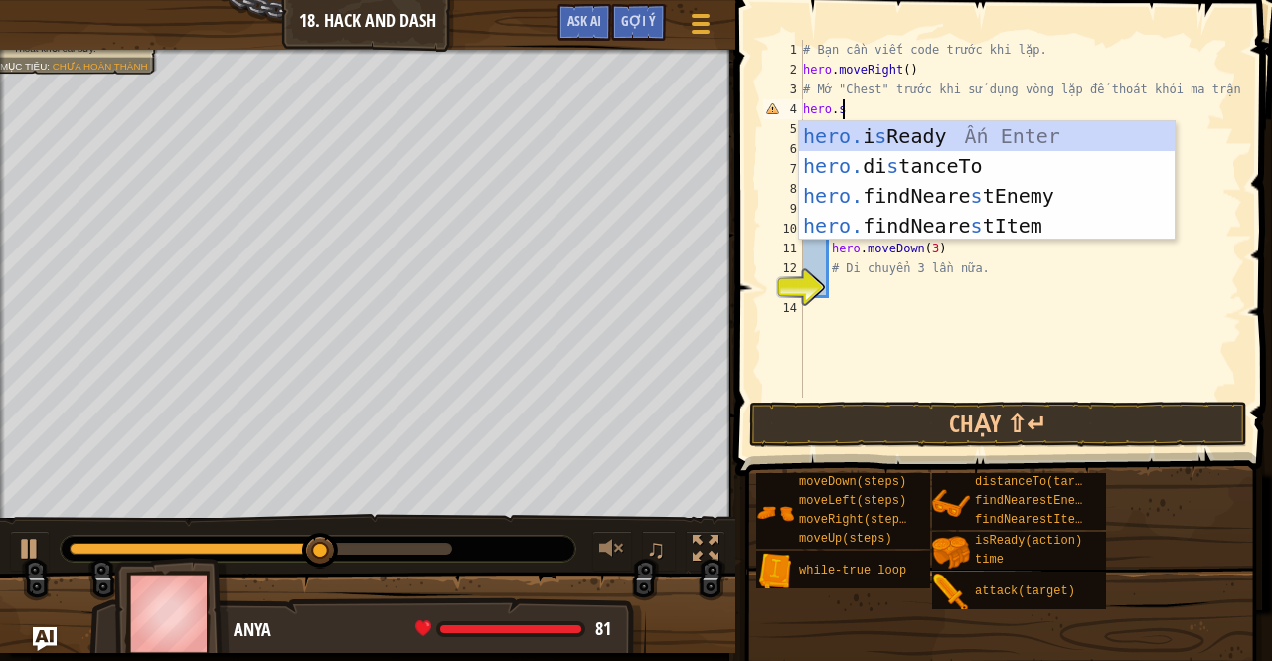
scroll to position [9, 2]
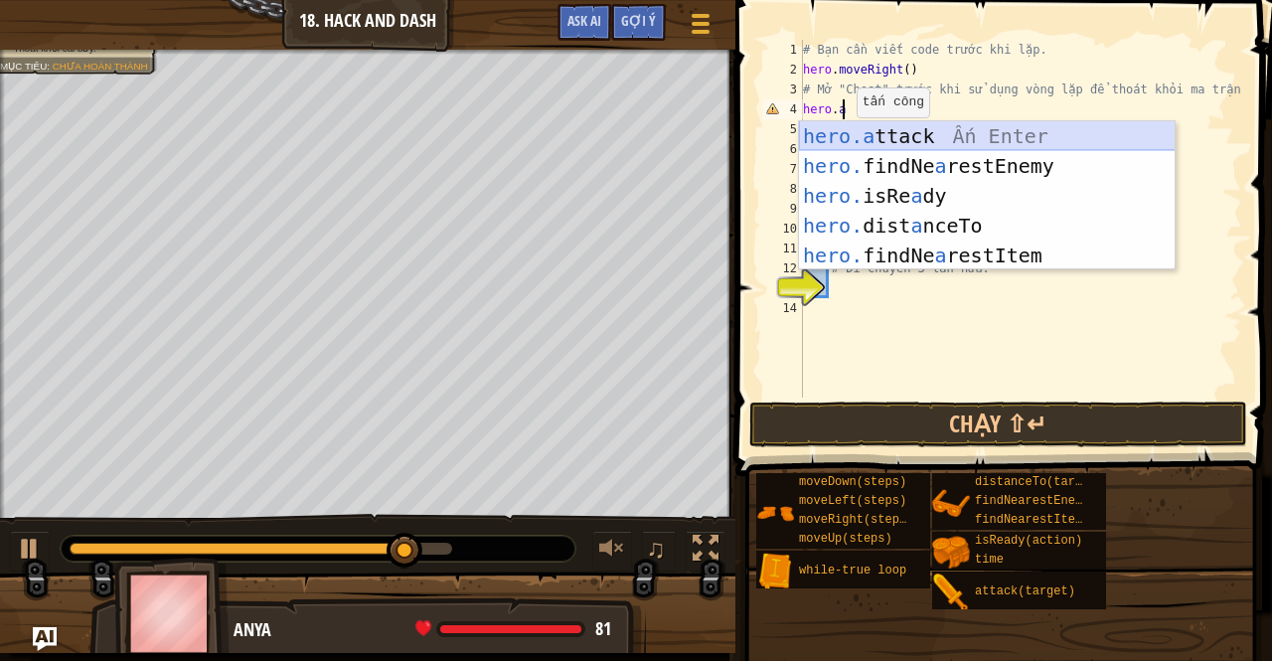
click at [936, 135] on div "hero.a ttack Ấn Enter hero. findNe a restEnemy Ấn Enter hero. isRe a dy Ấn Ente…" at bounding box center [987, 225] width 377 height 209
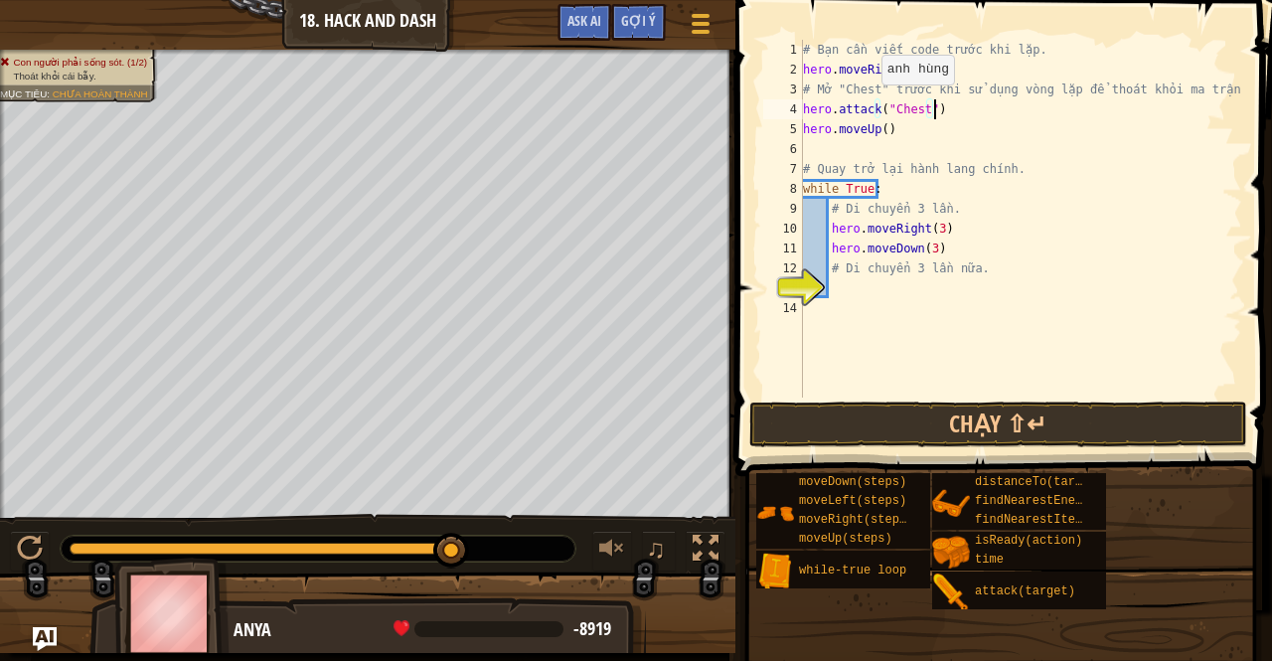
scroll to position [9, 6]
click at [897, 100] on div "# Bạn cần viết code trước khi lặp. hero . moveRight ( ) # Mở "Chest" trước khi …" at bounding box center [1020, 239] width 443 height 398
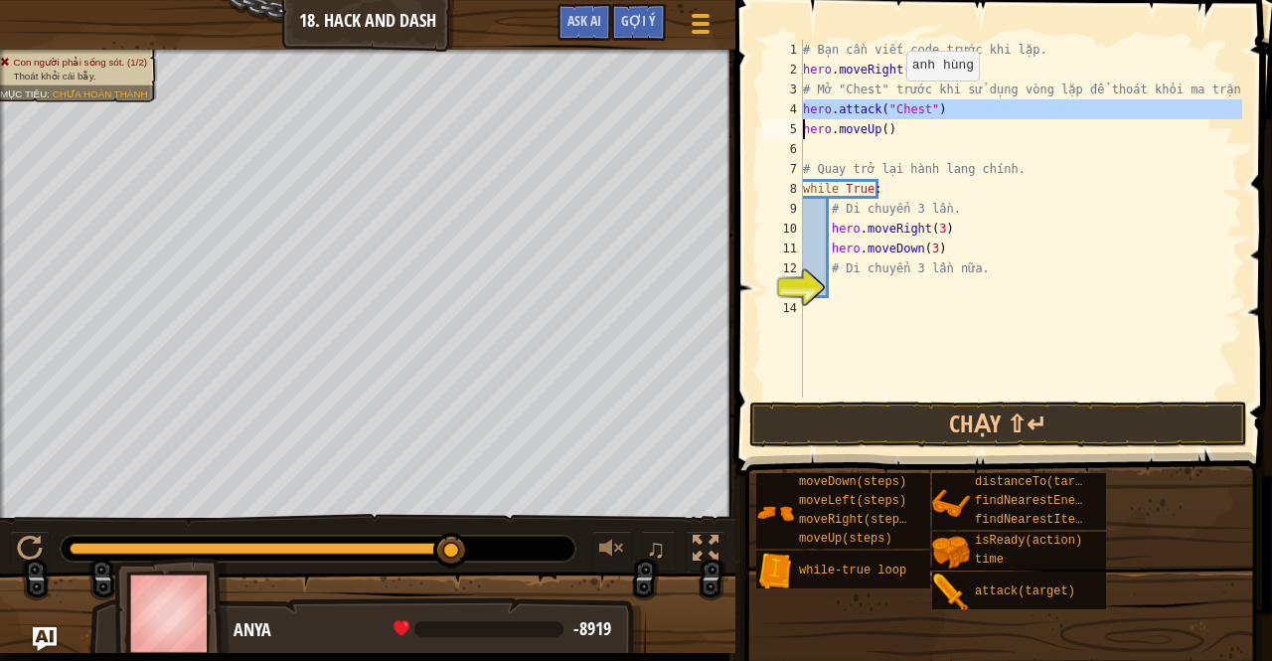
click at [897, 100] on div "# Bạn cần viết code trước khi lặp. hero . moveRight ( ) # Mở "Chest" trước khi …" at bounding box center [1020, 239] width 443 height 398
type textarea "hero.moveUp()"
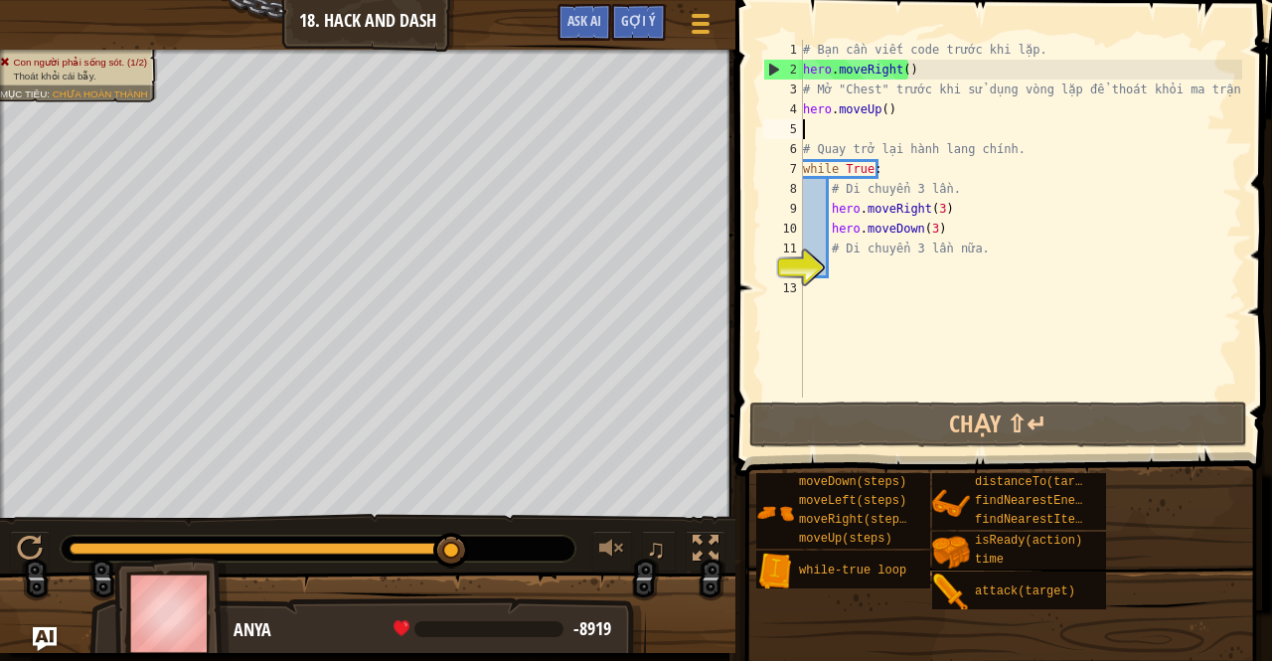
click at [848, 133] on div "# Bạn cần viết code trước khi lặp. hero . moveRight ( ) # Mở "Chest" trước khi …" at bounding box center [1020, 239] width 443 height 398
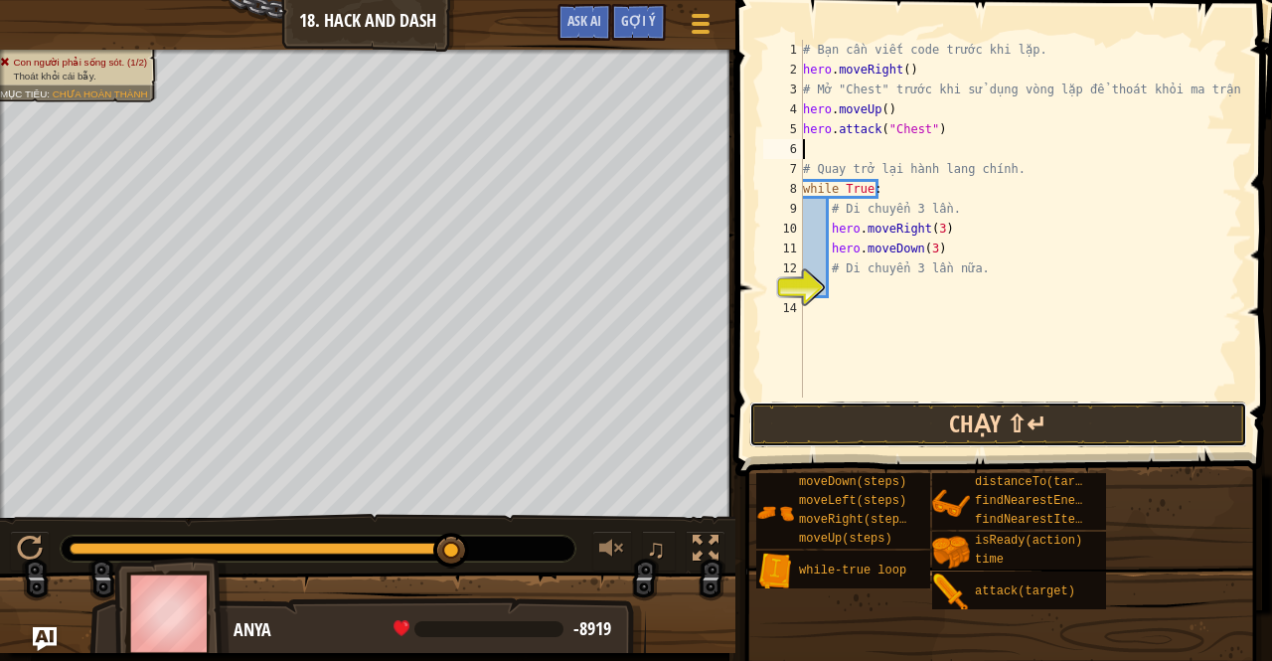
click at [887, 419] on button "Chạy ⇧↵" at bounding box center [998, 425] width 498 height 46
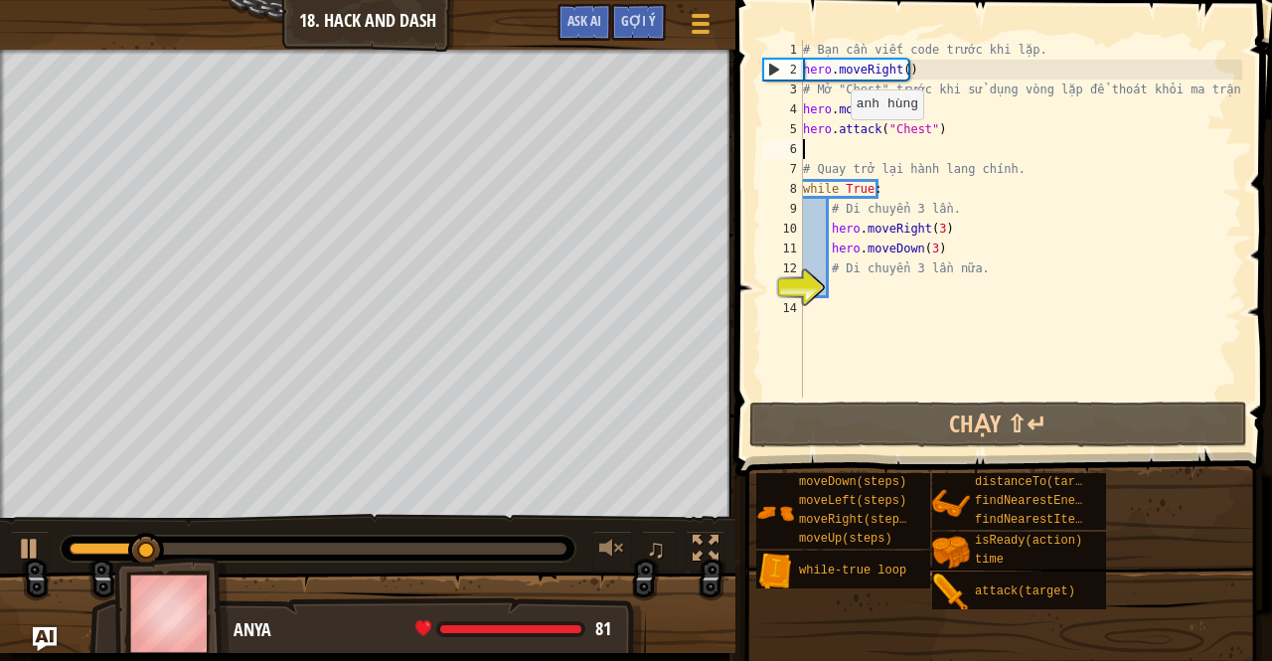
click at [840, 138] on div "# Bạn cần viết code trước khi lặp. hero . moveRight ( ) # Mở "Chest" trước khi …" at bounding box center [1020, 239] width 443 height 398
type textarea "hero.attack("Chest")"
type textarea "d"
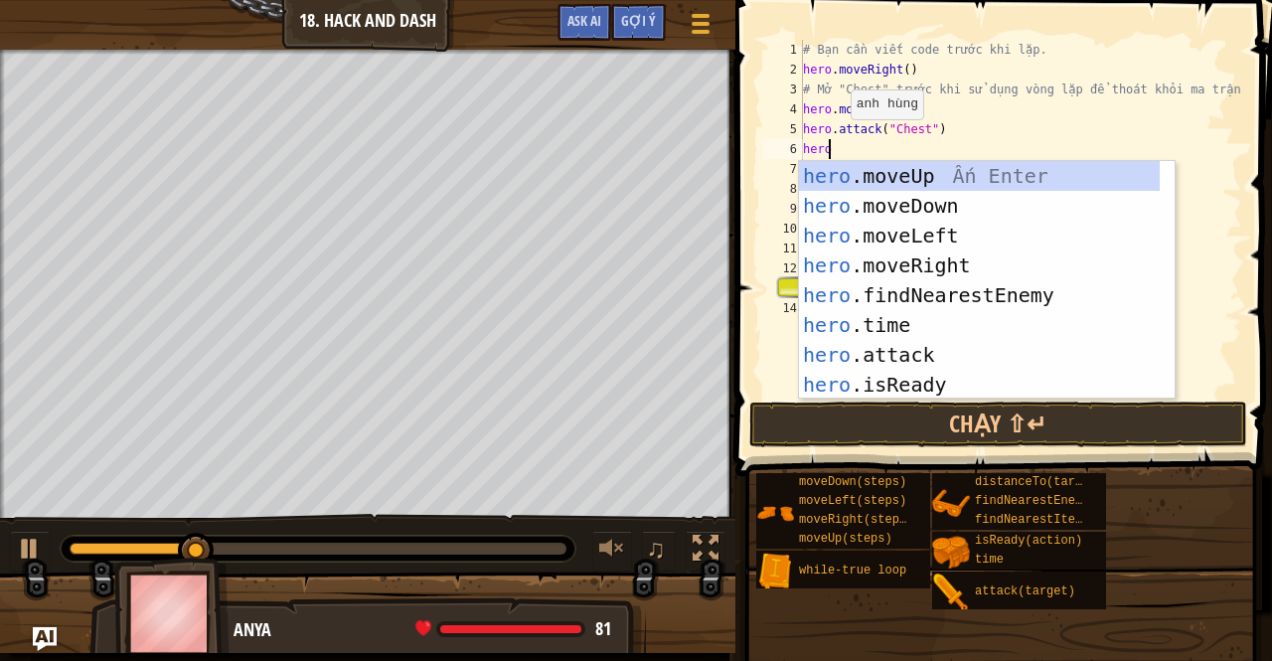
scroll to position [9, 2]
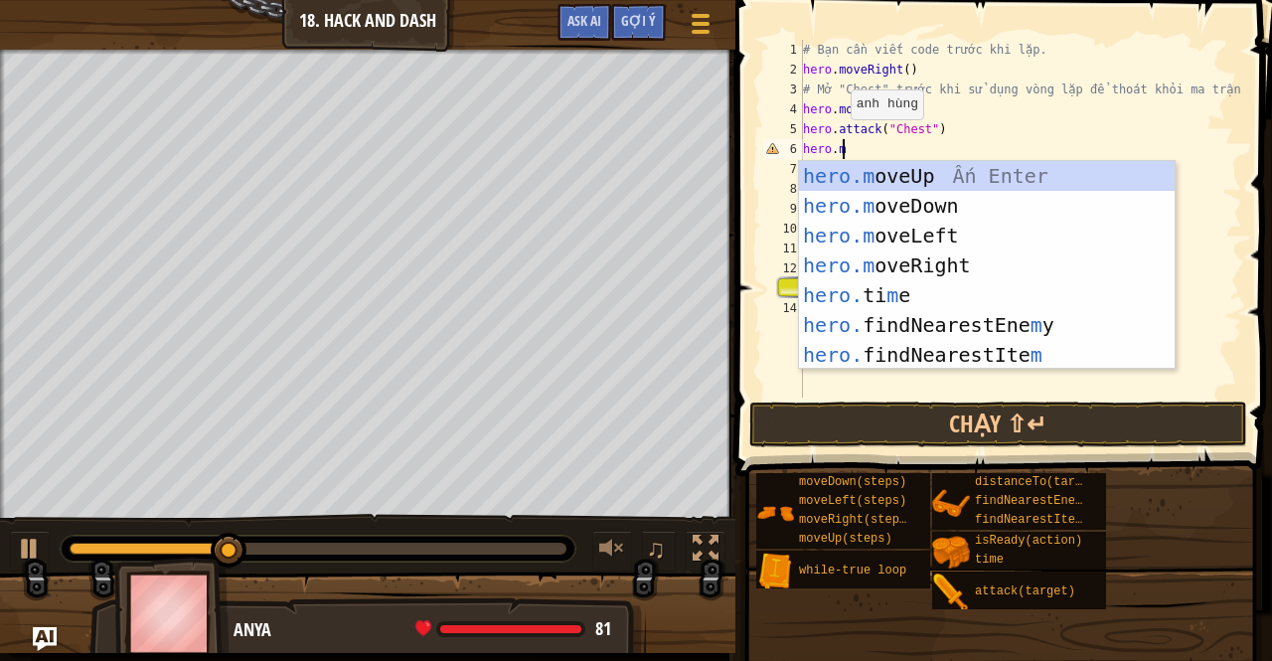
type textarea "[DOMAIN_NAME]"
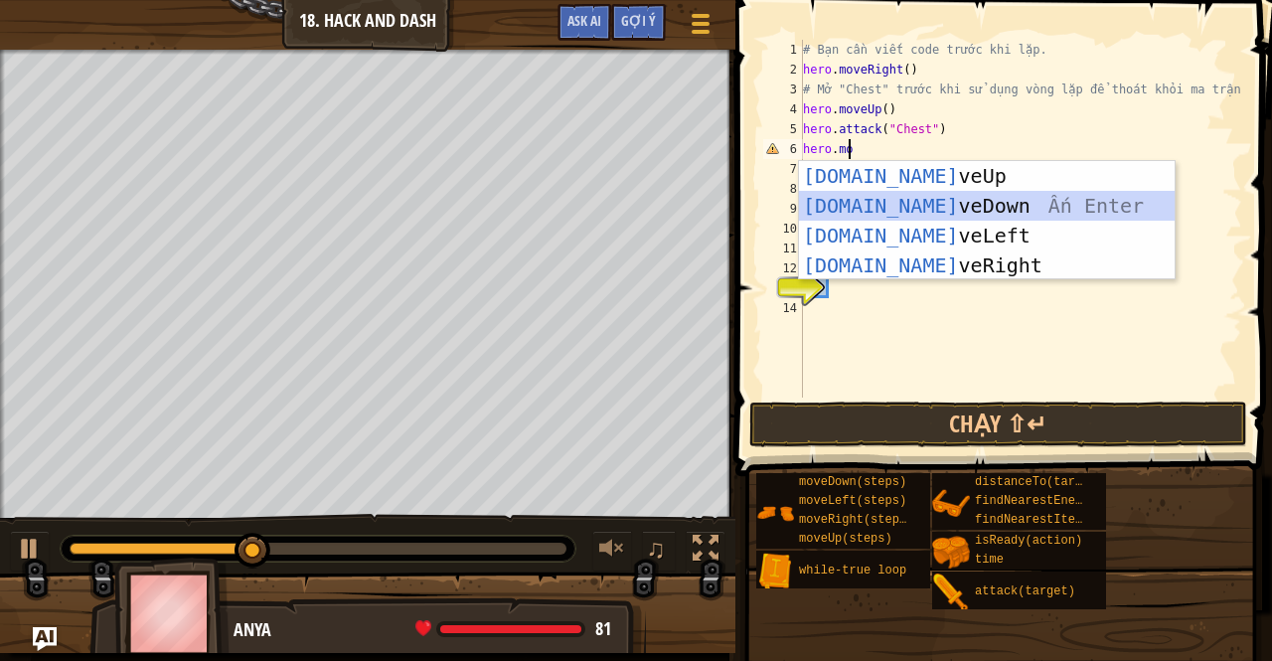
click at [875, 213] on div "hero.mo veUp Ấn Enter hero.mo veDown Ấn Enter hero.mo veLeft Ấn Enter hero.mo v…" at bounding box center [987, 250] width 377 height 179
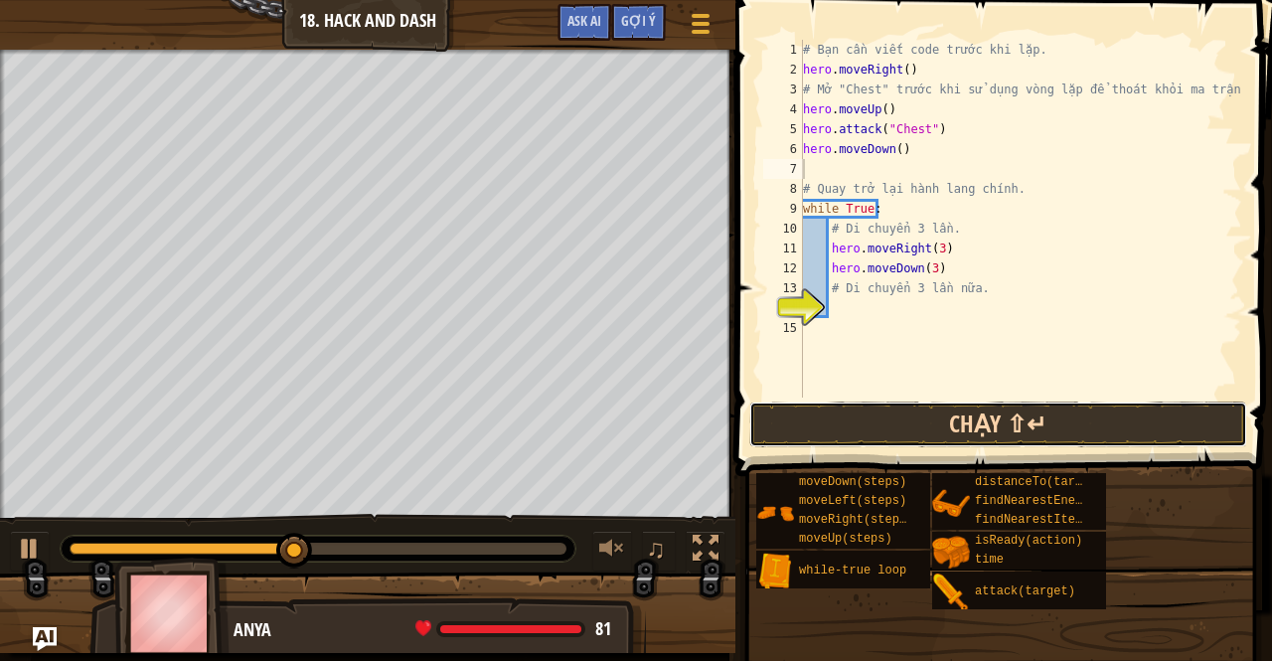
click at [929, 430] on button "Chạy ⇧↵" at bounding box center [998, 425] width 498 height 46
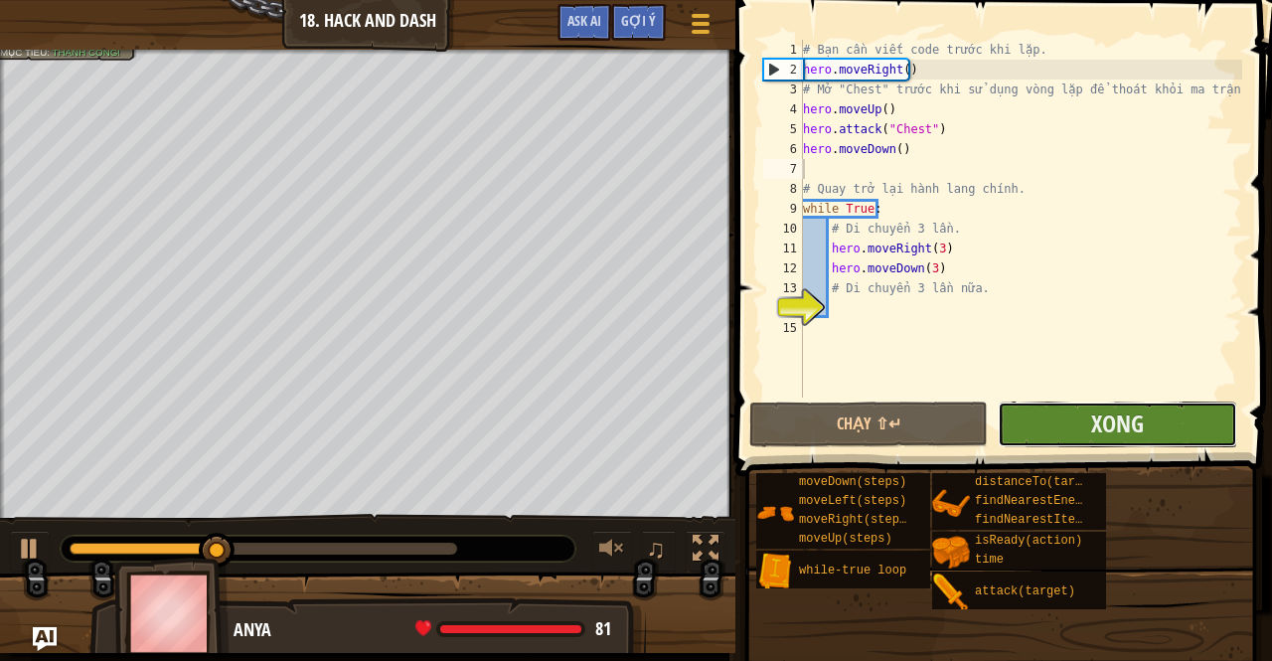
click at [1062, 416] on button "Xong" at bounding box center [1117, 425] width 239 height 46
